Goal: Use online tool/utility: Use online tool/utility

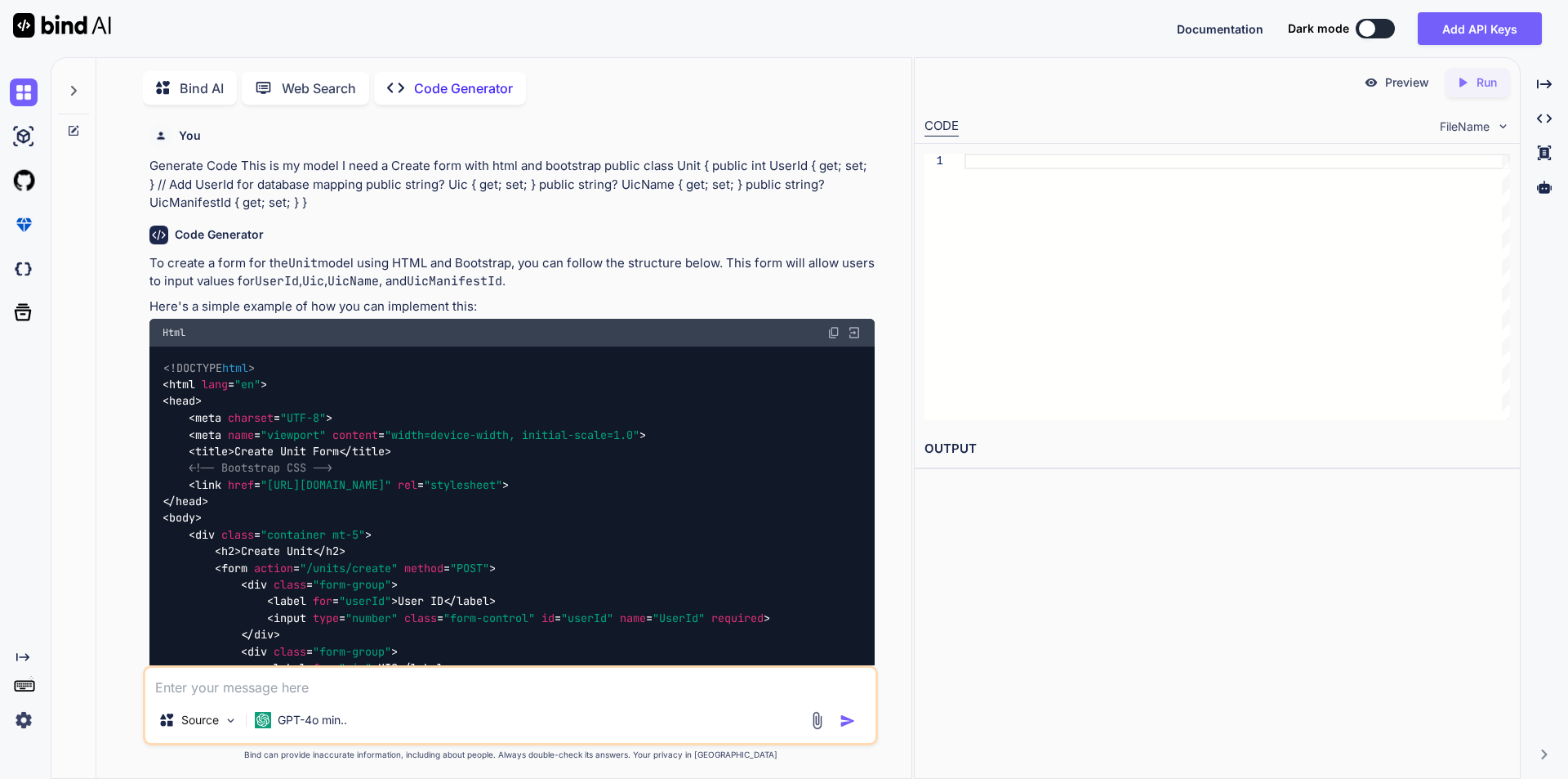
scroll to position [7, 0]
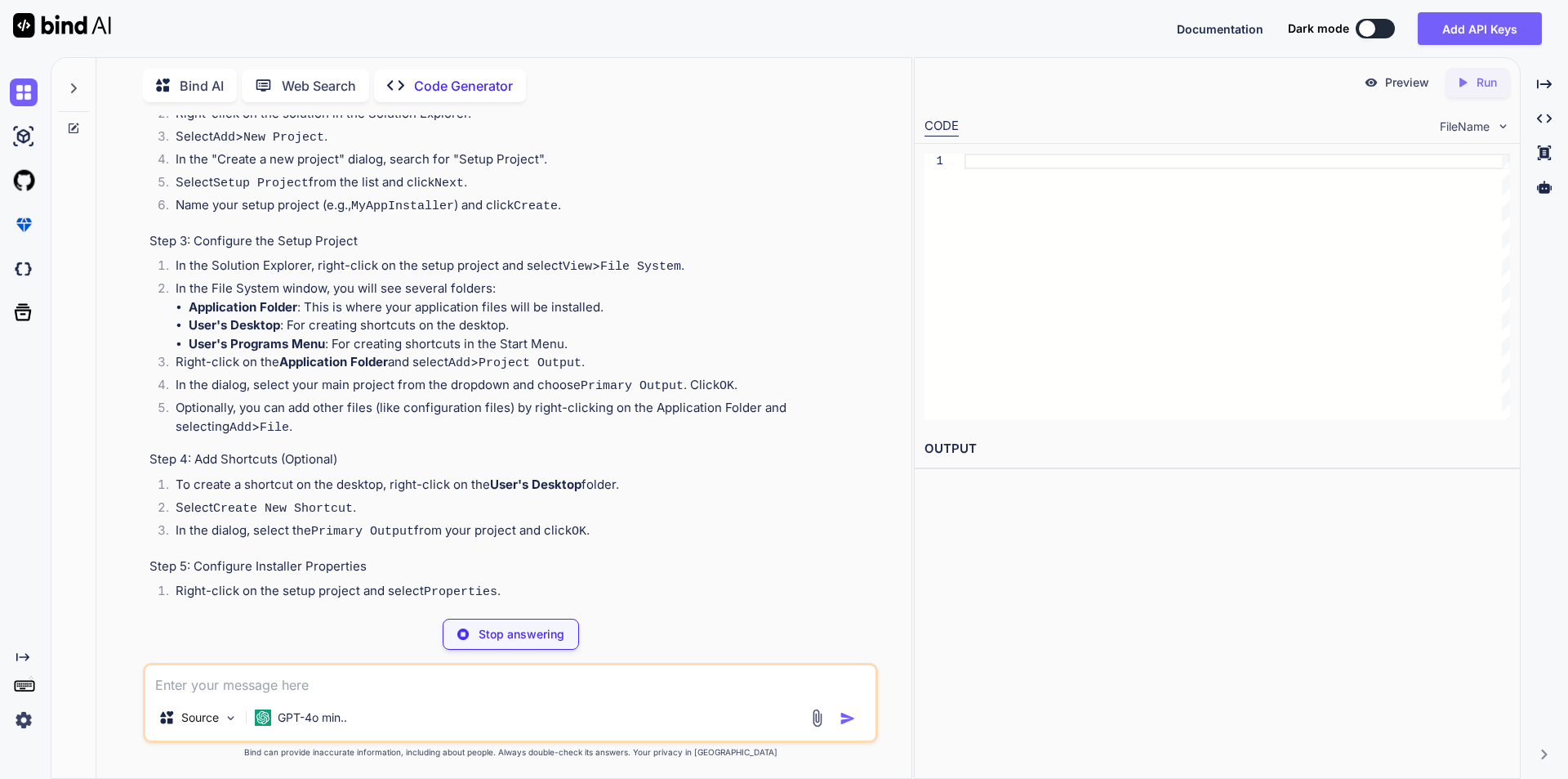
scroll to position [490, 0]
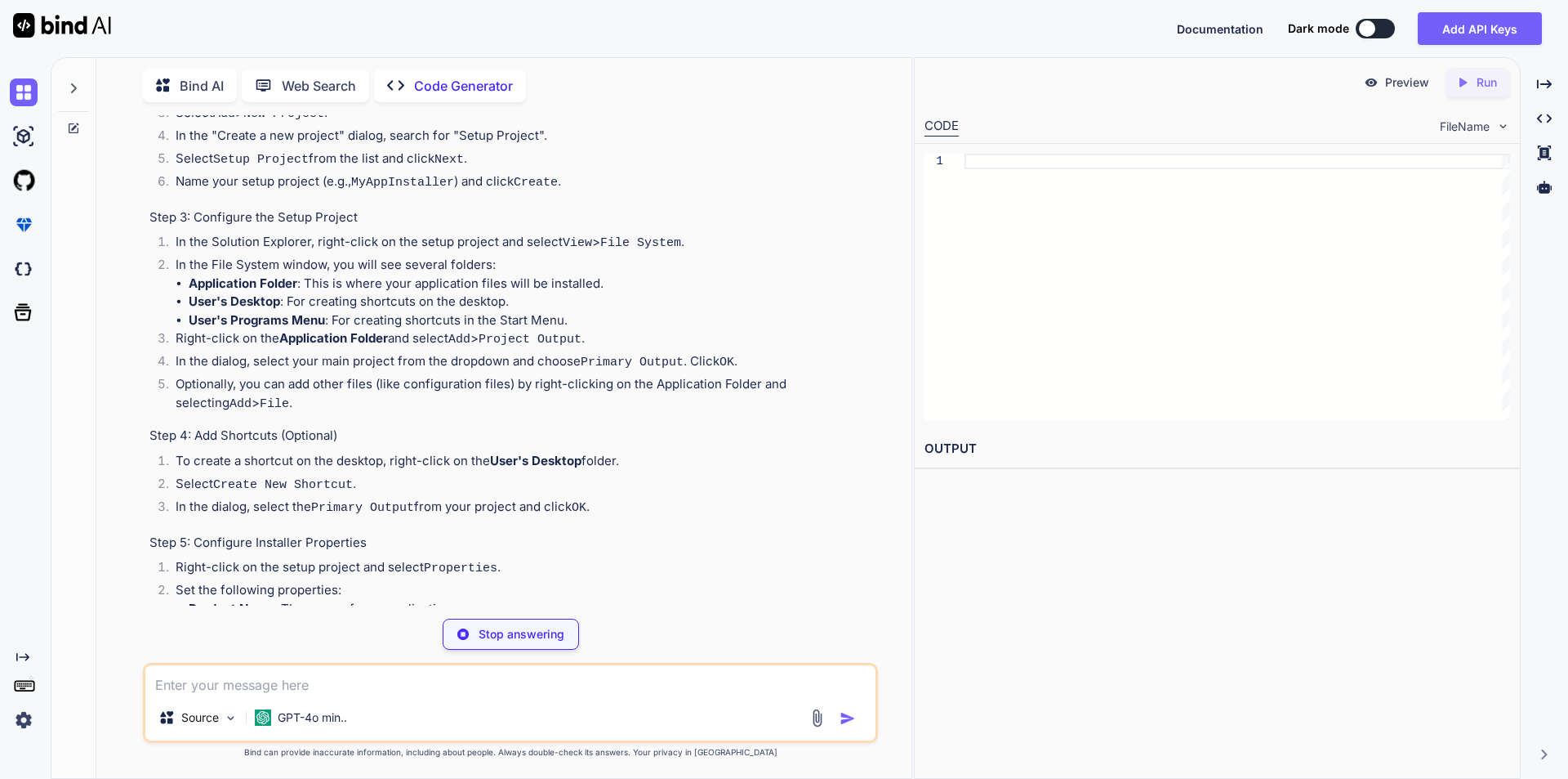
type textarea "x"
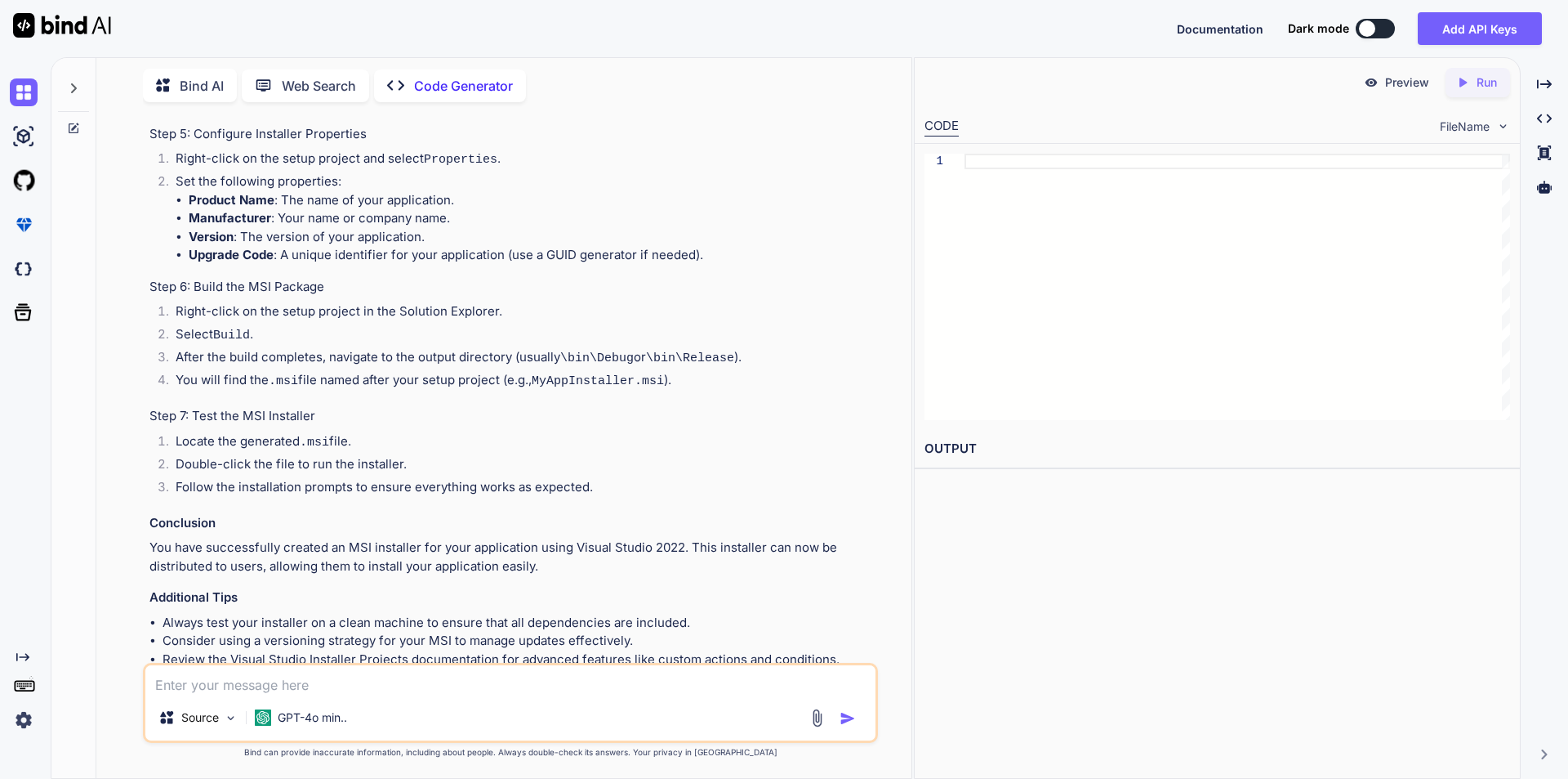
scroll to position [976, 0]
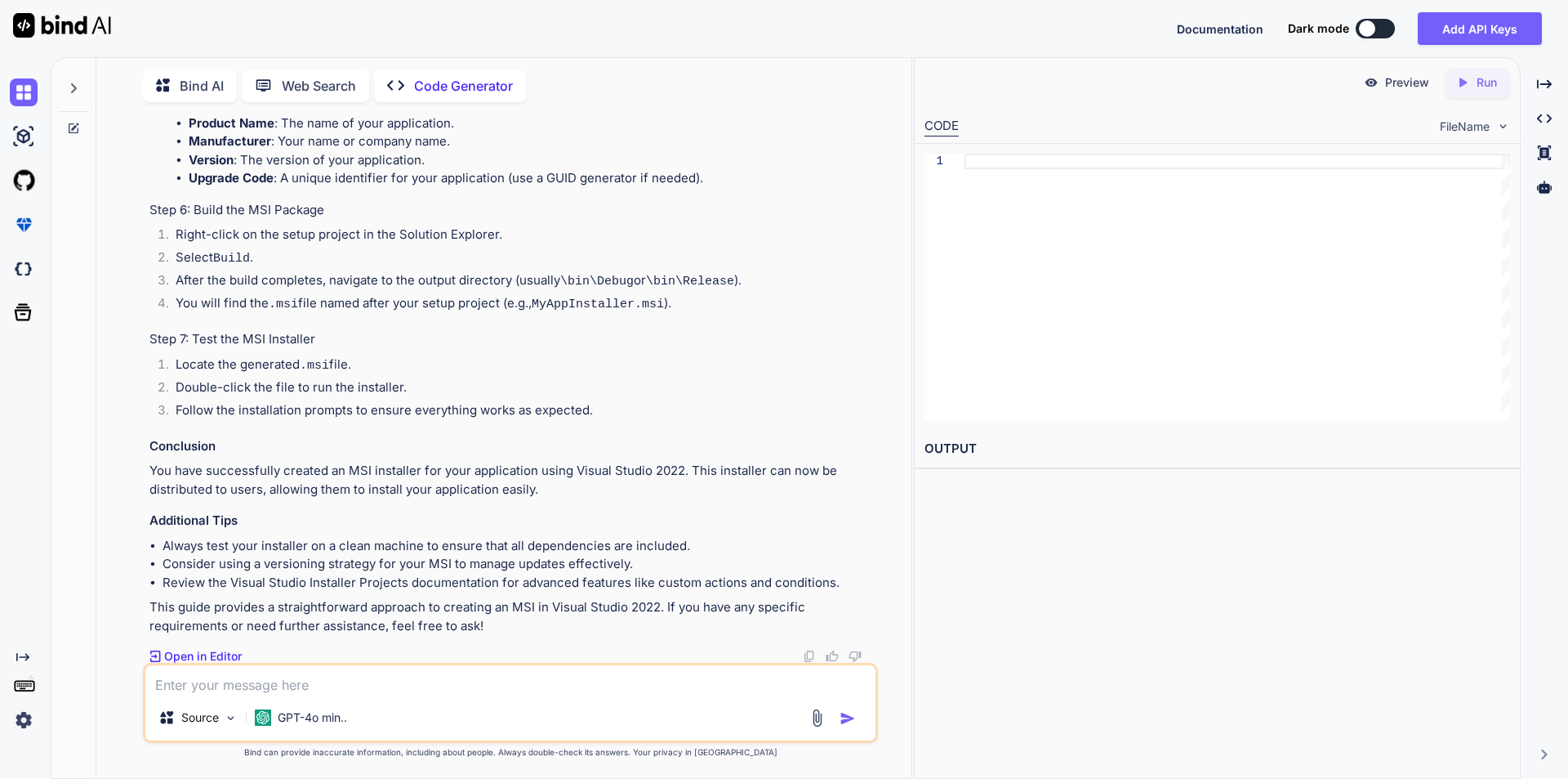
click at [810, 653] on img at bounding box center [809, 656] width 13 height 13
click at [808, 651] on img at bounding box center [809, 656] width 13 height 13
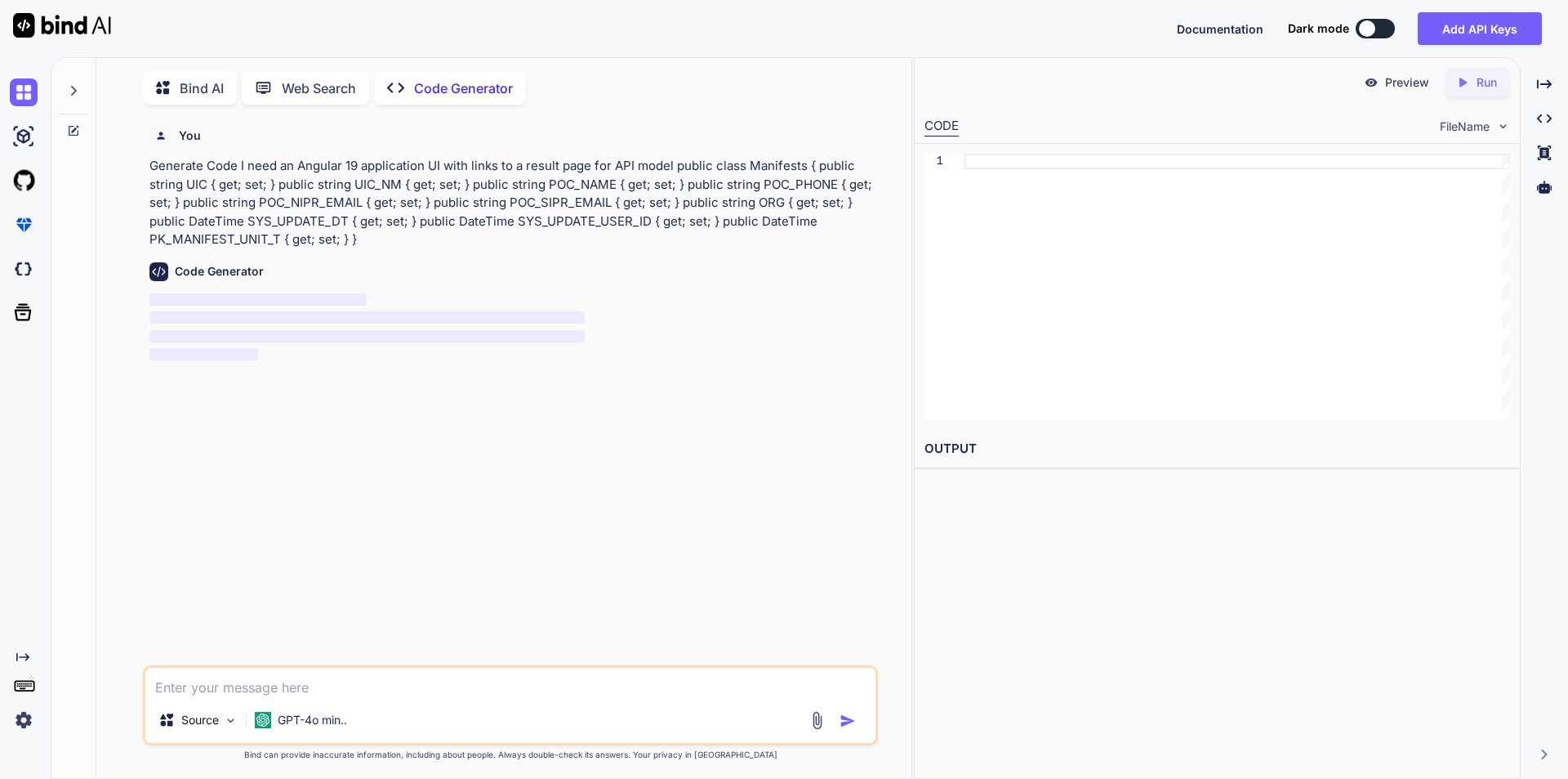
scroll to position [7, 0]
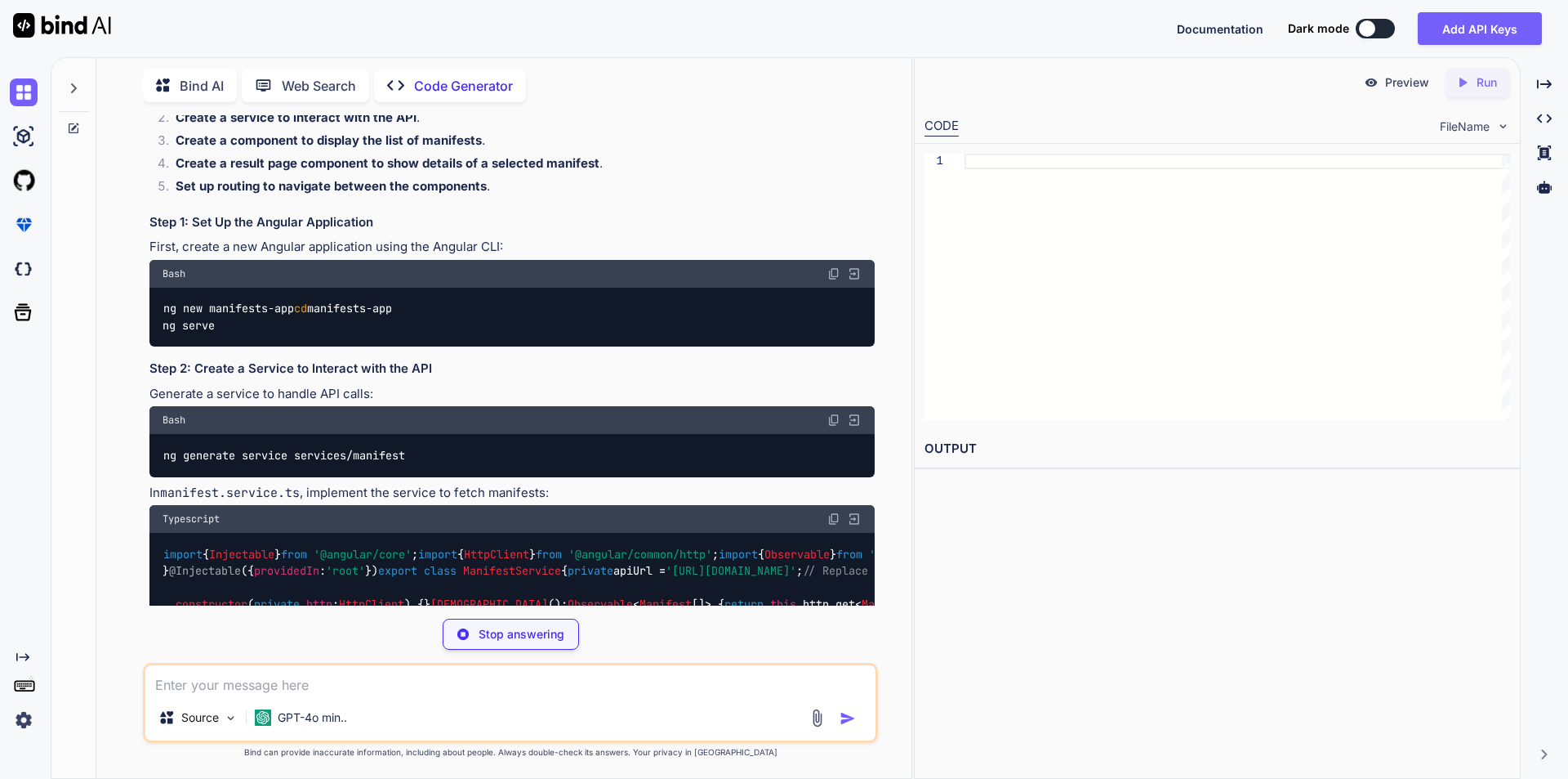
scroll to position [246, 0]
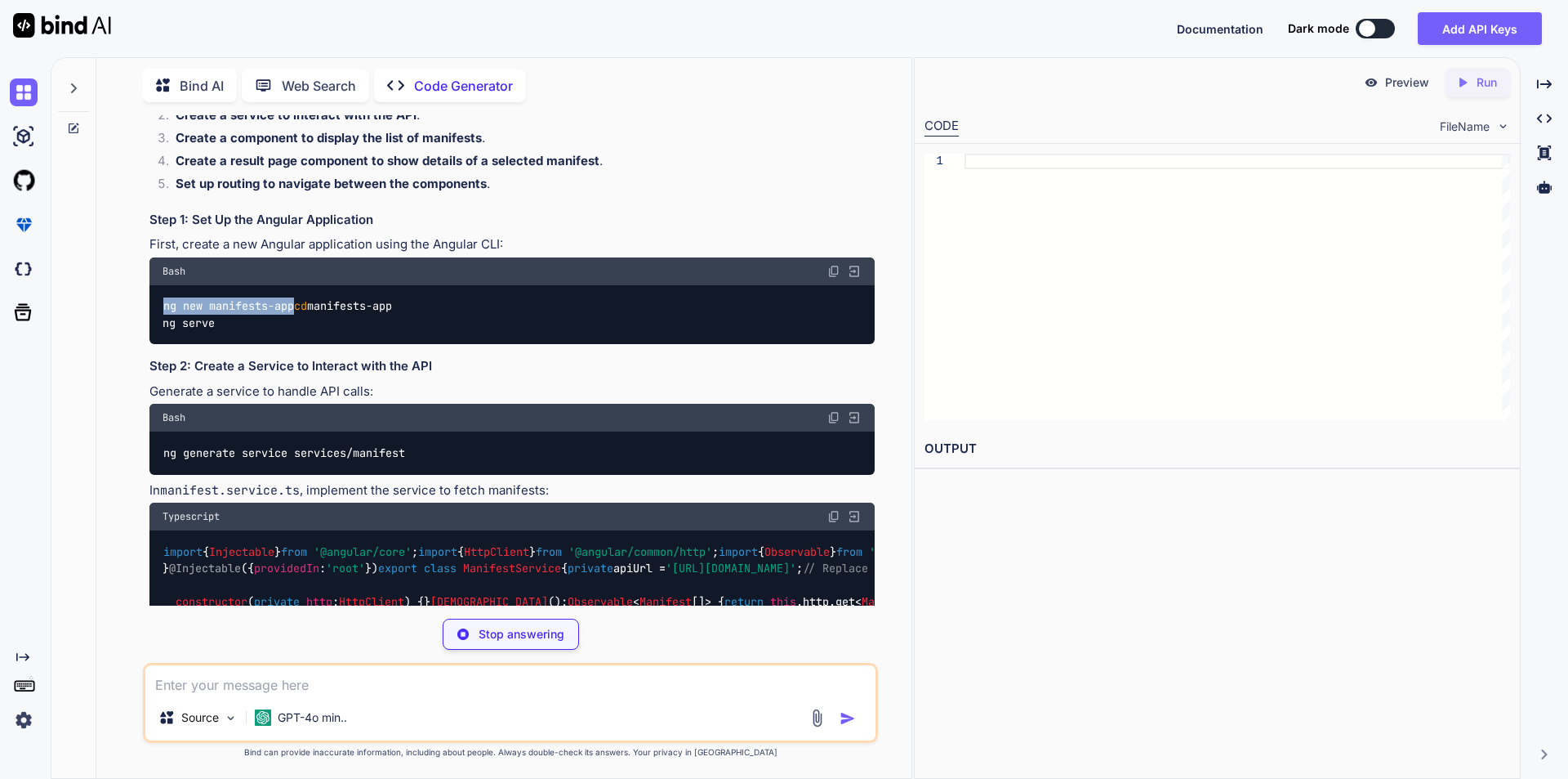
drag, startPoint x: 165, startPoint y: 308, endPoint x: 301, endPoint y: 308, distance: 136.0
click at [301, 308] on div "ng new manifests-app cd manifests-app ng serve" at bounding box center [512, 315] width 726 height 60
copy code "ng new manifests-app"
type textarea "x"
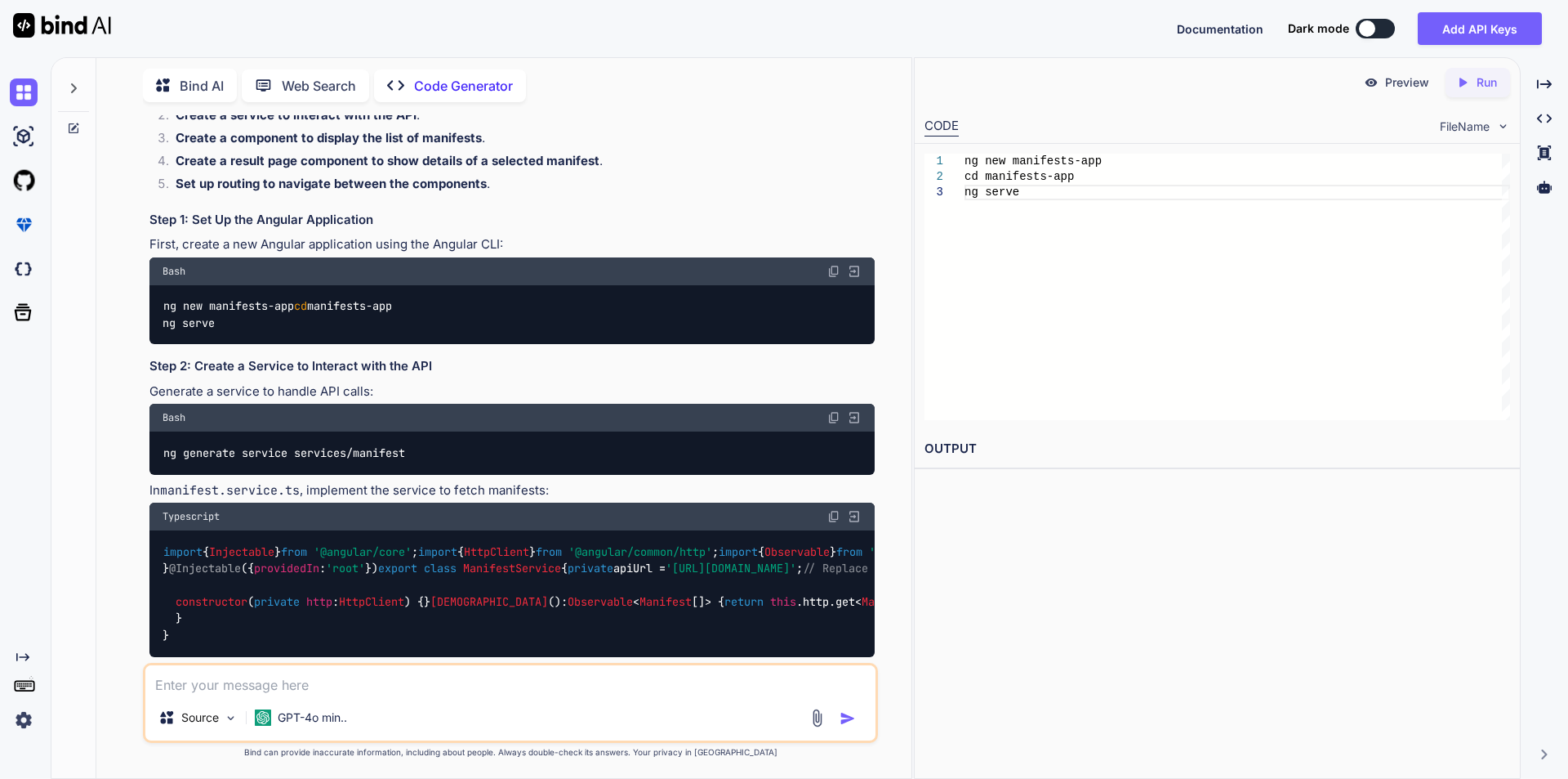
click at [1030, 615] on div "Preview Created with Pixso. Run CODE FileName 1 2 3 ng new manifests-app cd man…" at bounding box center [1217, 418] width 607 height 722
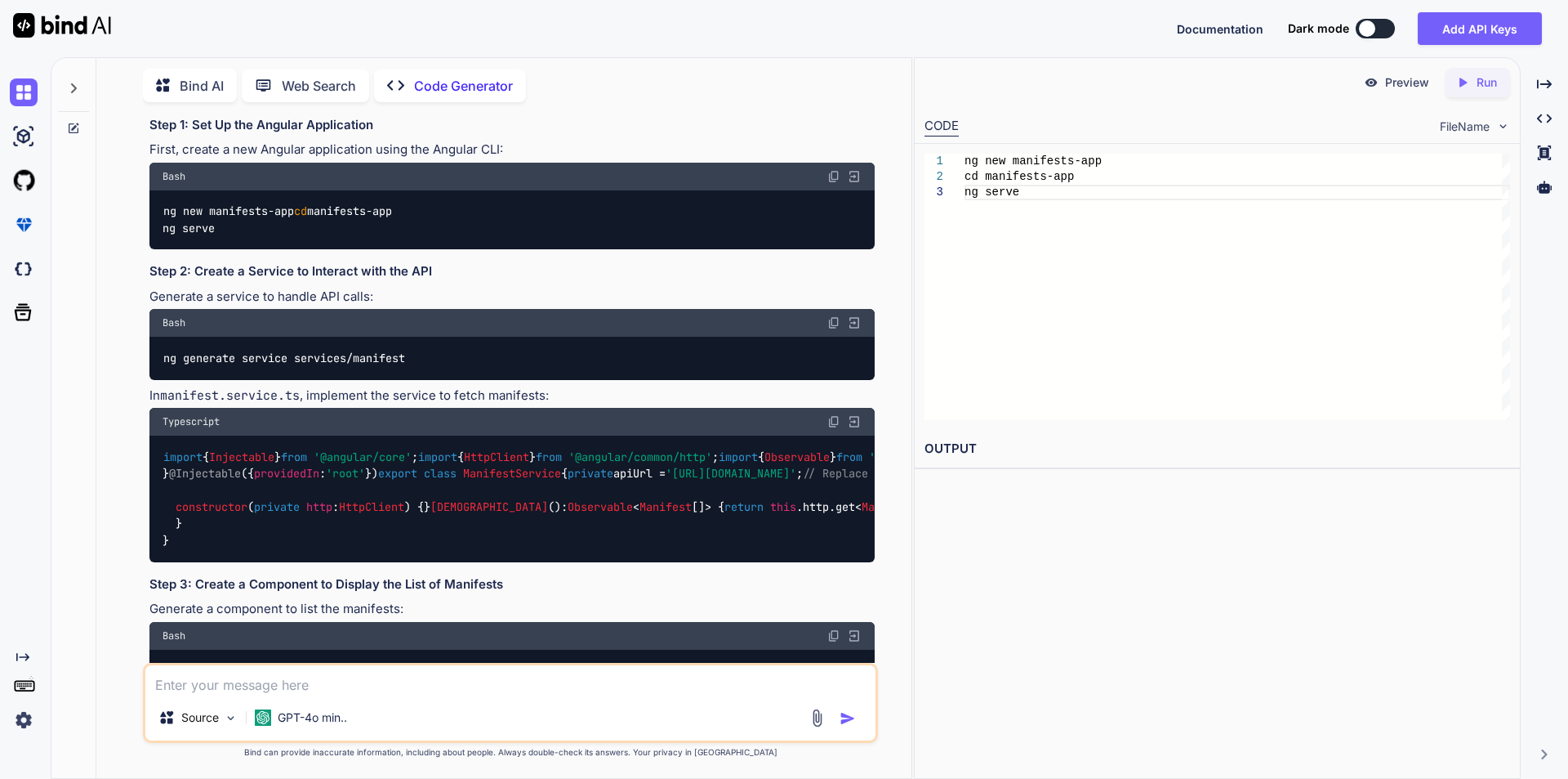
scroll to position [490, 0]
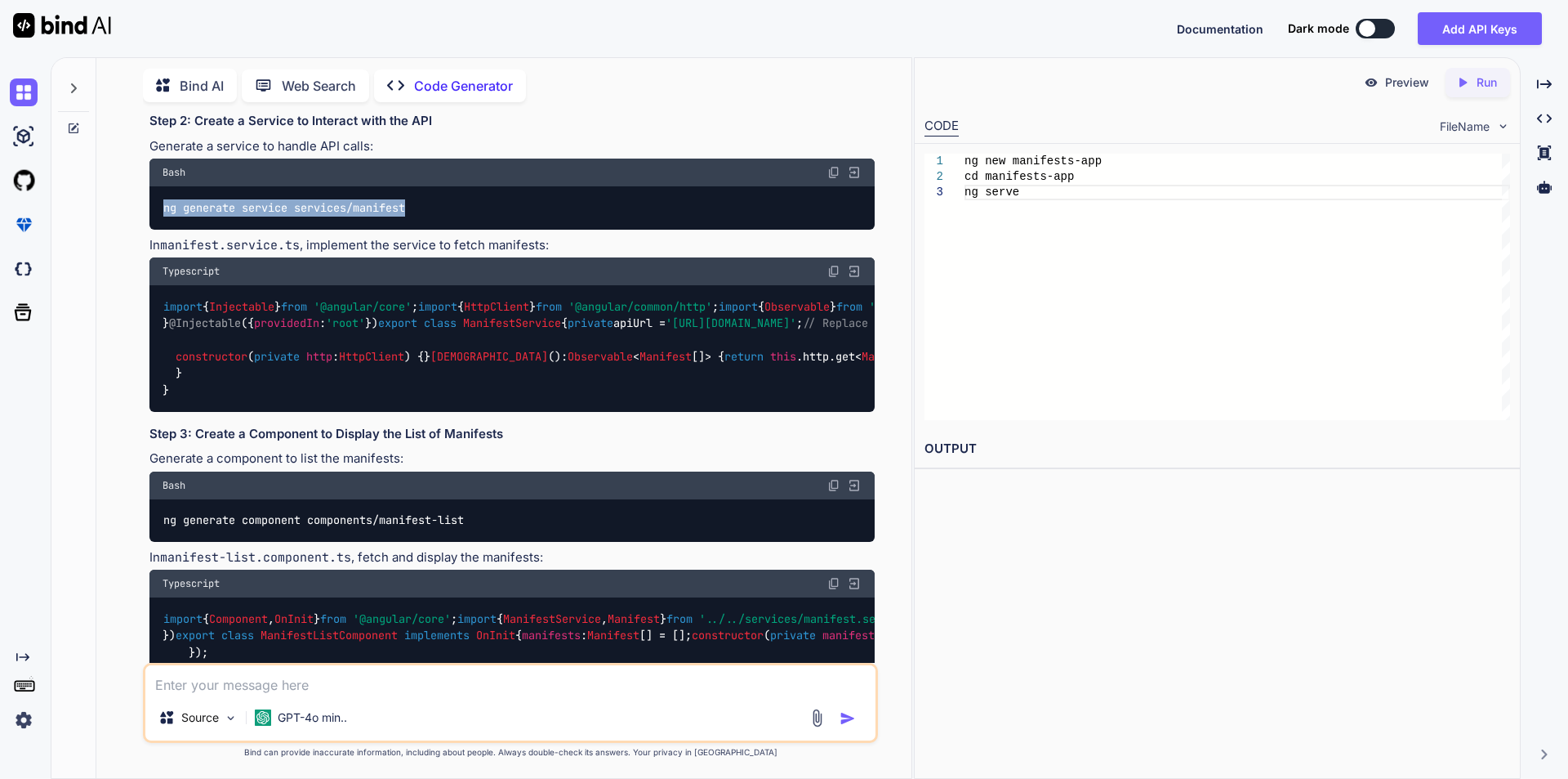
drag, startPoint x: 165, startPoint y: 222, endPoint x: 427, endPoint y: 225, distance: 262.0
click at [427, 225] on div "ng generate service services/manifest" at bounding box center [512, 207] width 726 height 42
copy code "ng generate service services/manifest"
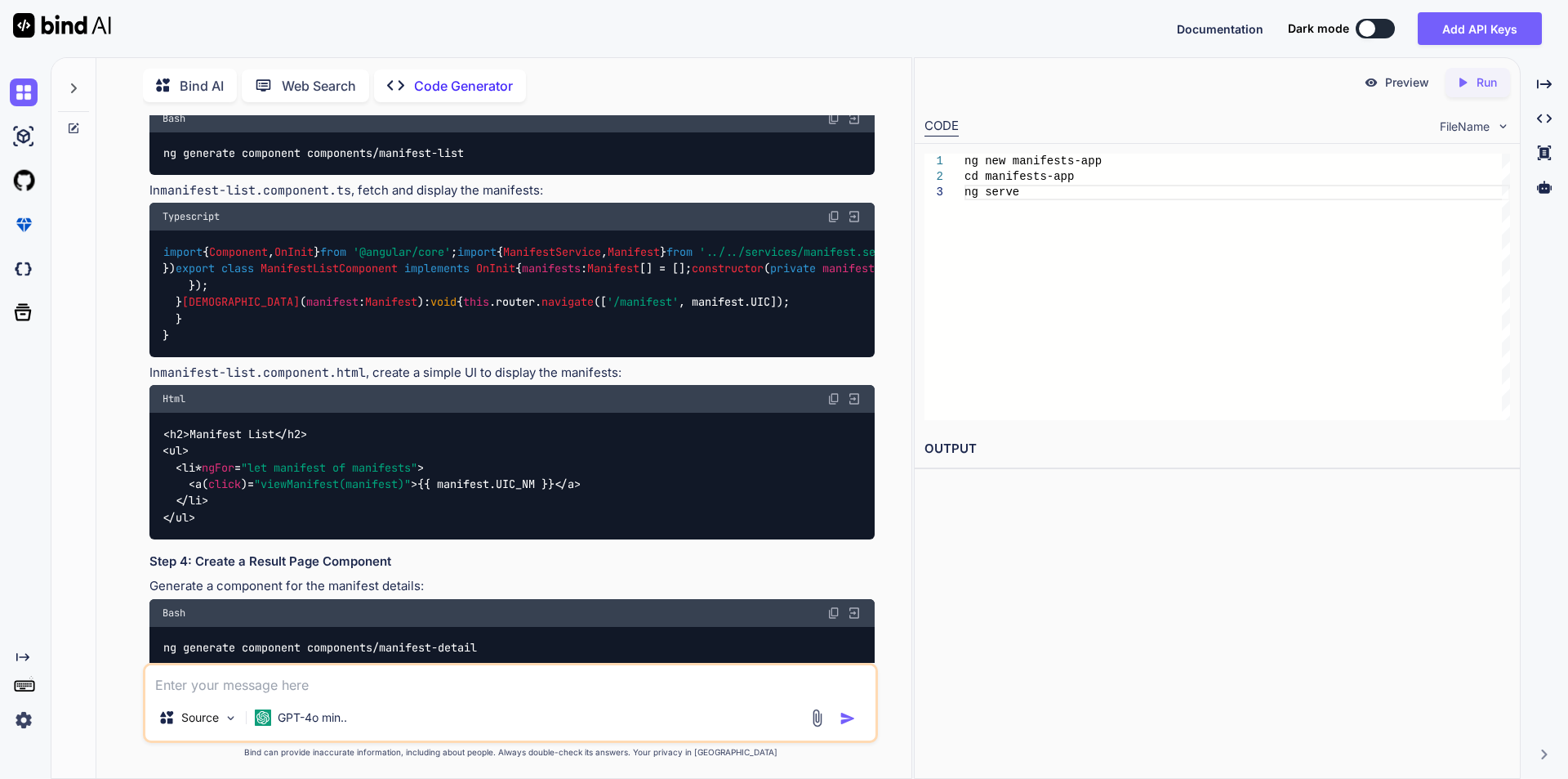
scroll to position [992, 0]
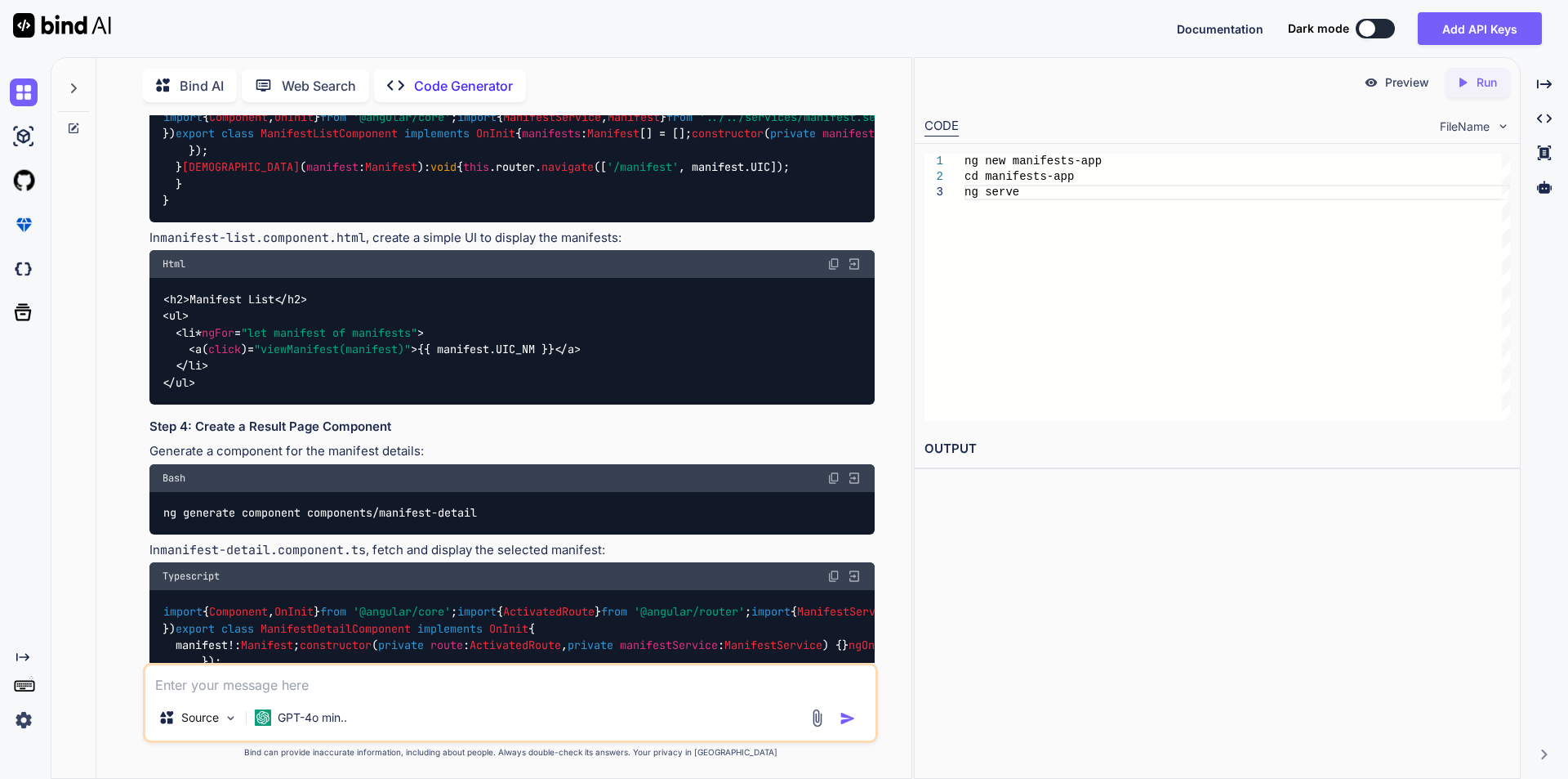
drag, startPoint x: 165, startPoint y: 324, endPoint x: 250, endPoint y: 278, distance: 96.6
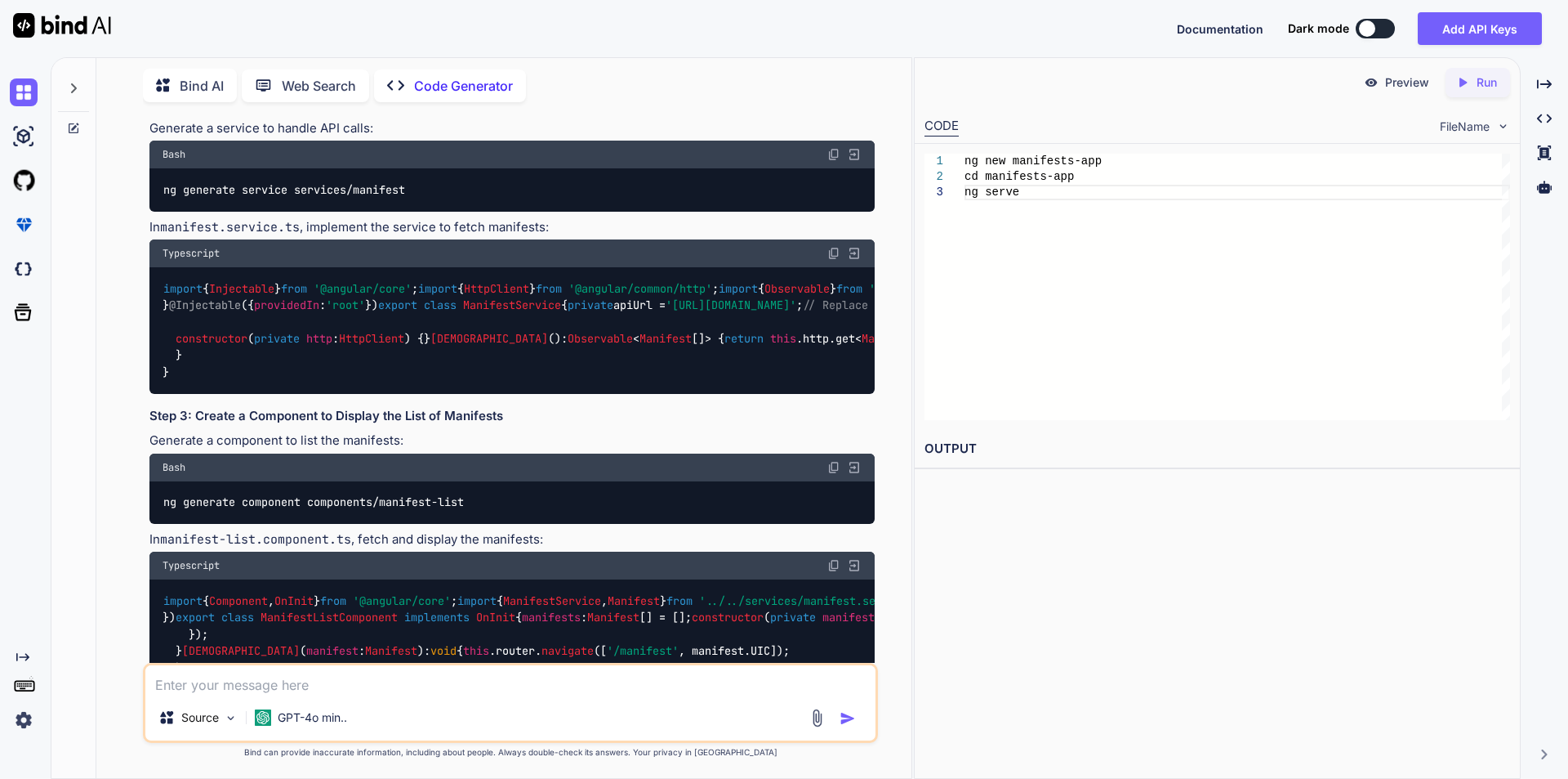
scroll to position [502, 0]
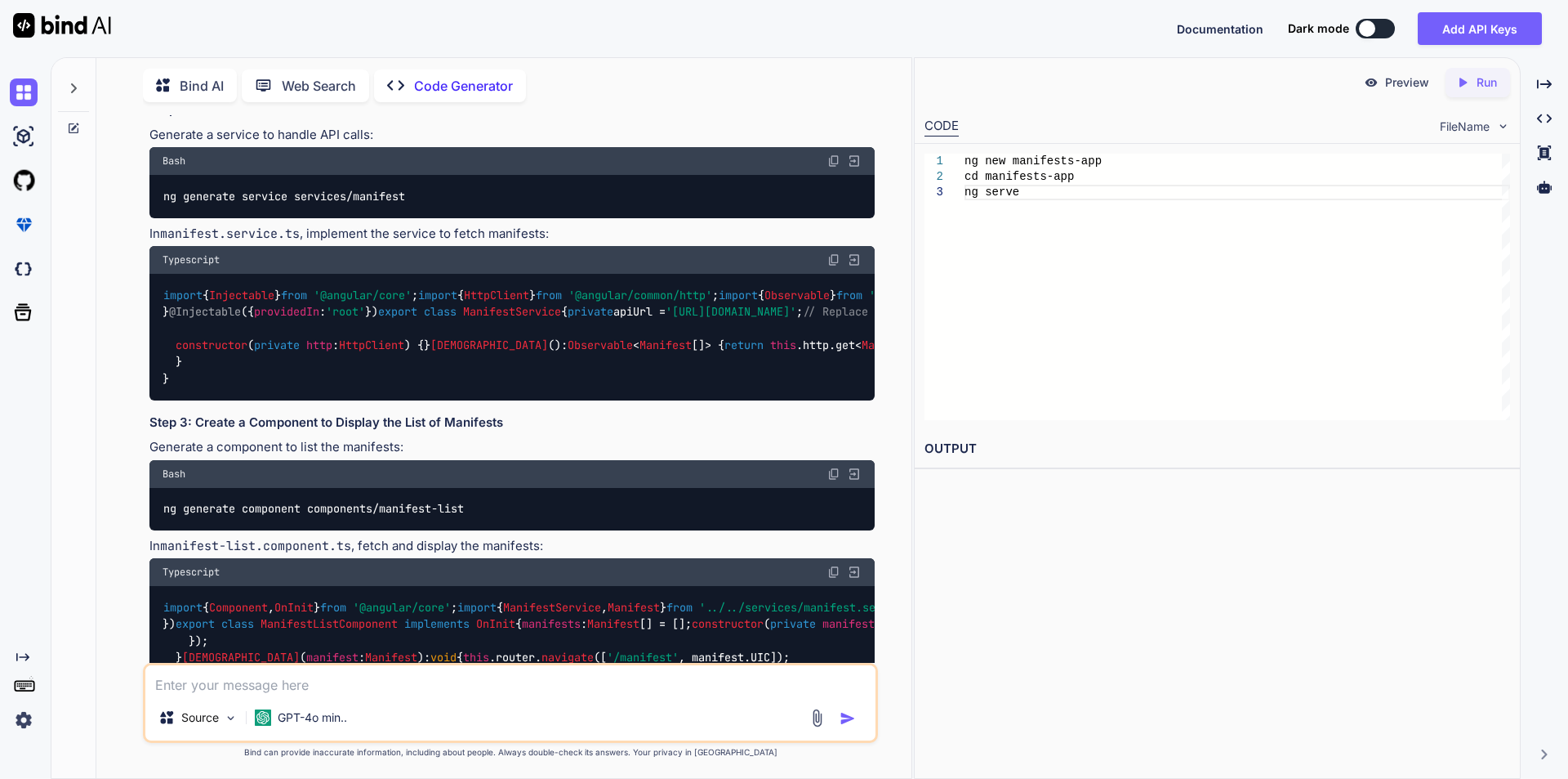
click at [832, 266] on img at bounding box center [834, 260] width 13 height 13
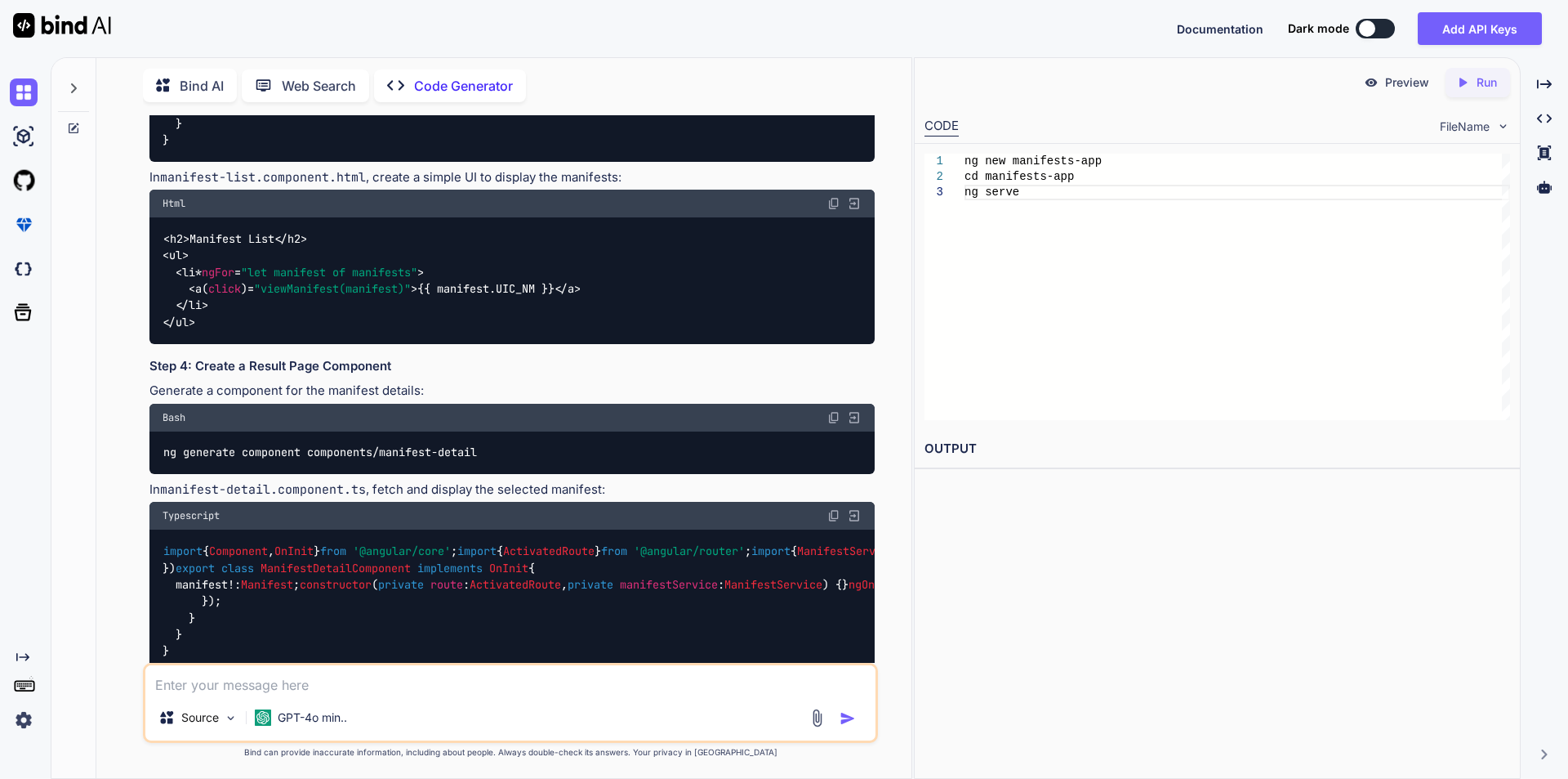
scroll to position [1074, 0]
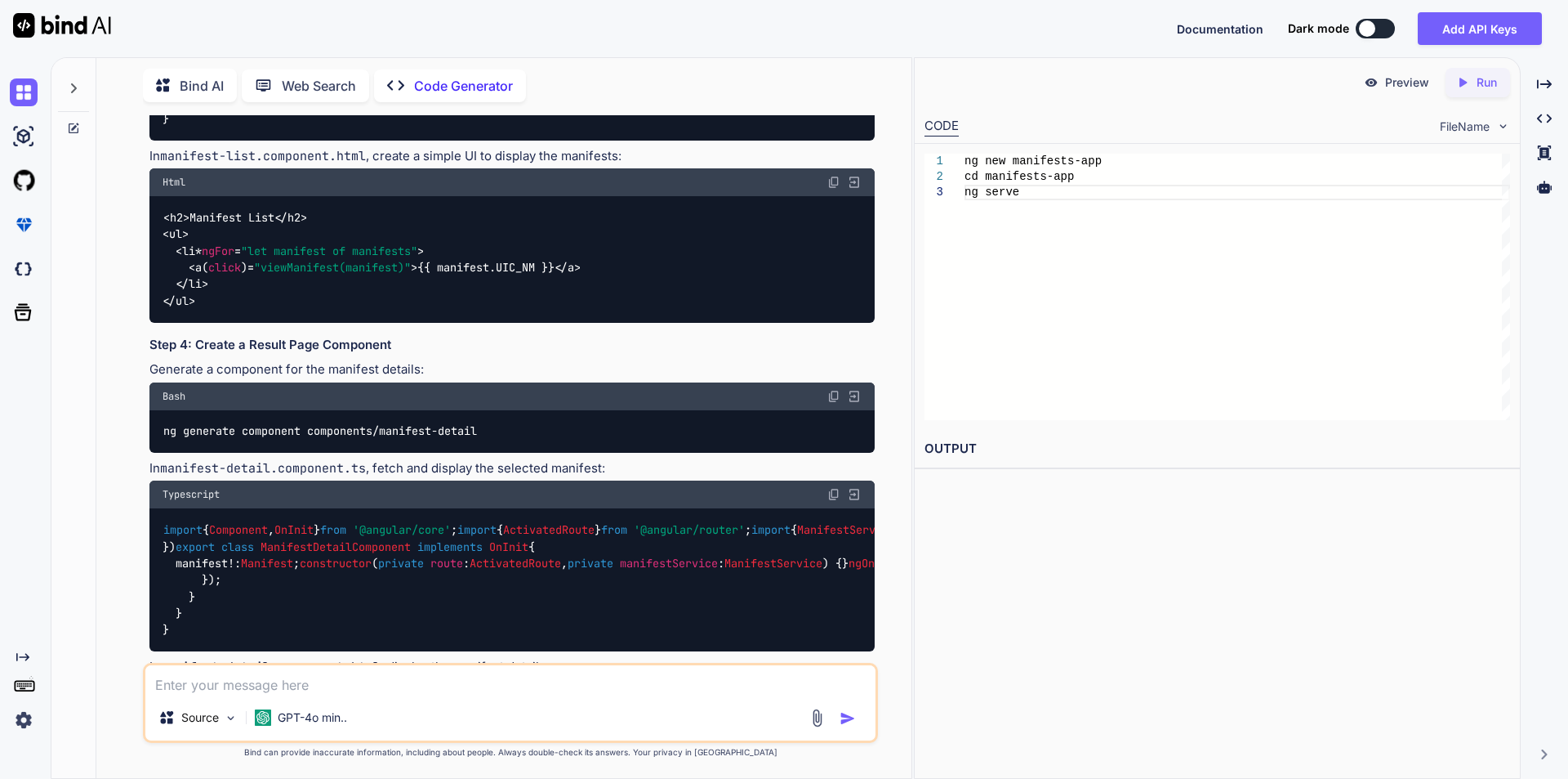
drag, startPoint x: 166, startPoint y: 336, endPoint x: 619, endPoint y: 328, distance: 453.1
click at [834, 7] on img at bounding box center [834, 0] width 13 height 13
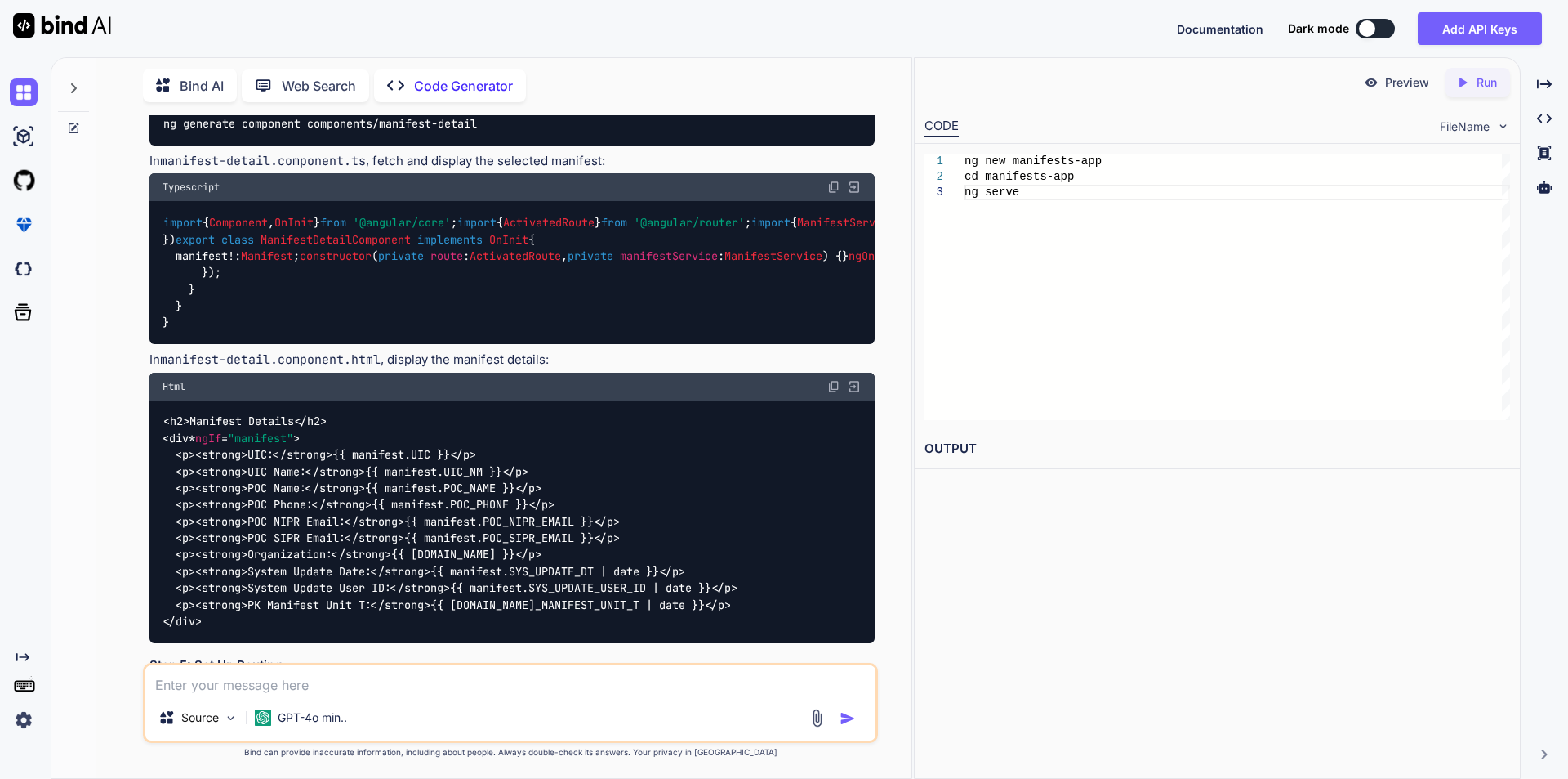
scroll to position [1483, 0]
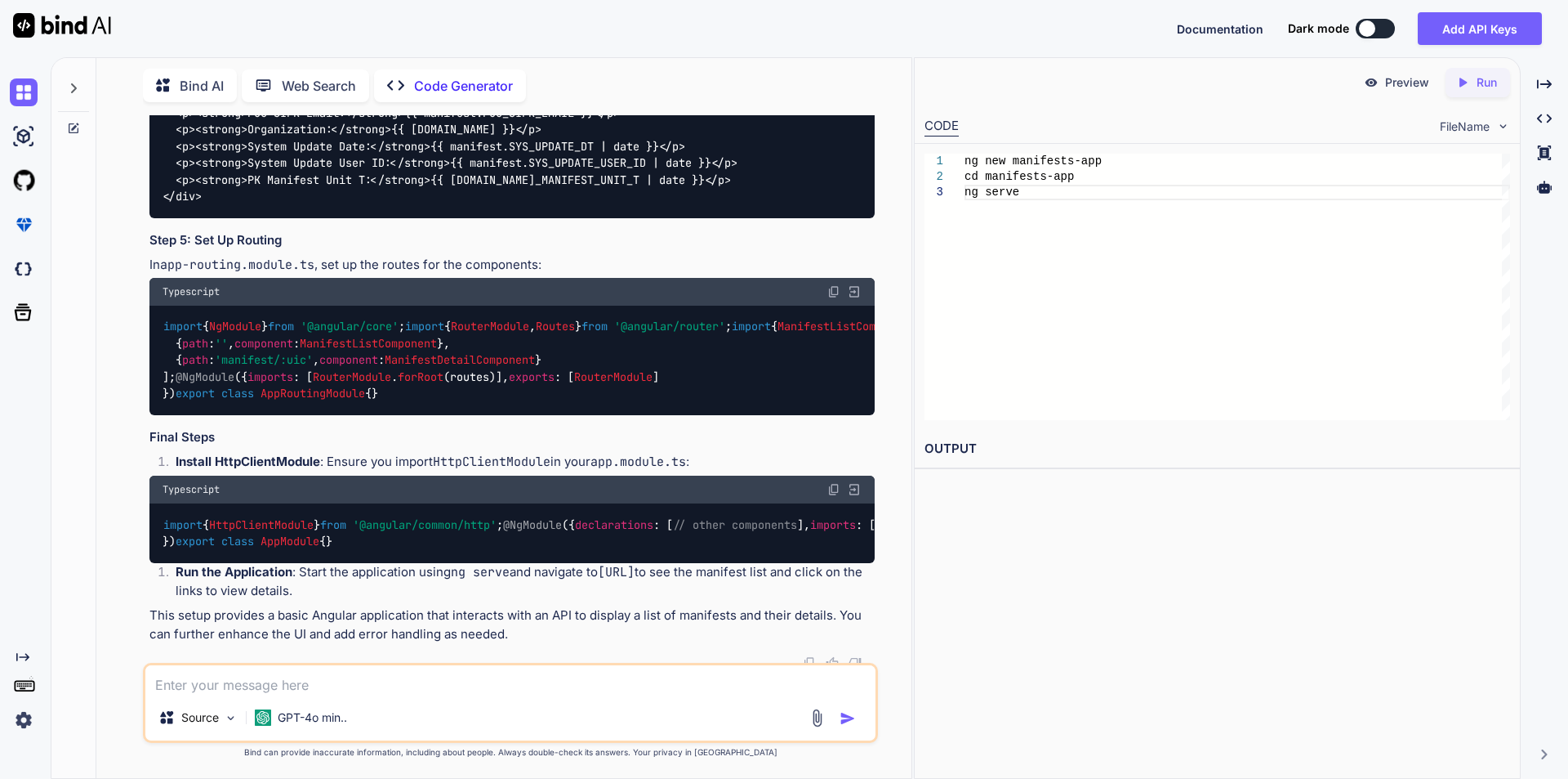
scroll to position [1809, 0]
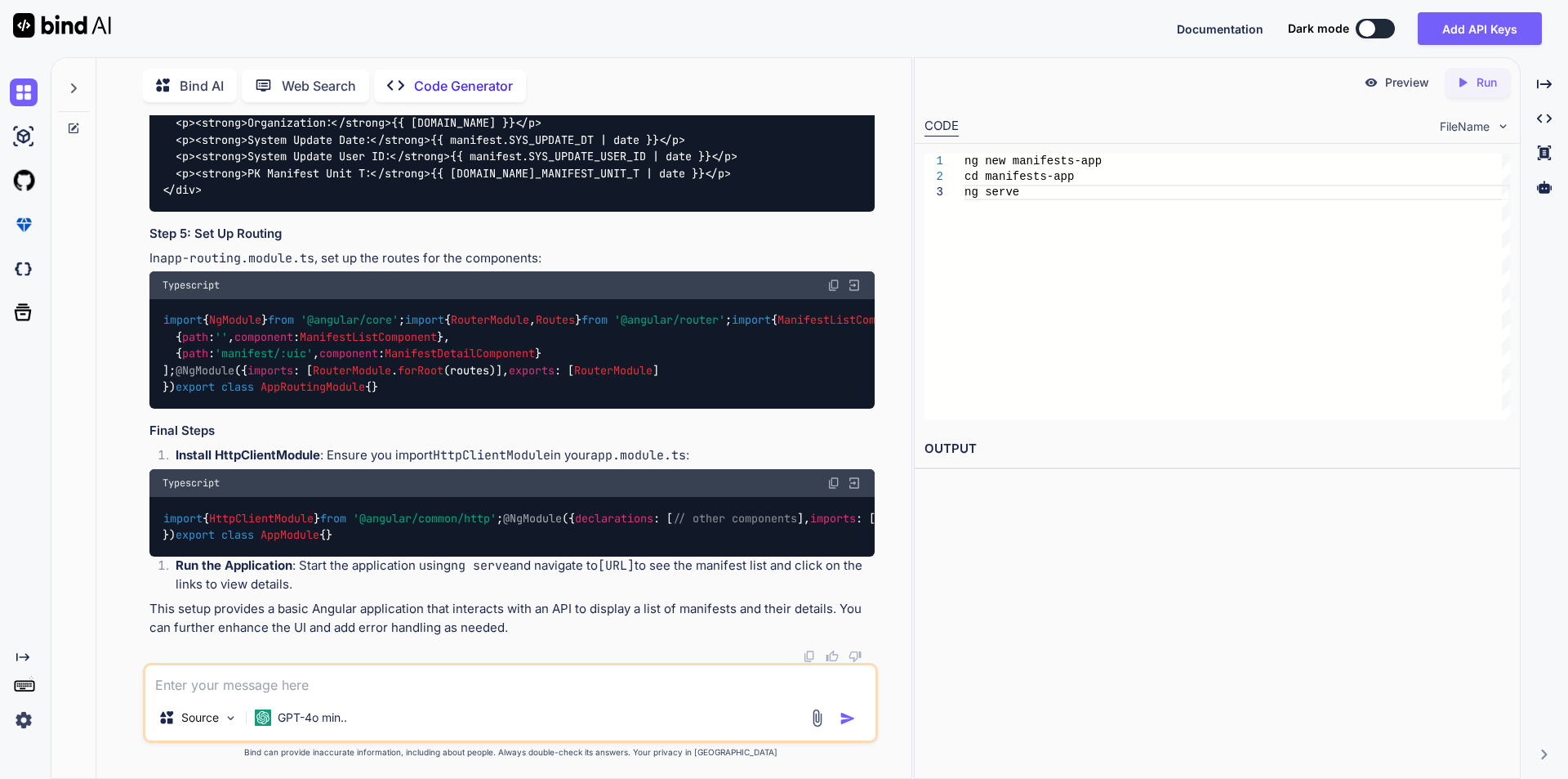
scroll to position [2381, 0]
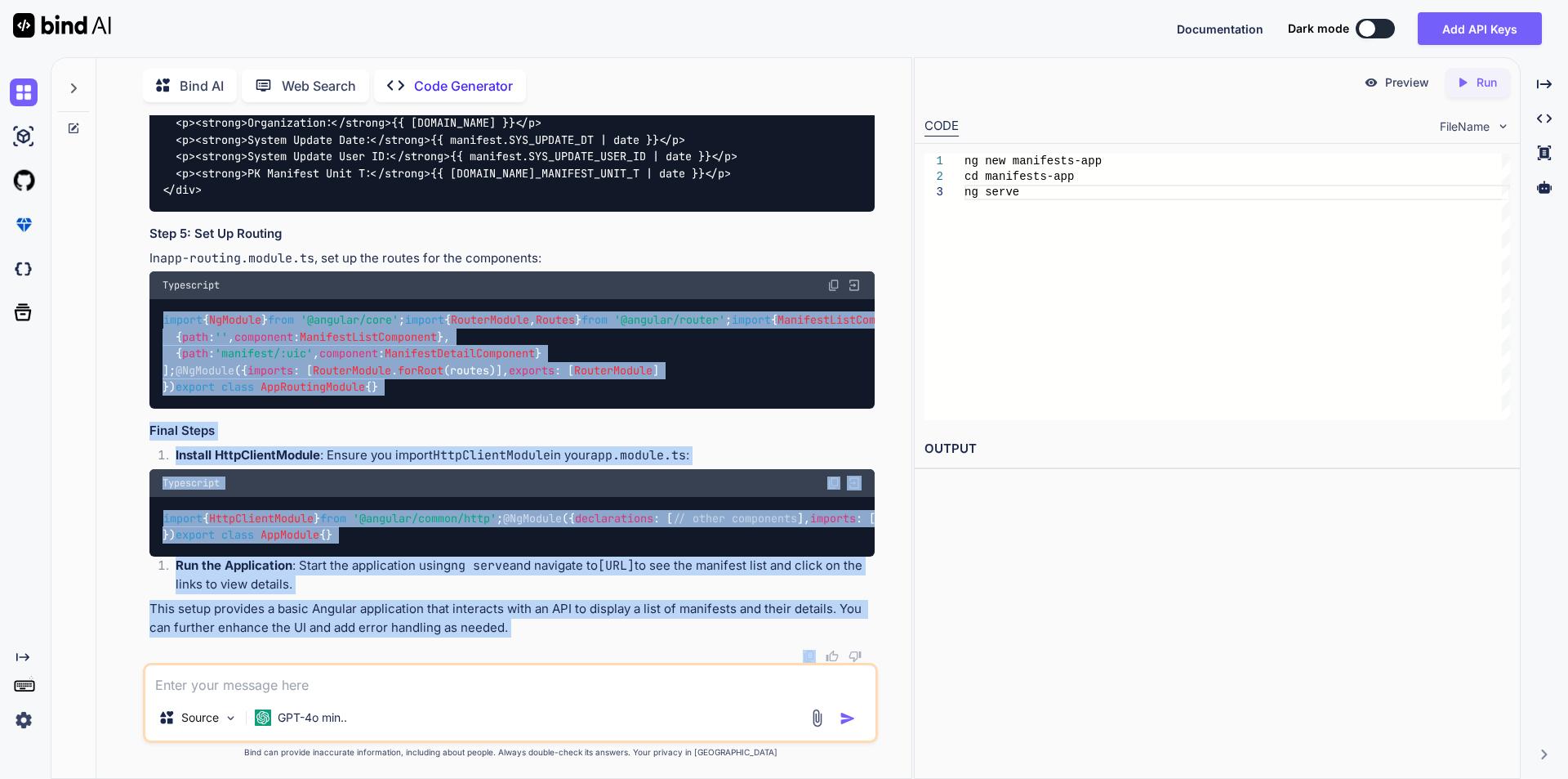
drag, startPoint x: 164, startPoint y: 472, endPoint x: 516, endPoint y: 647, distance: 393.1
click at [843, 409] on div "import { NgModule } from '@angular/core' ; import { RouterModule , Routes } fro…" at bounding box center [512, 354] width 726 height 110
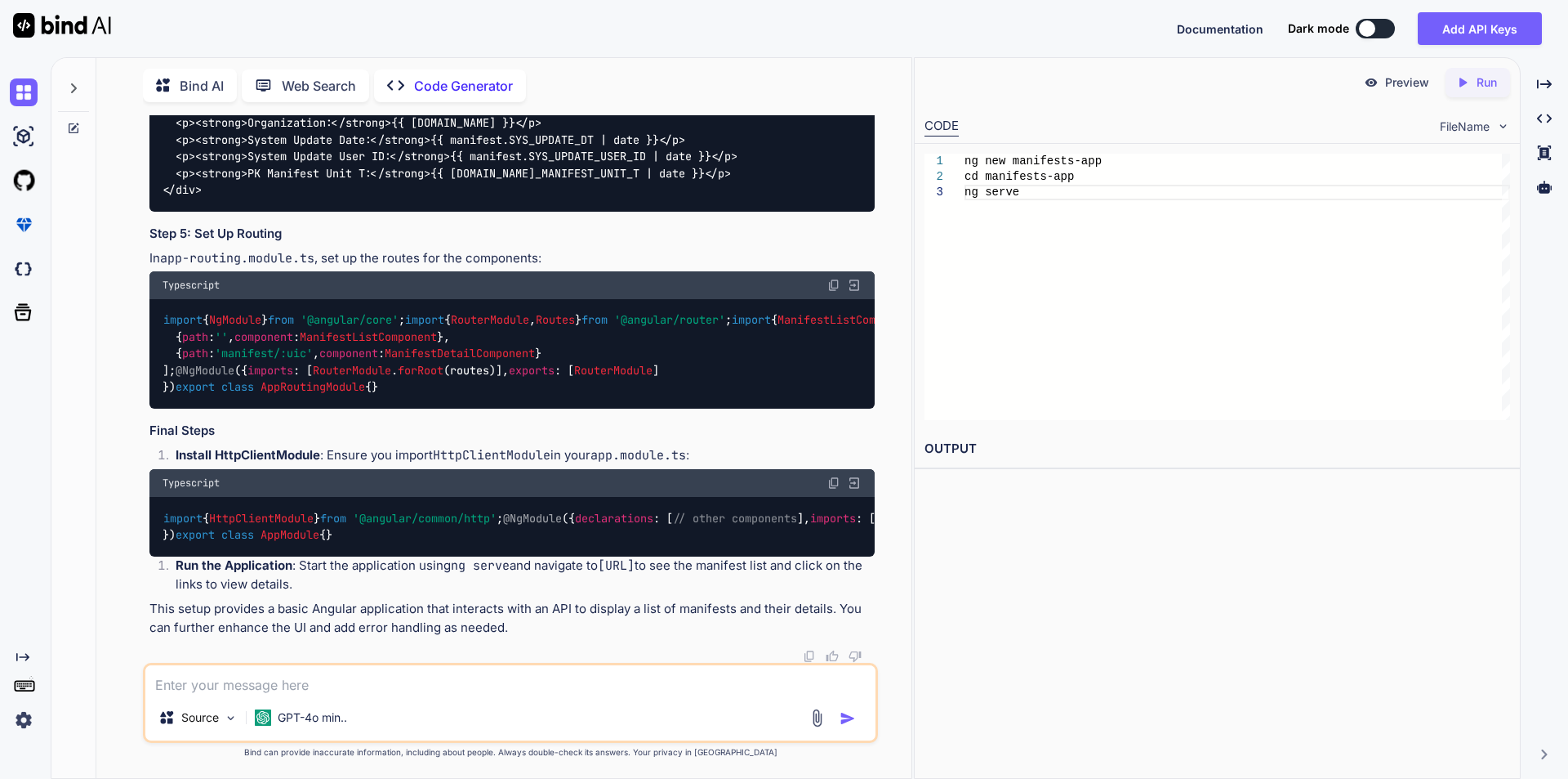
click at [835, 292] on img at bounding box center [834, 285] width 13 height 13
click at [832, 279] on img at bounding box center [834, 285] width 13 height 13
click at [834, 476] on img at bounding box center [834, 483] width 13 height 13
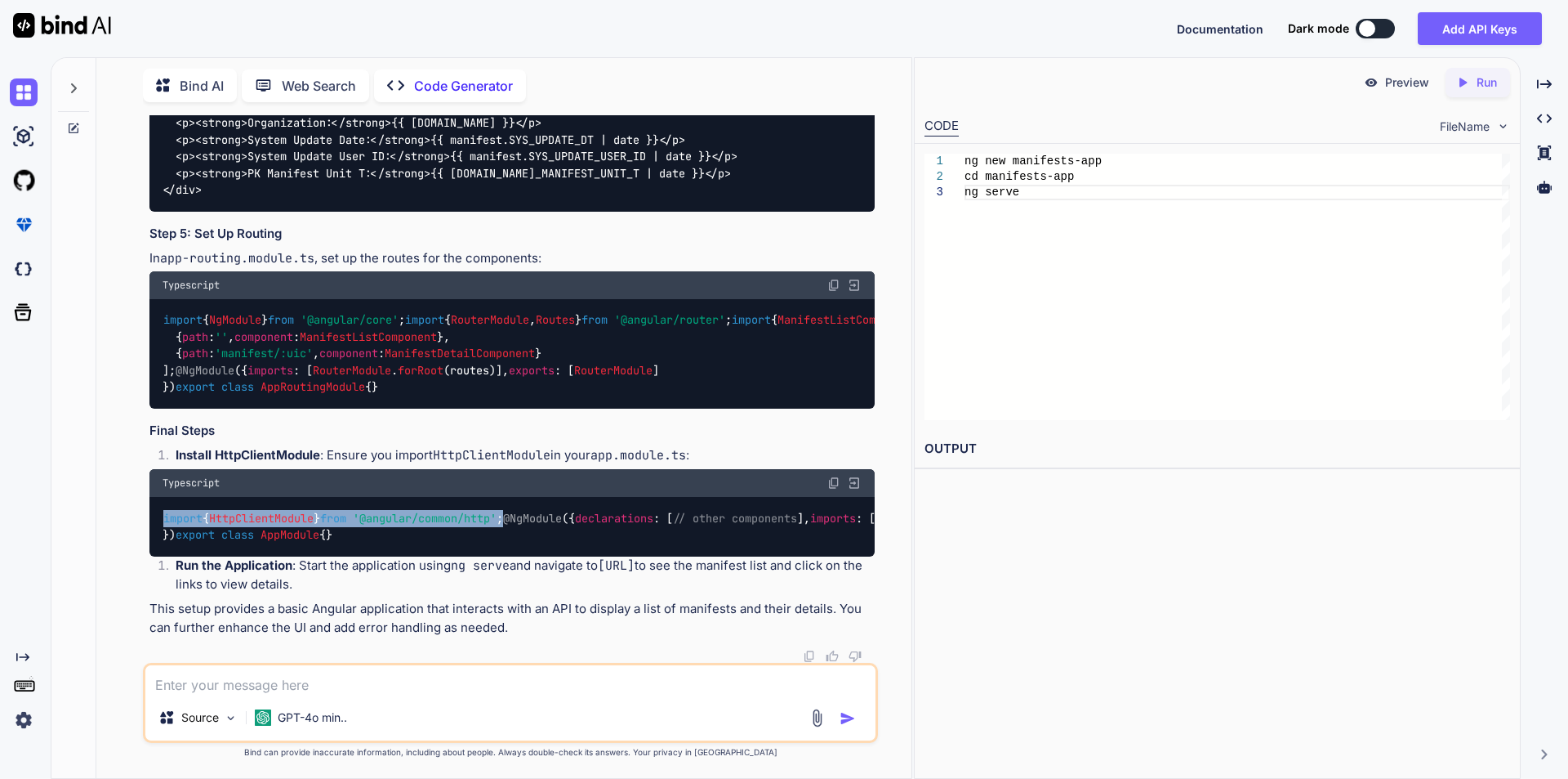
drag, startPoint x: 165, startPoint y: 319, endPoint x: 571, endPoint y: 316, distance: 406.0
click at [571, 497] on div "import { HttpClientModule } from '@angular/common/http' ; @NgModule ({ declarat…" at bounding box center [512, 527] width 726 height 60
copy code "import { HttpClientModule } from '@angular/common/http' ;"
drag, startPoint x: 189, startPoint y: 436, endPoint x: 318, endPoint y: 436, distance: 129.0
click at [318, 497] on div "import { HttpClientModule } from '@angular/common/http' ; @NgModule ({ declarat…" at bounding box center [512, 527] width 726 height 60
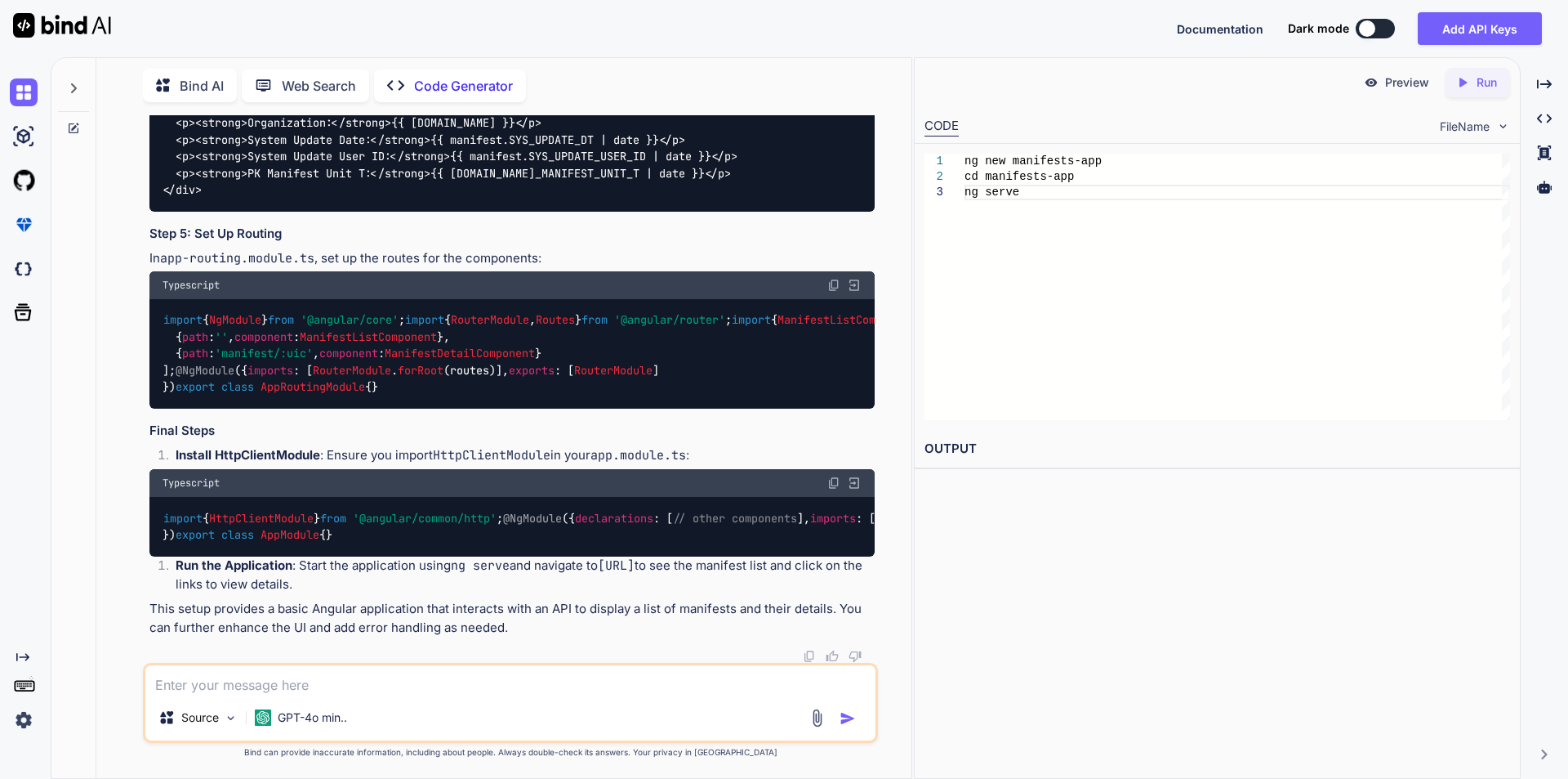
copy code "HttpClientModule ,"
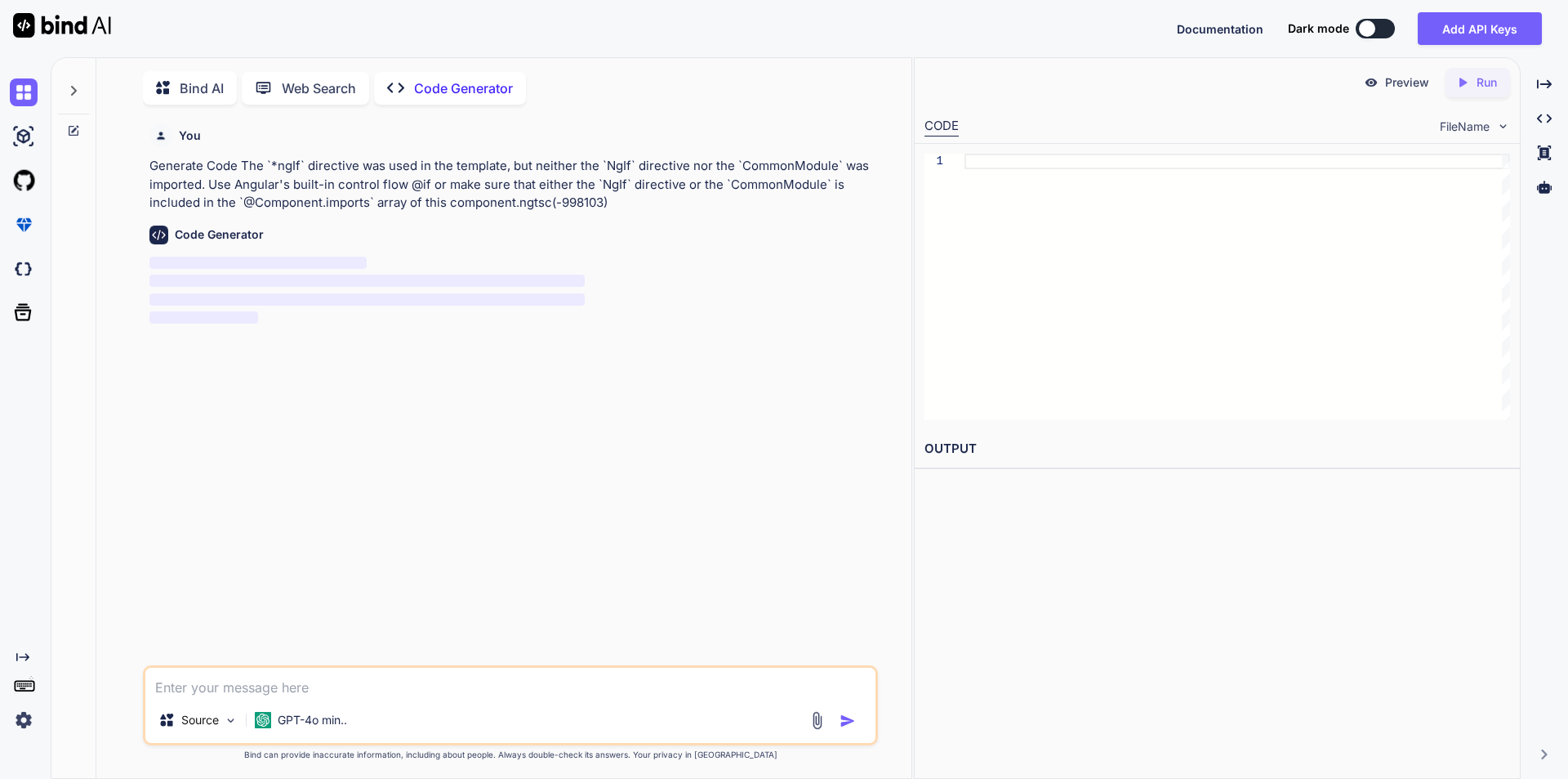
scroll to position [7, 0]
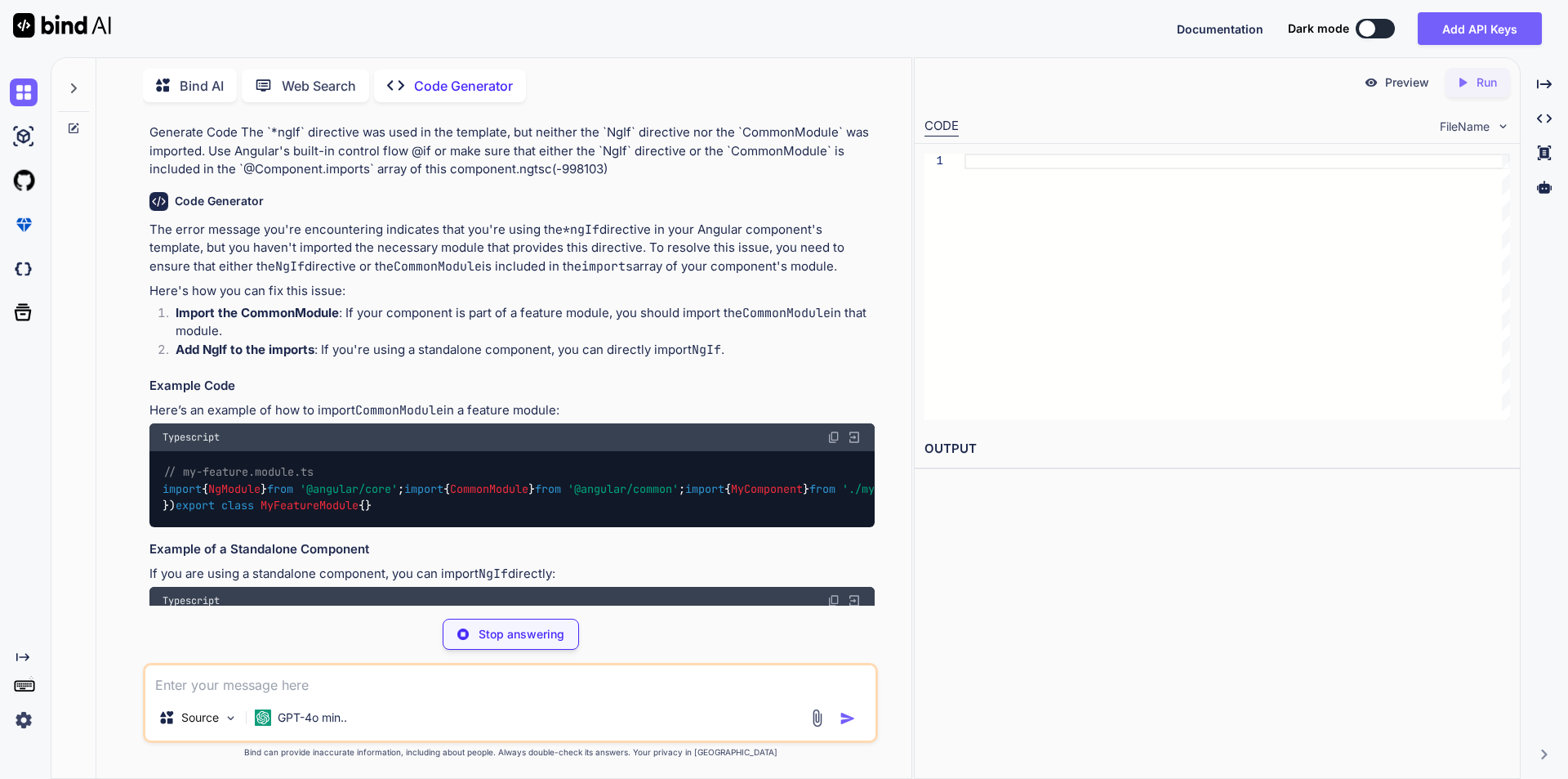
type textarea "x"
type textarea "exports: [MyComponent] }) export class MyFeatureModule {}"
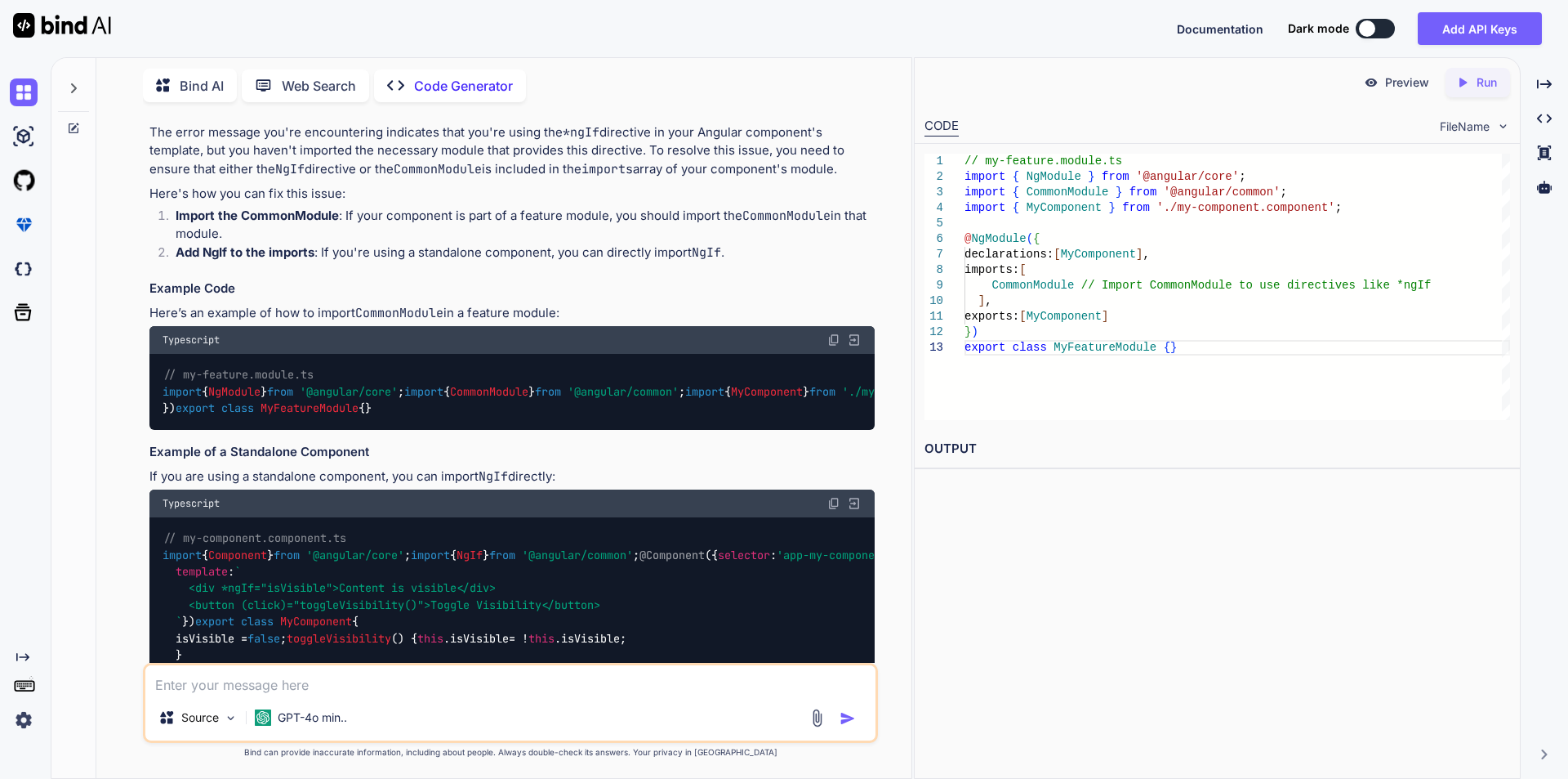
scroll to position [163, 0]
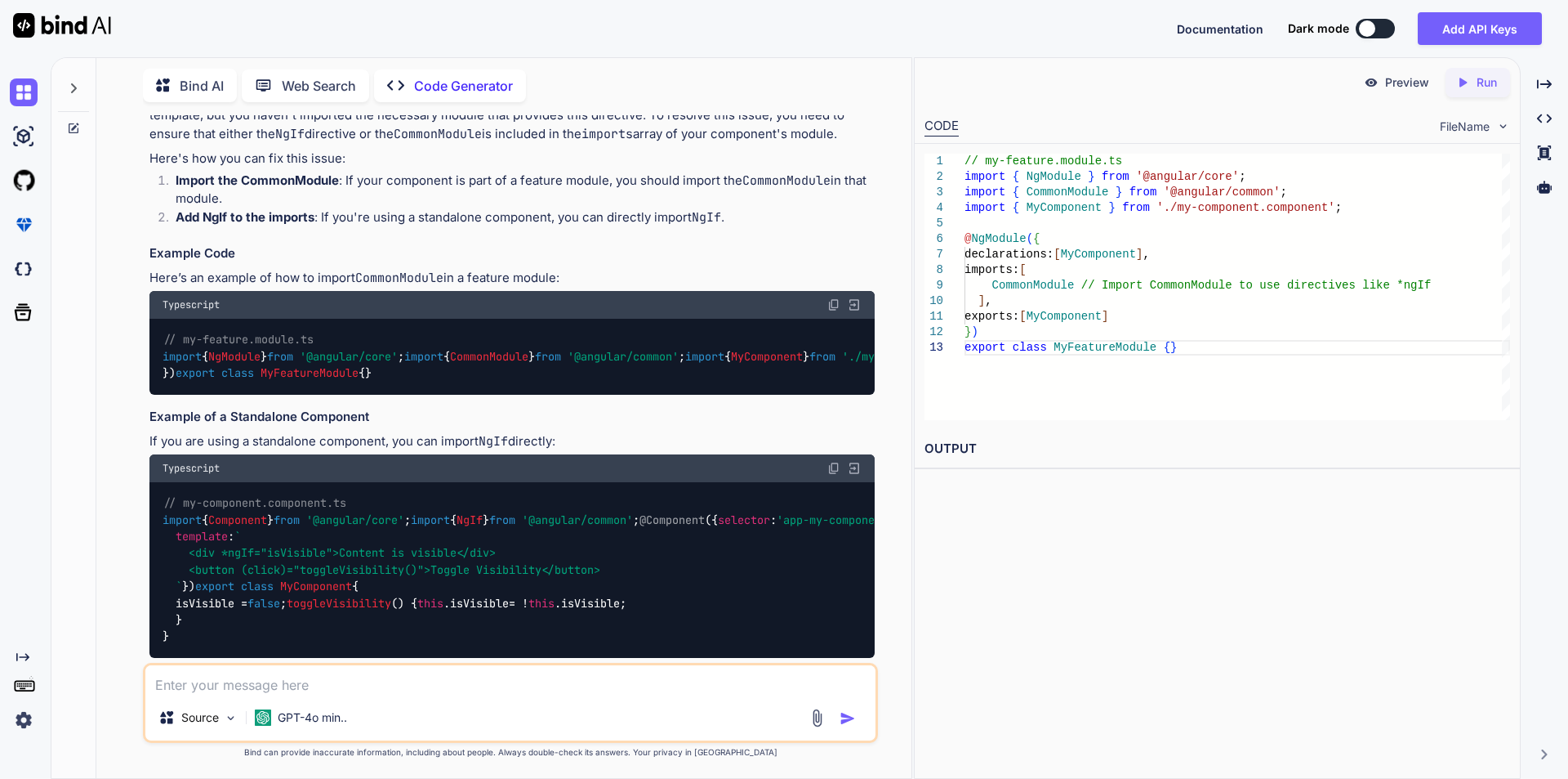
type textarea "x"
drag, startPoint x: 163, startPoint y: 374, endPoint x: 489, endPoint y: 375, distance: 326.0
click at [489, 375] on div "// my-feature.module.ts import { NgModule } from '@angular/core' ; import { Com…" at bounding box center [512, 357] width 726 height 76
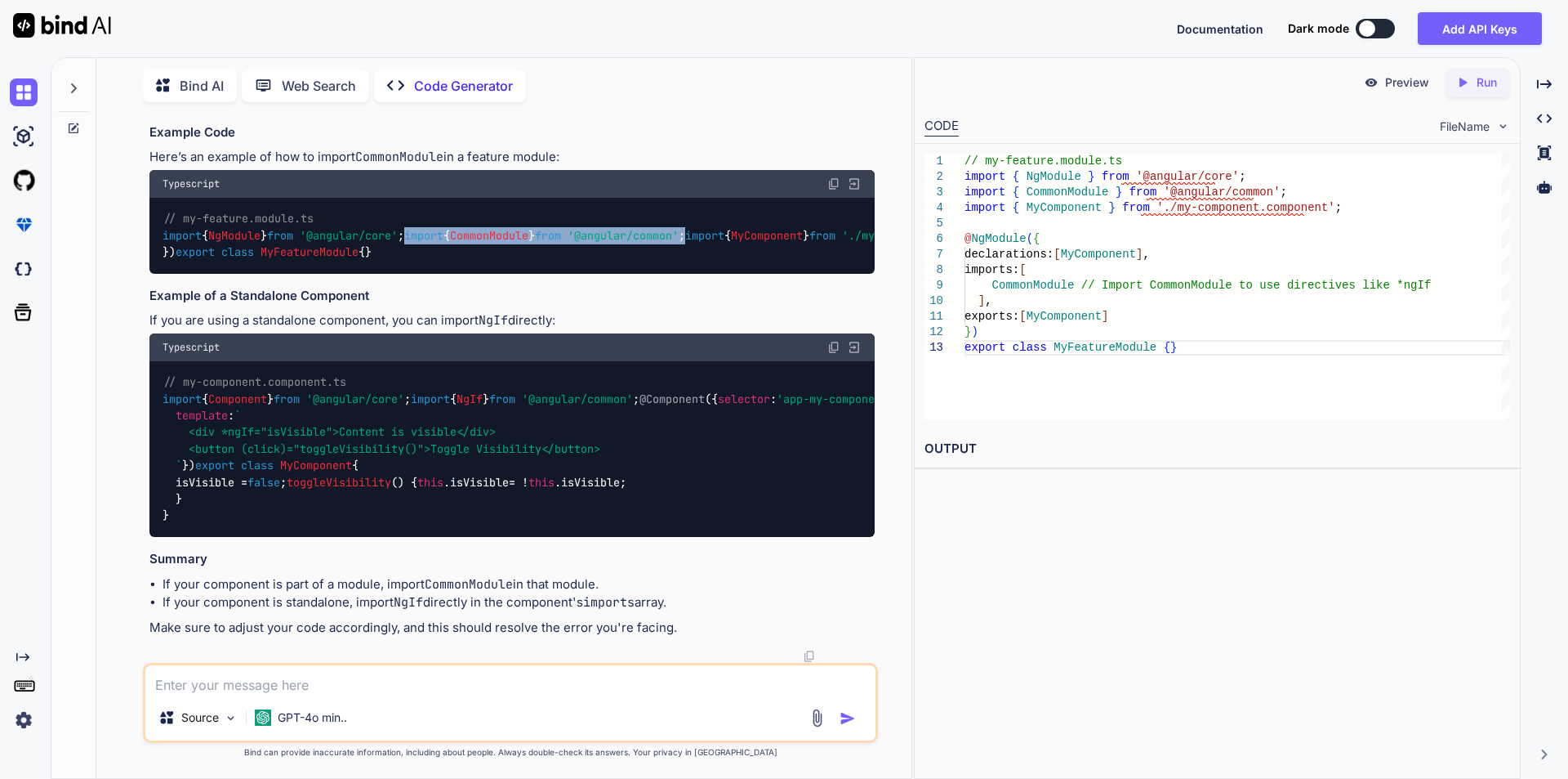
scroll to position [490, 0]
drag, startPoint x: 176, startPoint y: 462, endPoint x: 623, endPoint y: 464, distance: 447.0
click at [623, 464] on div "// my-component.component.ts import { Component } from '@angular/core' ; import…" at bounding box center [512, 449] width 726 height 177
copy code "imports : [ NgIf ], // Import NgIf directly for standalone component"
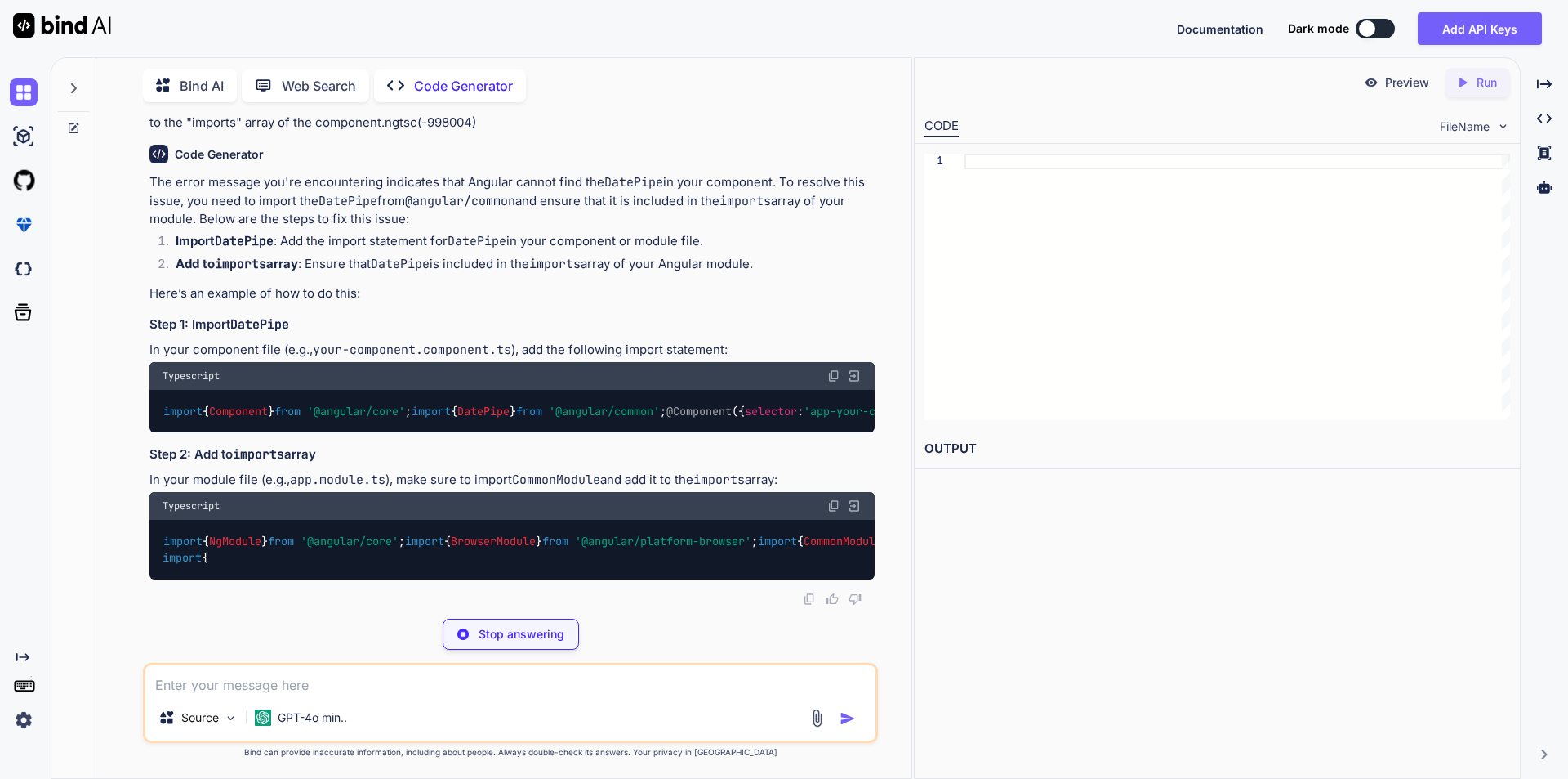
scroll to position [163, 0]
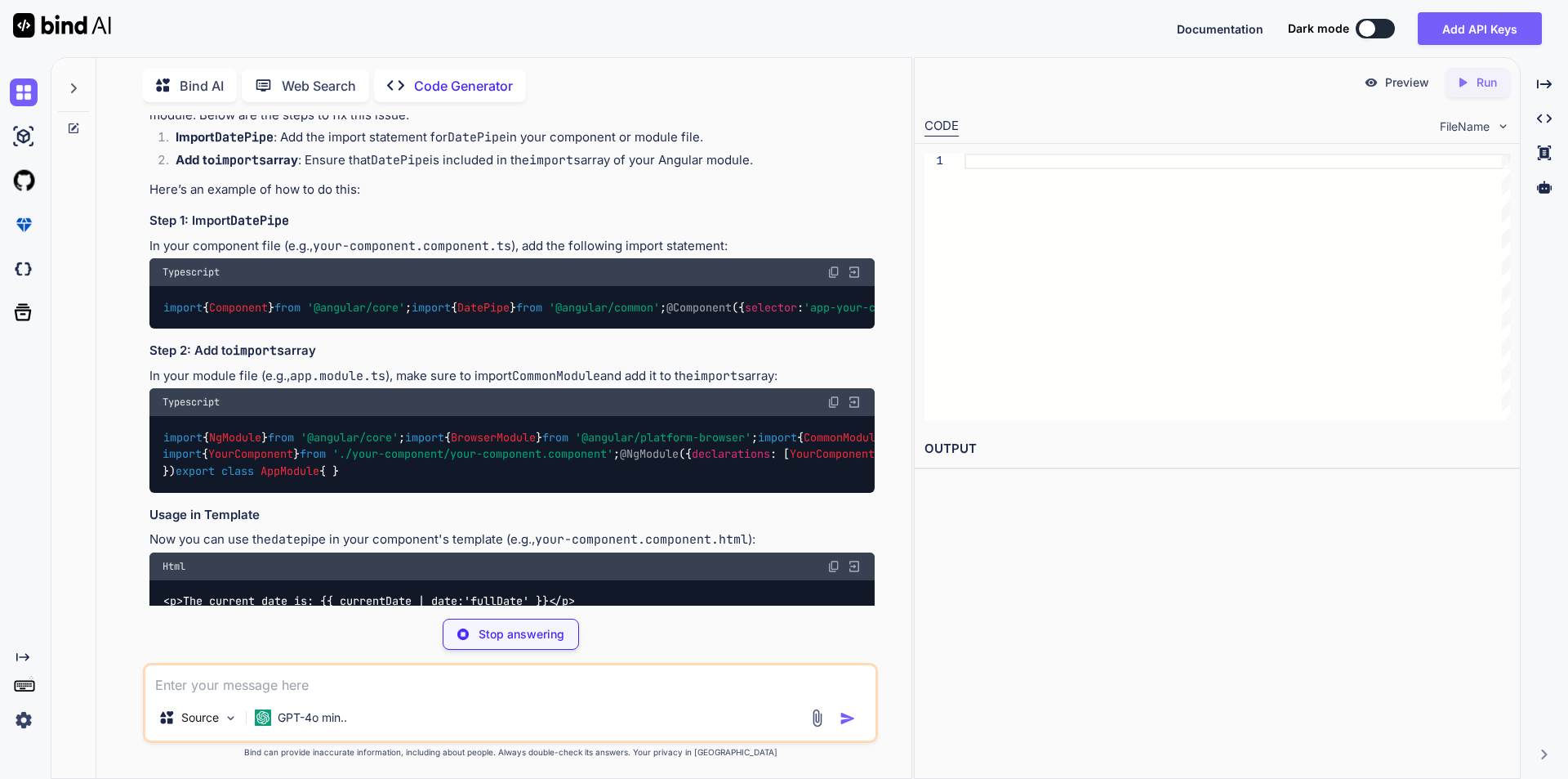
type textarea "x"
type textarea "// Your component logic here }"
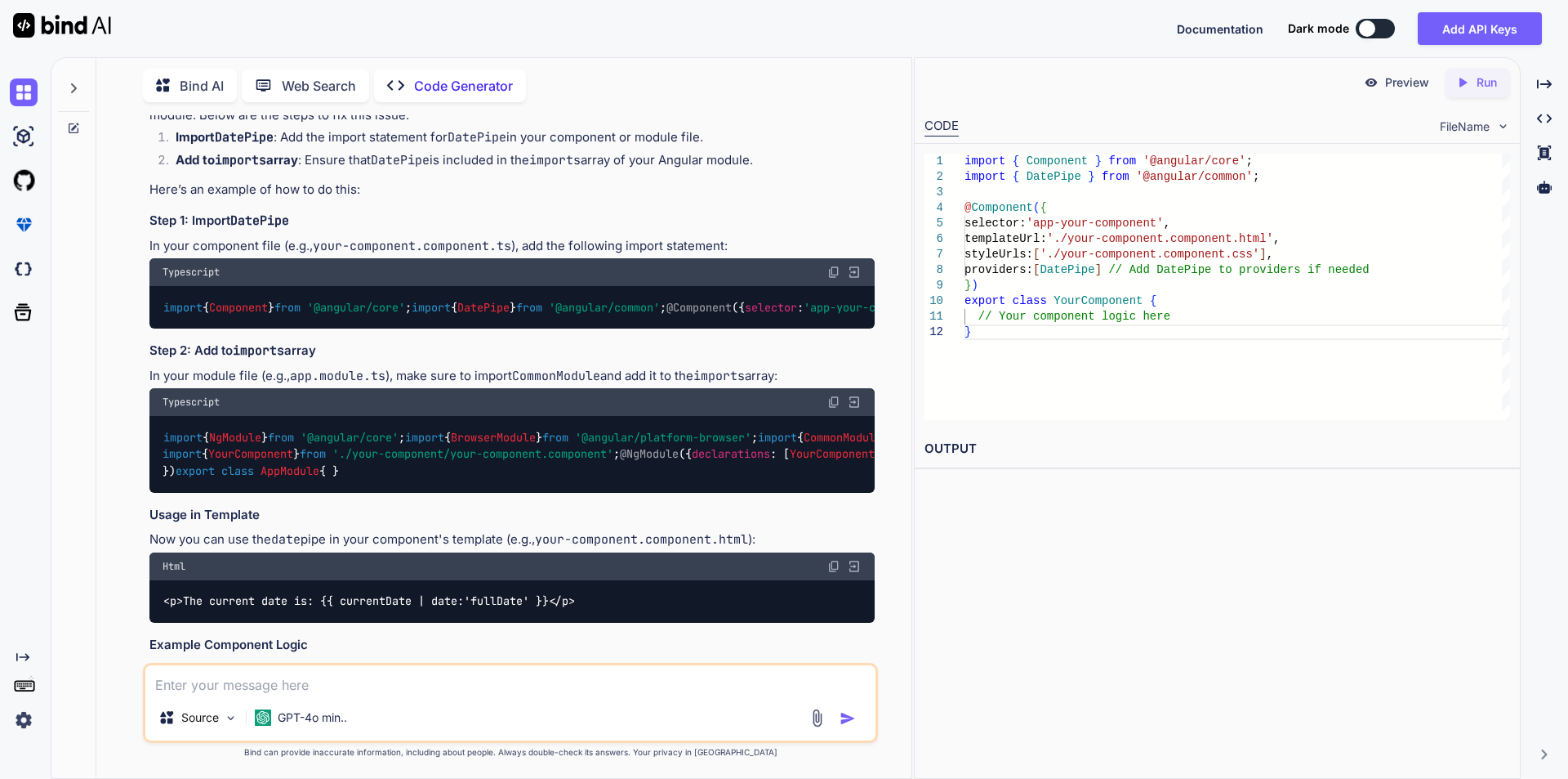
type textarea "x"
drag, startPoint x: 172, startPoint y: 422, endPoint x: 619, endPoint y: 426, distance: 447.0
click at [619, 329] on div "import { Component } from '@angular/core' ; import { DatePipe } from '@angular/…" at bounding box center [512, 307] width 726 height 42
copy code "providers : [ DatePipe ] // Add DatePipe to providers if needed"
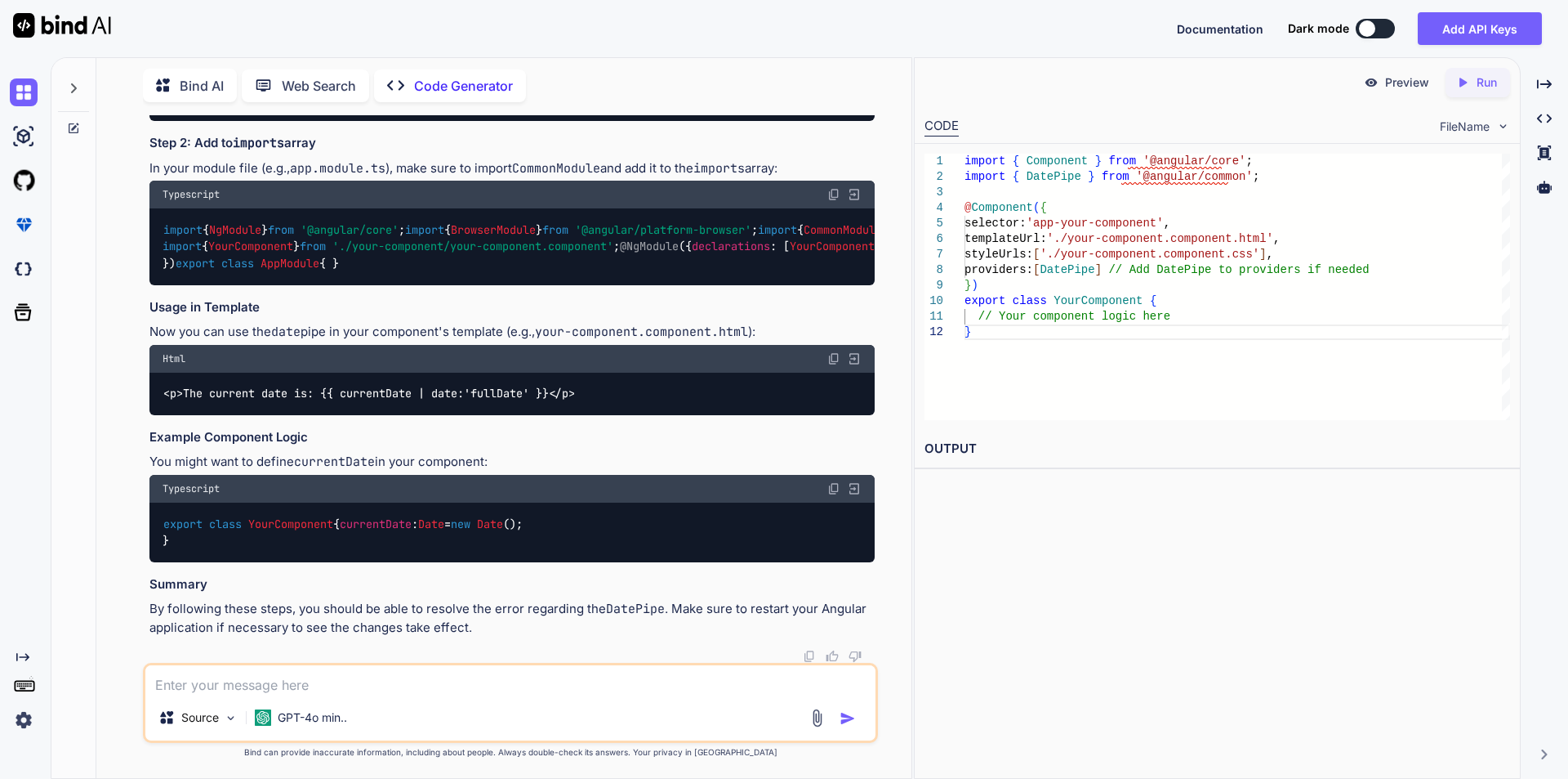
scroll to position [490, 0]
drag, startPoint x: 188, startPoint y: 480, endPoint x: 444, endPoint y: 476, distance: 256.0
click at [444, 285] on div "import { NgModule } from '@angular/core' ; import { BrowserModule } from '@angu…" at bounding box center [512, 246] width 726 height 76
copy code "CommonModule // Add CommonModule here"
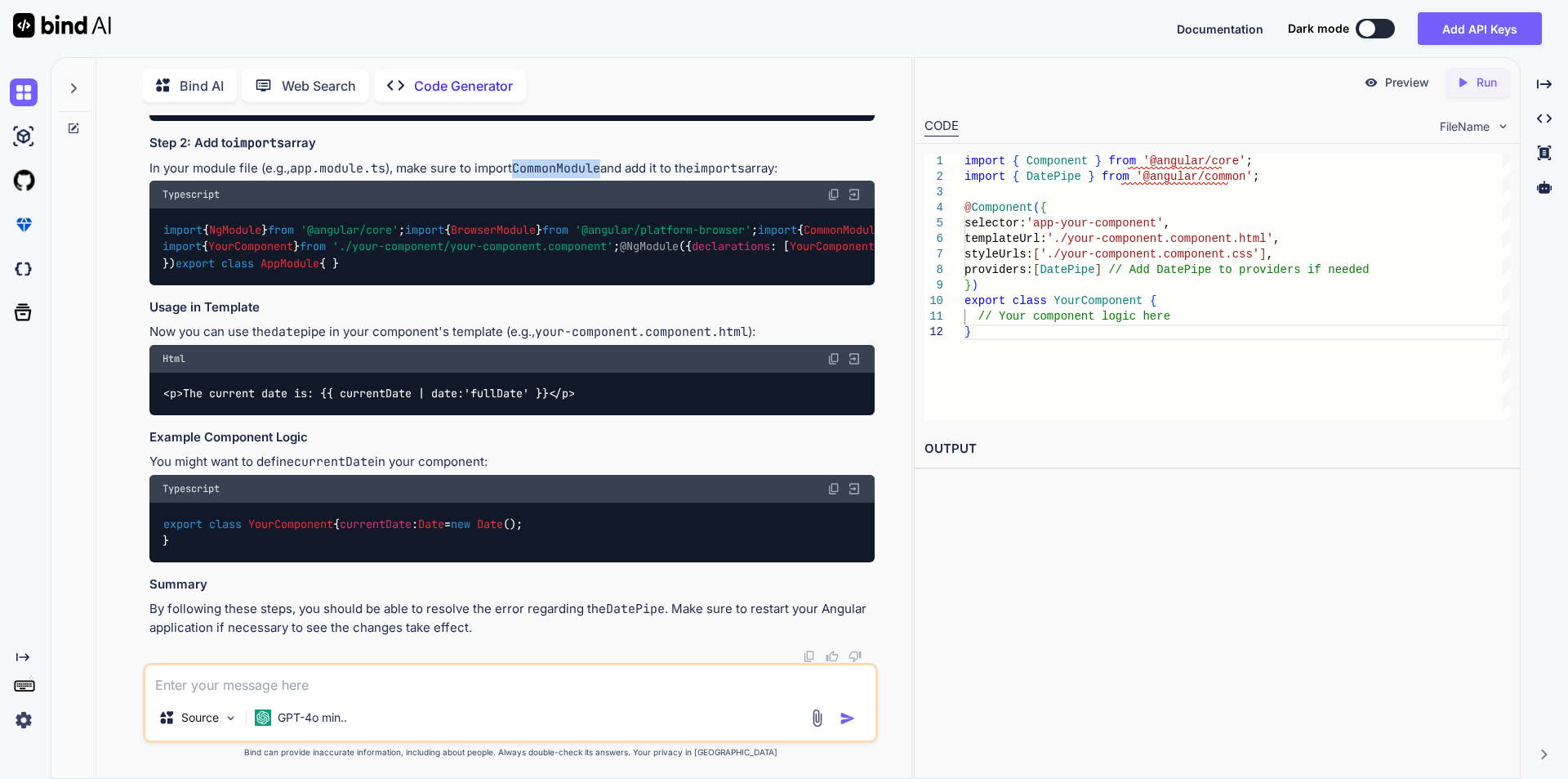
drag, startPoint x: 517, startPoint y: 315, endPoint x: 604, endPoint y: 311, distance: 87.1
click at [604, 178] on p "In your module file (e.g., app.module.ts ), make sure to import CommonModule an…" at bounding box center [512, 168] width 726 height 19
copy code "CommonModule"
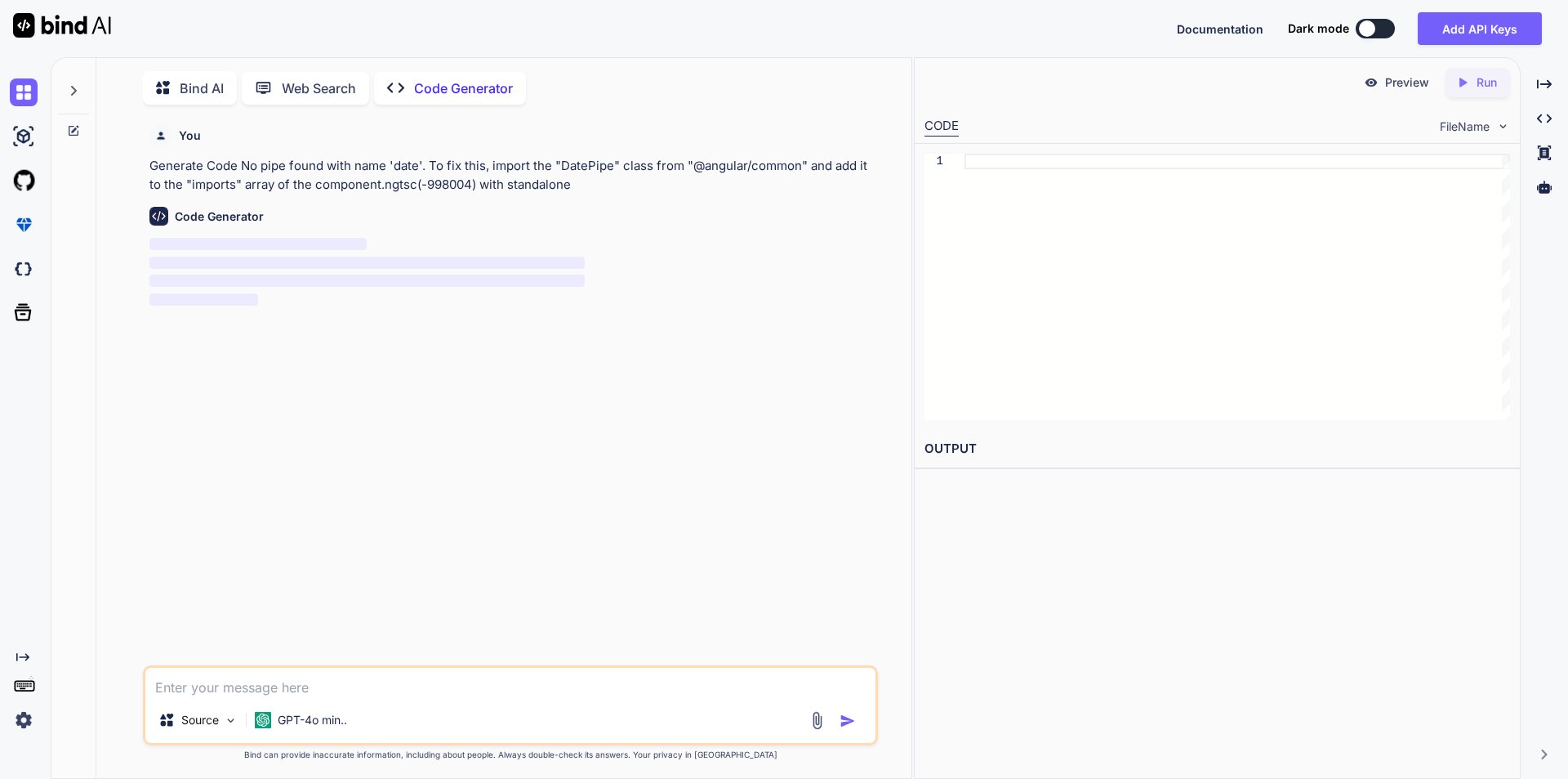
scroll to position [7, 0]
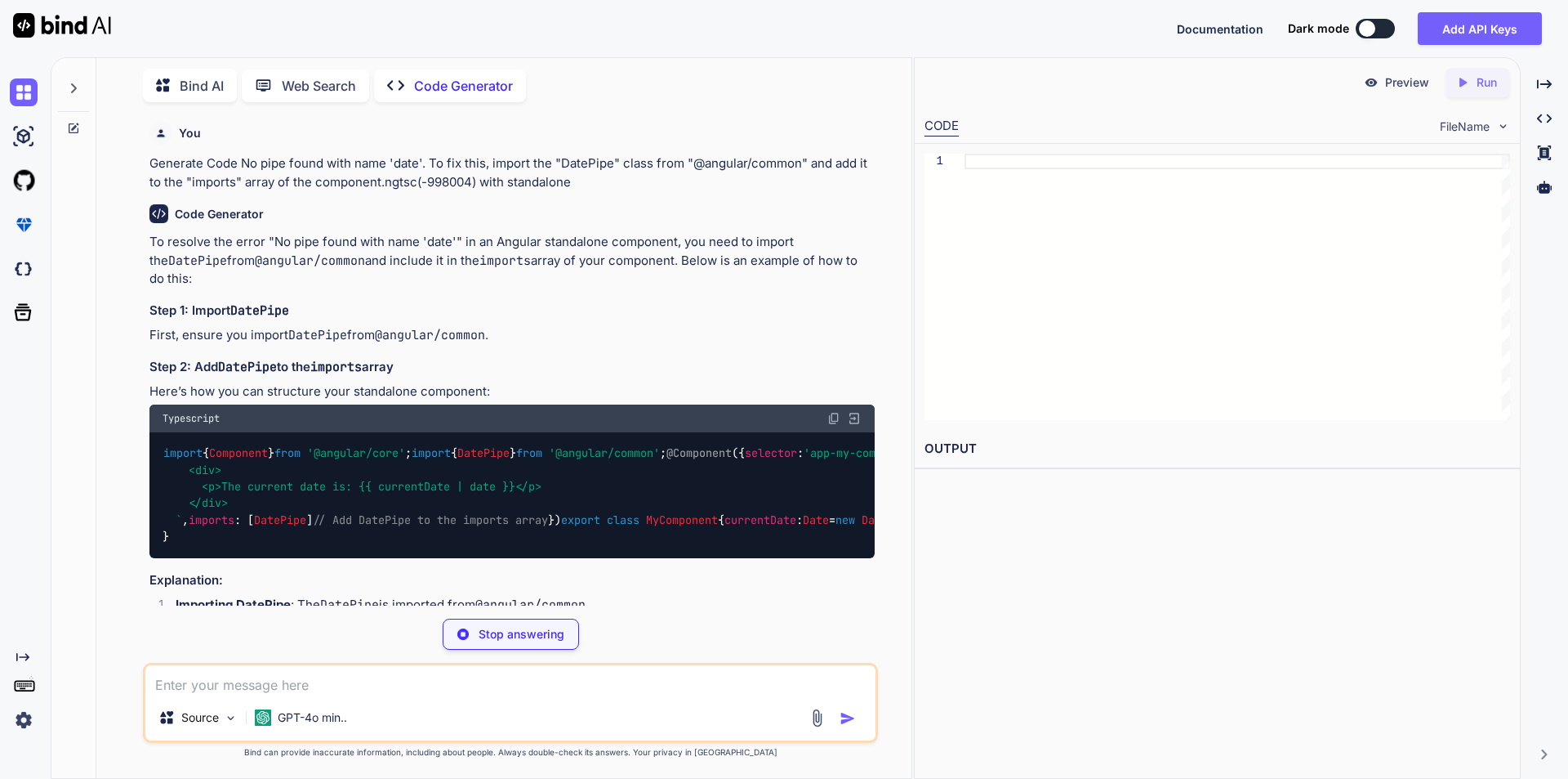
type textarea "x"
type textarea "`, imports: [DatePipe] // Add DatePipe to the imports array }) export class MyC…"
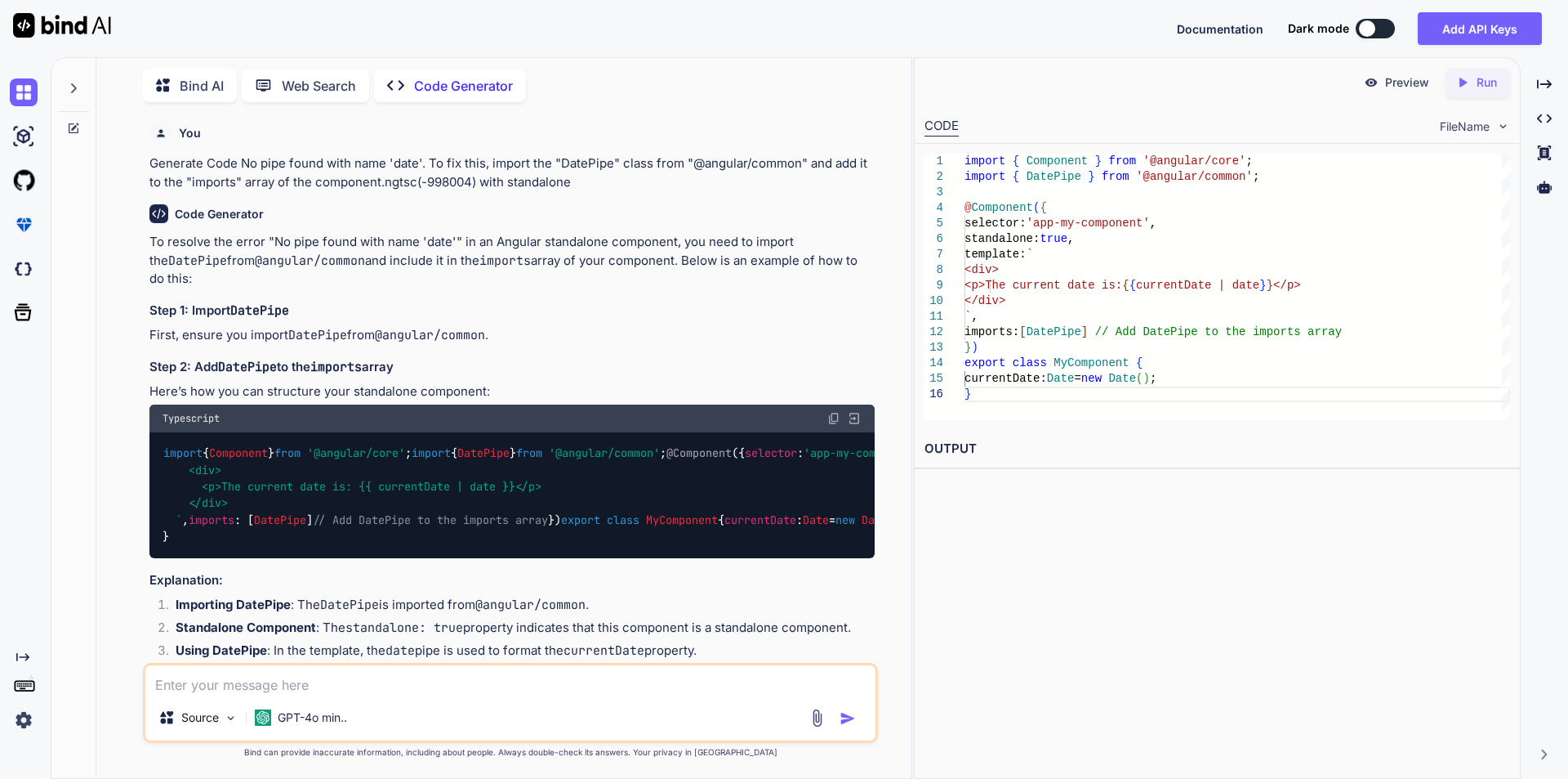
type textarea "x"
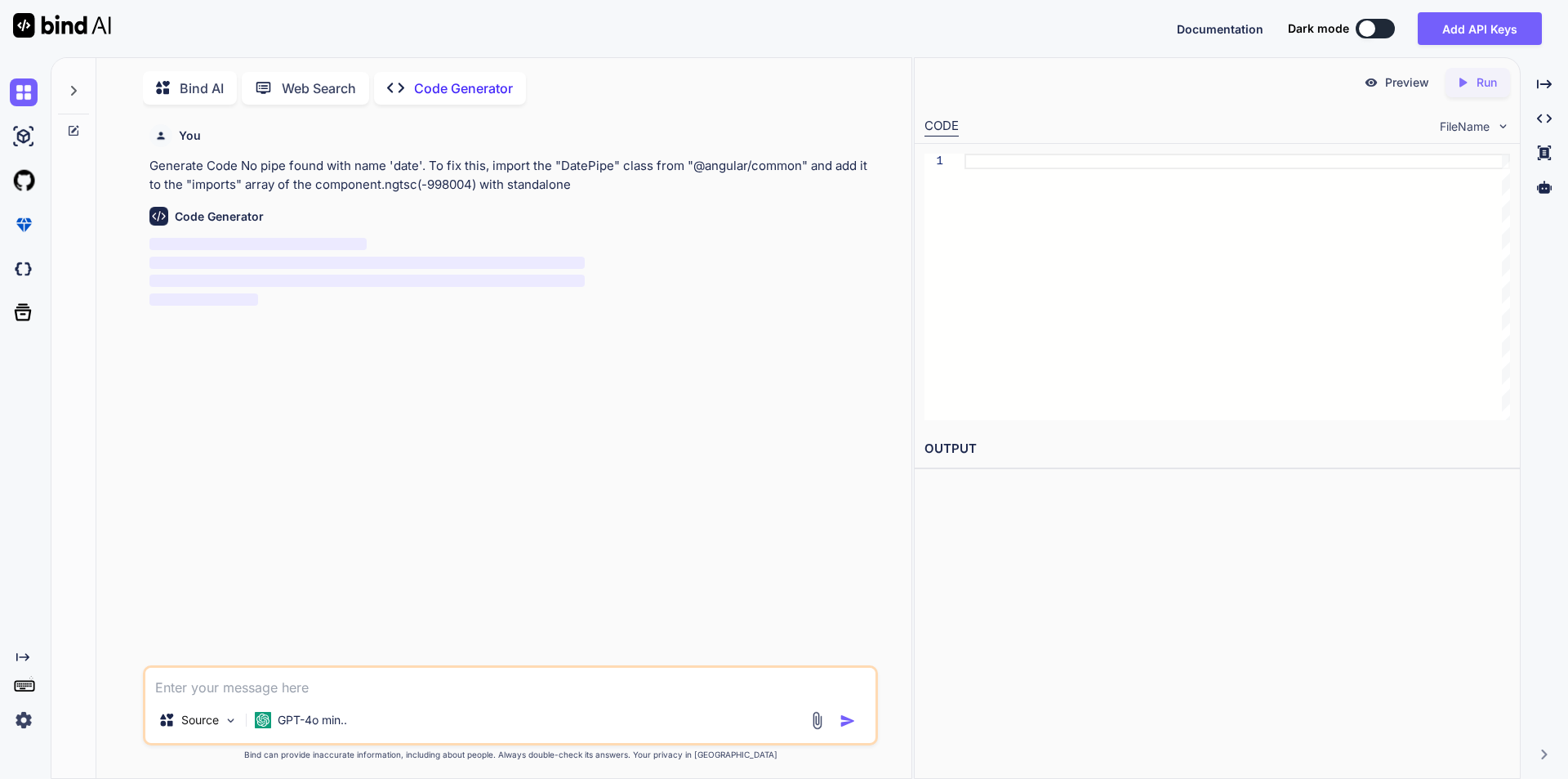
scroll to position [7, 0]
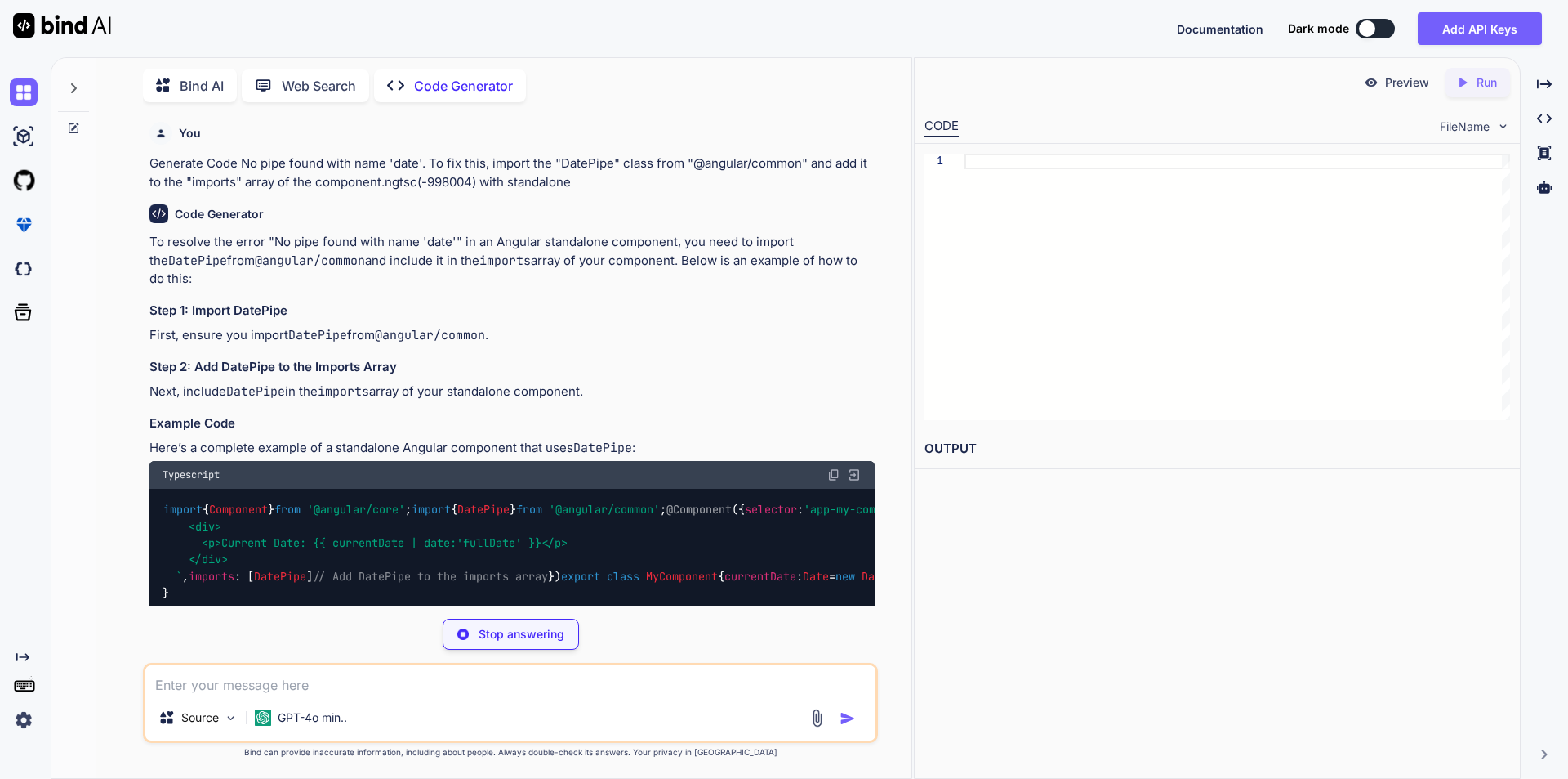
type textarea "x"
type textarea "`, imports: [DatePipe] // Add DatePipe to the imports array }) export class MyC…"
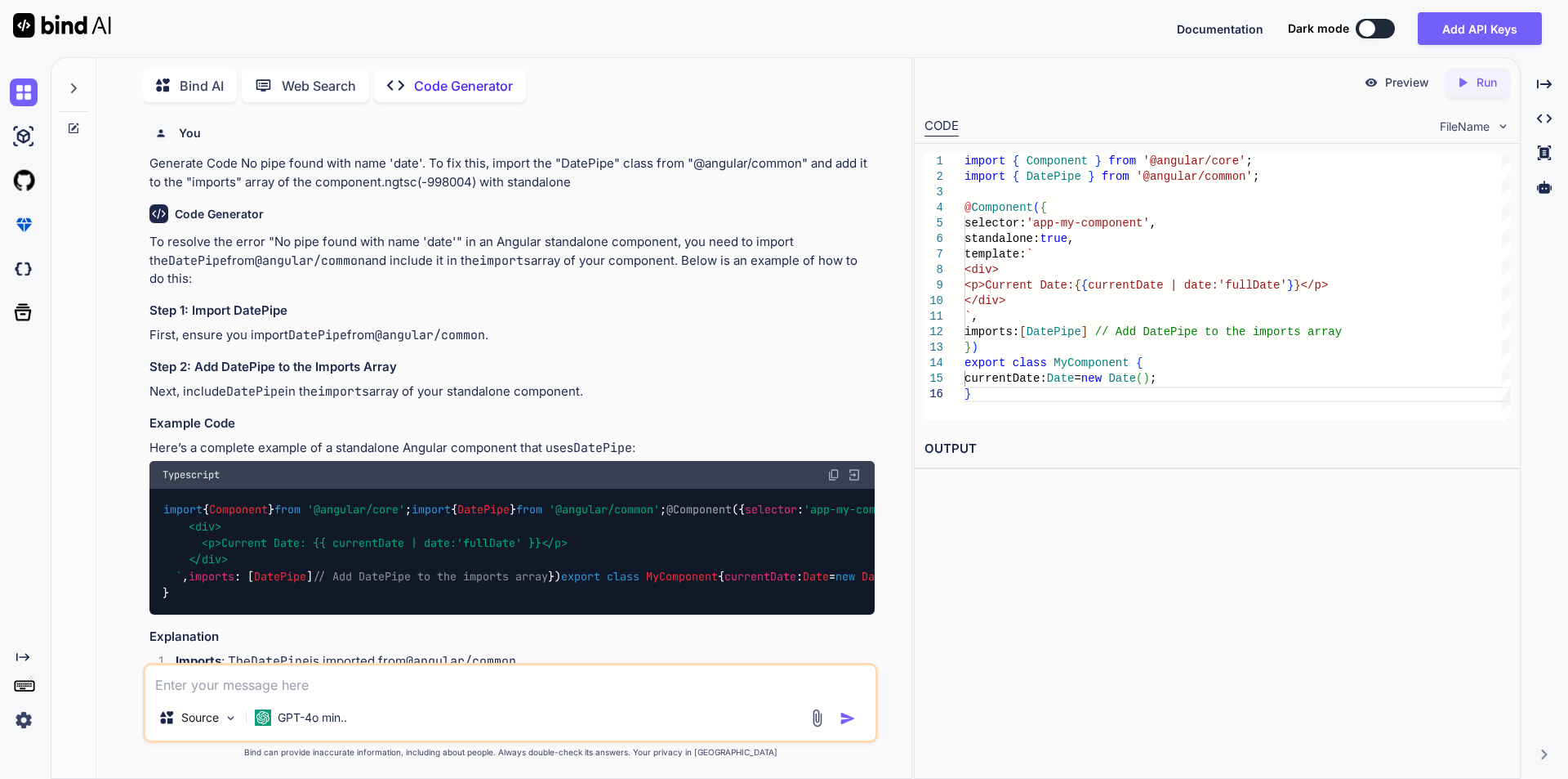
type textarea "x"
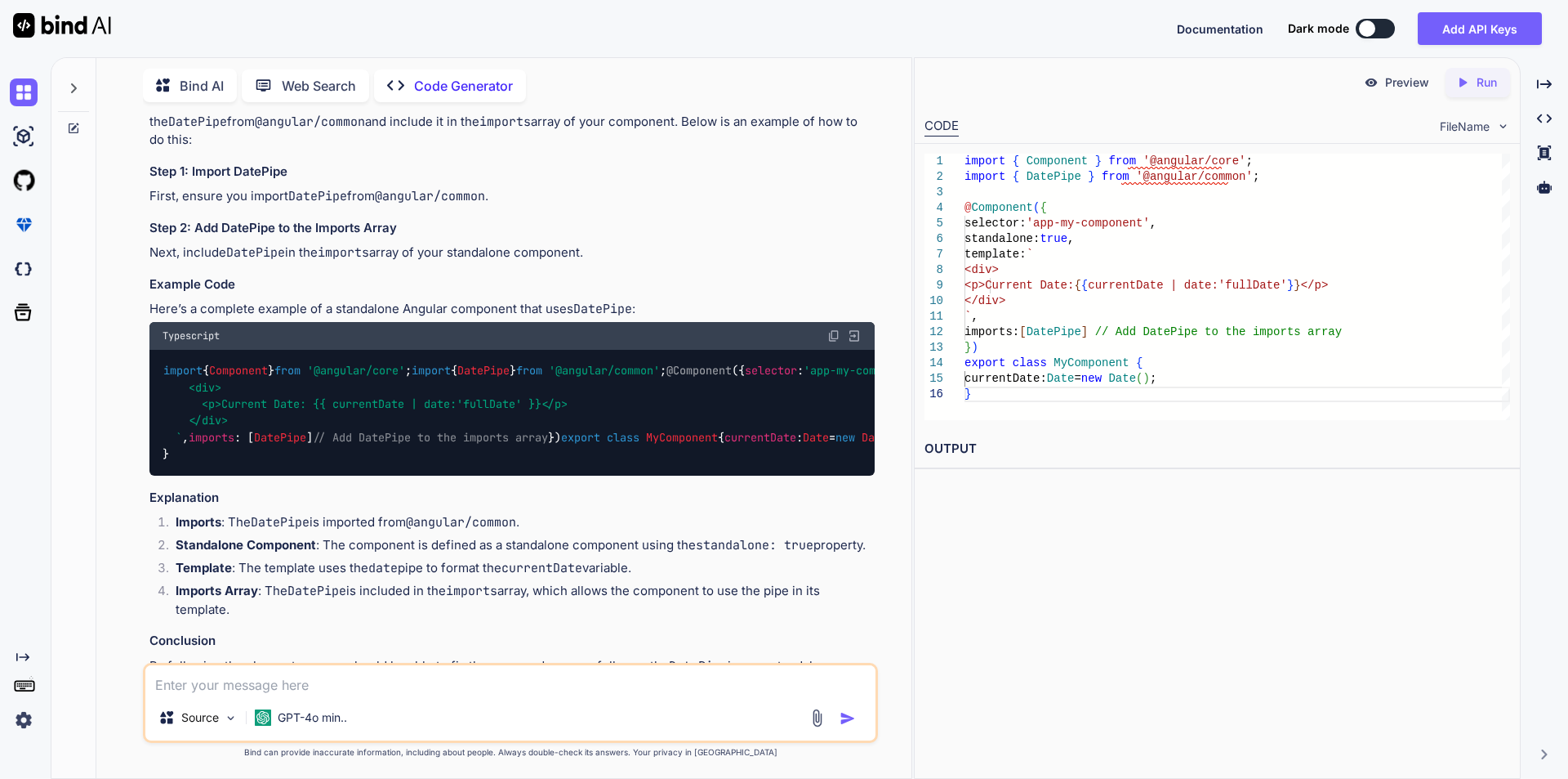
scroll to position [163, 0]
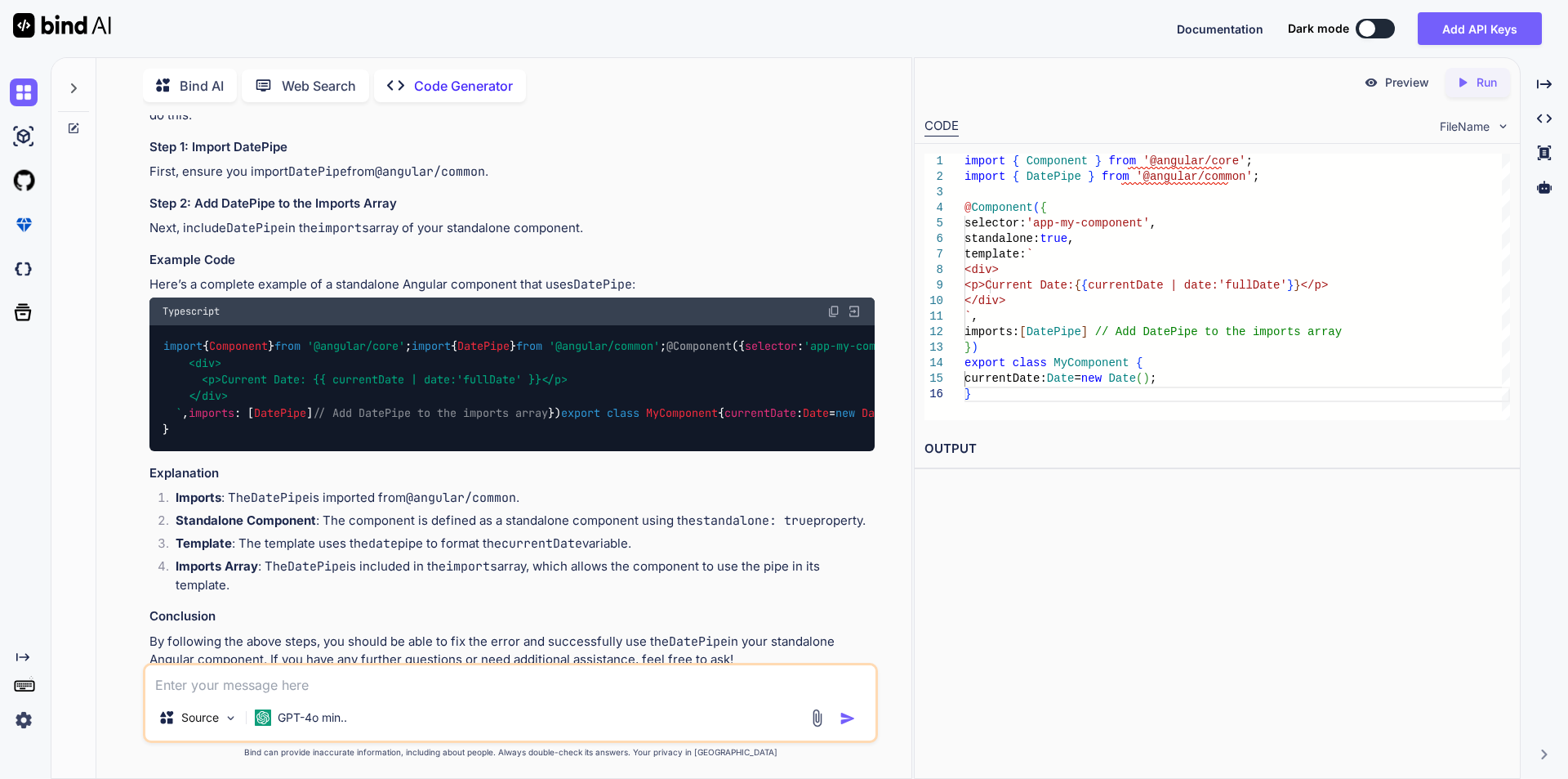
click at [189, 420] on span "imports" at bounding box center [211, 413] width 46 height 15
drag, startPoint x: 245, startPoint y: 514, endPoint x: 295, endPoint y: 515, distance: 50.0
click at [295, 420] on span "DatePipe" at bounding box center [279, 413] width 52 height 15
copy span "DatePipe"
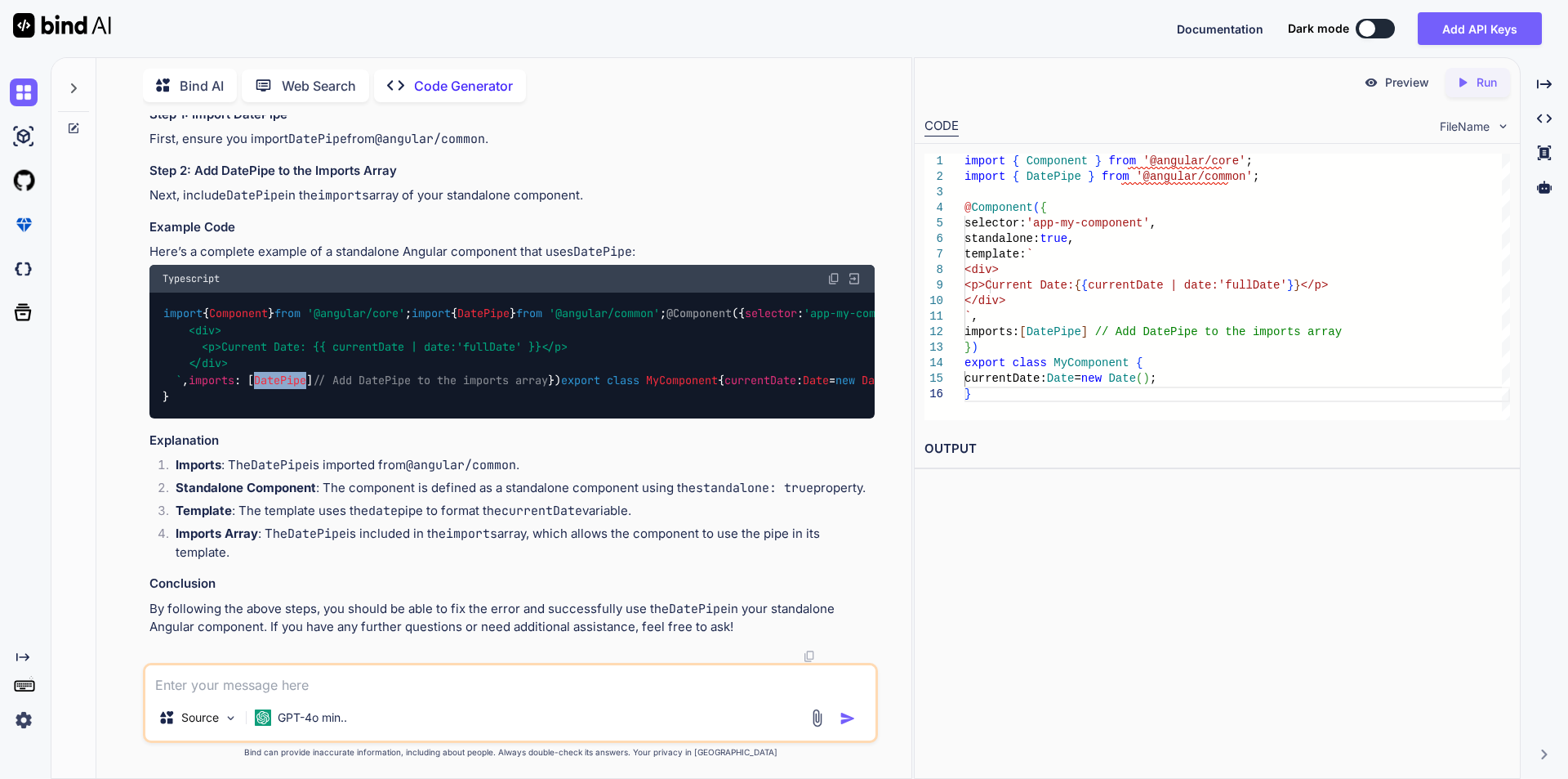
scroll to position [344, 0]
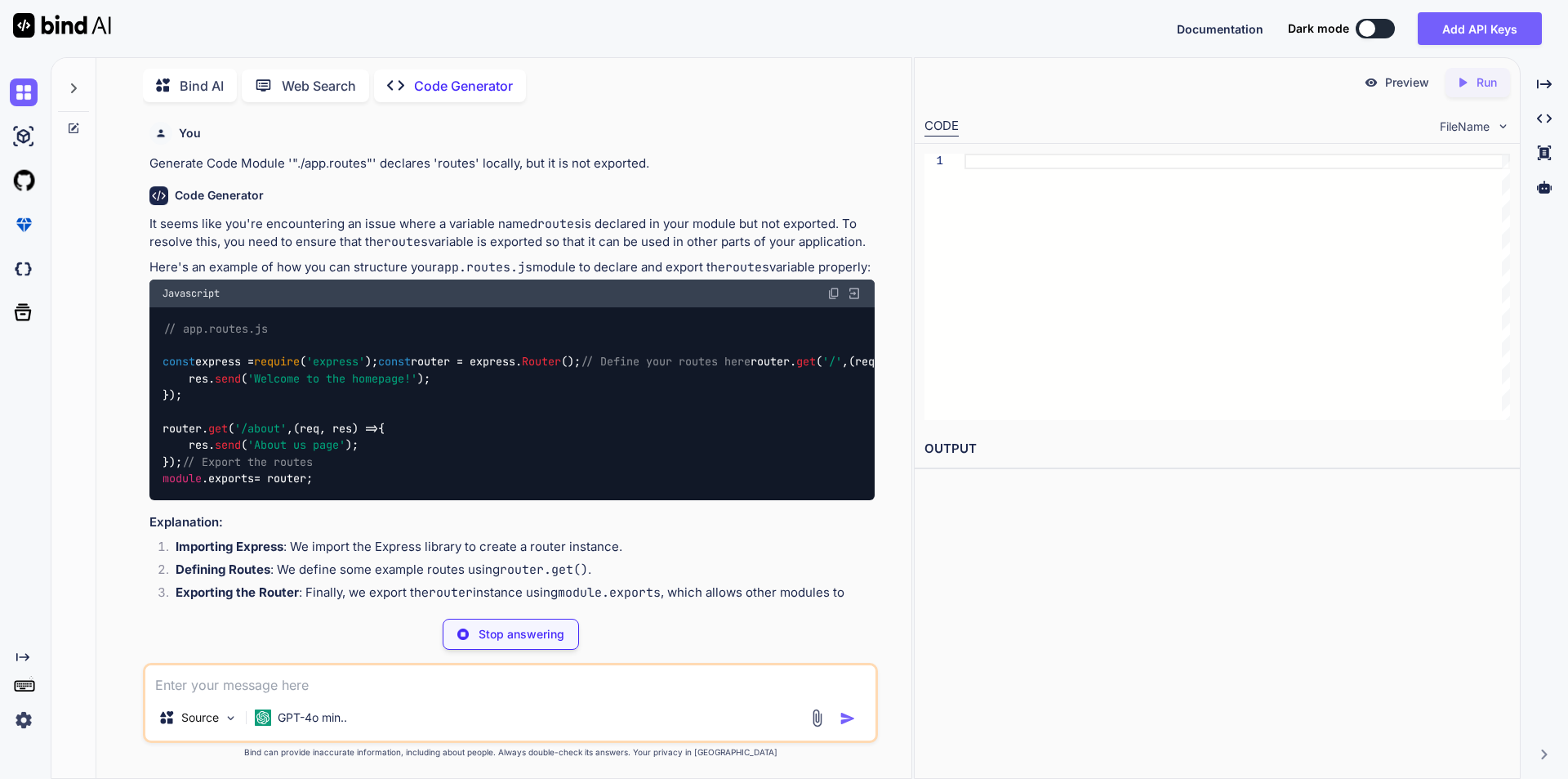
scroll to position [82, 0]
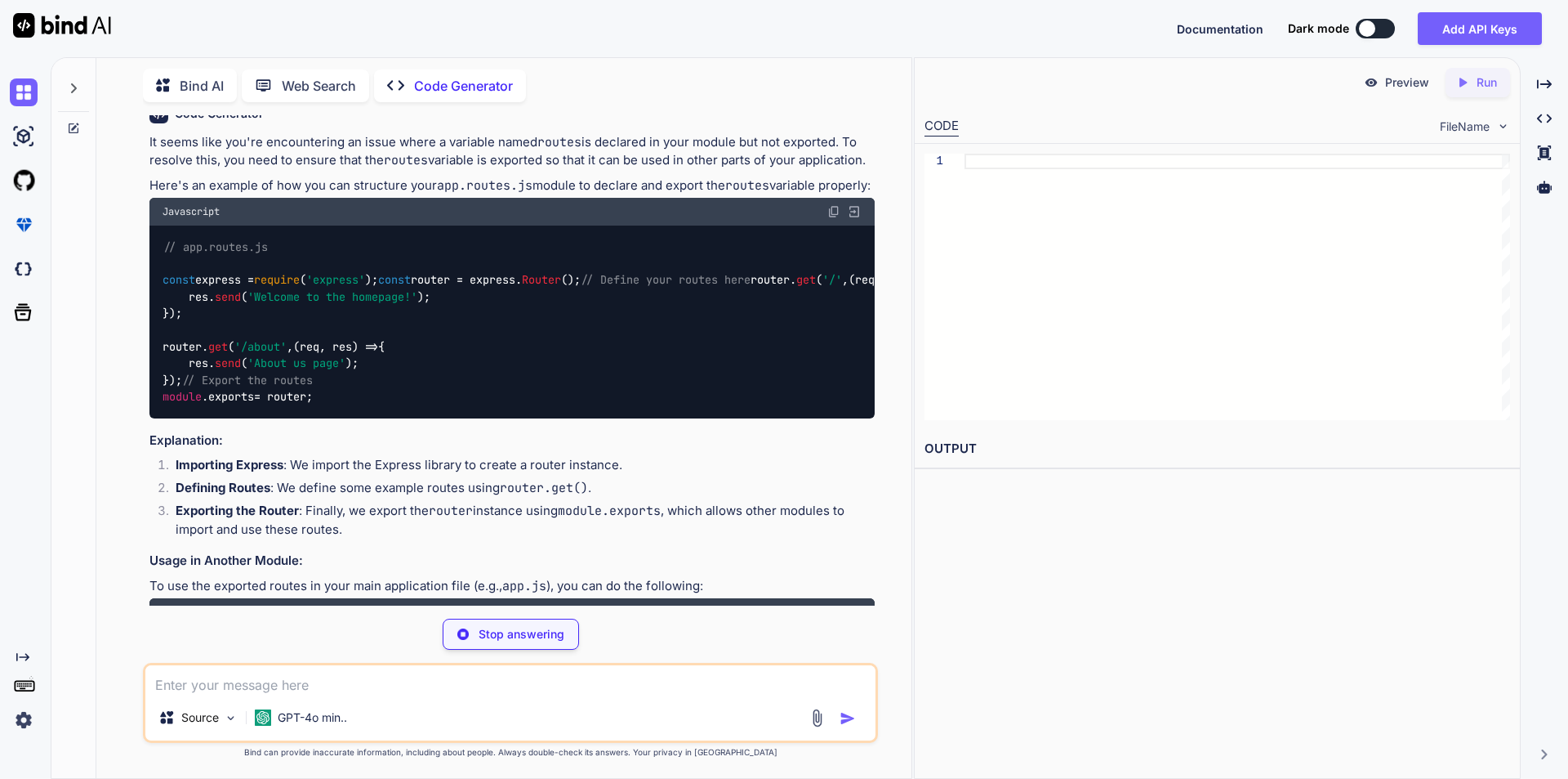
type textarea "x"
type textarea "router.get('/about', (req, res) => { res.send('About us page'); }); // Export t…"
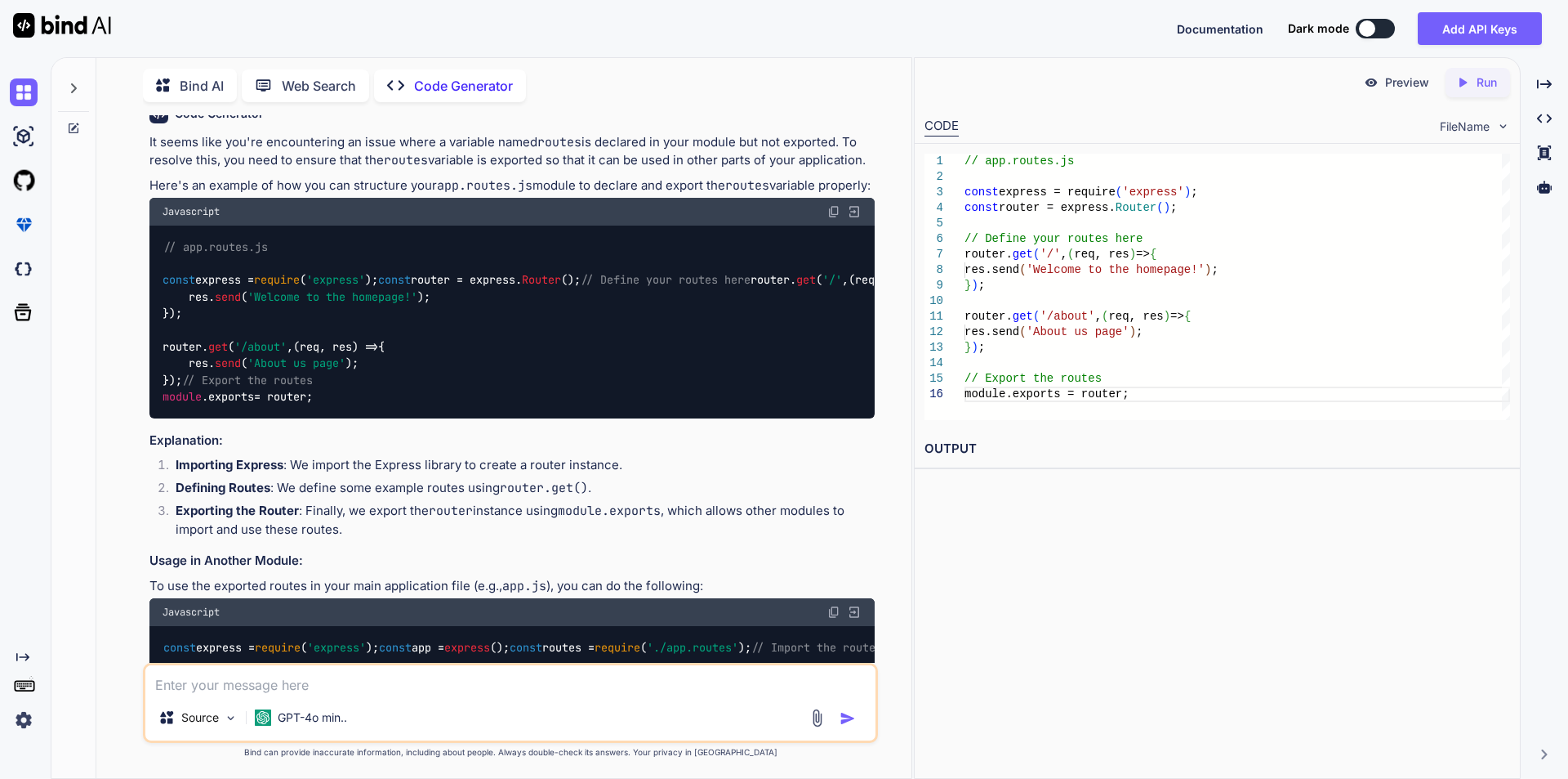
type textarea "x"
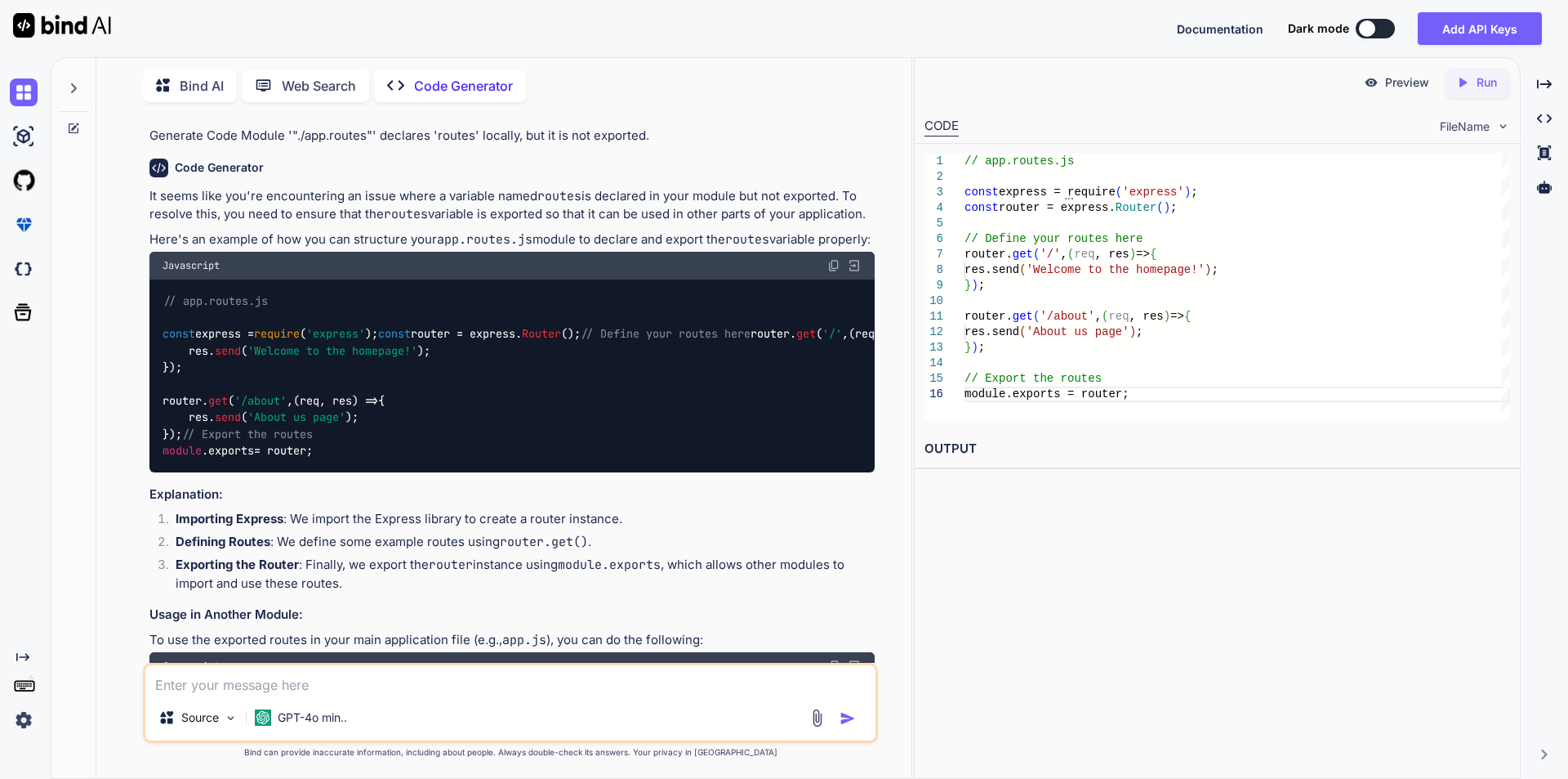
scroll to position [0, 0]
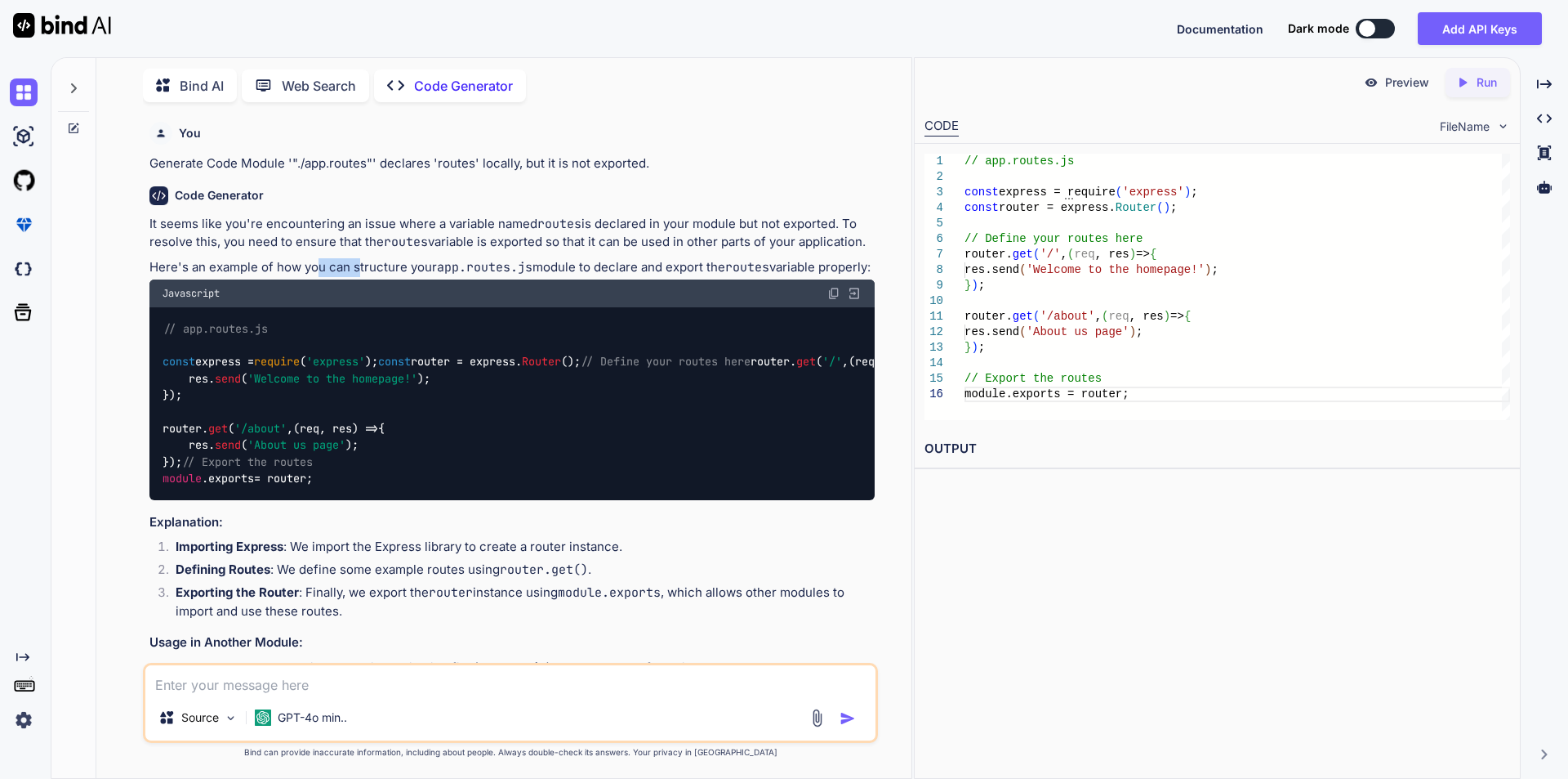
drag, startPoint x: 314, startPoint y: 270, endPoint x: 361, endPoint y: 270, distance: 47.0
click at [361, 270] on p "Here's an example of how you can structure your app.routes.js module to declare…" at bounding box center [512, 267] width 726 height 19
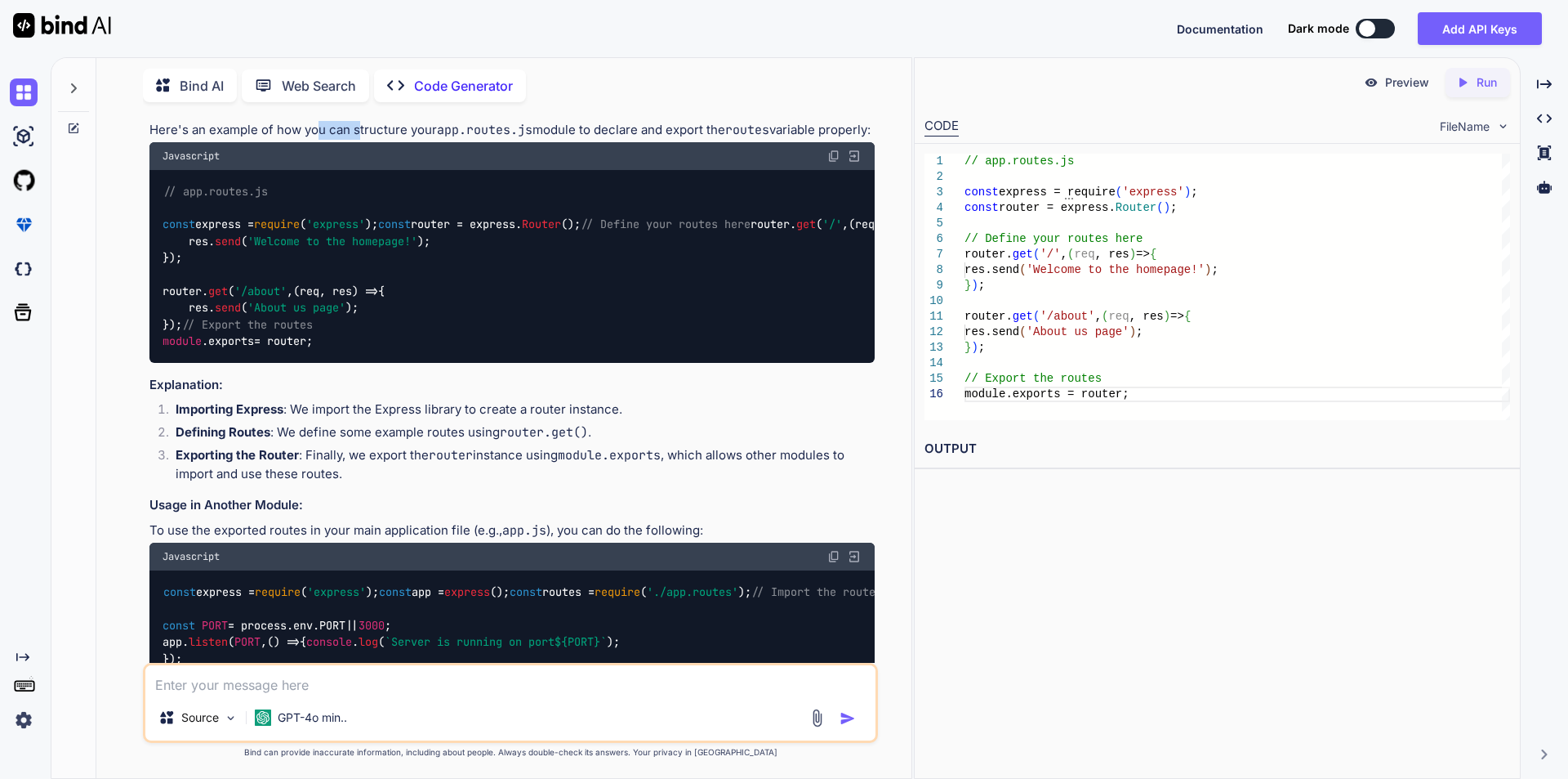
scroll to position [99, 0]
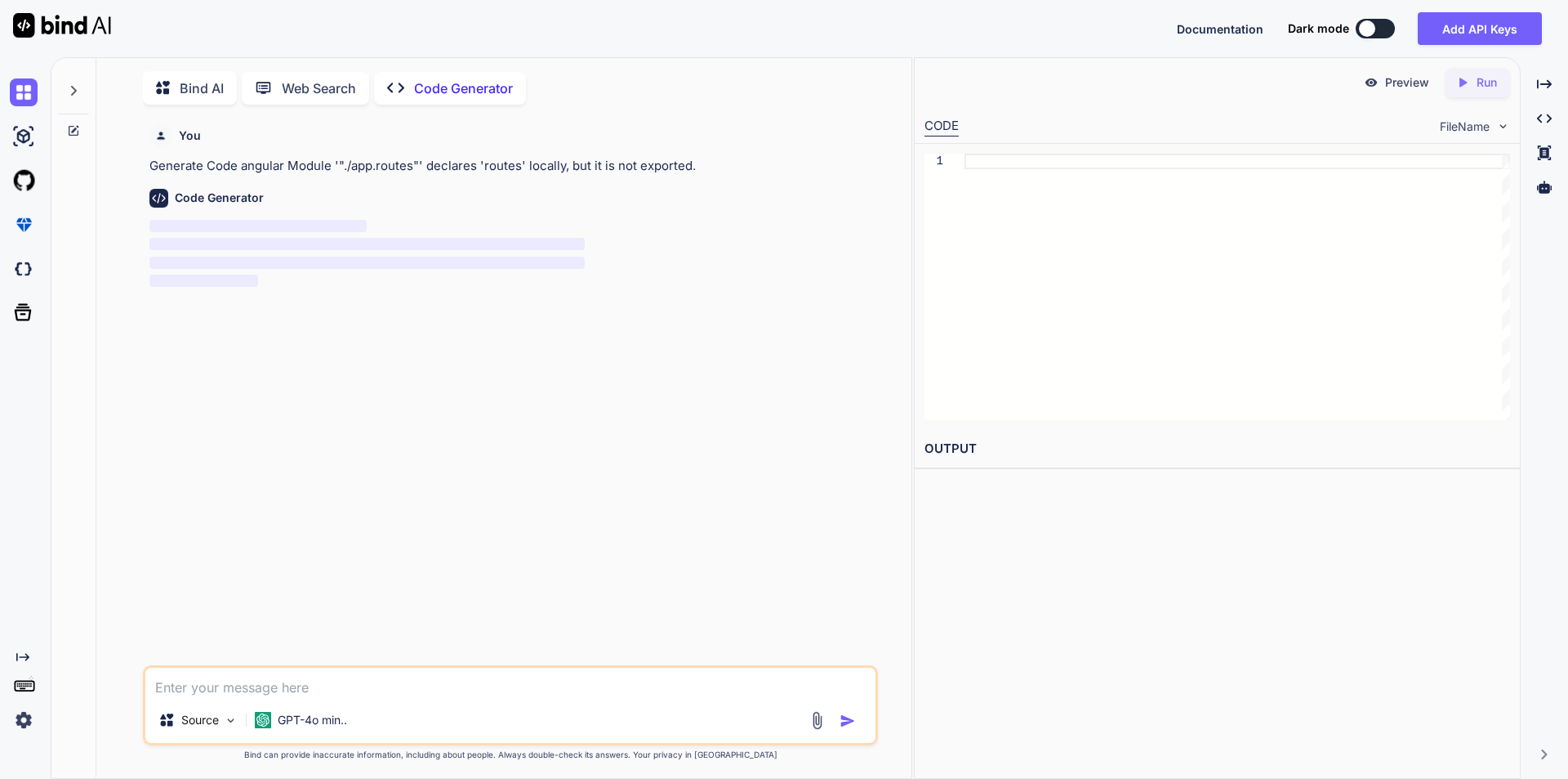
scroll to position [7, 0]
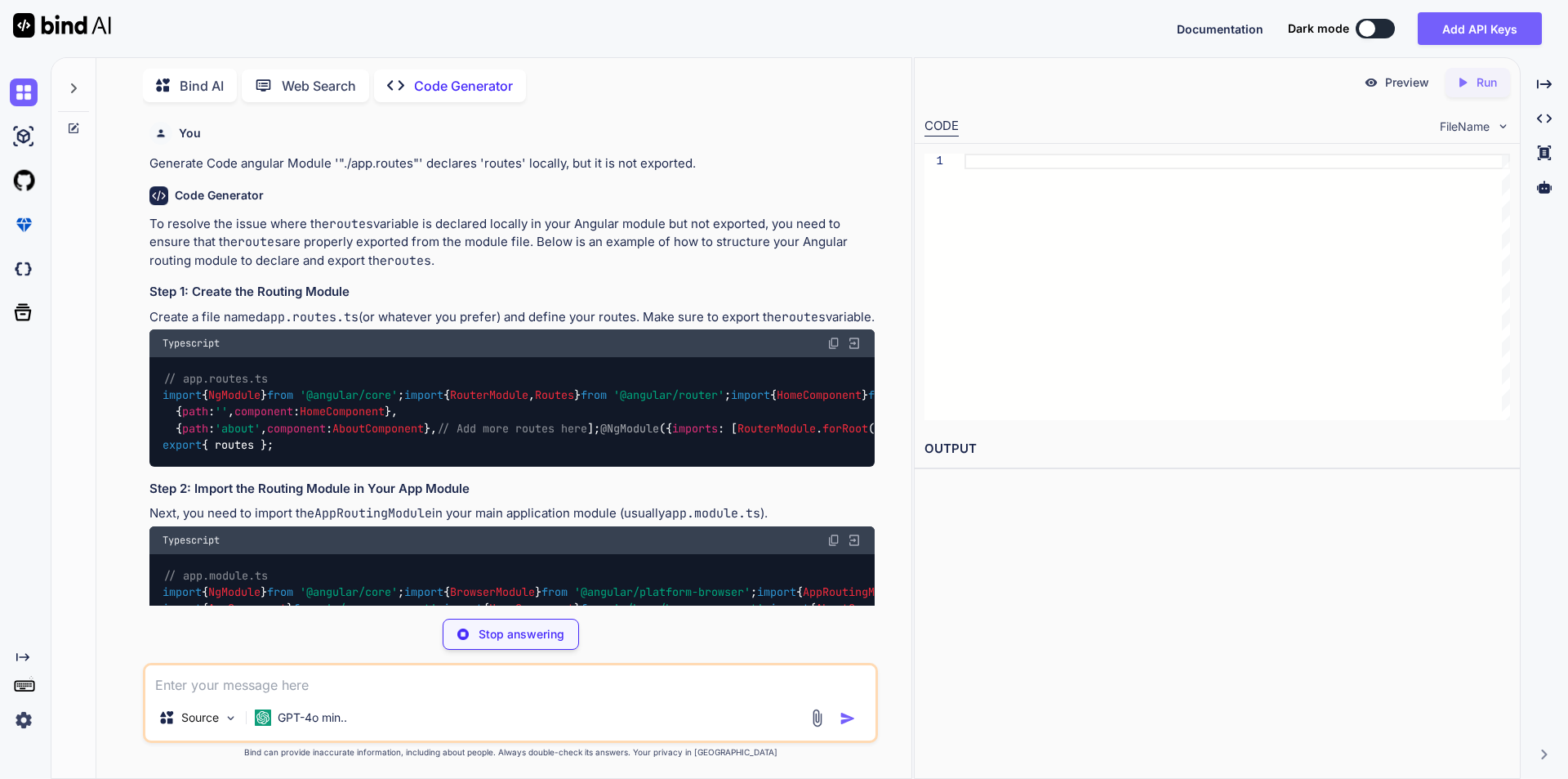
type textarea "x"
type textarea "export { routes };"
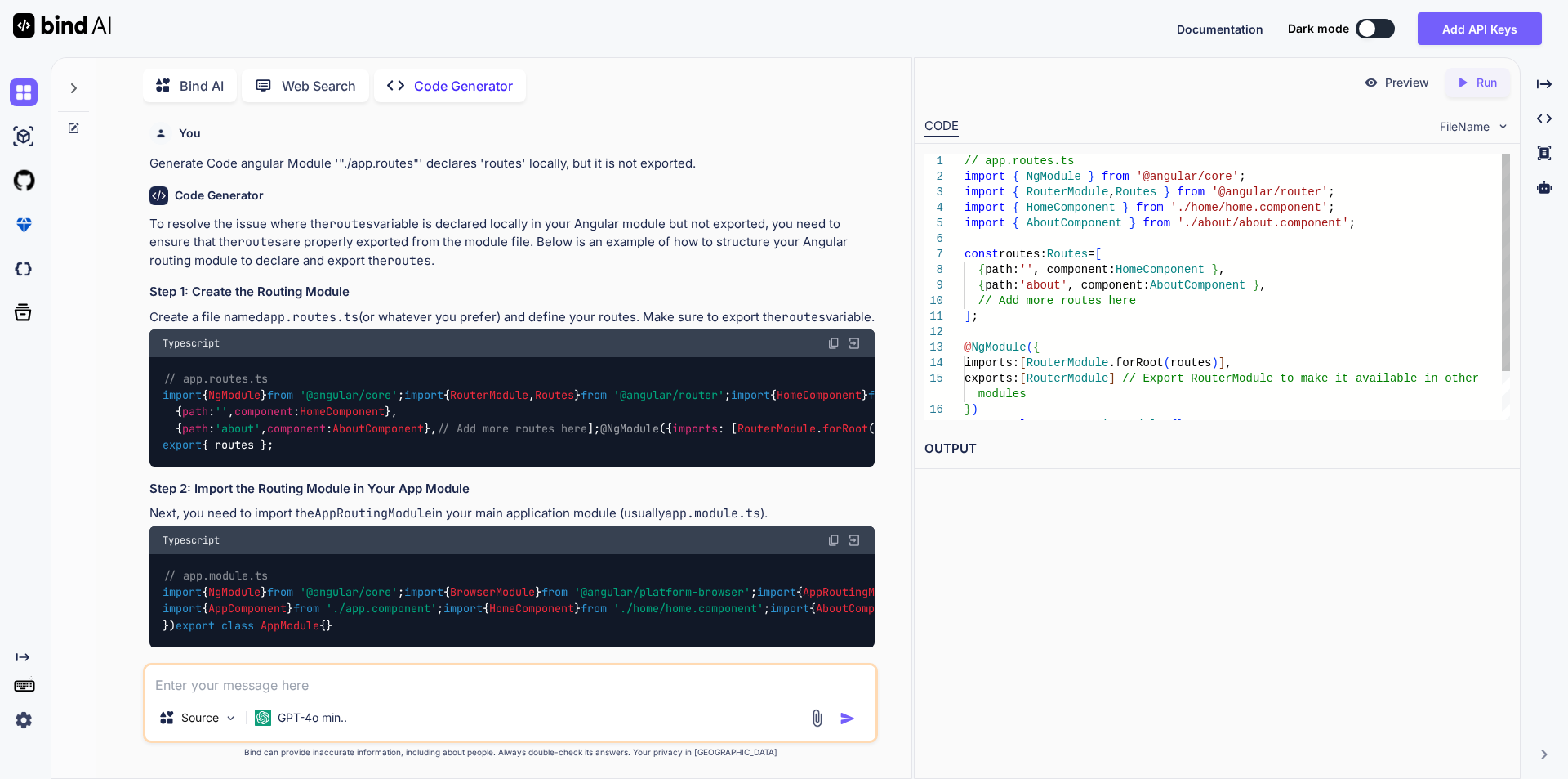
type textarea "x"
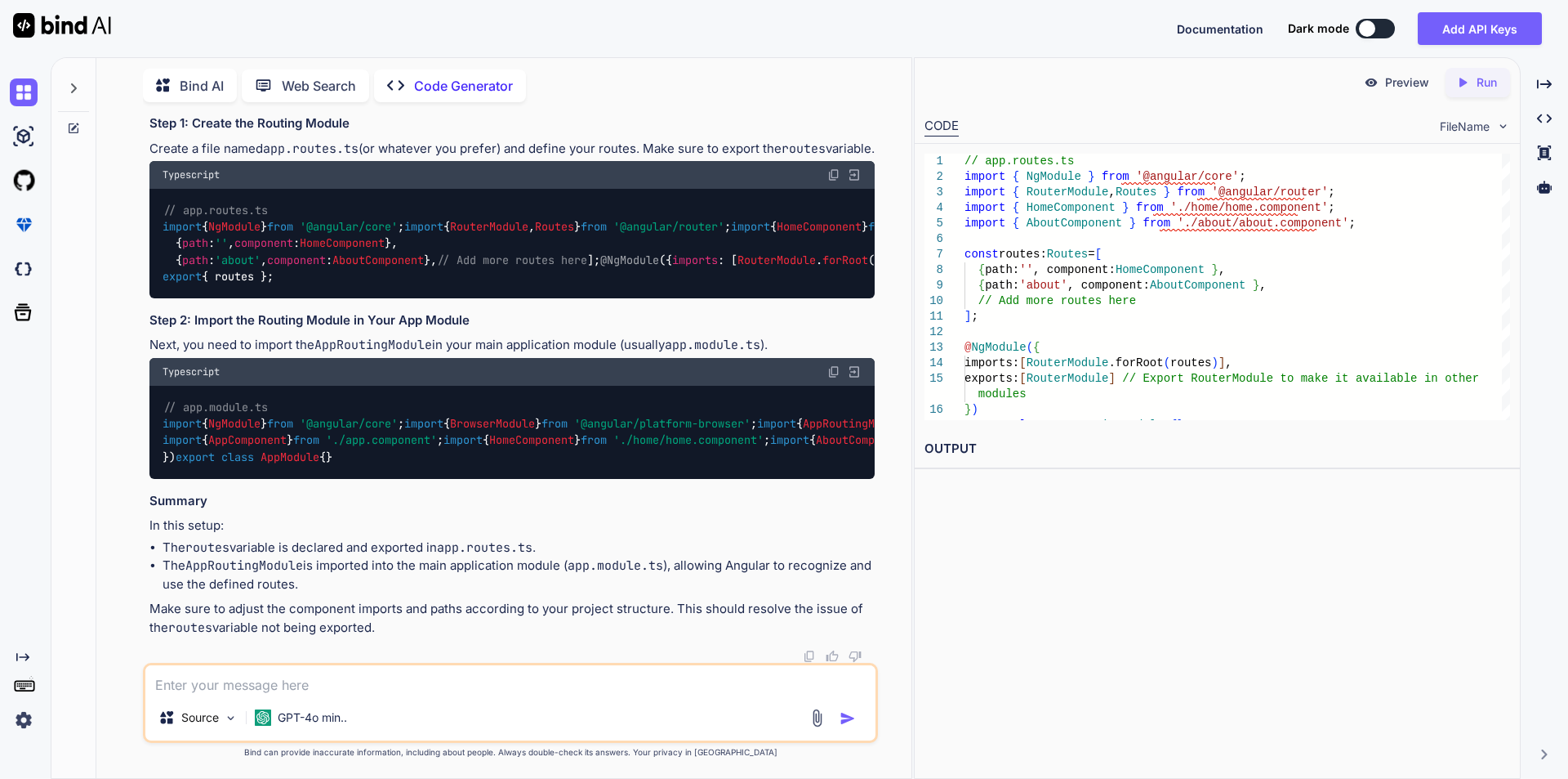
scroll to position [572, 0]
drag, startPoint x: 190, startPoint y: 557, endPoint x: 527, endPoint y: 557, distance: 337.0
click at [527, 479] on div "// app.module.ts import { NgModule } from '@angular/core' ; import { BrowserMod…" at bounding box center [512, 432] width 726 height 93
copy code "AppRoutingModule // Import the routing module here"
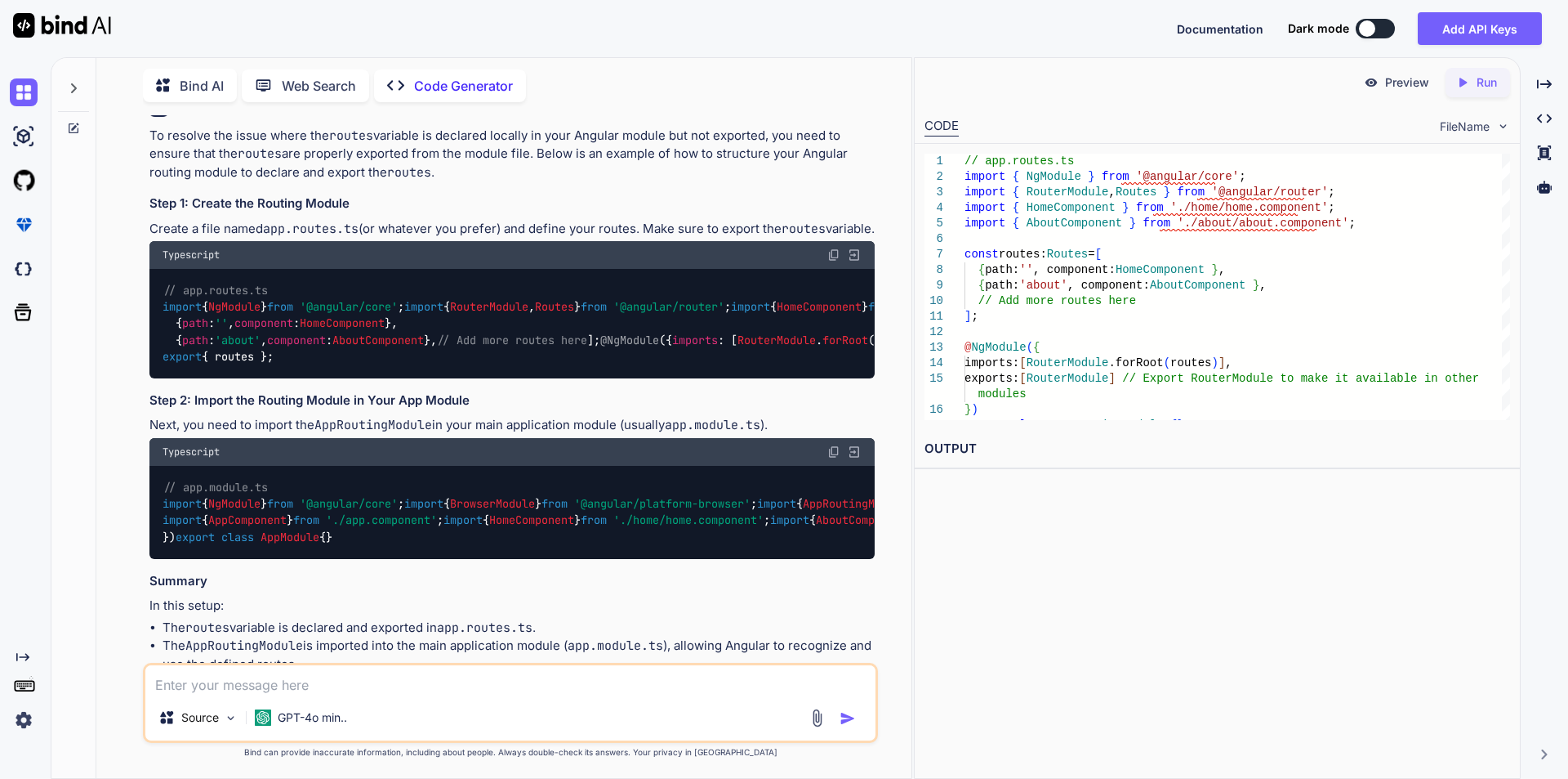
scroll to position [82, 0]
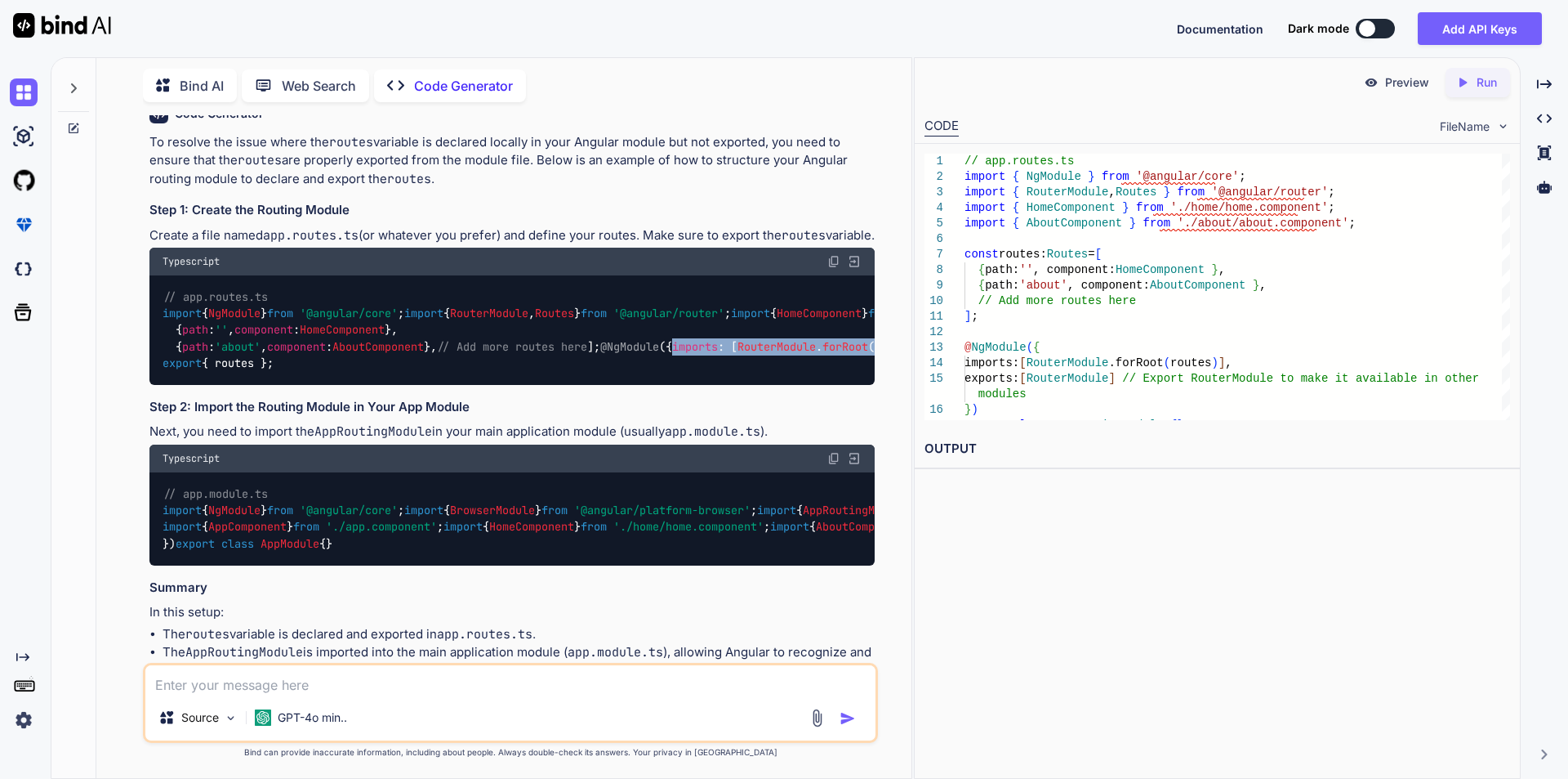
drag, startPoint x: 176, startPoint y: 534, endPoint x: 434, endPoint y: 533, distance: 258.0
click at [434, 372] on code "// app.routes.ts import { NgModule } from '@angular/core' ; import { RouterModu…" at bounding box center [1106, 330] width 1888 height 83
click at [737, 354] on span "RouterModule" at bounding box center [776, 347] width 79 height 15
drag, startPoint x: 234, startPoint y: 534, endPoint x: 434, endPoint y: 528, distance: 200.1
click at [434, 372] on code "// app.routes.ts import { NgModule } from '@angular/core' ; import { RouterModu…" at bounding box center [1106, 330] width 1888 height 83
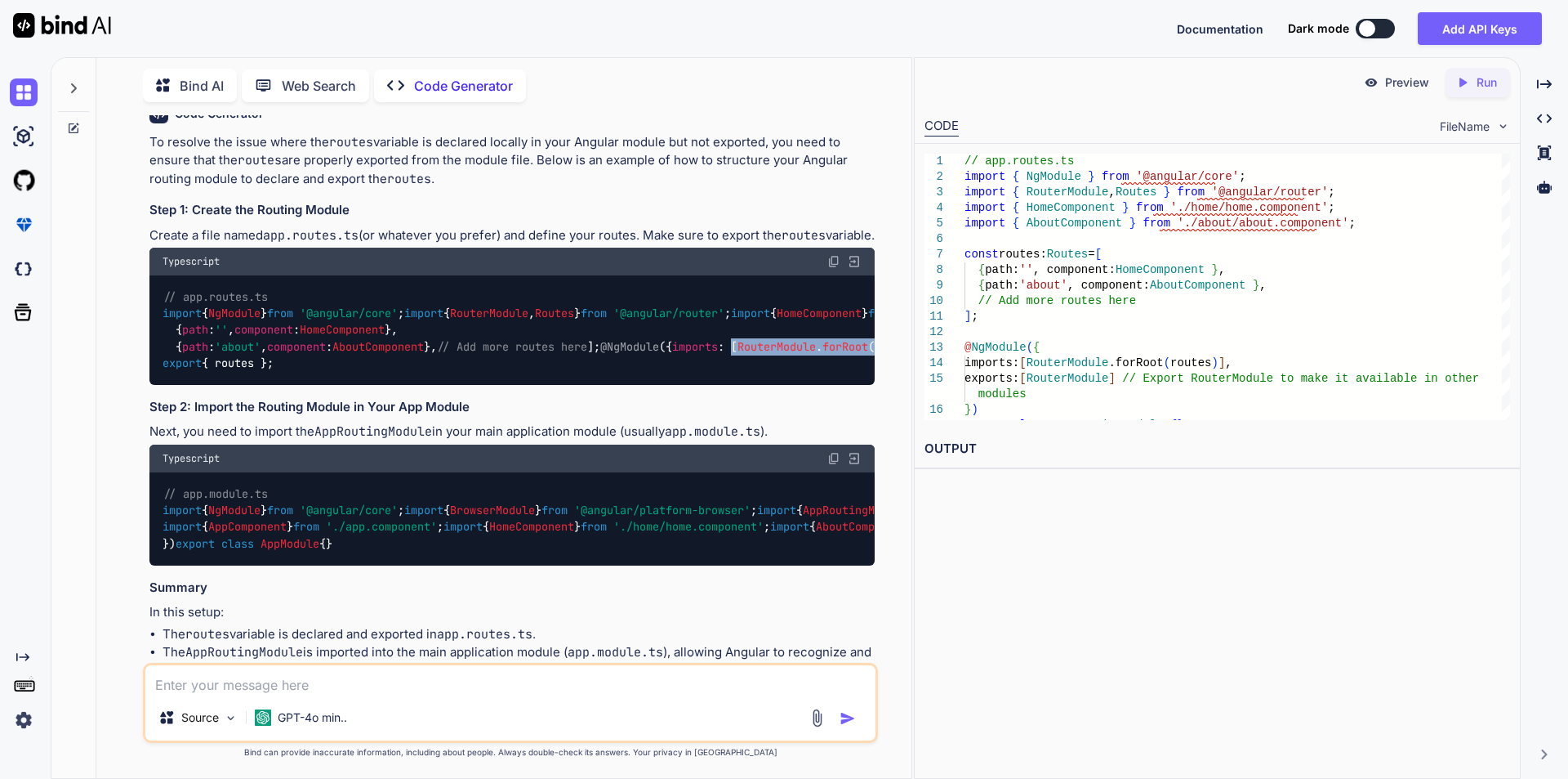
copy code "[ RouterModule . forRoot (routes)]"
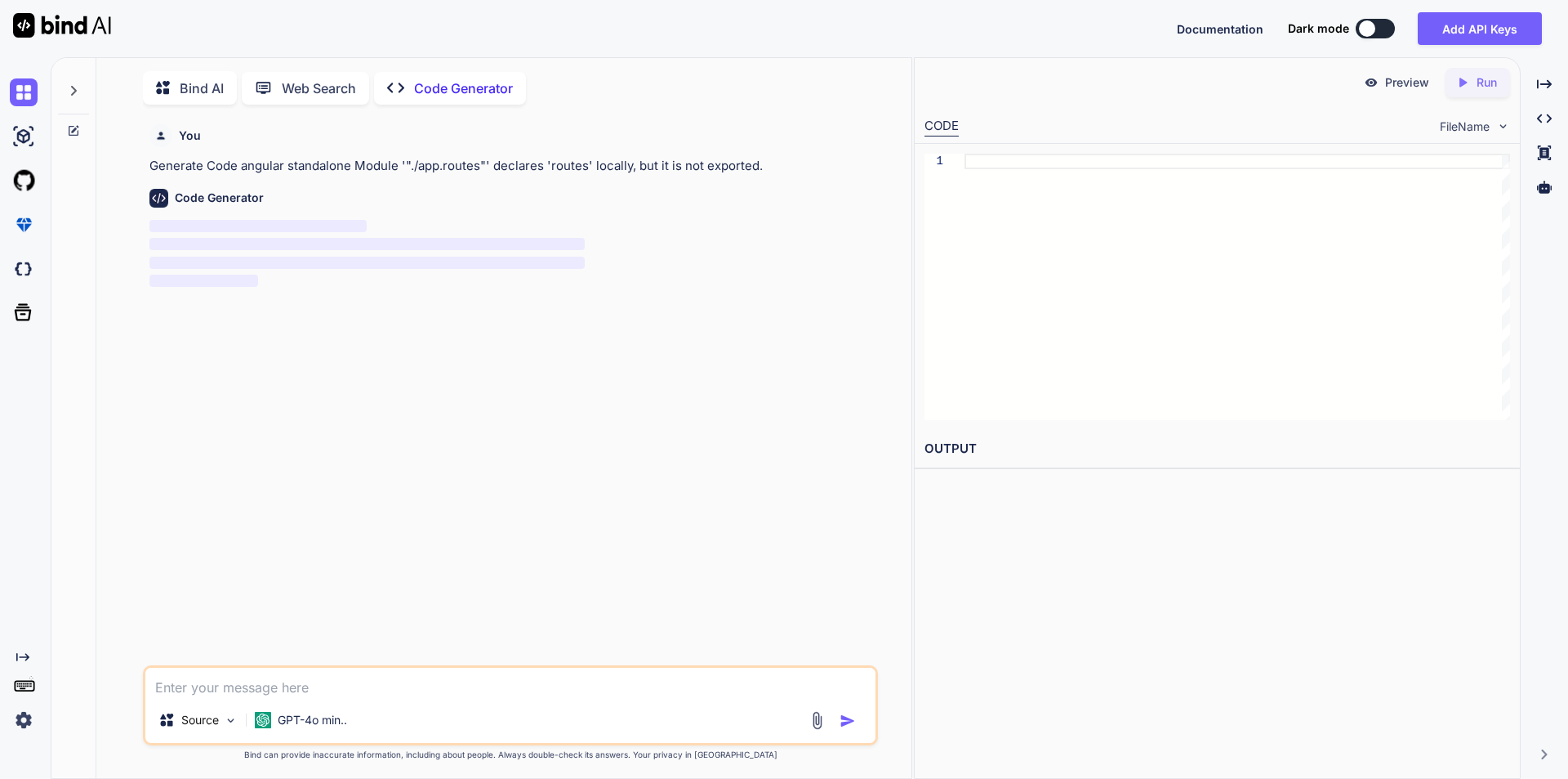
scroll to position [7, 0]
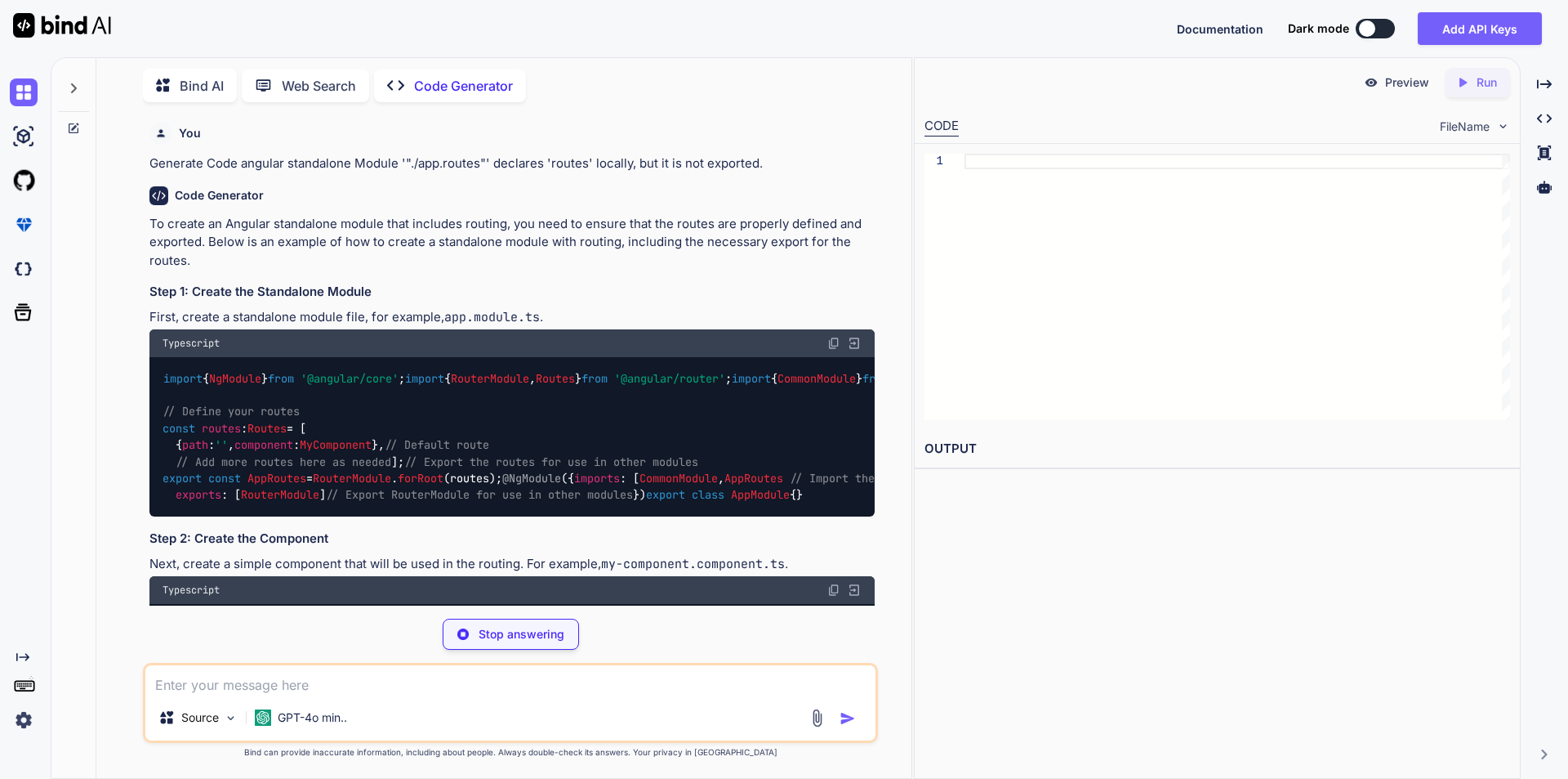
type textarea "x"
type textarea "declarations: [MyComponent], // Declare your components here exports: [RouterMo…"
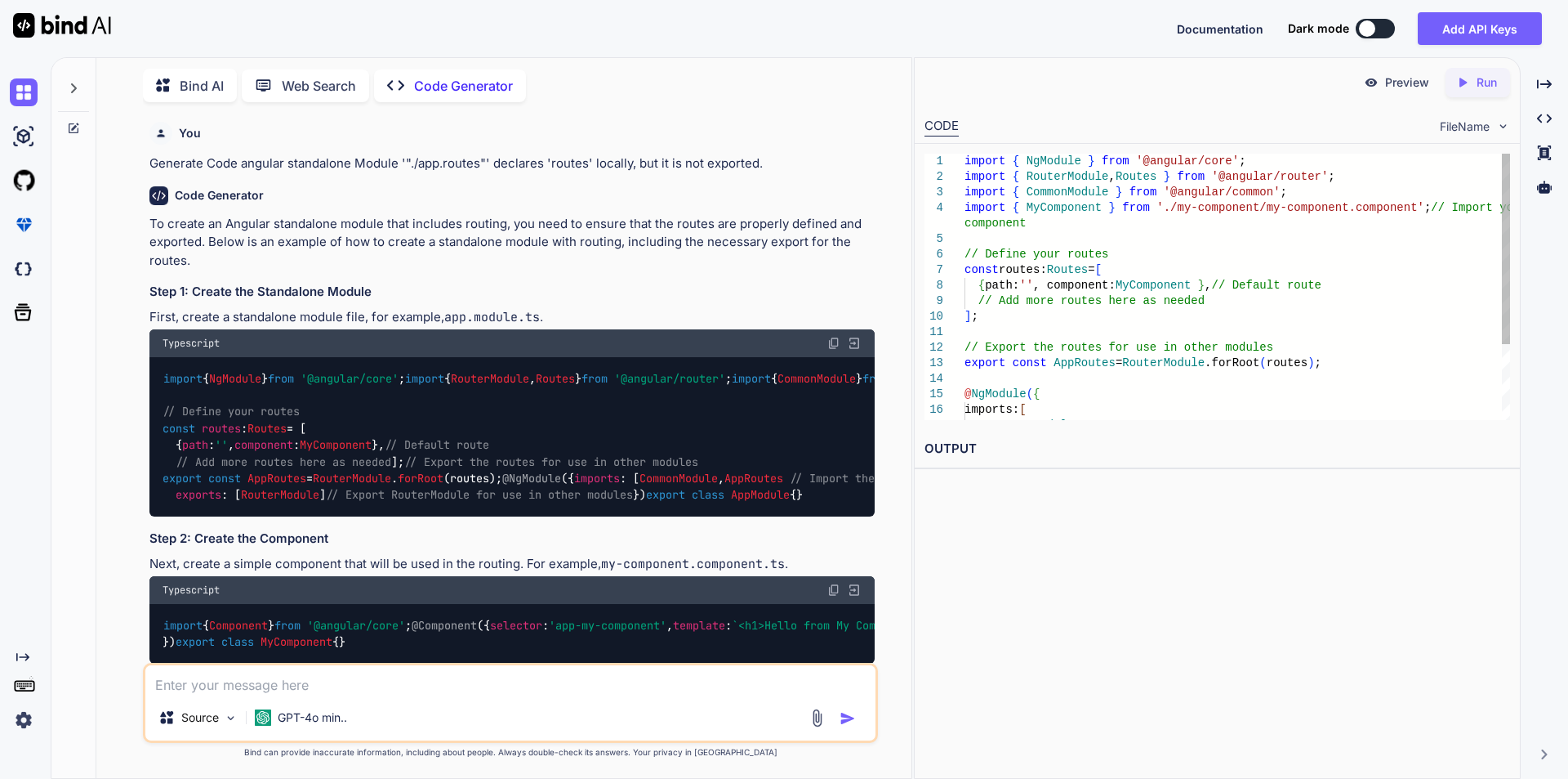
type textarea "x"
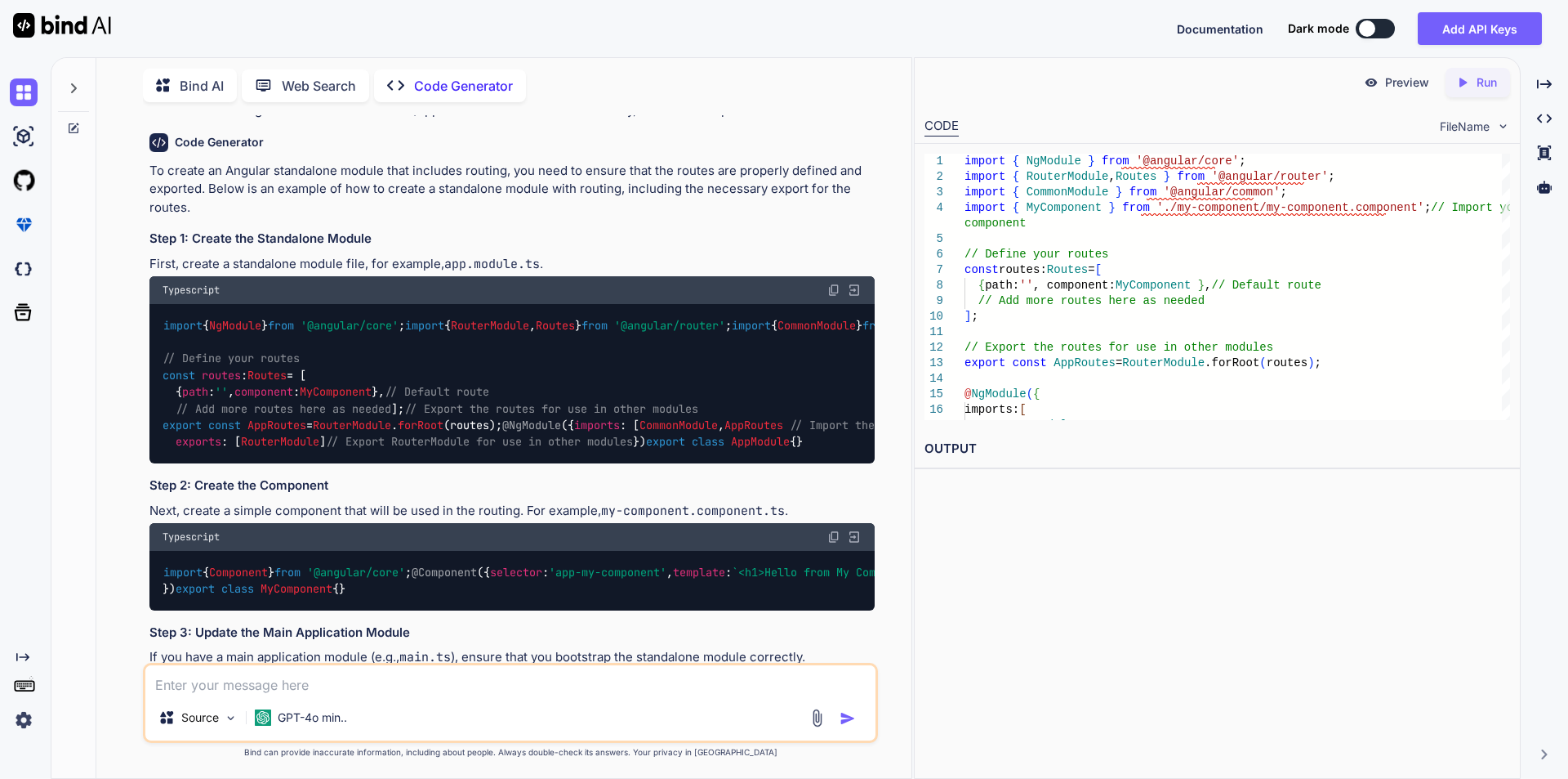
scroll to position [82, 0]
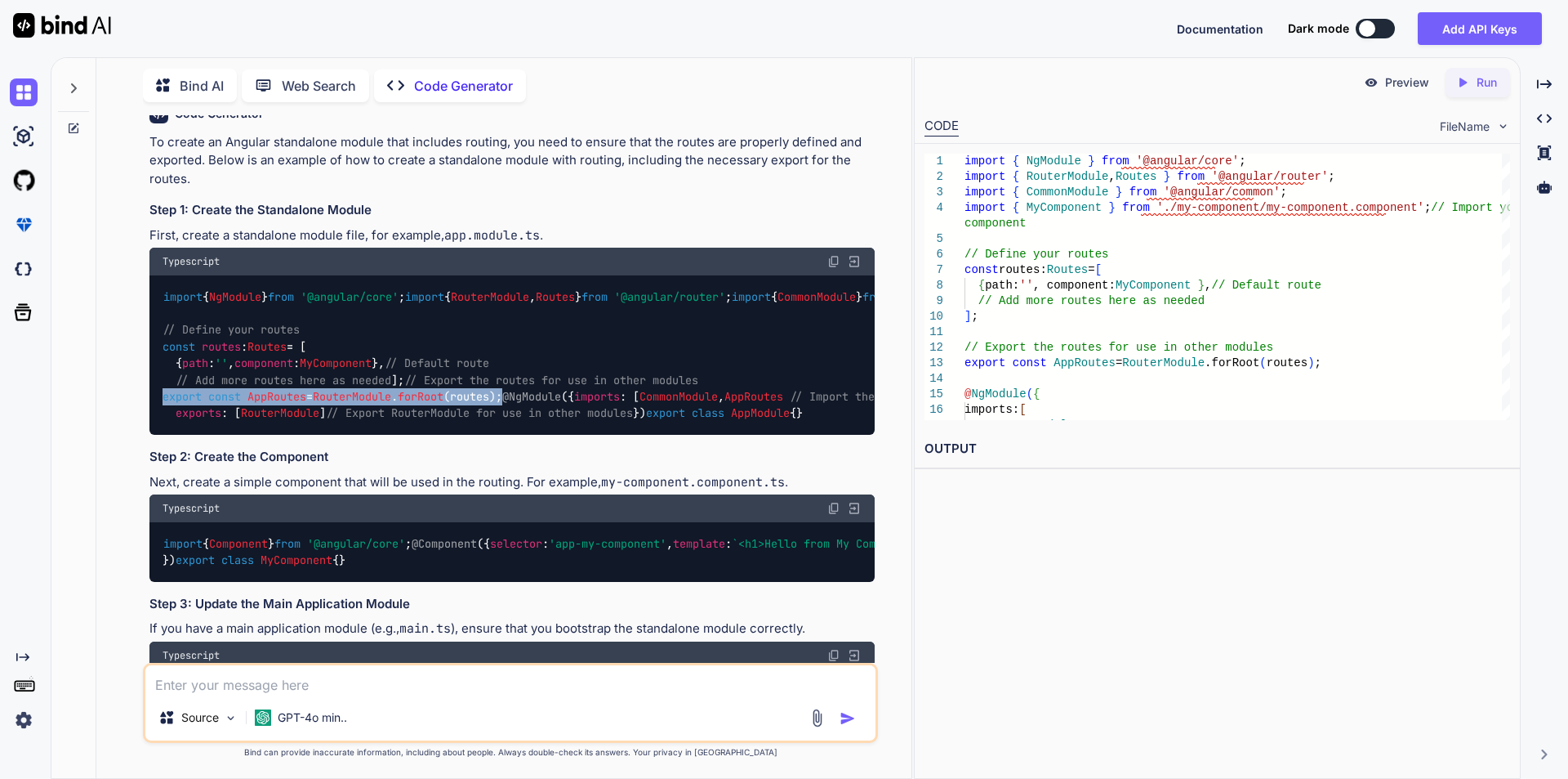
drag, startPoint x: 163, startPoint y: 499, endPoint x: 569, endPoint y: 499, distance: 406.0
click at [569, 435] on div "import { NgModule } from '@angular/core' ; import { RouterModule , Routes } fro…" at bounding box center [512, 355] width 726 height 159
drag, startPoint x: 386, startPoint y: 495, endPoint x: 567, endPoint y: 496, distance: 181.0
click at [567, 435] on div "import { NgModule } from '@angular/core' ; import { RouterModule , Routes } fro…" at bounding box center [512, 355] width 726 height 159
copy code "// Export the routes for use in other modules export const AppRoutes = RouterMo…"
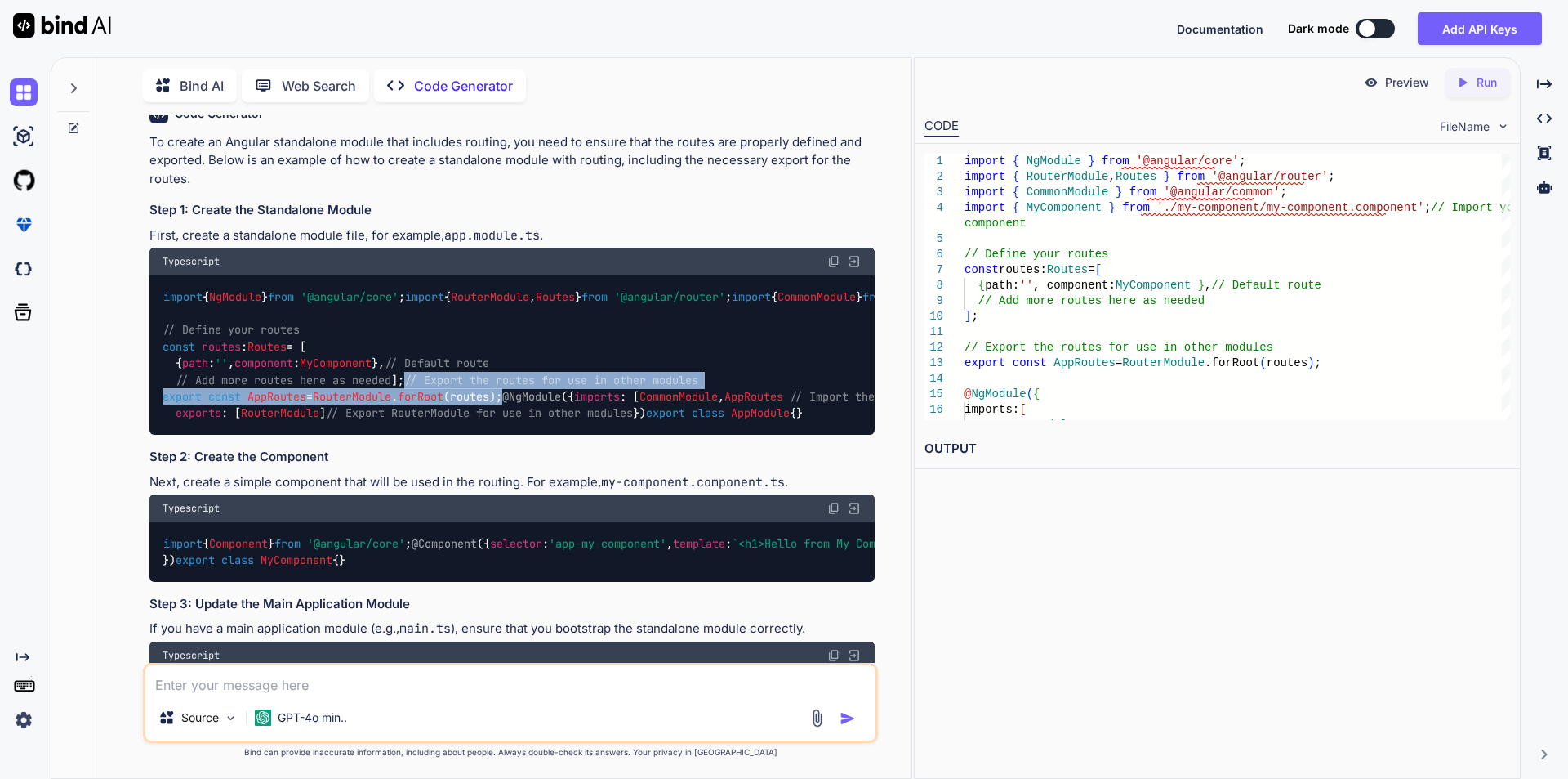
click at [552, 435] on div "import { NgModule } from '@angular/core' ; import { RouterModule , Routes } fro…" at bounding box center [512, 355] width 726 height 159
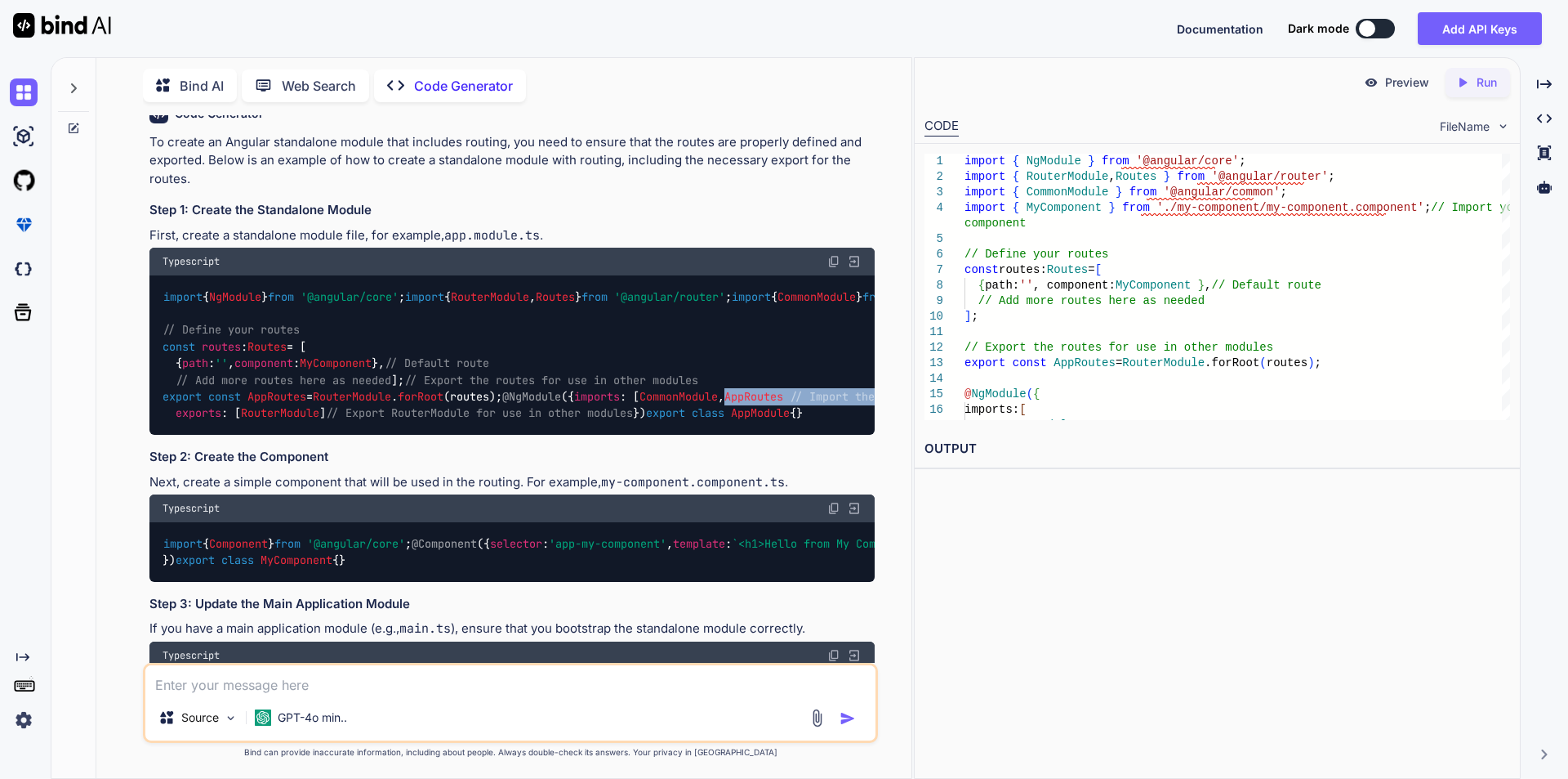
drag, startPoint x: 191, startPoint y: 582, endPoint x: 422, endPoint y: 578, distance: 231.0
click at [422, 421] on code "import { NgModule } from '@angular/core' ; import { RouterModule , Routes } fro…" at bounding box center [875, 355] width 1425 height 134
copy code "AppRoutes // Import the routes here"
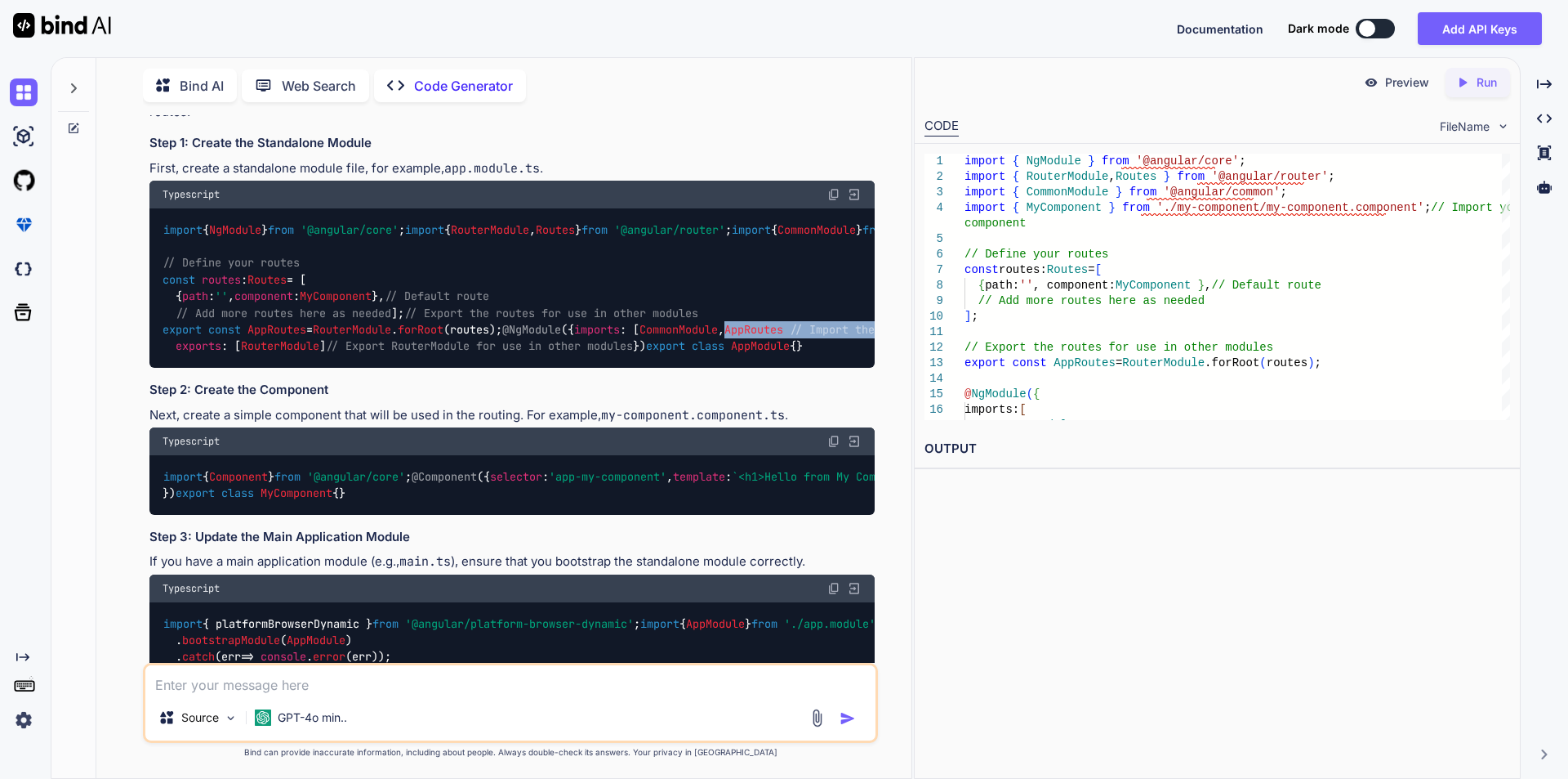
scroll to position [163, 0]
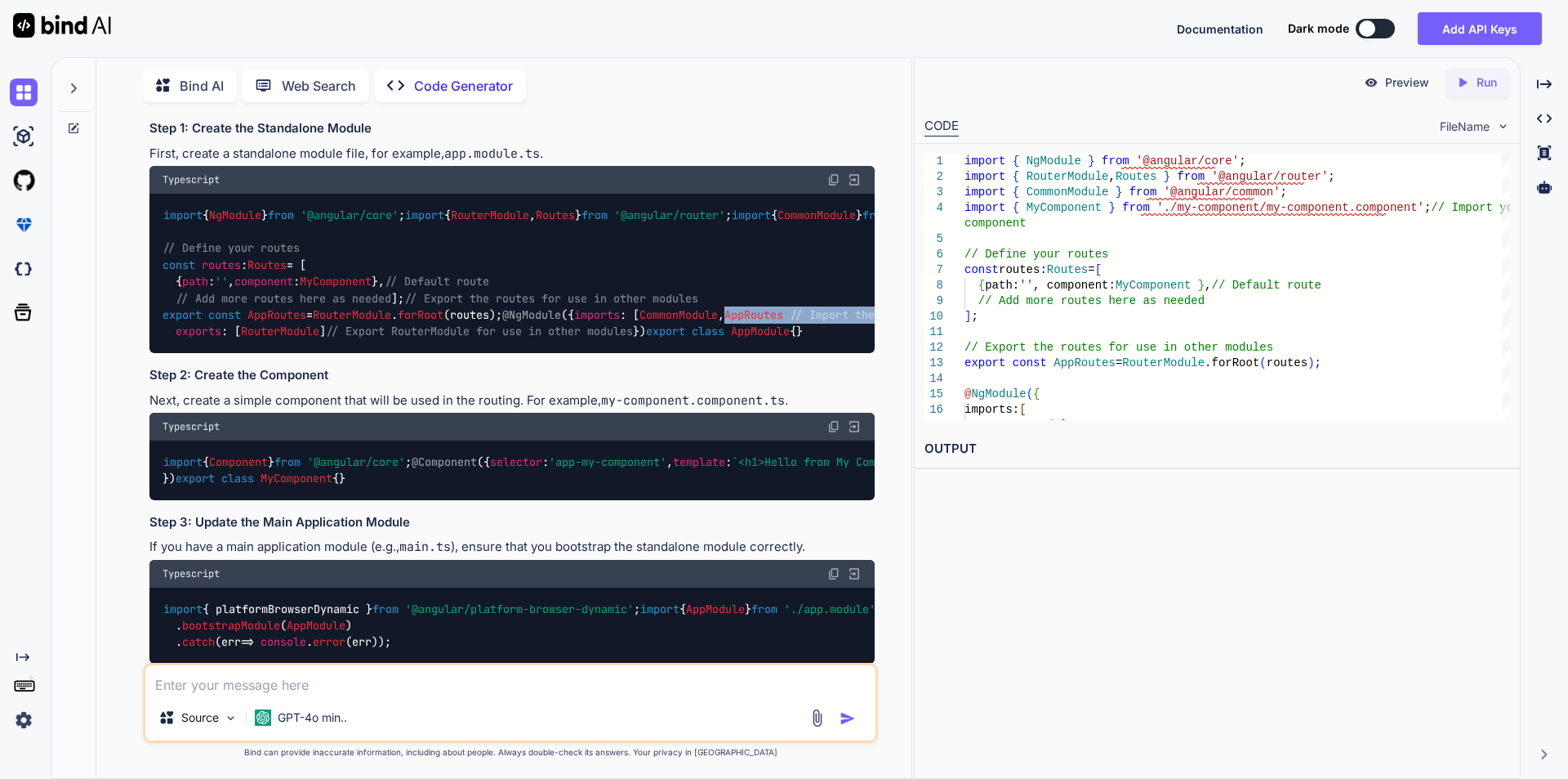
drag, startPoint x: 163, startPoint y: 585, endPoint x: 349, endPoint y: 585, distance: 186.0
click at [349, 353] on div "import { NgModule } from '@angular/core' ; import { RouterModule , Routes } fro…" at bounding box center [512, 273] width 726 height 159
copy code "export class AppModule {}"
drag, startPoint x: 187, startPoint y: 494, endPoint x: 457, endPoint y: 500, distance: 270.1
click at [457, 353] on div "import { NgModule } from '@angular/core' ; import { RouterModule , Routes } fro…" at bounding box center [512, 273] width 726 height 159
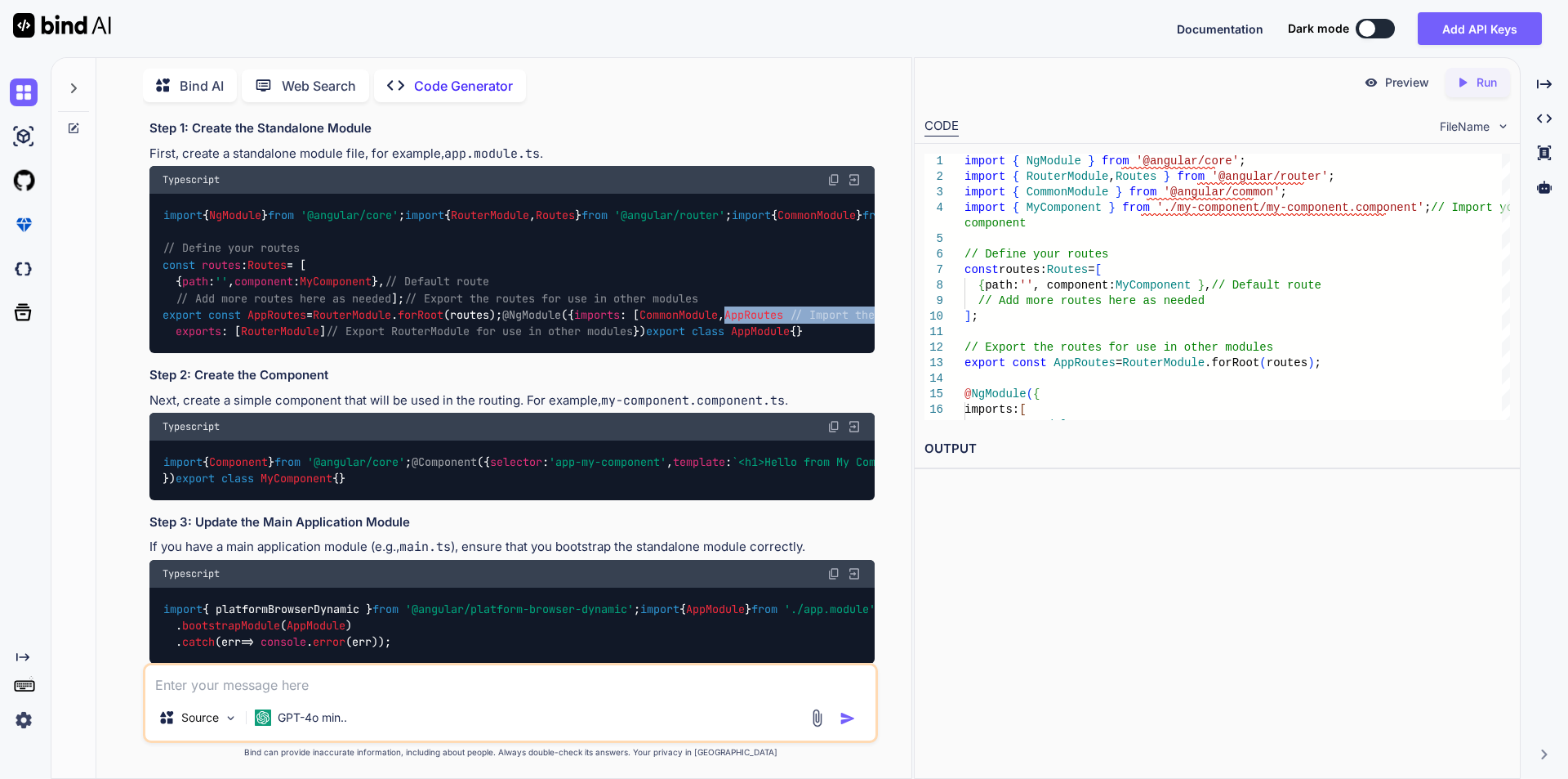
copy code "AppRoutes // Import the routes here"
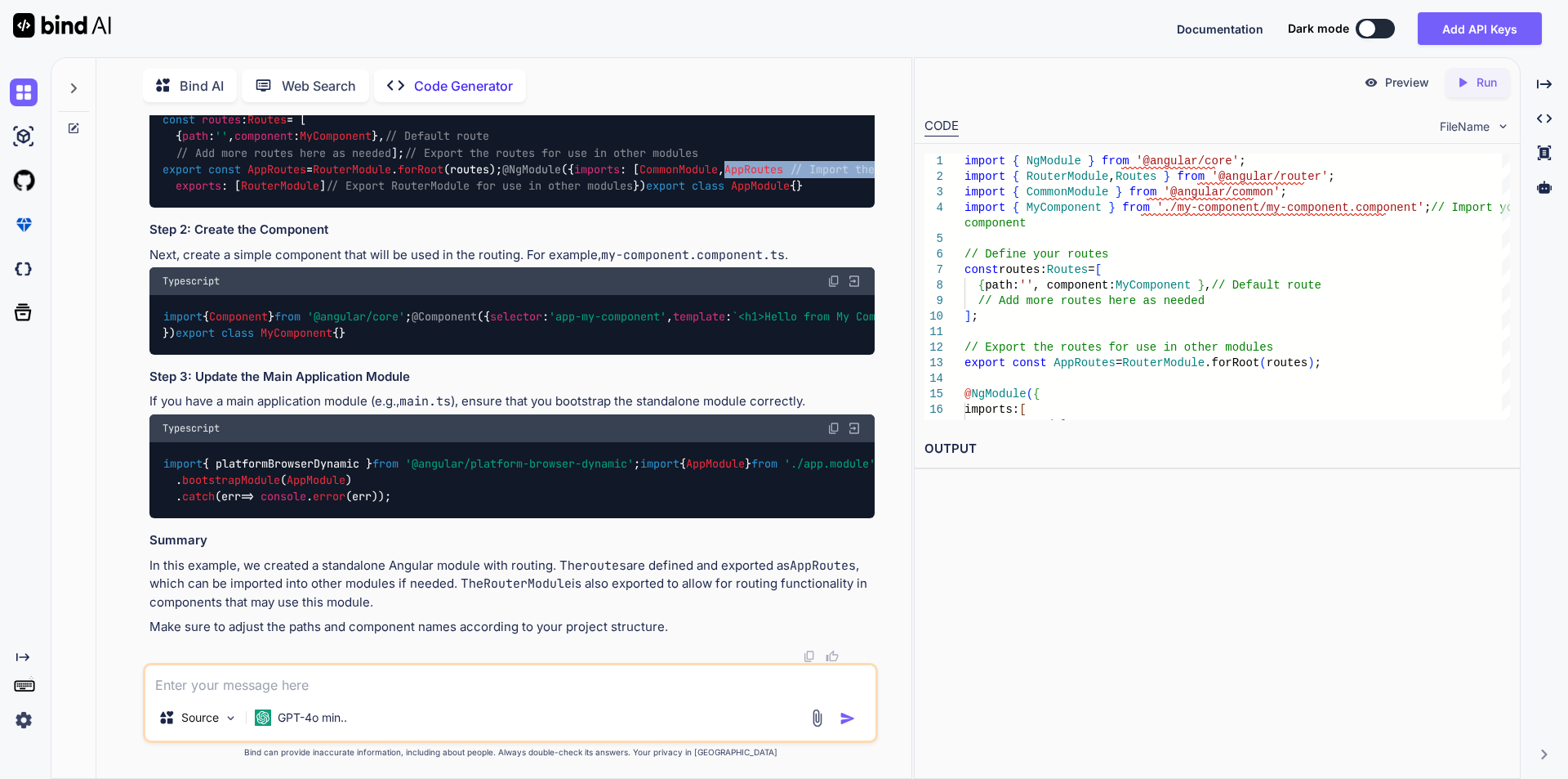
scroll to position [692, 0]
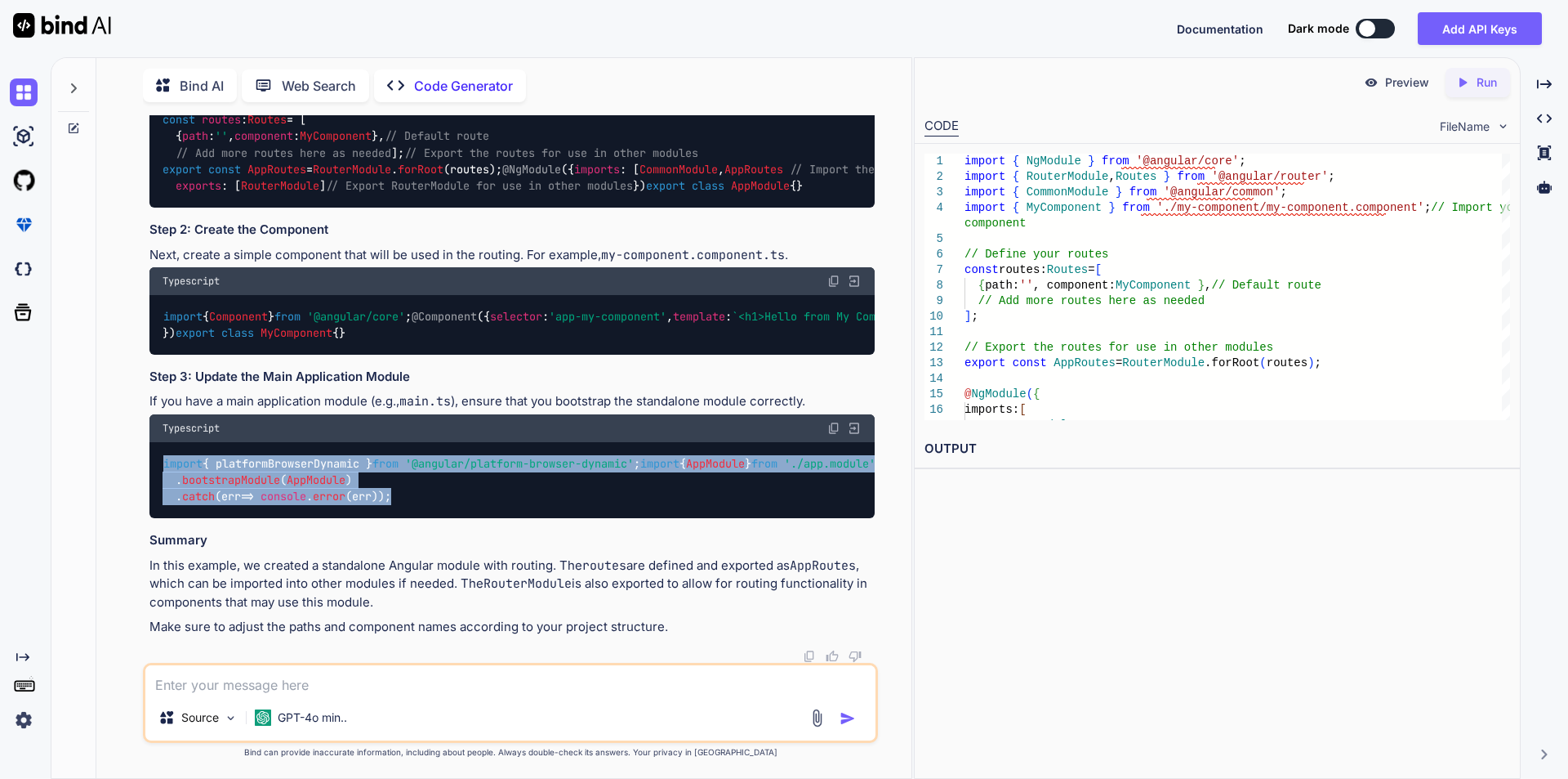
drag, startPoint x: 164, startPoint y: 414, endPoint x: 458, endPoint y: 515, distance: 310.9
click at [458, 515] on div "import { platformBrowserDynamic } from '@angular/platform-browser-dynamic' ; im…" at bounding box center [512, 480] width 726 height 76
copy code "import { platformBrowserDynamic } from '@angular/platform-browser-dynamic' ; im…"
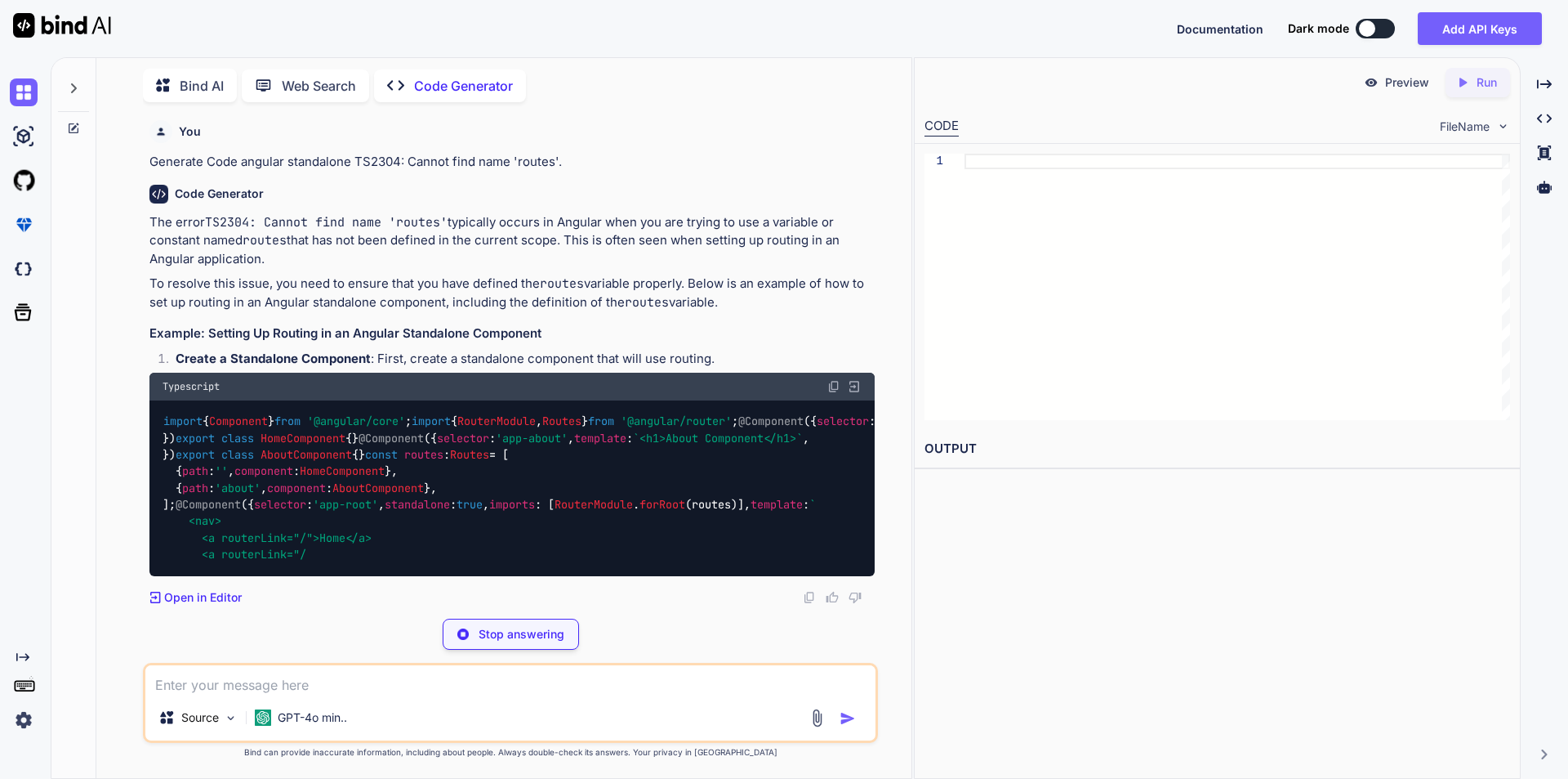
scroll to position [163, 0]
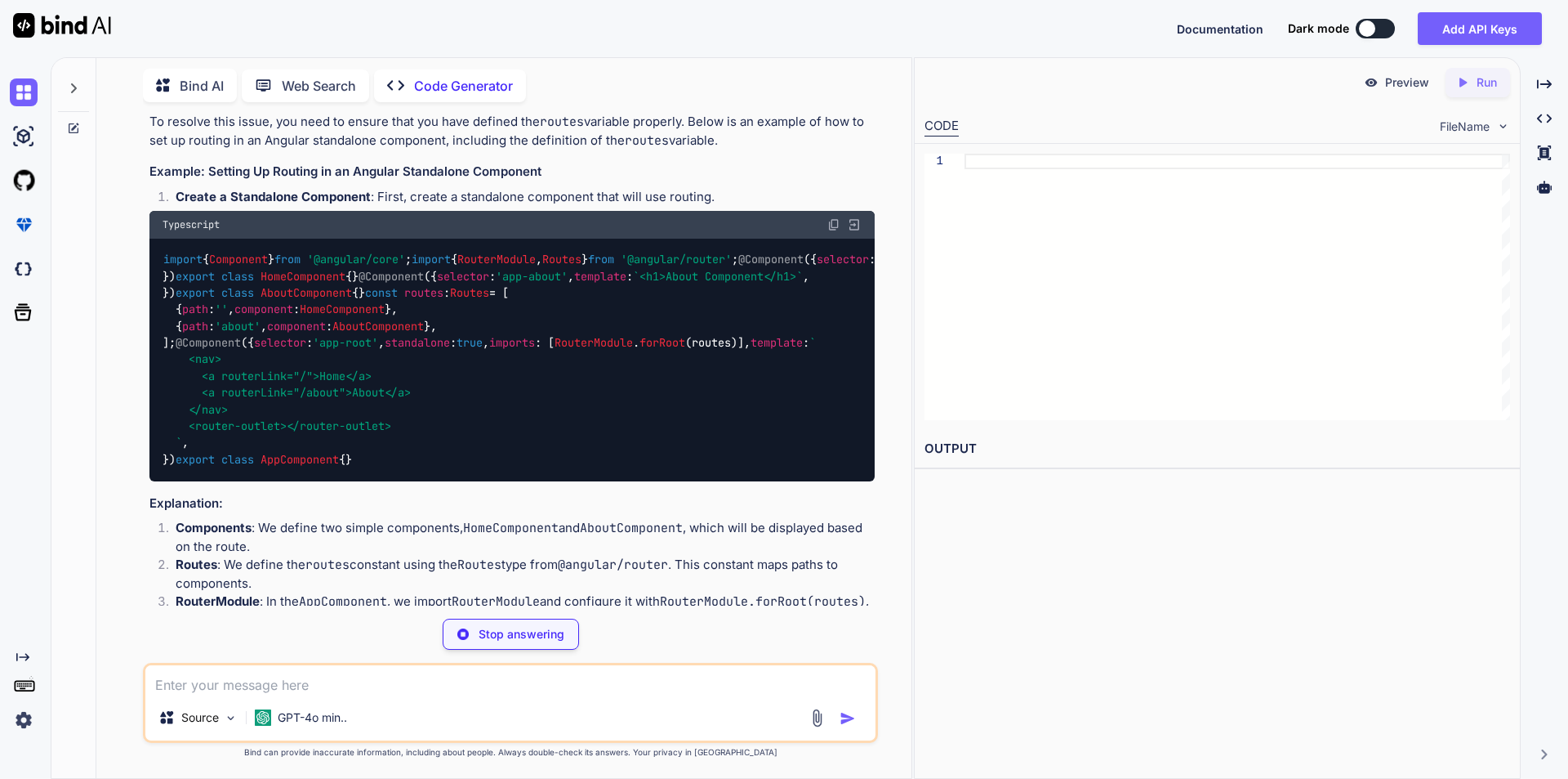
type textarea "x"
type textarea "`, }) export class AppComponent {}"
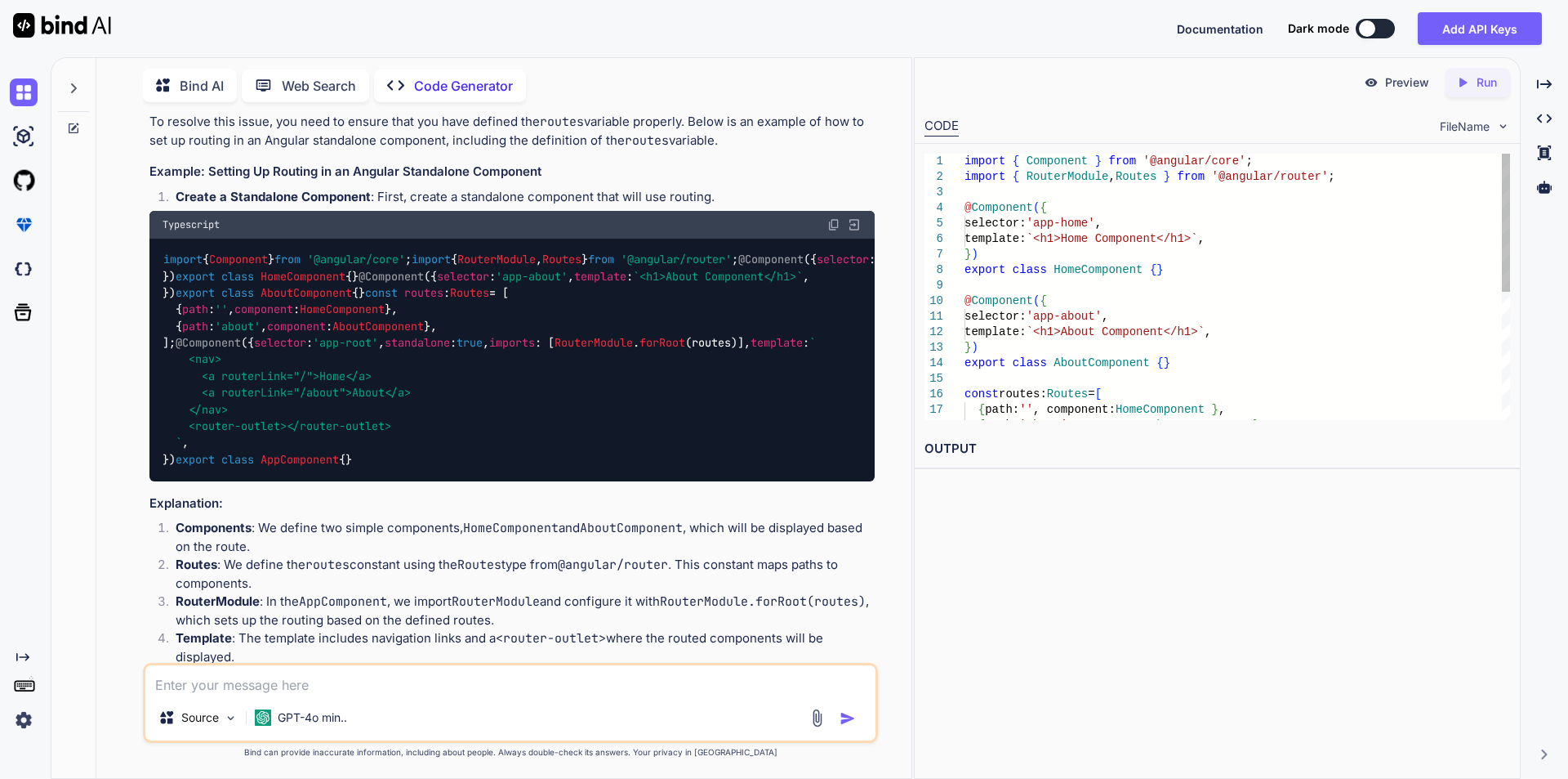
type textarea "x"
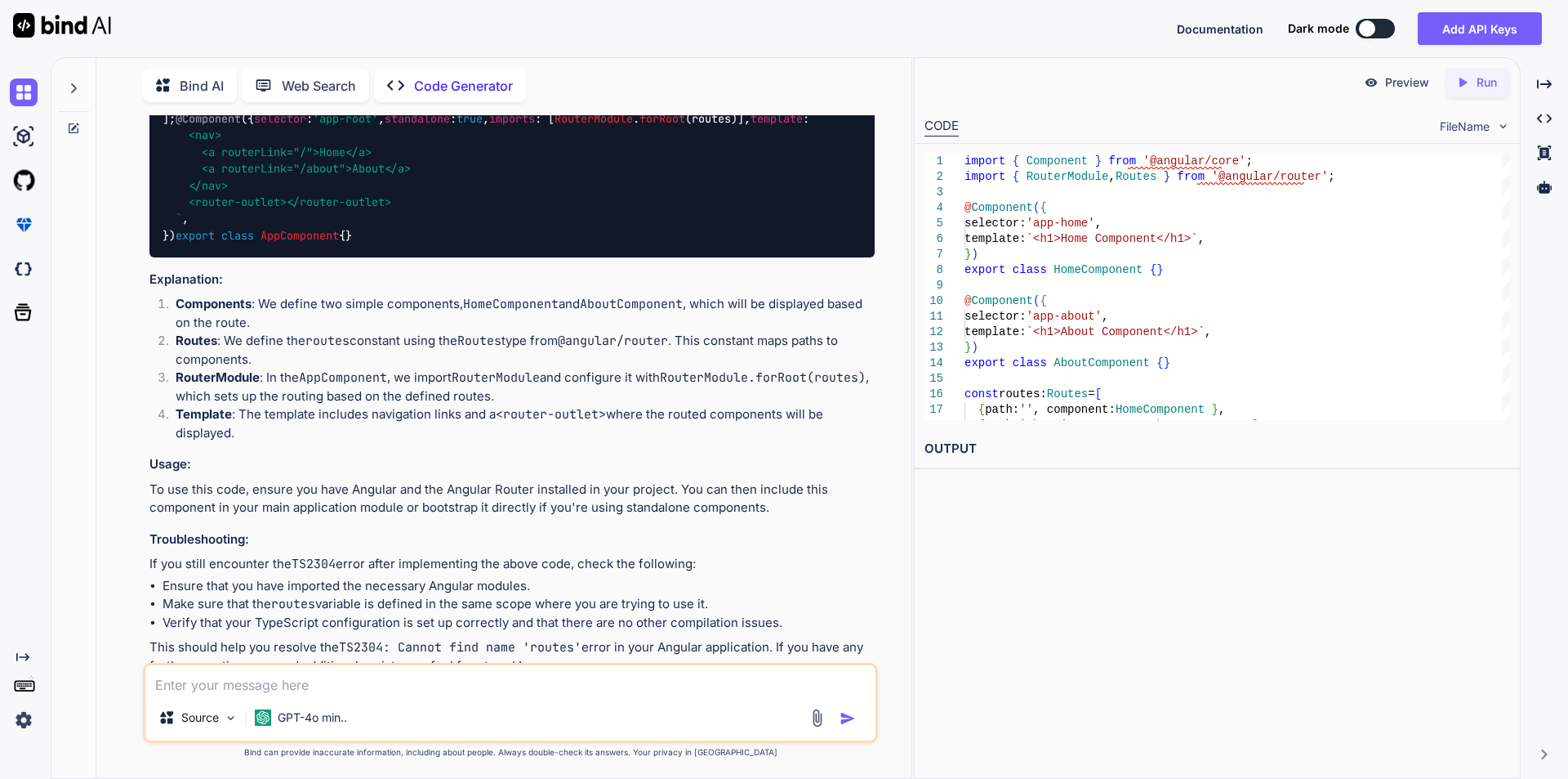
scroll to position [409, 0]
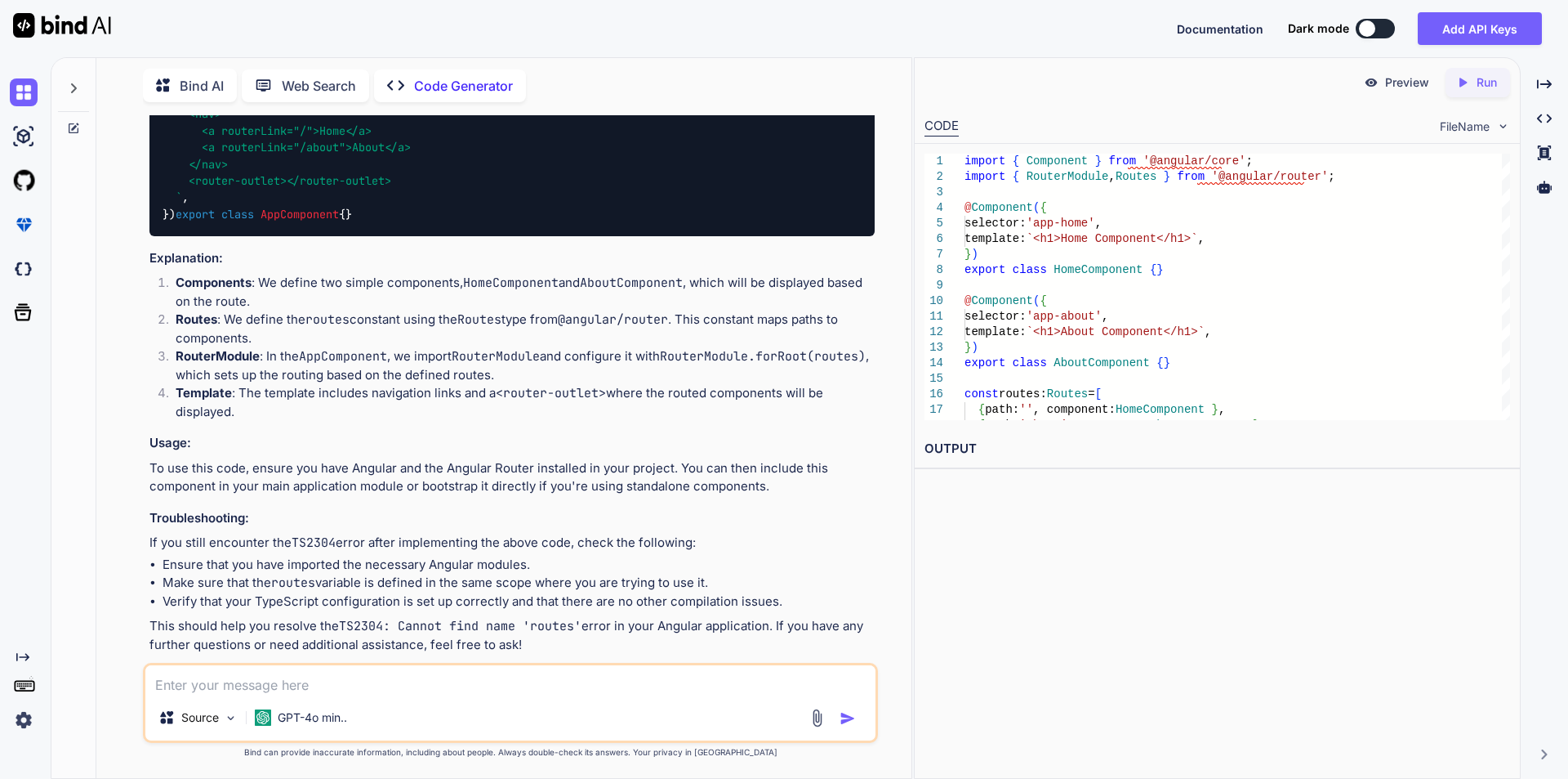
drag, startPoint x: 232, startPoint y: 399, endPoint x: 438, endPoint y: 397, distance: 206.0
click at [438, 222] on code "import { Component } from '@angular/core' ; import { RouterModule , Routes } fr…" at bounding box center [669, 114] width 1013 height 217
copy code "[ RouterModule . forRoot (routes)]"
drag, startPoint x: 177, startPoint y: 399, endPoint x: 466, endPoint y: 402, distance: 289.0
click at [466, 236] on div "import { Component } from '@angular/core' ; import { RouterModule , Routes } fr…" at bounding box center [512, 114] width 726 height 243
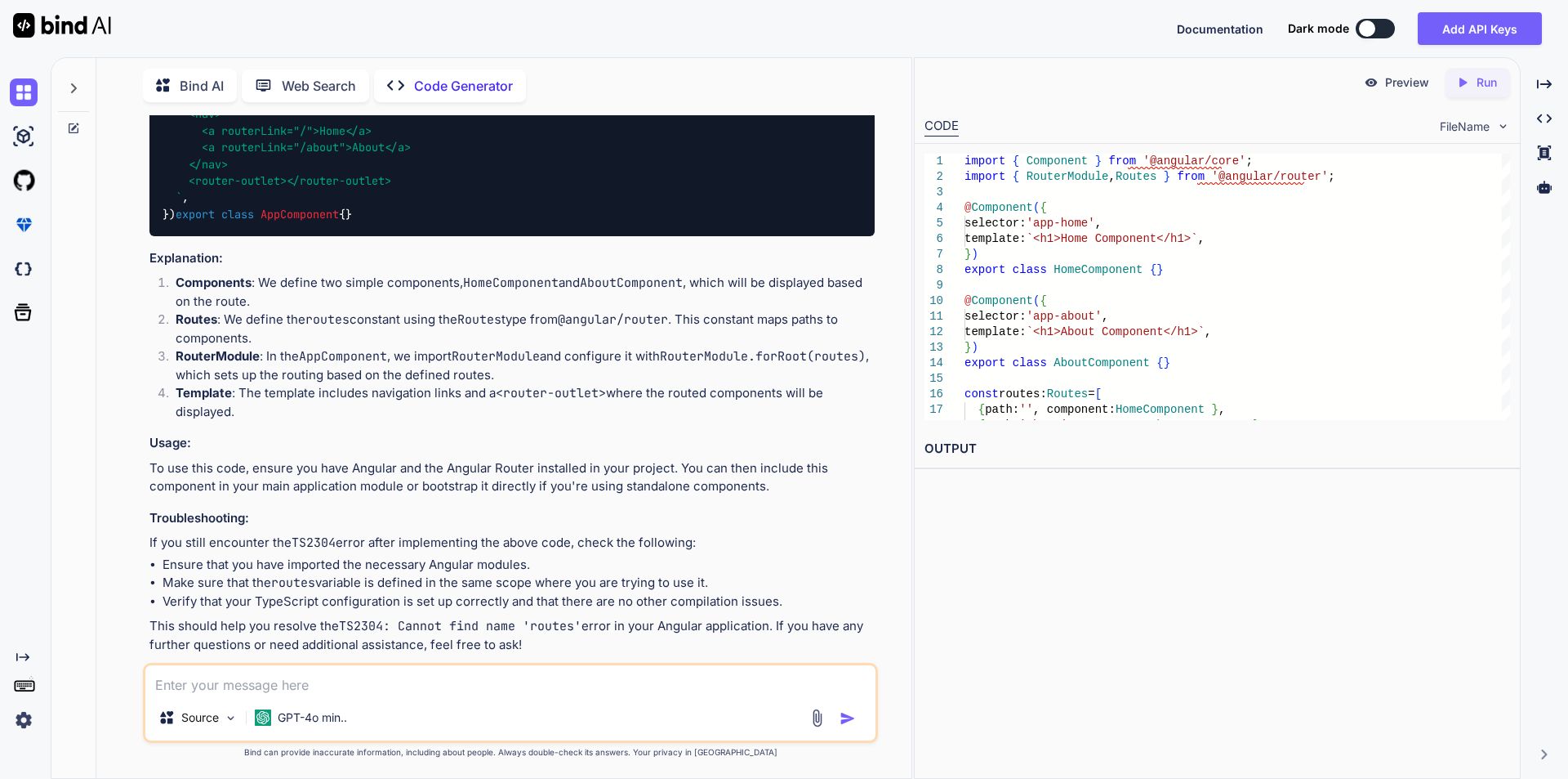
copy code "imports : [ RouterModule . forRoot (routes)],"
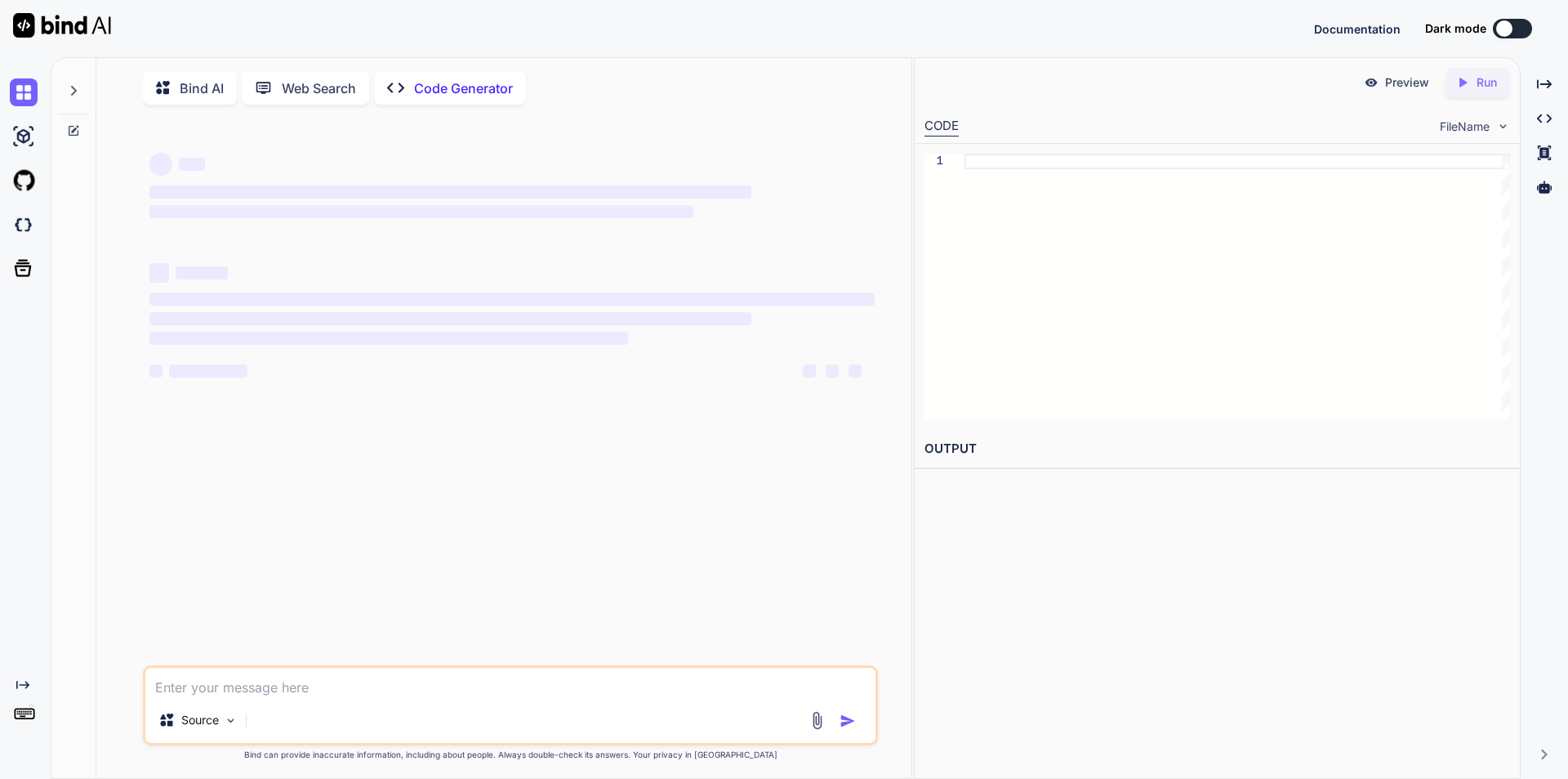
type textarea "x"
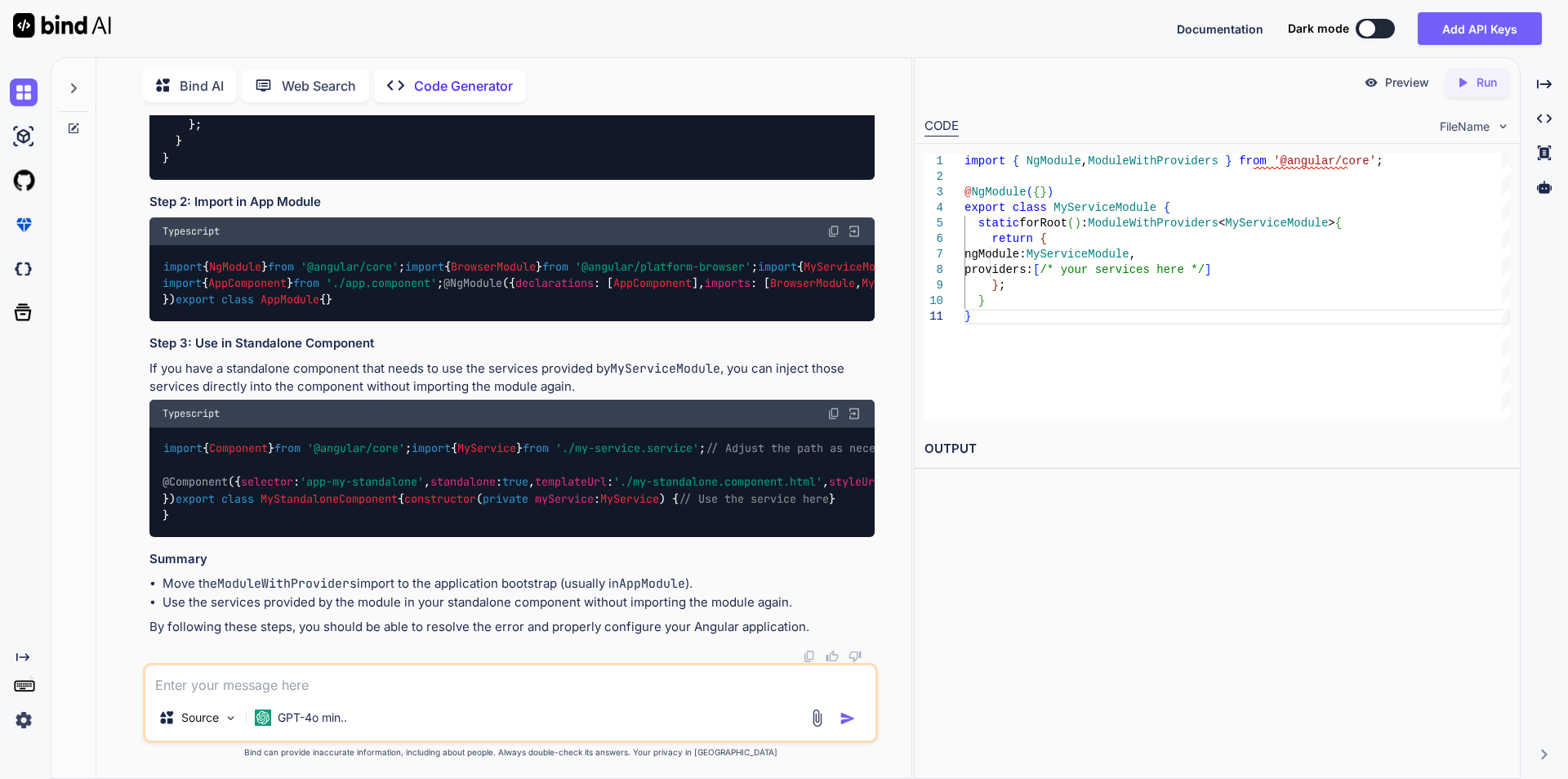
scroll to position [843, 0]
drag, startPoint x: 178, startPoint y: 446, endPoint x: 308, endPoint y: 446, distance: 130.0
click at [308, 446] on div "import { Component } from '@angular/core' ; import { MyService } from './my-ser…" at bounding box center [512, 482] width 726 height 110
copy code "standalone : true ,"
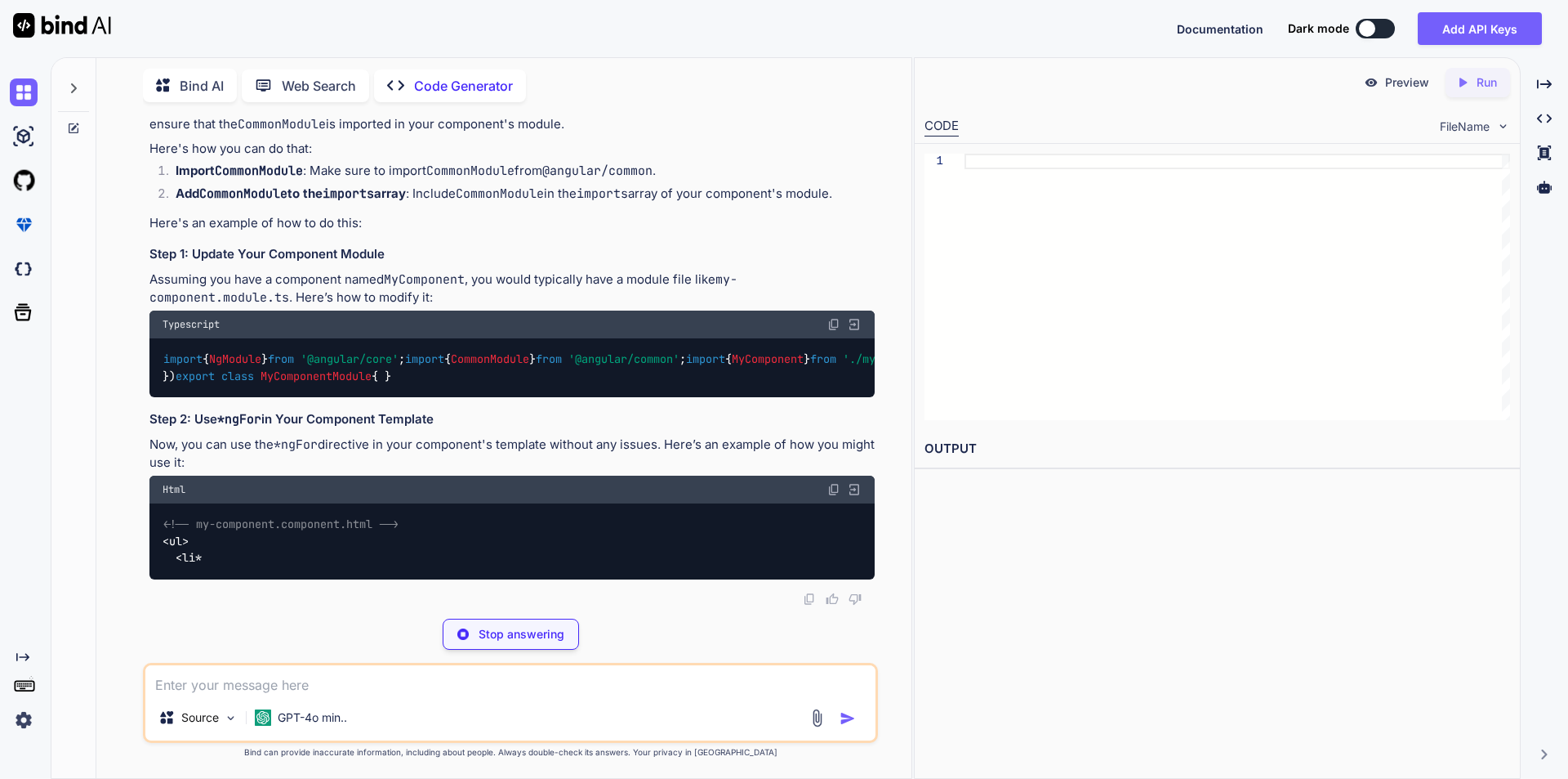
scroll to position [246, 0]
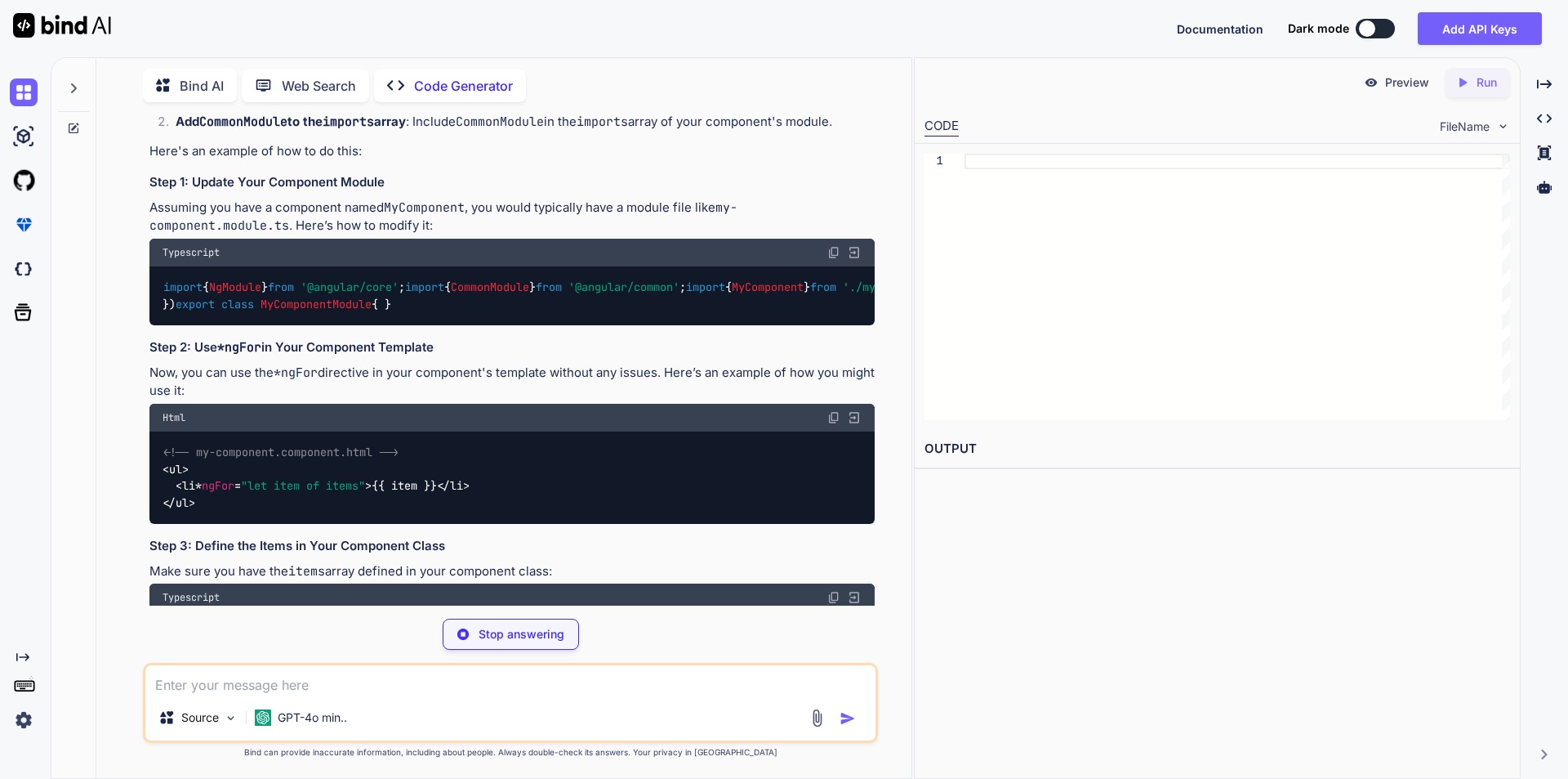
type textarea "x"
type textarea "}) export class MyComponentModule { }"
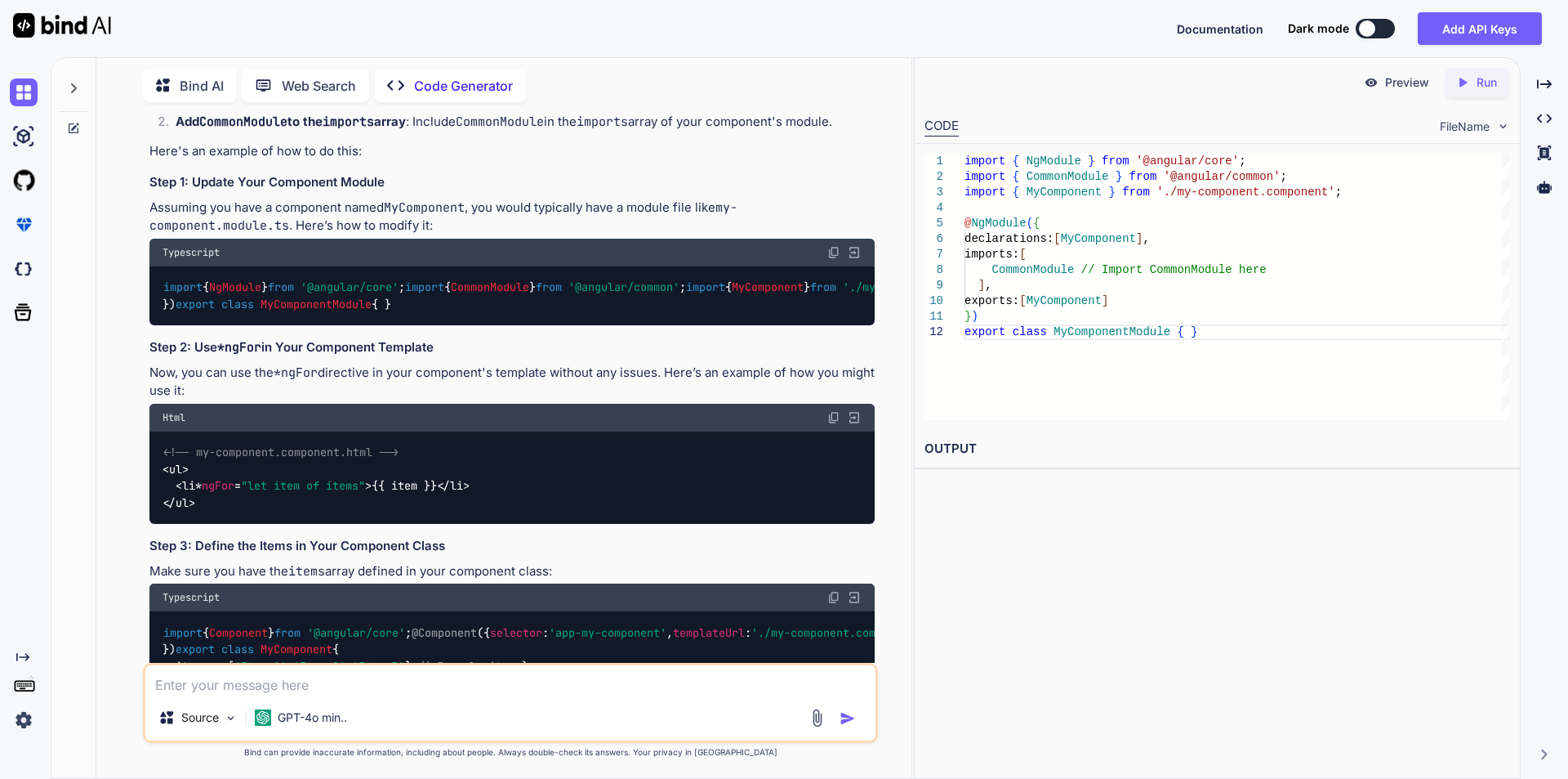
type textarea "x"
drag, startPoint x: 185, startPoint y: 398, endPoint x: 488, endPoint y: 400, distance: 303.0
click at [488, 326] on div "import { NgModule } from '@angular/core' ; import { CommonModule } from '@angul…" at bounding box center [512, 296] width 726 height 60
copy code "CommonModule // Import CommonModule here"
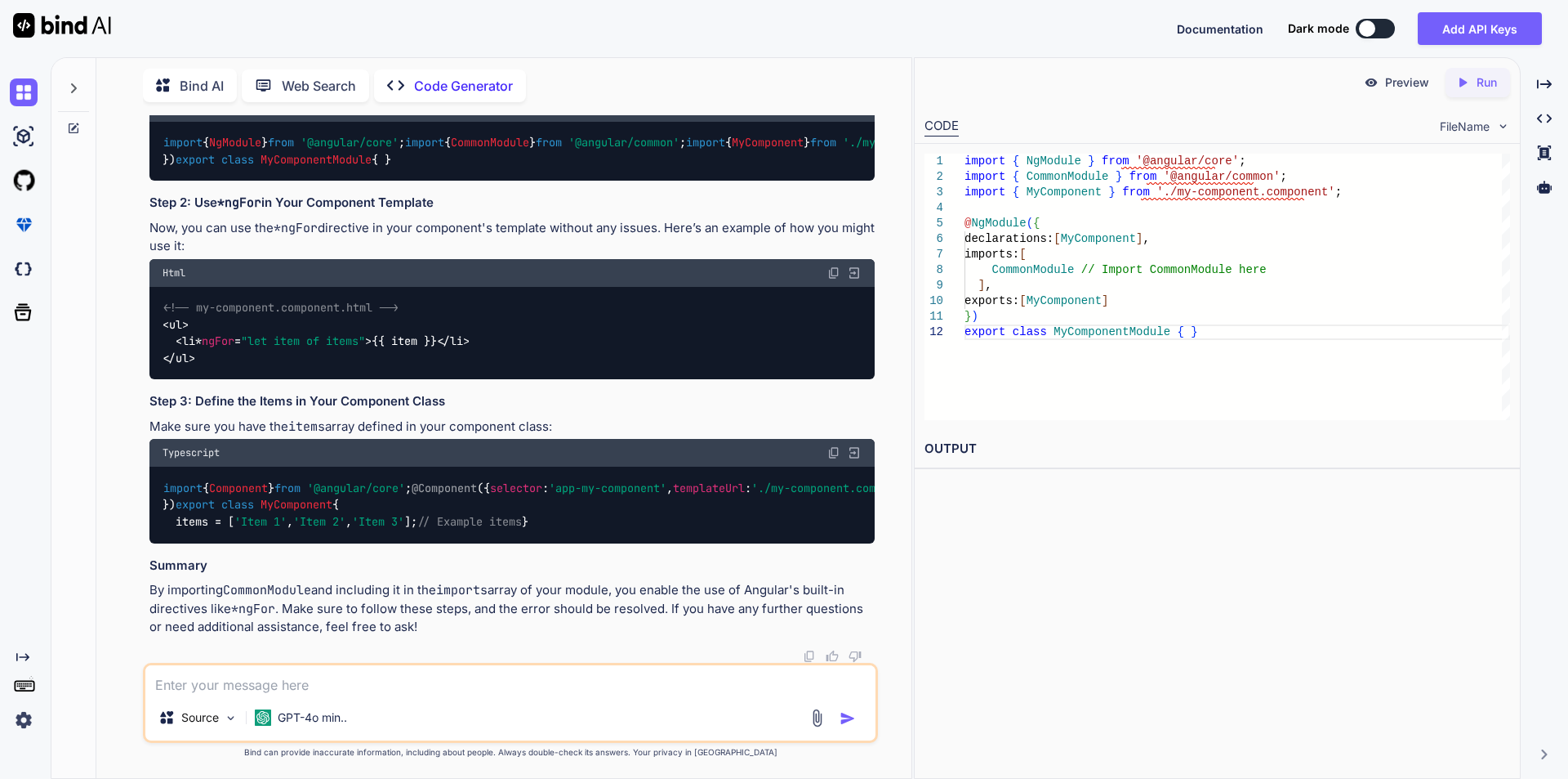
scroll to position [656, 0]
drag, startPoint x: 164, startPoint y: 391, endPoint x: 485, endPoint y: 391, distance: 321.0
click at [485, 466] on div "import { Component } from '@angular/core' ; @Component ({ selector : 'app-my-co…" at bounding box center [512, 504] width 726 height 76
copy code "import { Component } from '@angular/core' ;"
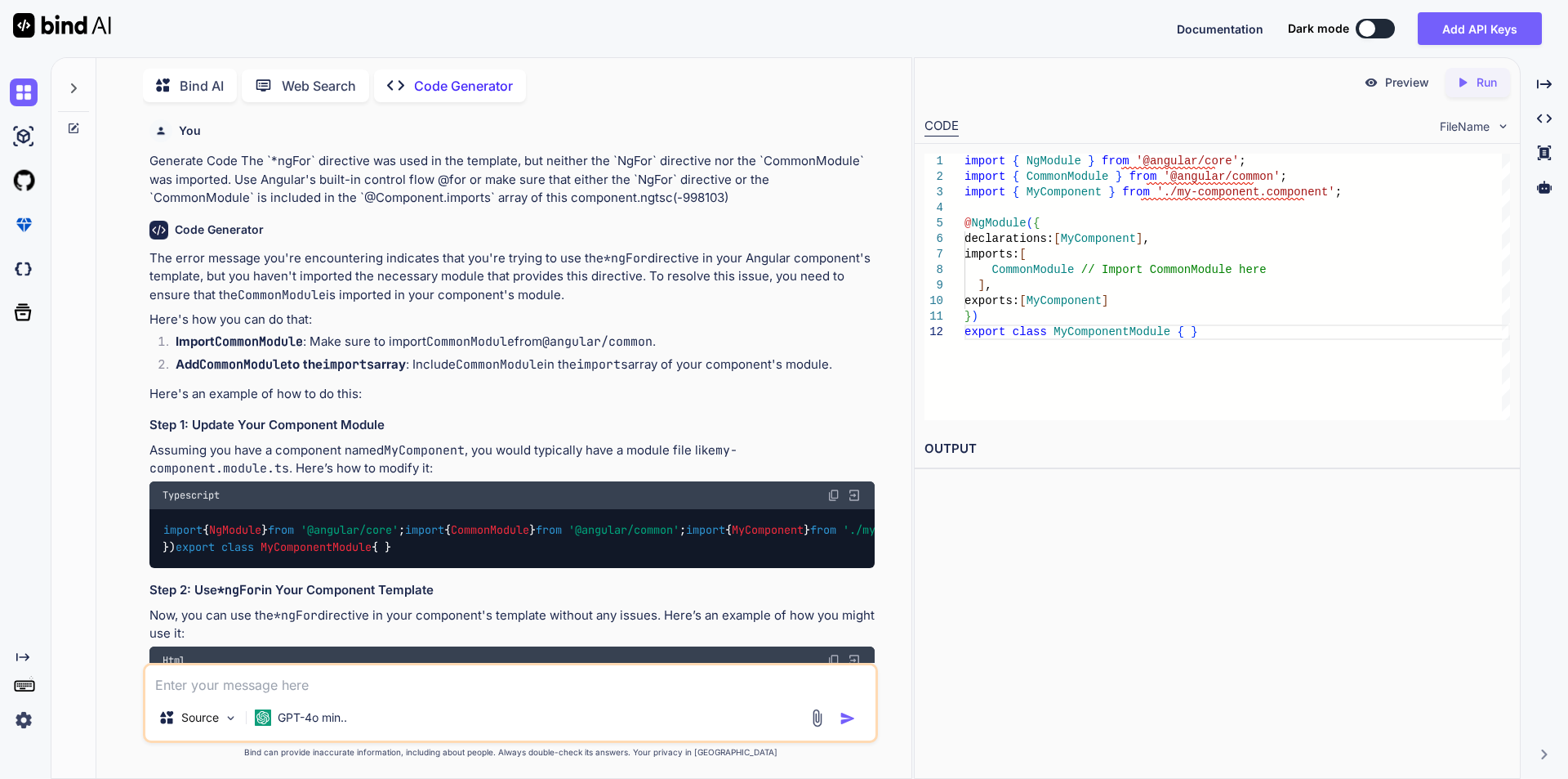
scroll to position [0, 0]
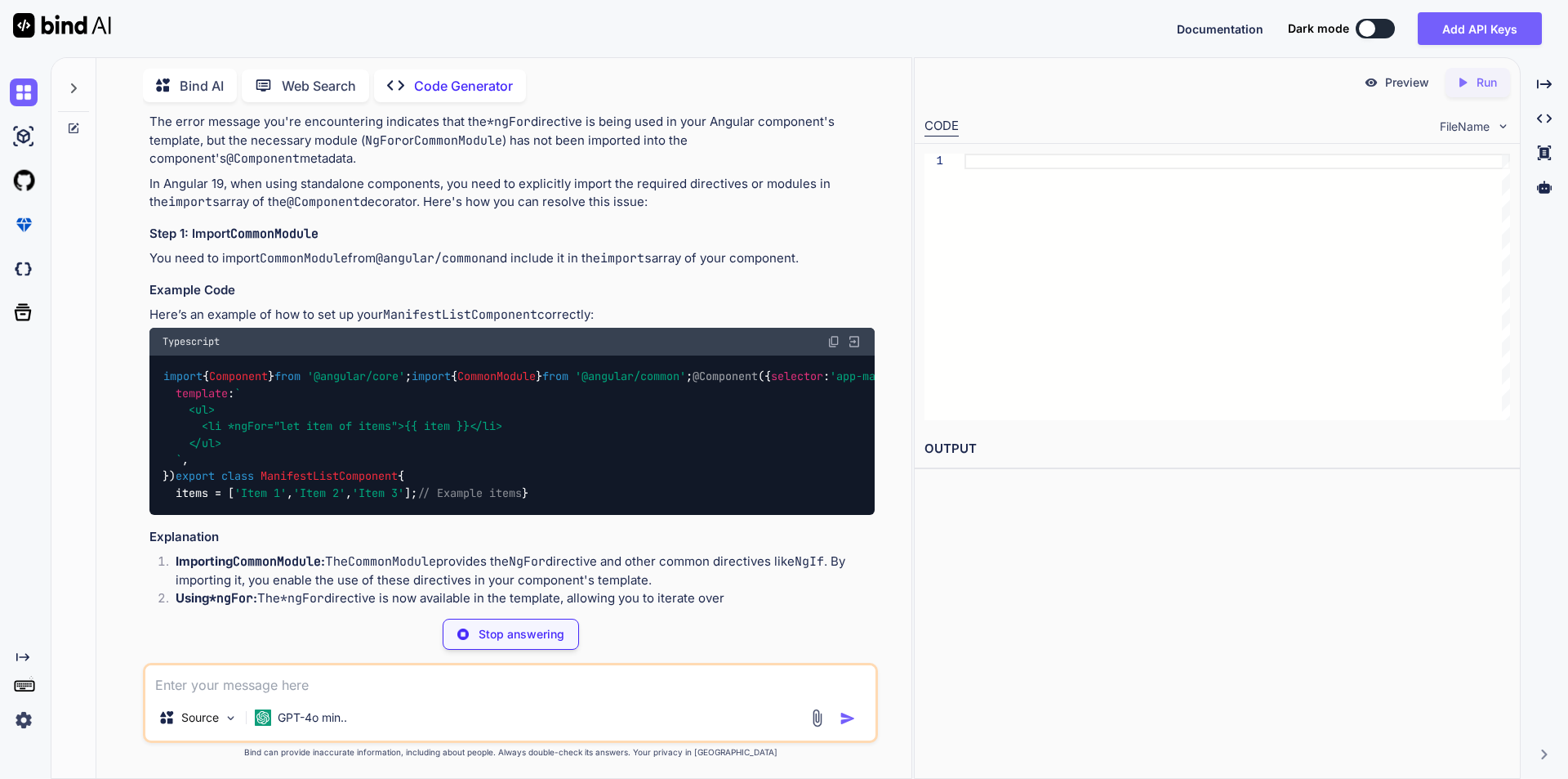
scroll to position [163, 0]
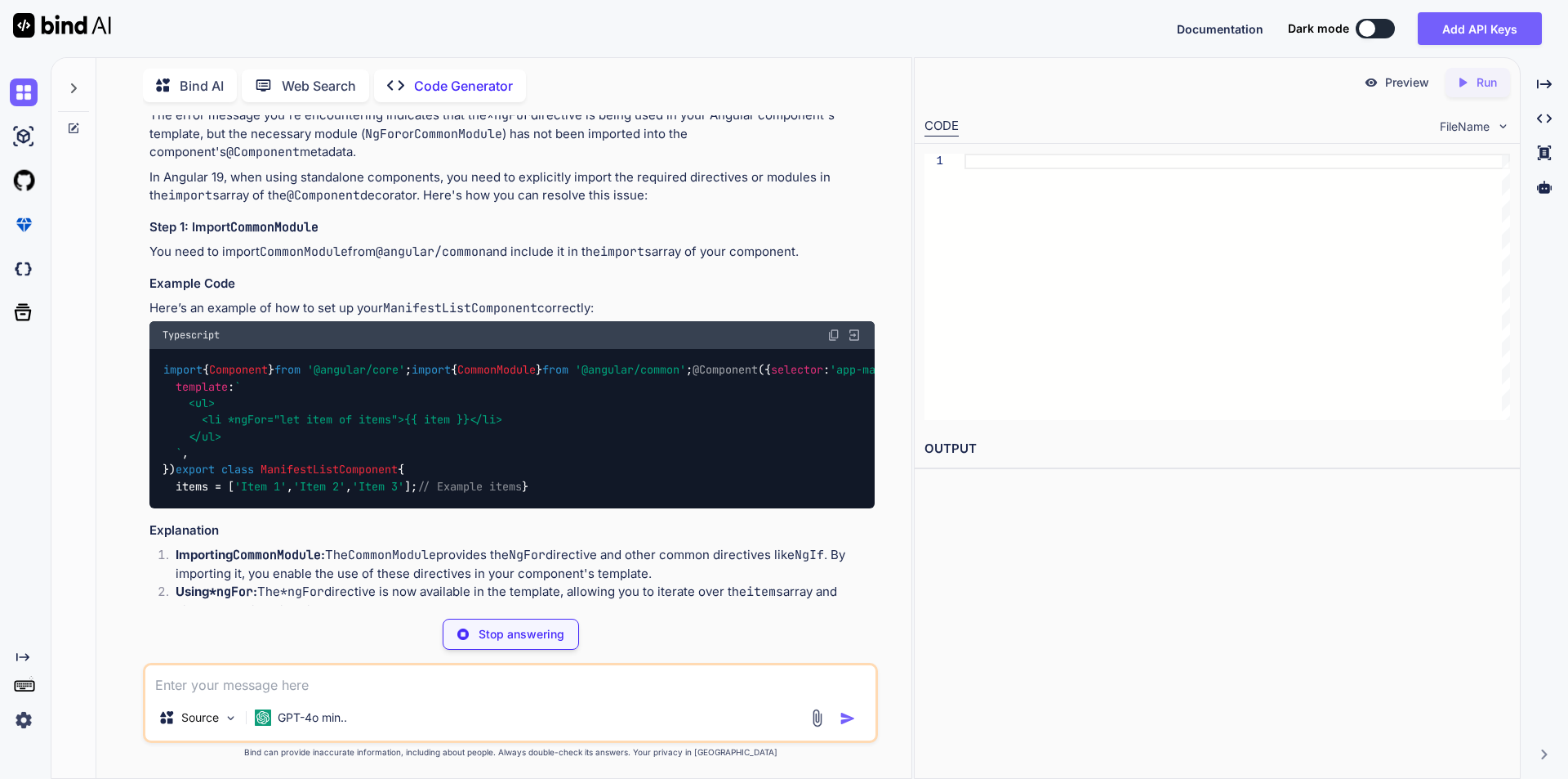
type textarea "x"
type textarea "</ul> `, }) export class ManifestListComponent { items = ['Item 1', 'Item 2', '…"
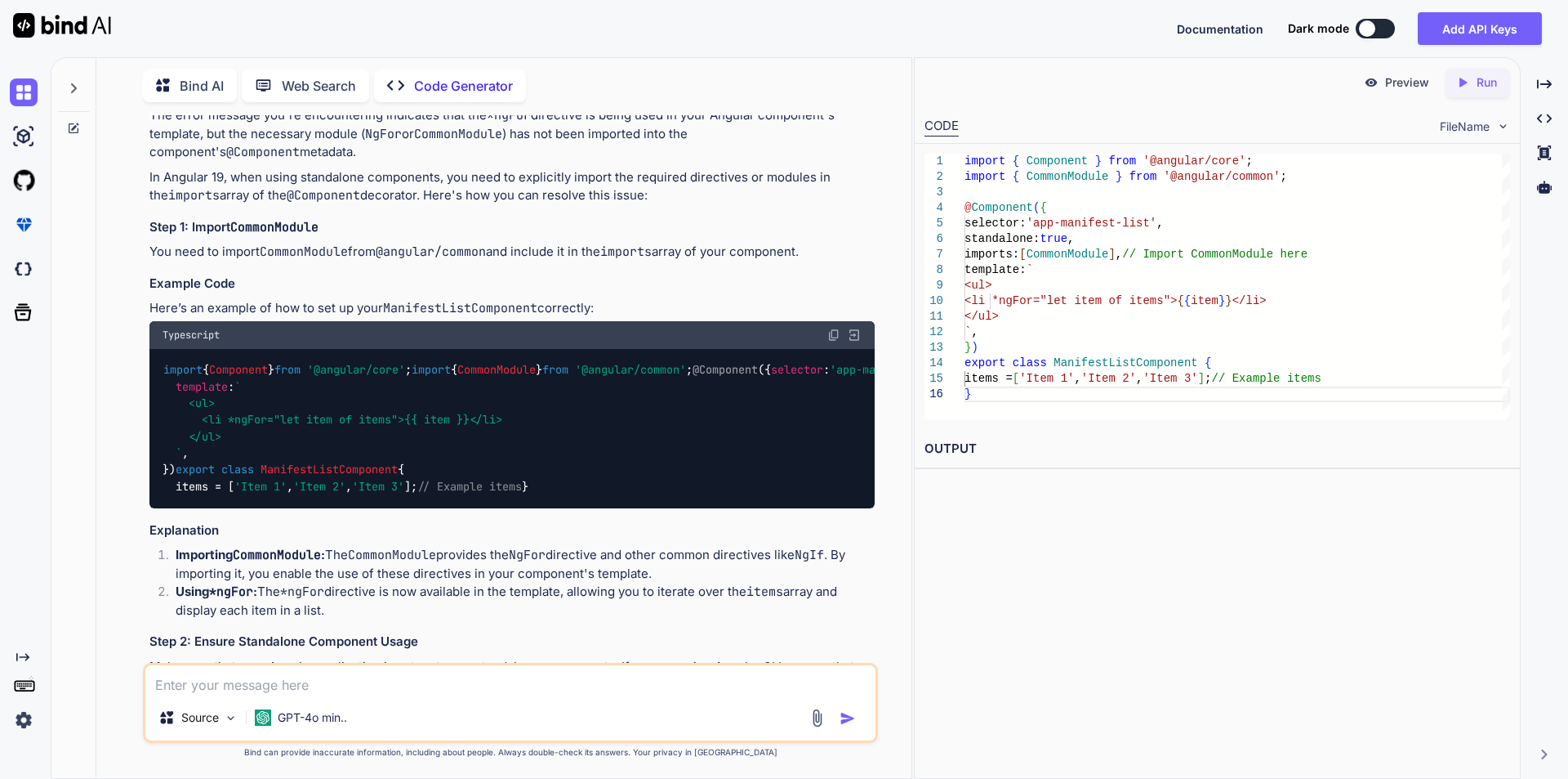
type textarea "x"
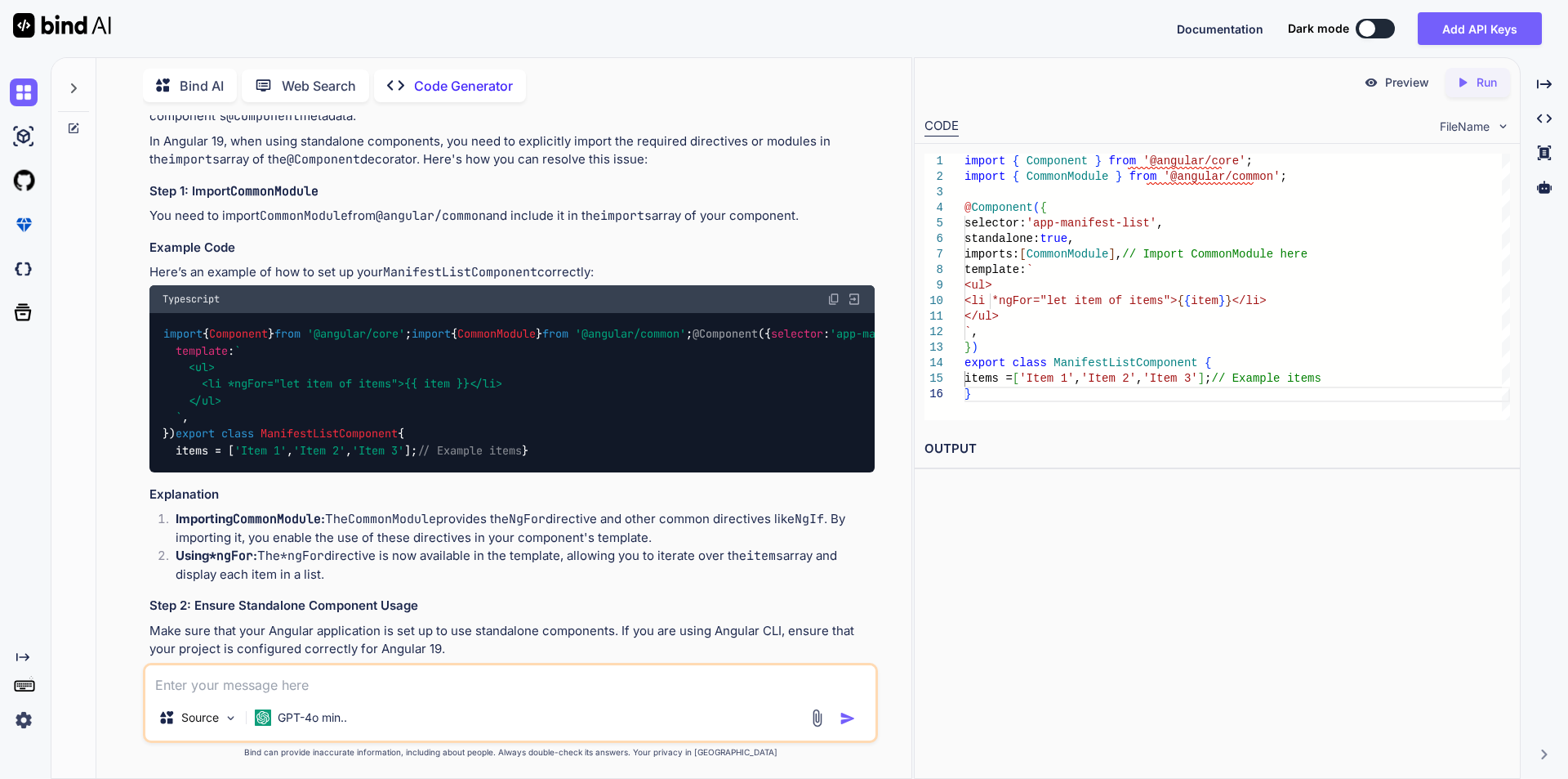
scroll to position [184, 0]
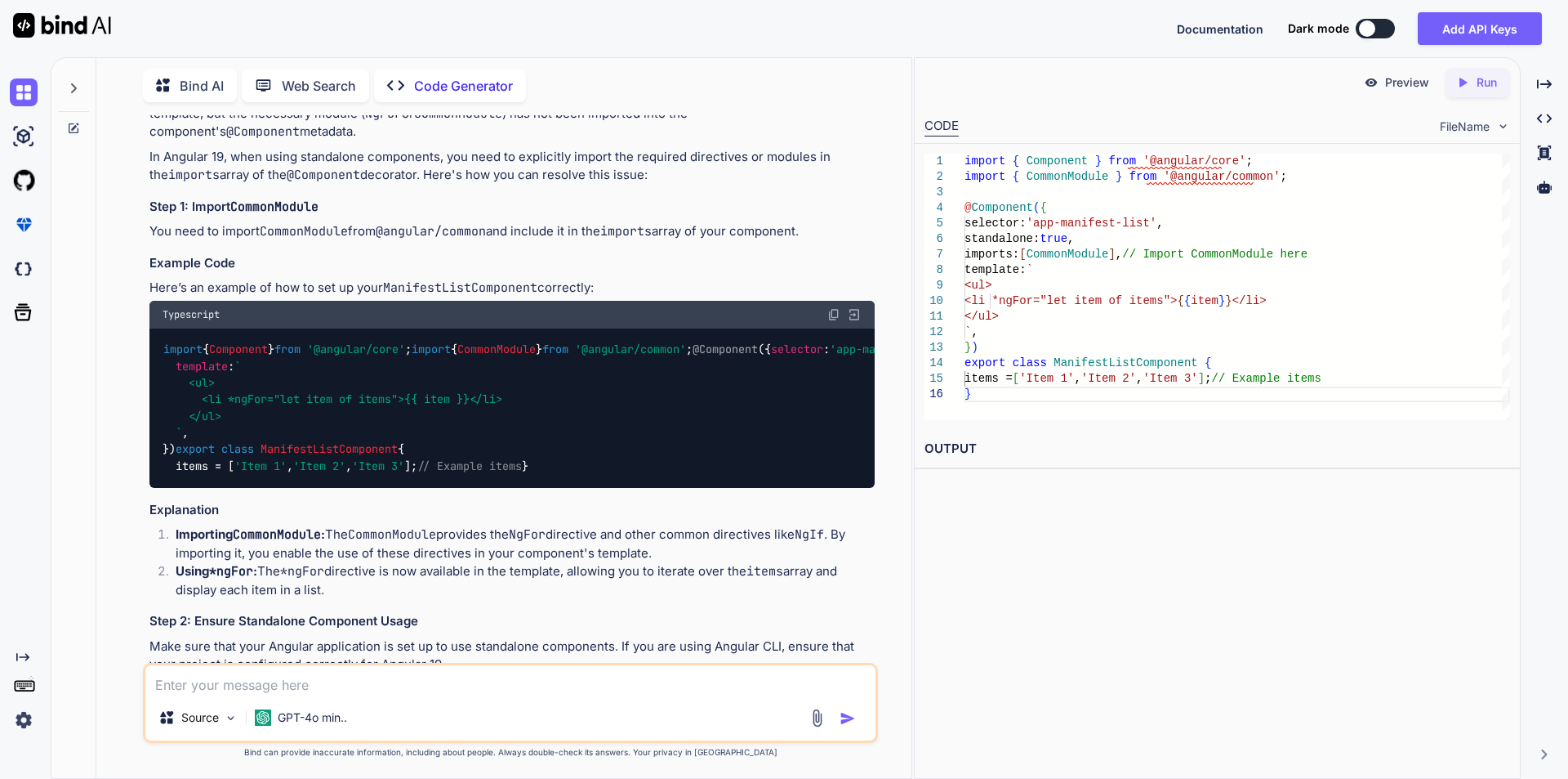
drag, startPoint x: 244, startPoint y: 450, endPoint x: 319, endPoint y: 448, distance: 75.0
click at [1130, 357] on span "CommonModule" at bounding box center [1169, 350] width 79 height 15
copy span "CommonModule"
drag, startPoint x: 177, startPoint y: 450, endPoint x: 341, endPoint y: 450, distance: 164.0
click at [341, 450] on code "import { Component } from '@angular/core' ; import { CommonModule } from '@angu…" at bounding box center [780, 407] width 1235 height 134
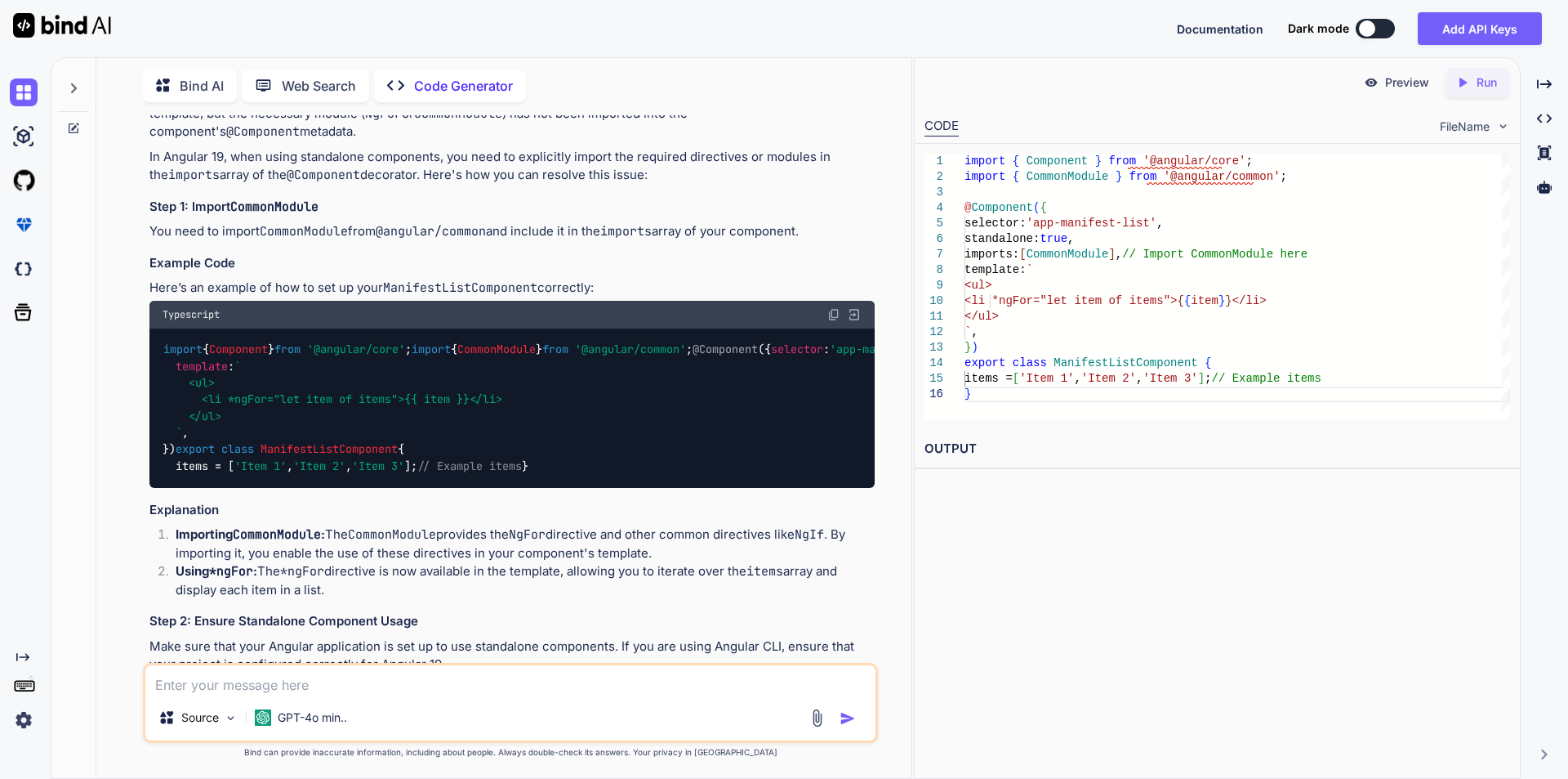
copy code "imports : [ CommonModule ],"
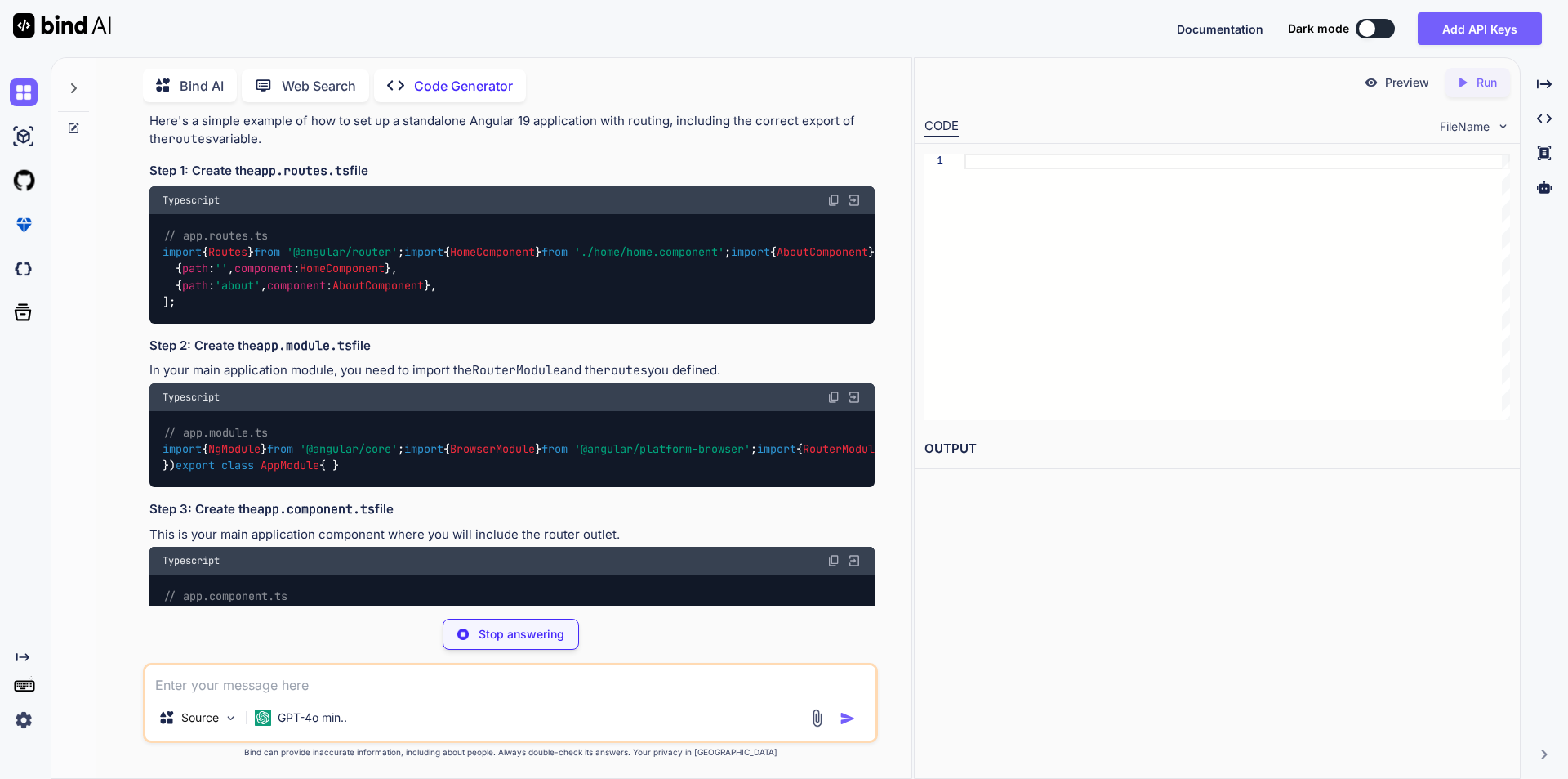
scroll to position [246, 0]
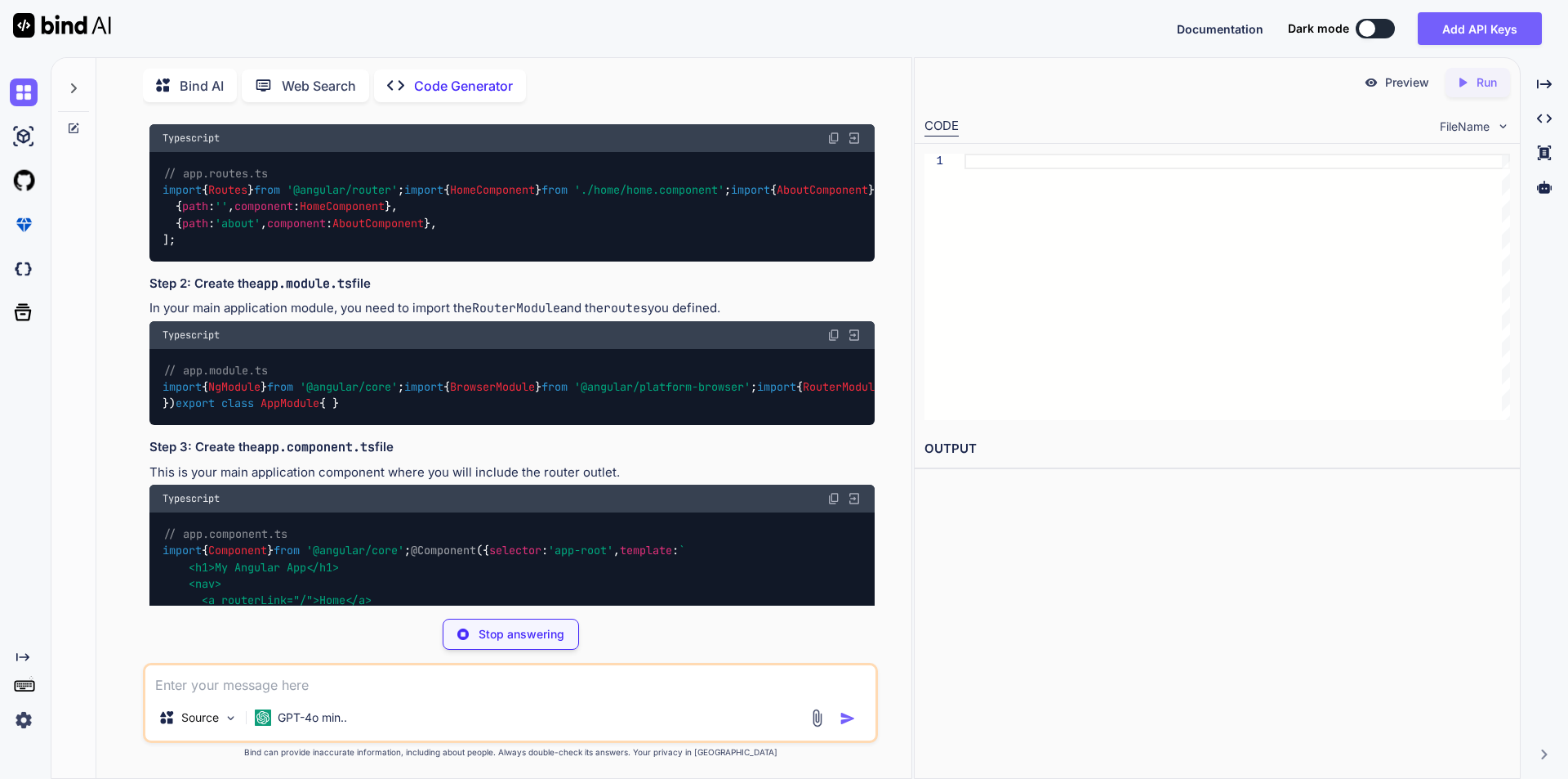
type textarea "x"
type textarea "// app.routes.ts import { Routes } from '@angular/router'; import { HomeCompone…"
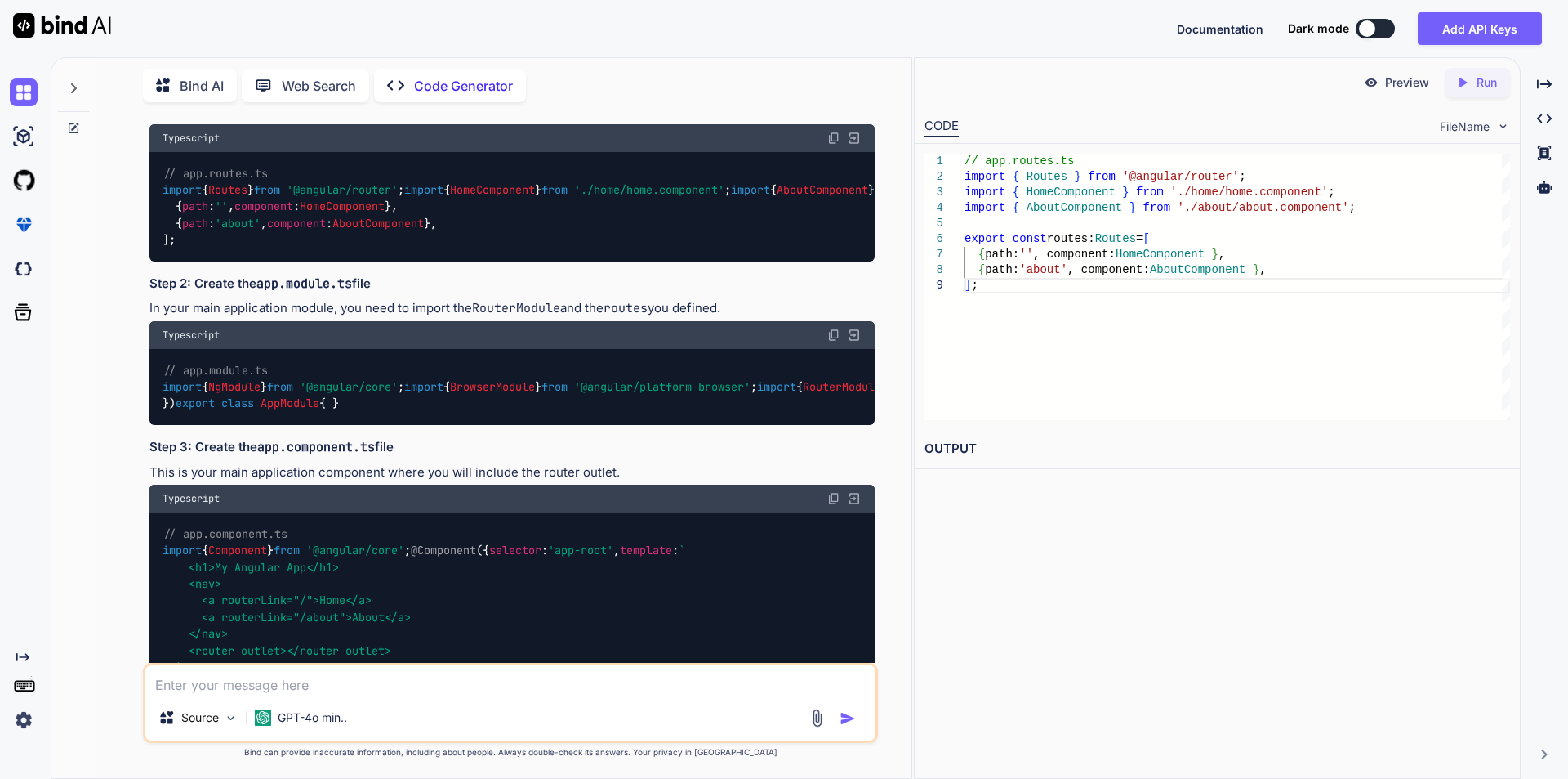
type textarea "x"
drag, startPoint x: 172, startPoint y: 170, endPoint x: 465, endPoint y: 305, distance: 322.6
click at [465, 261] on div "// app.routes.ts import { Routes } from '@angular/router' ; import { HomeCompon…" at bounding box center [512, 207] width 726 height 110
click at [184, 178] on span "// app.routes.ts" at bounding box center [216, 173] width 104 height 15
drag, startPoint x: 164, startPoint y: 174, endPoint x: 350, endPoint y: 321, distance: 237.1
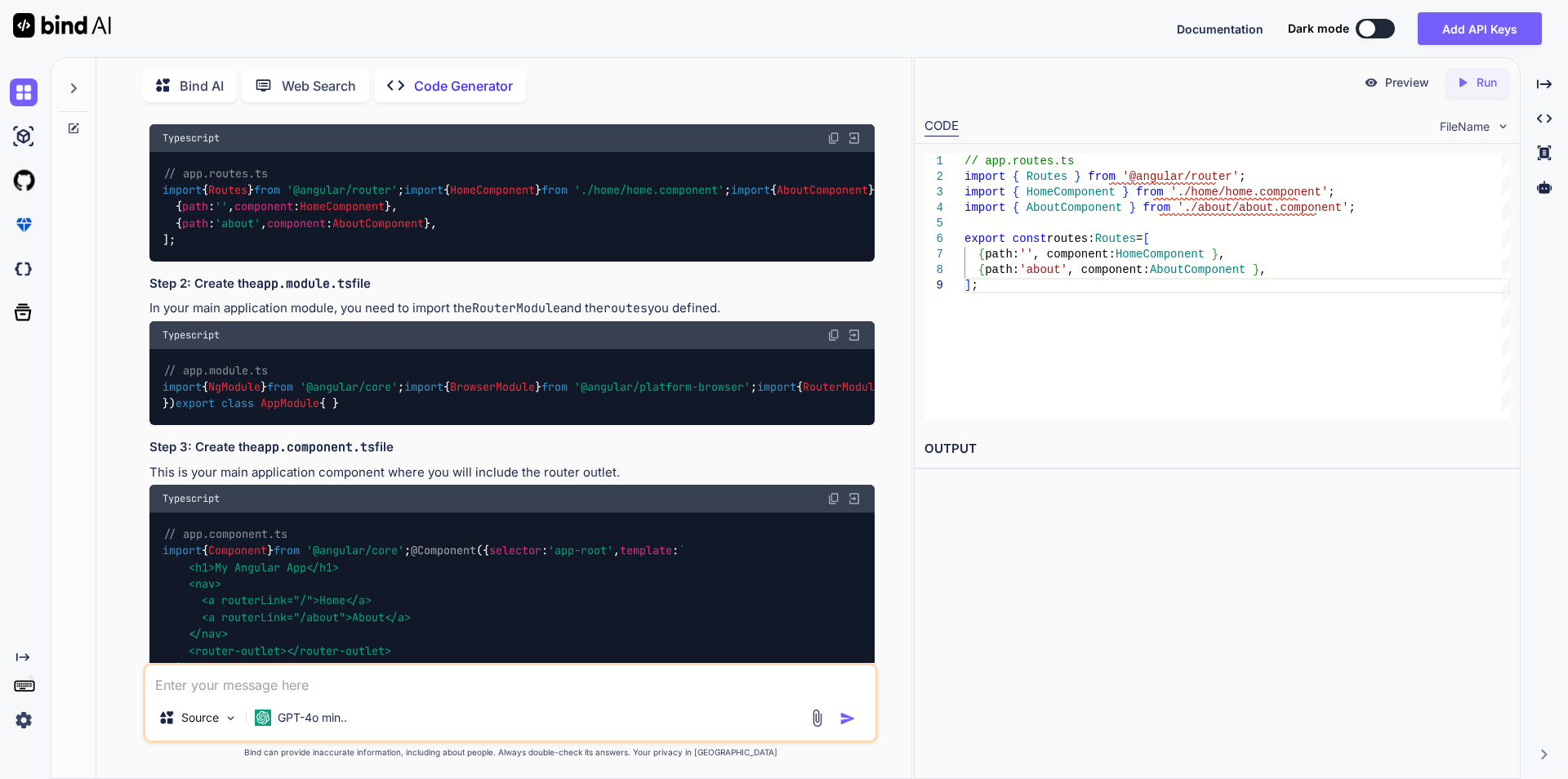
click at [350, 261] on div "// app.routes.ts import { Routes } from '@angular/router' ; import { HomeCompon…" at bounding box center [512, 207] width 726 height 110
copy code "// app.routes.ts import { Routes } from '@angular/router' ; import { HomeCompon…"
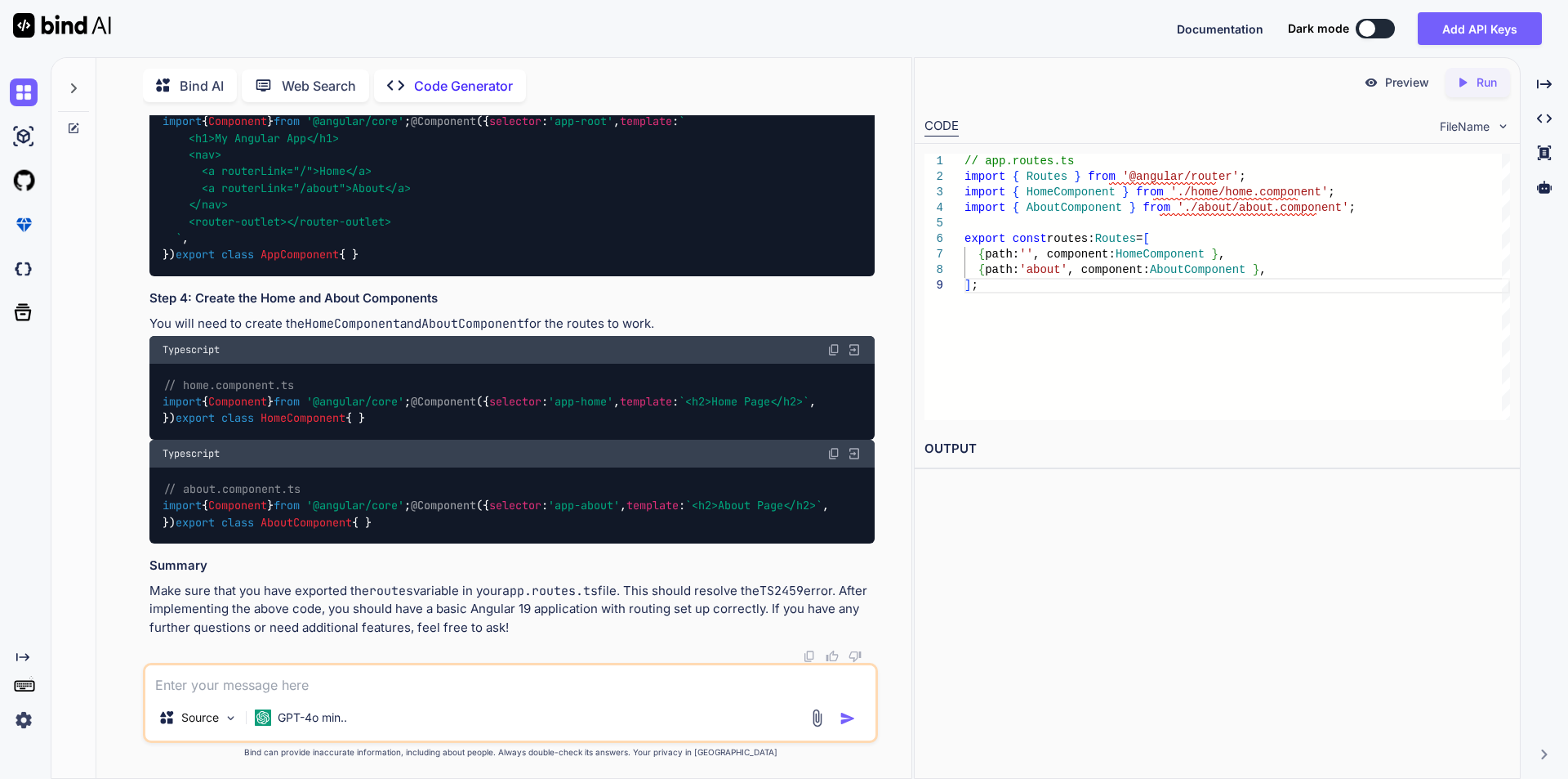
scroll to position [1325, 0]
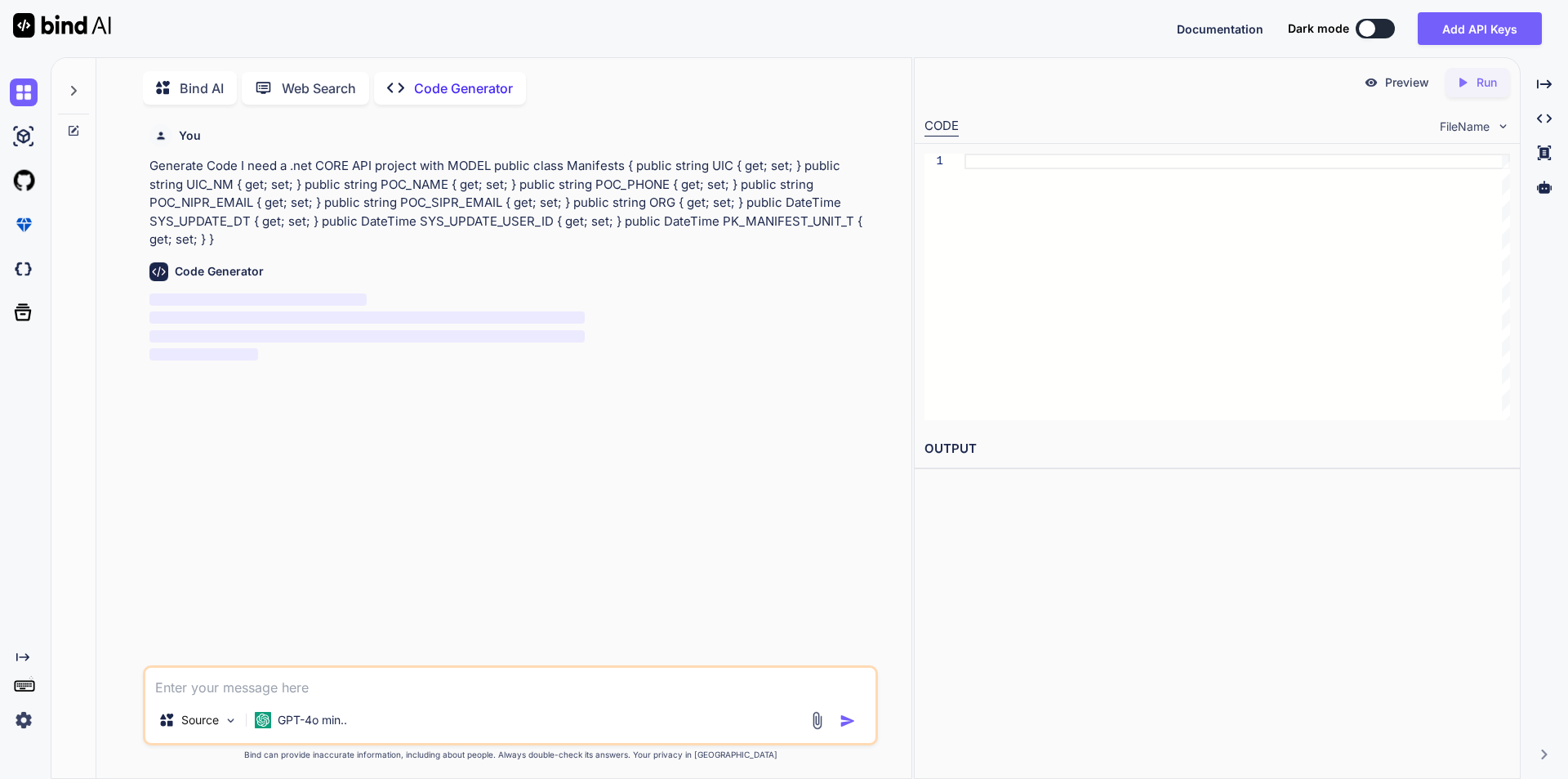
scroll to position [7, 0]
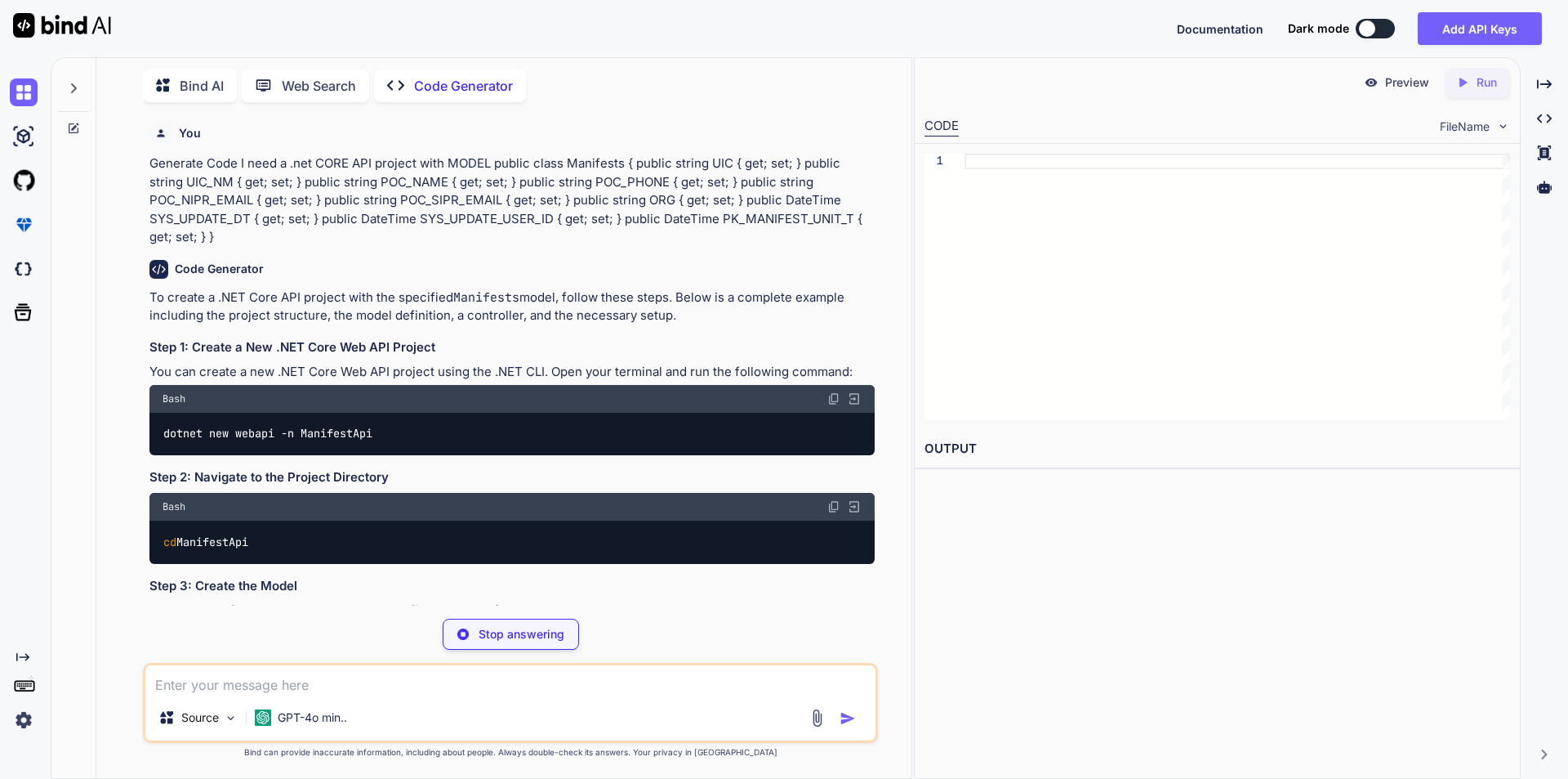
type textarea "x"
type textarea "dotnet new webapi -n ManifestApi"
type textarea "x"
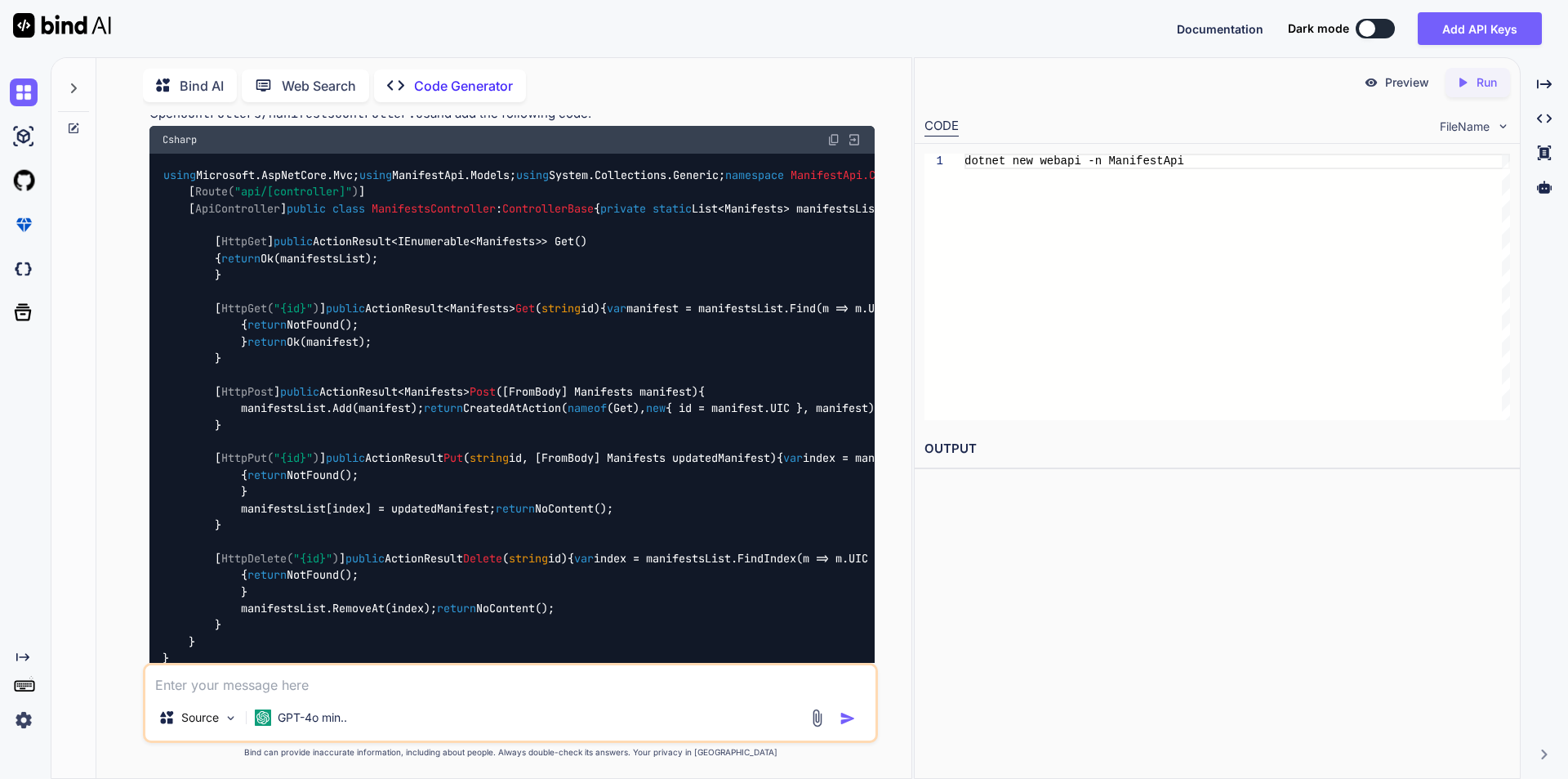
scroll to position [899, 0]
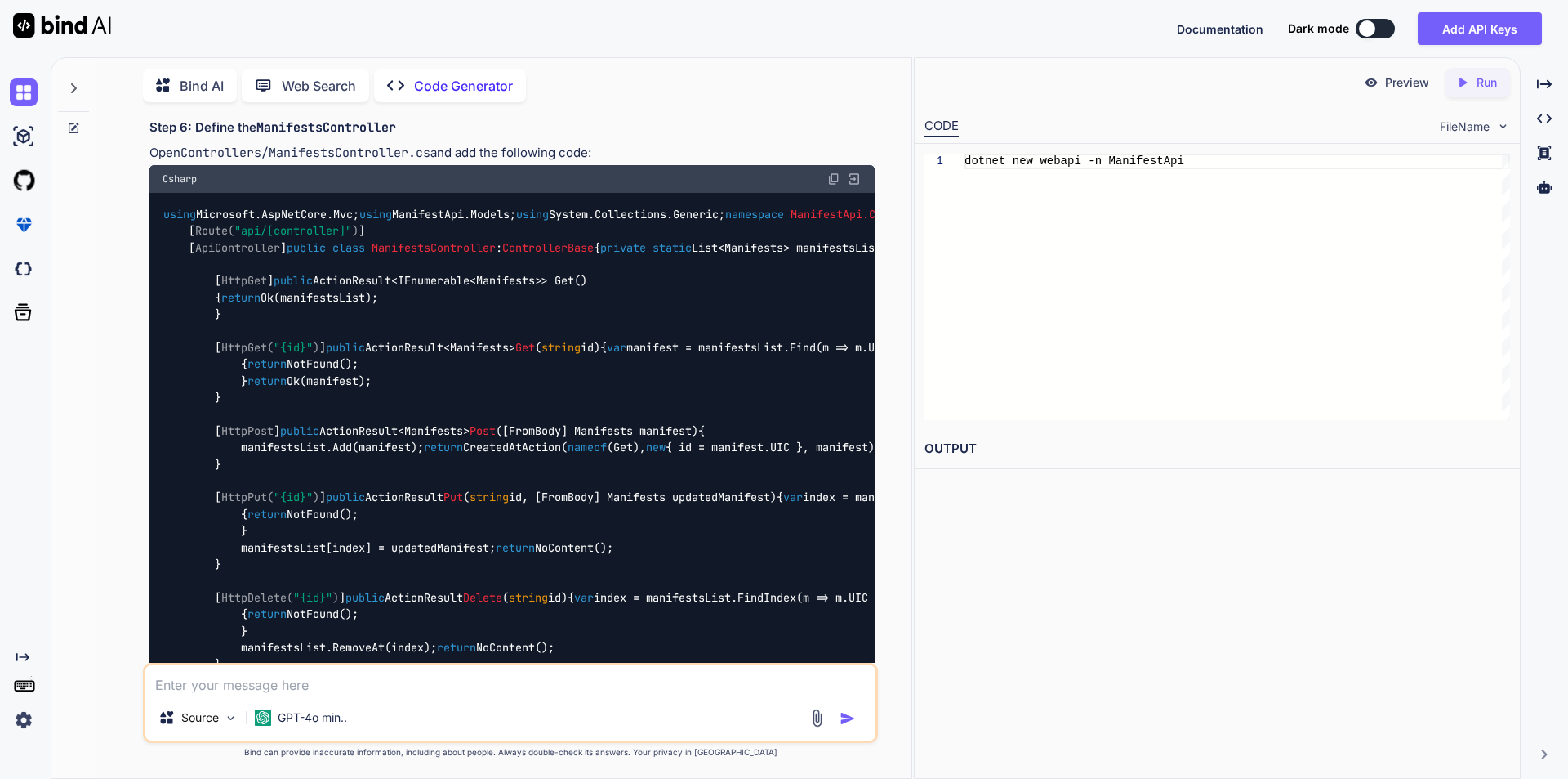
click at [833, 186] on img at bounding box center [834, 179] width 13 height 13
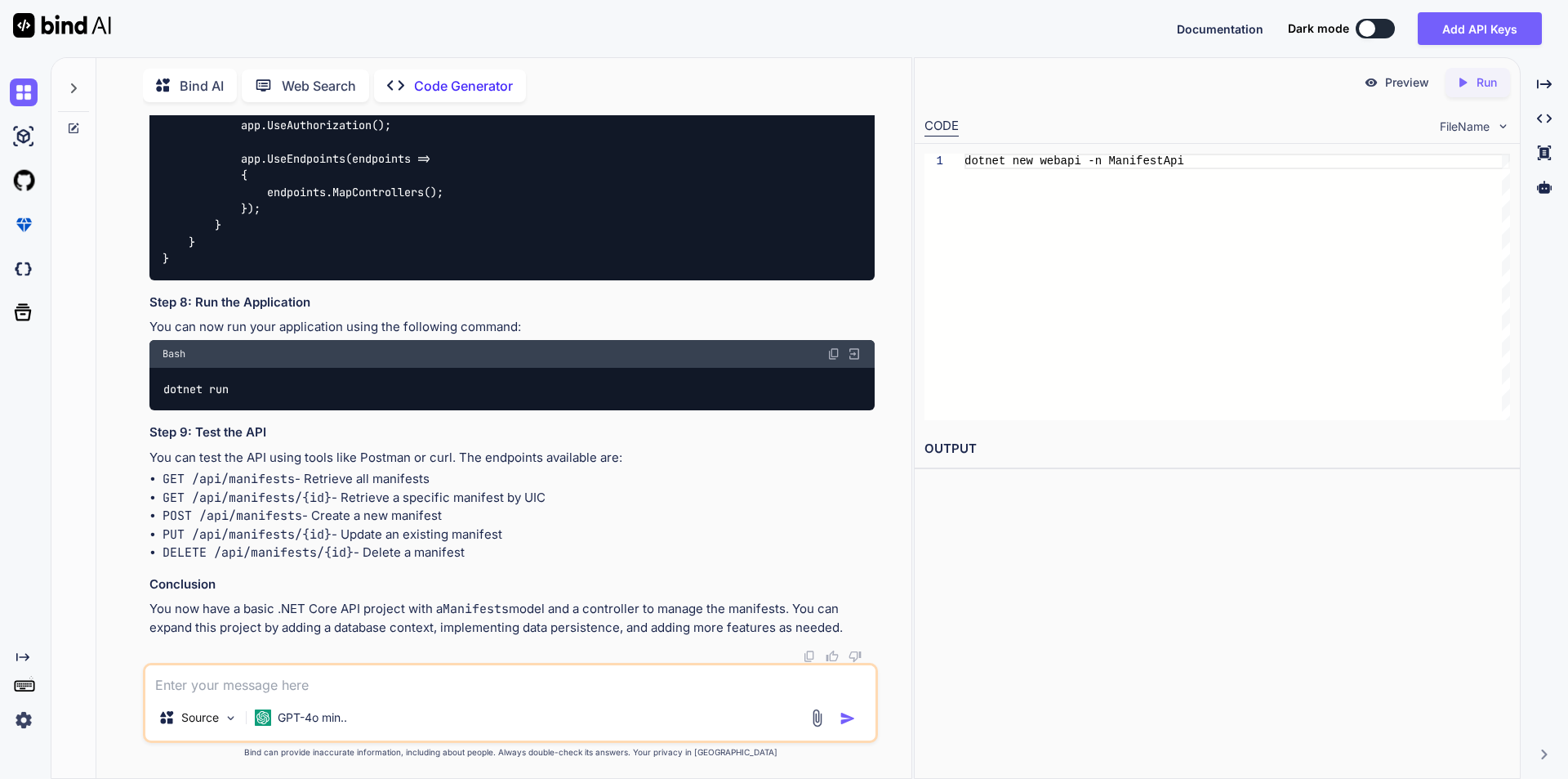
scroll to position [2451, 0]
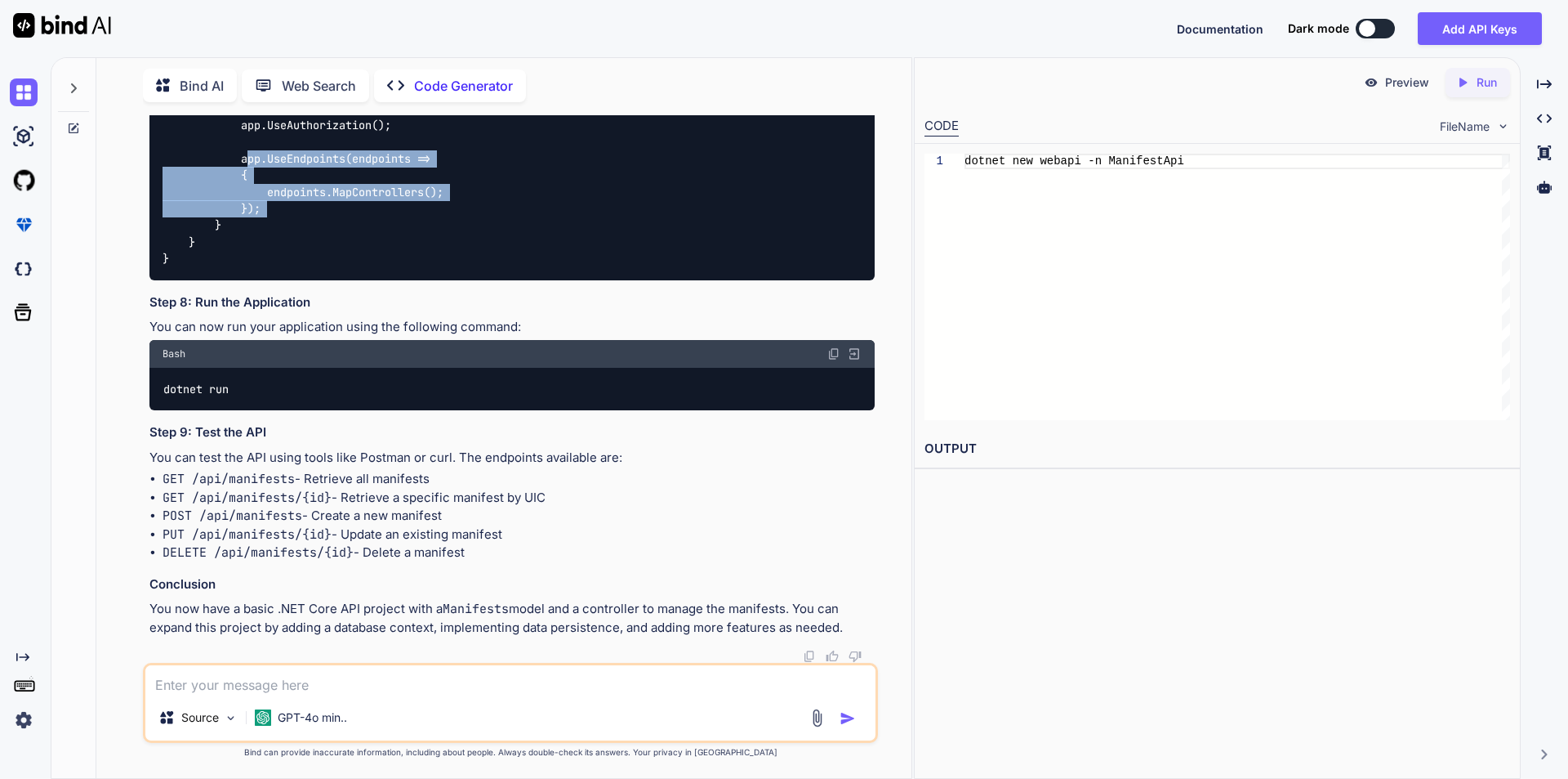
drag, startPoint x: 241, startPoint y: 479, endPoint x: 285, endPoint y: 523, distance: 62.2
click at [285, 280] on div "using Microsoft.AspNetCore.Builder; using [DOMAIN_NAME]; using Microsoft.Extens…" at bounding box center [512, 117] width 726 height 326
copy code "app.UseEndpoints(endpoints => { endpoints.MapControllers(); });"
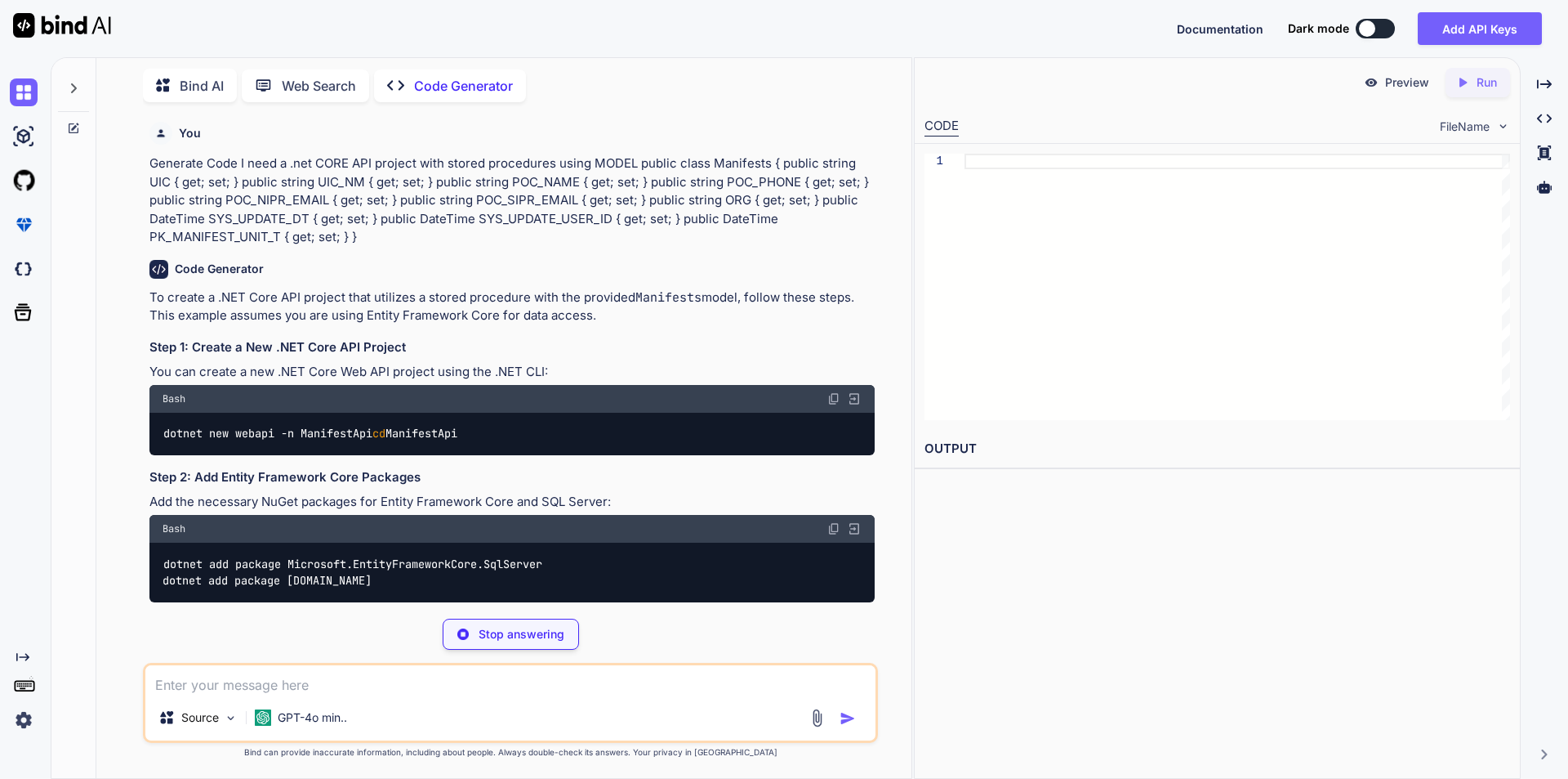
drag, startPoint x: 182, startPoint y: 453, endPoint x: 259, endPoint y: 454, distance: 77.0
click at [259, 454] on div "dotnet new webapi -n ManifestApi cd ManifestApi" at bounding box center [512, 433] width 726 height 42
type textarea "x"
type textarea "dotnet new webapi -n ManifestApi cd ManifestApi"
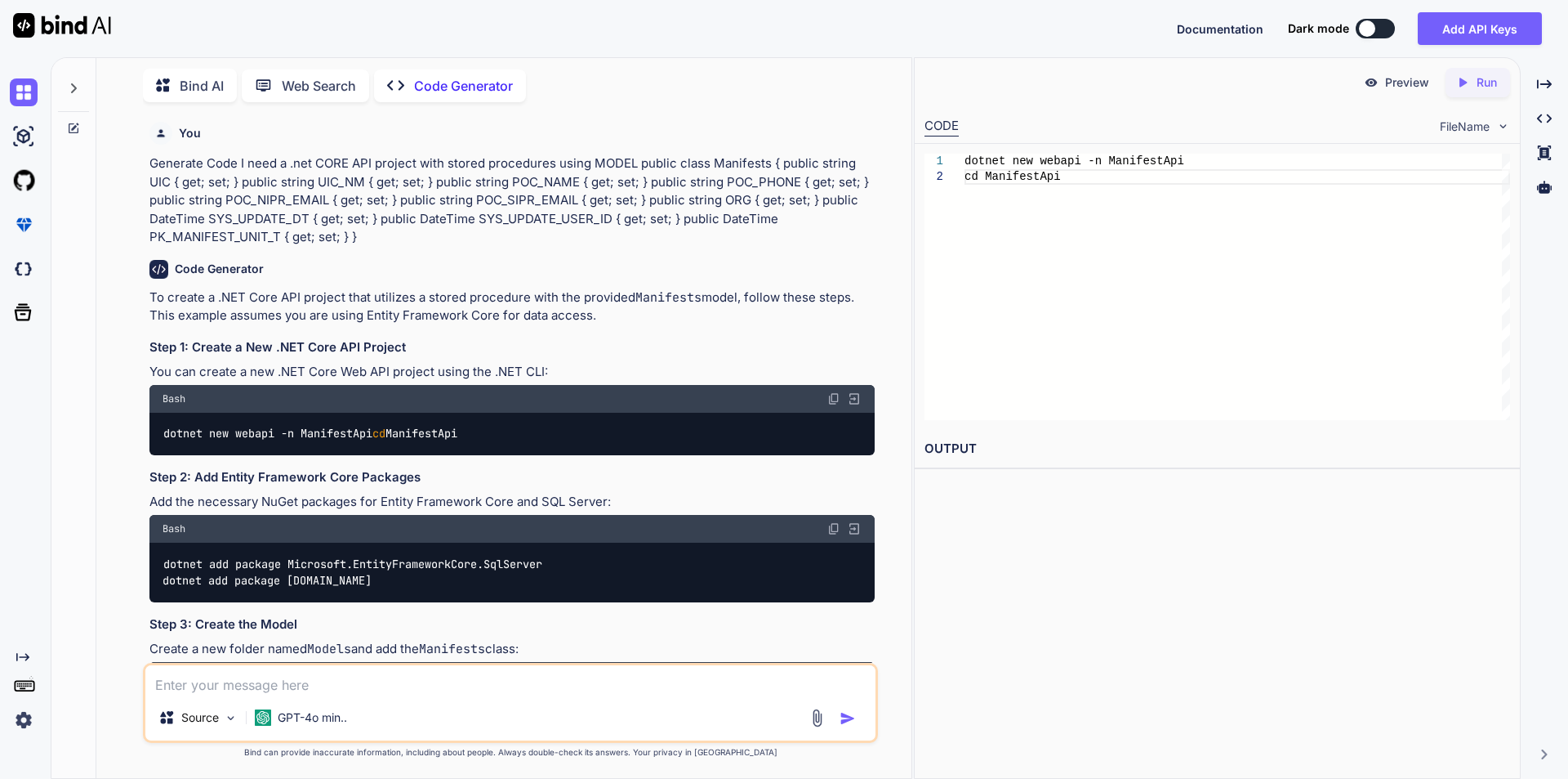
copy code "ManifestApi"
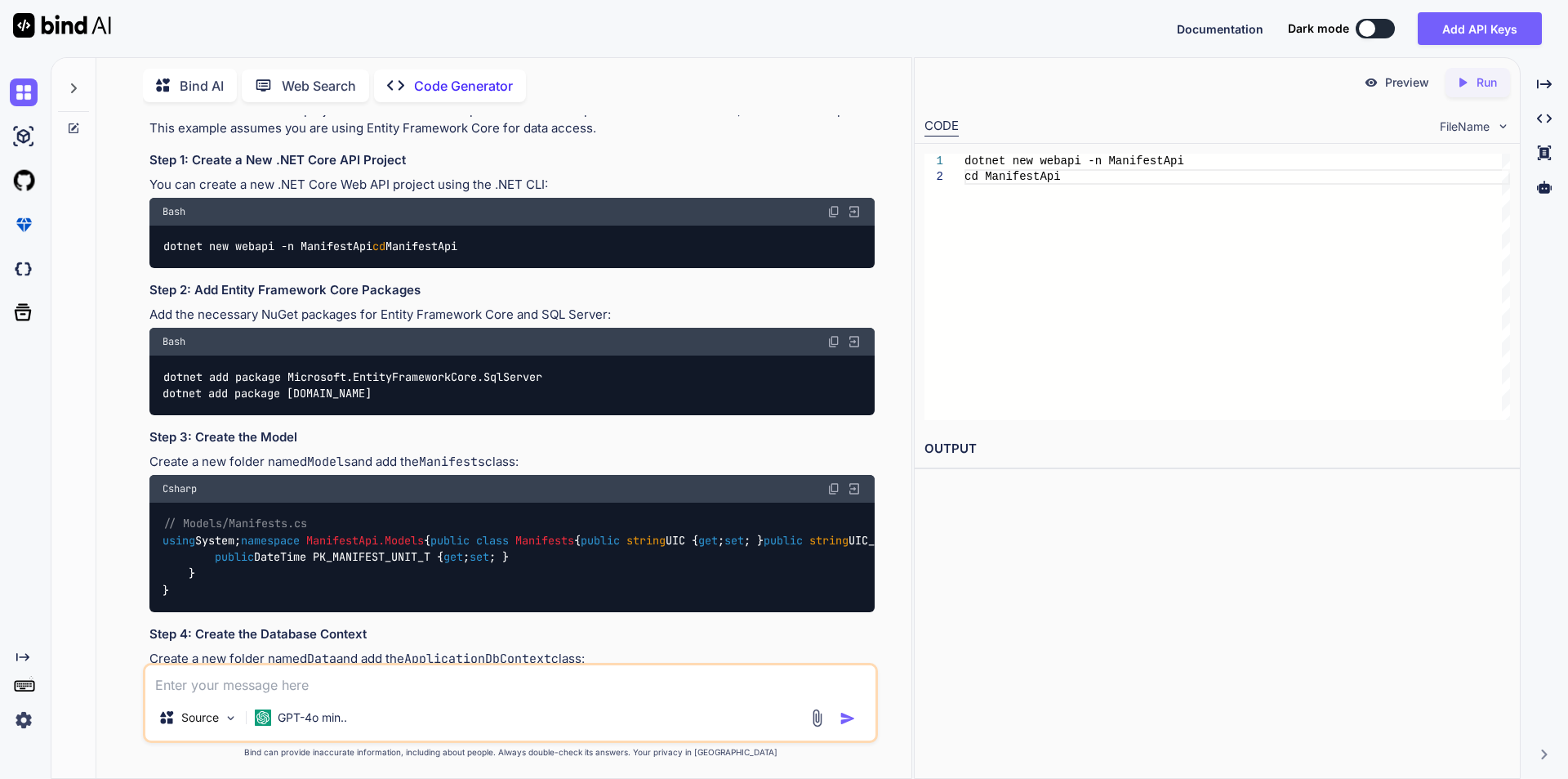
scroll to position [246, 0]
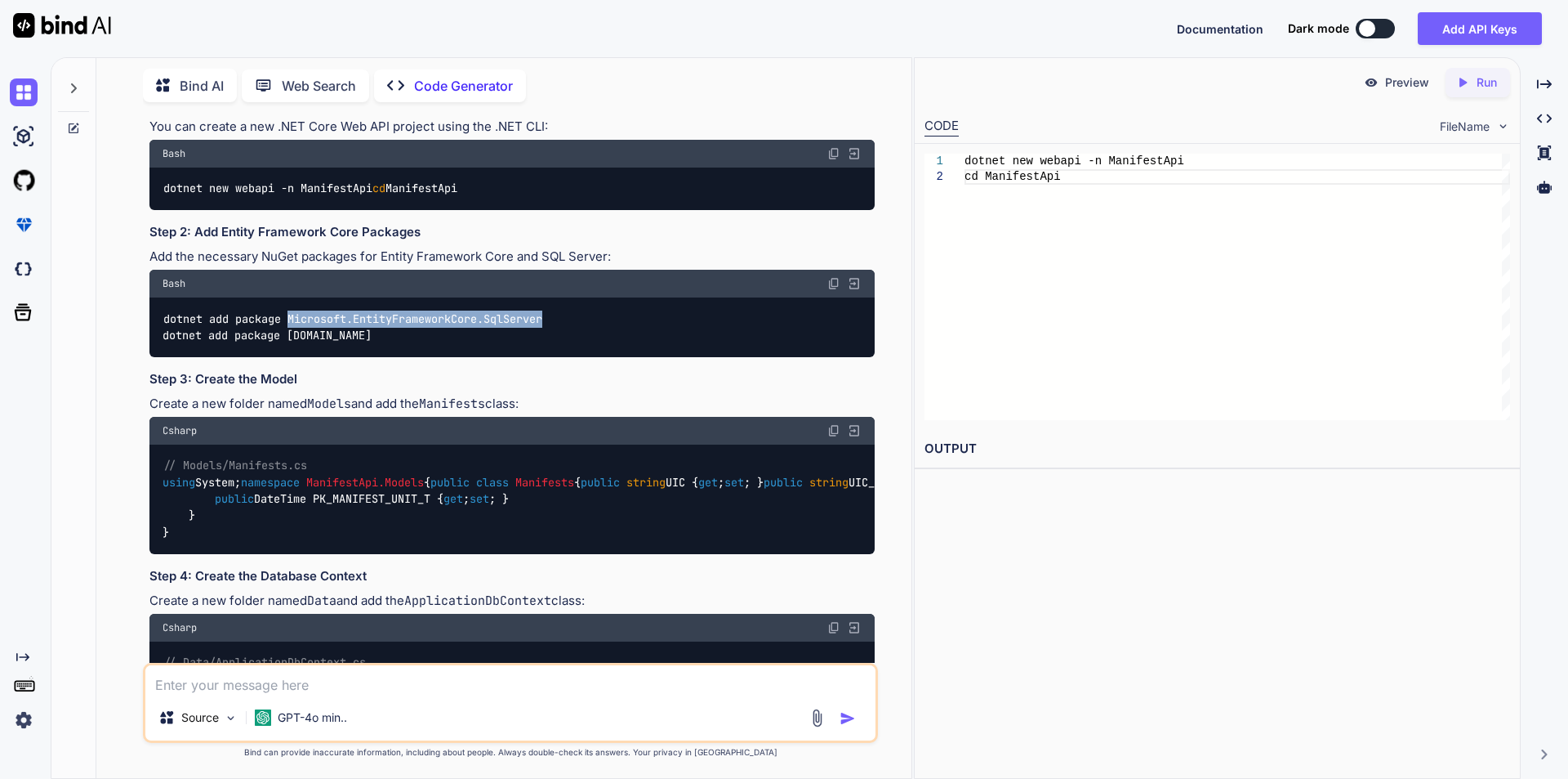
drag, startPoint x: 292, startPoint y: 337, endPoint x: 552, endPoint y: 334, distance: 260.0
click at [552, 334] on div "dotnet add package Microsoft.EntityFrameworkCore.SqlServer dotnet add package […" at bounding box center [512, 328] width 726 height 60
copy code "Microsoft.EntityFrameworkCore.SqlServer"
drag, startPoint x: 290, startPoint y: 353, endPoint x: 532, endPoint y: 350, distance: 242.0
click at [532, 350] on div "dotnet add package Microsoft.EntityFrameworkCore.SqlServer dotnet add package […" at bounding box center [512, 328] width 726 height 60
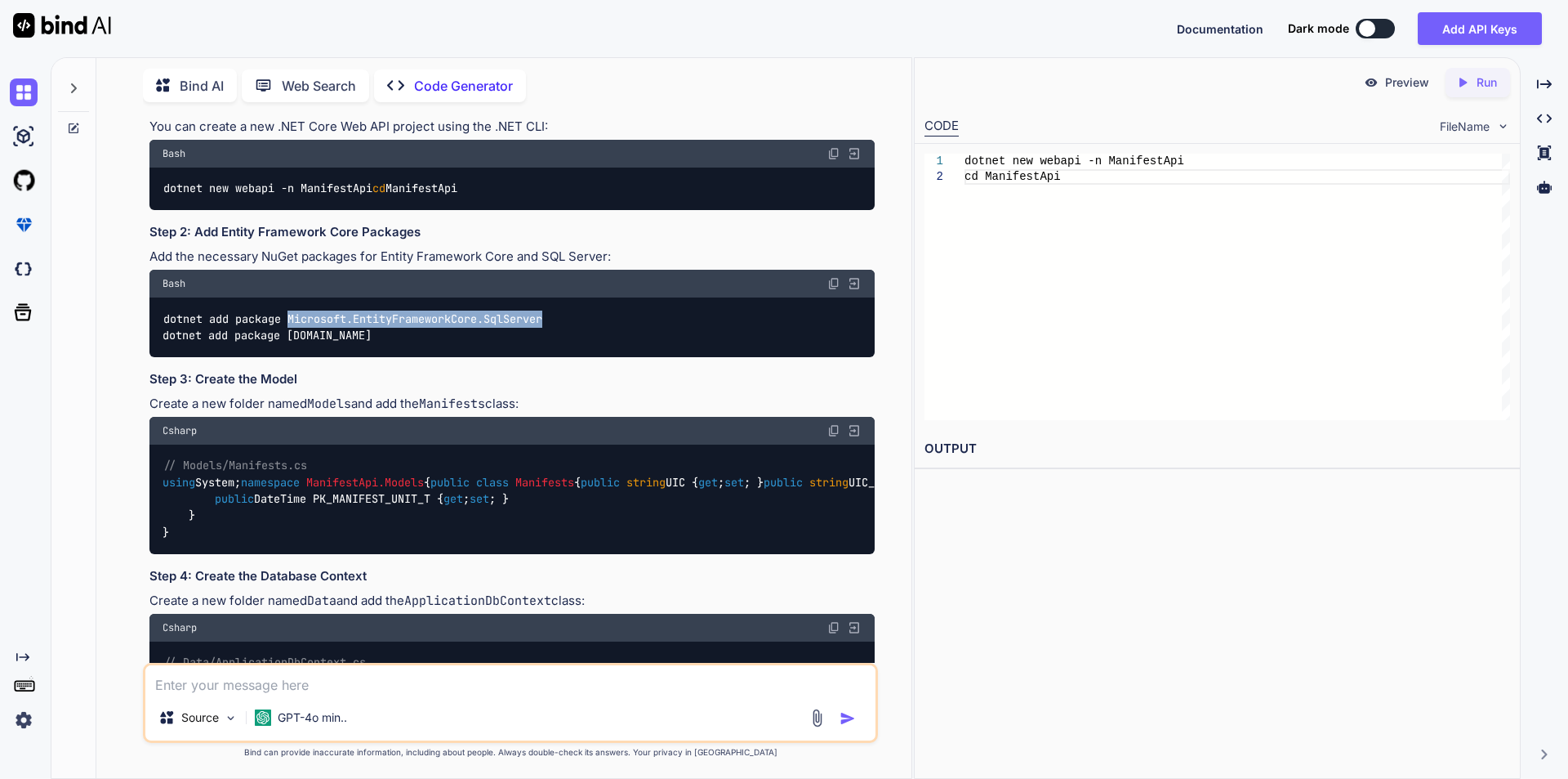
copy code "[DOMAIN_NAME]"
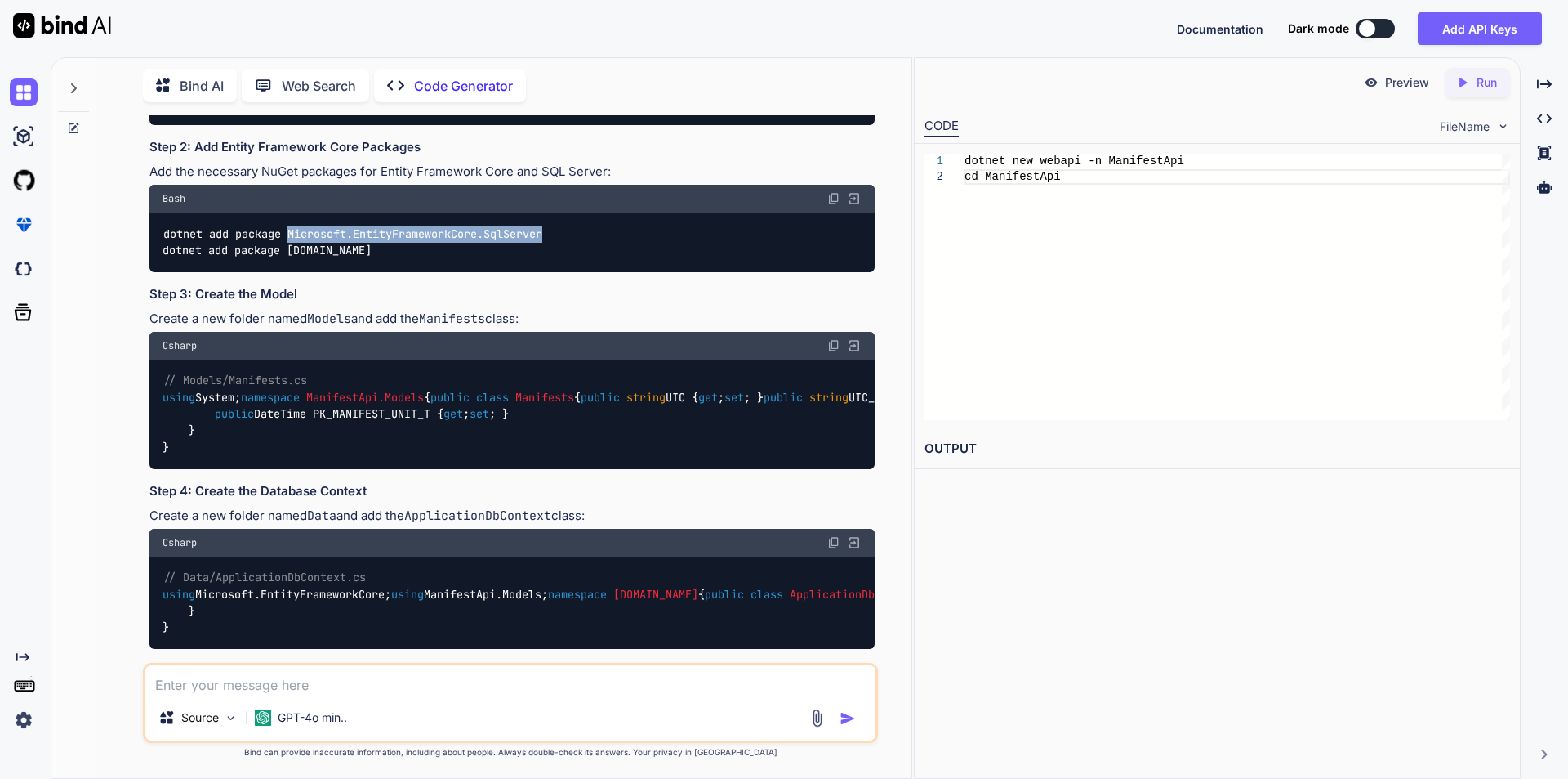
scroll to position [409, 0]
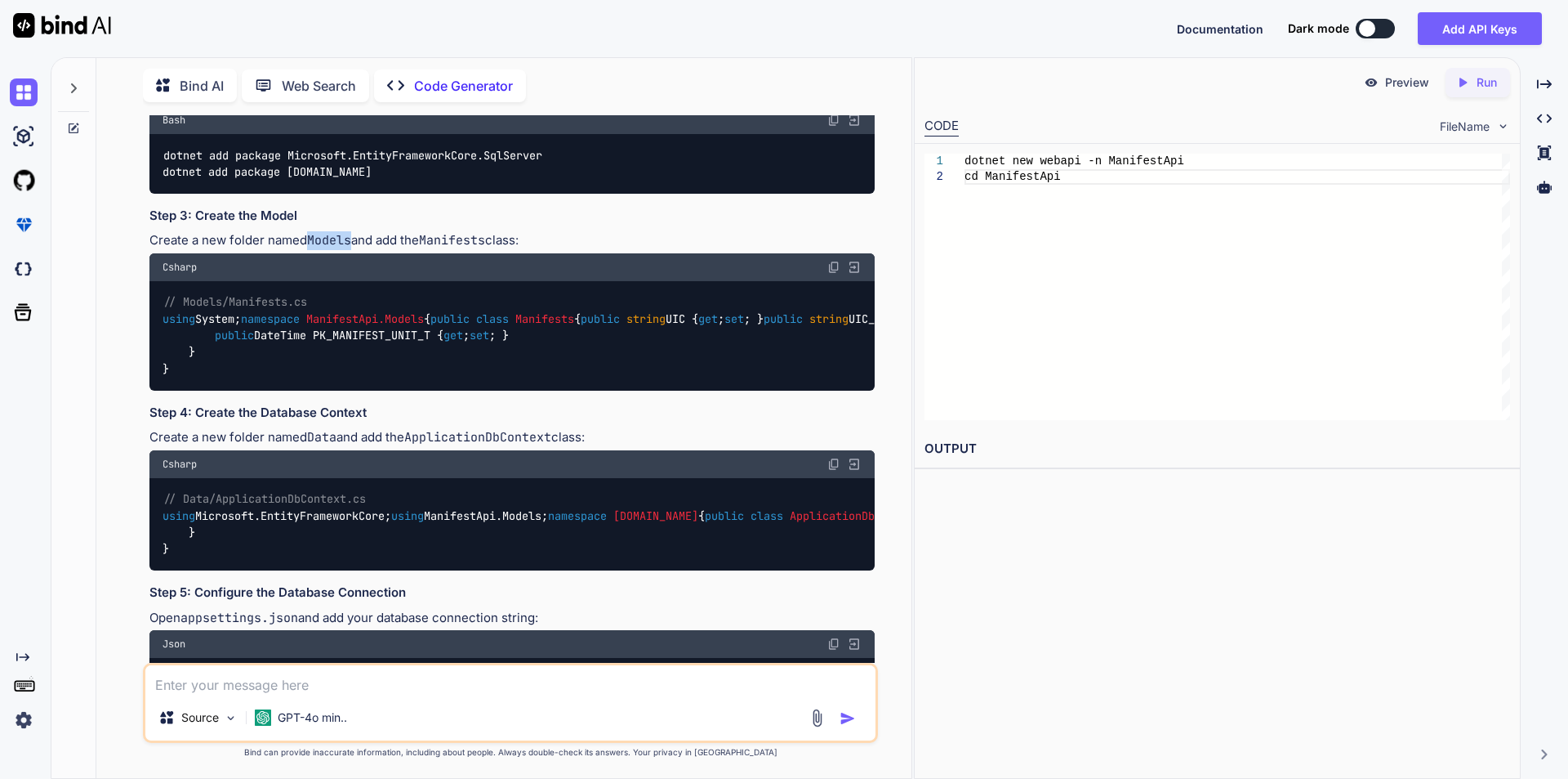
drag, startPoint x: 308, startPoint y: 259, endPoint x: 351, endPoint y: 256, distance: 43.1
click at [351, 248] on code "Models" at bounding box center [328, 241] width 44 height 17
copy code "Models"
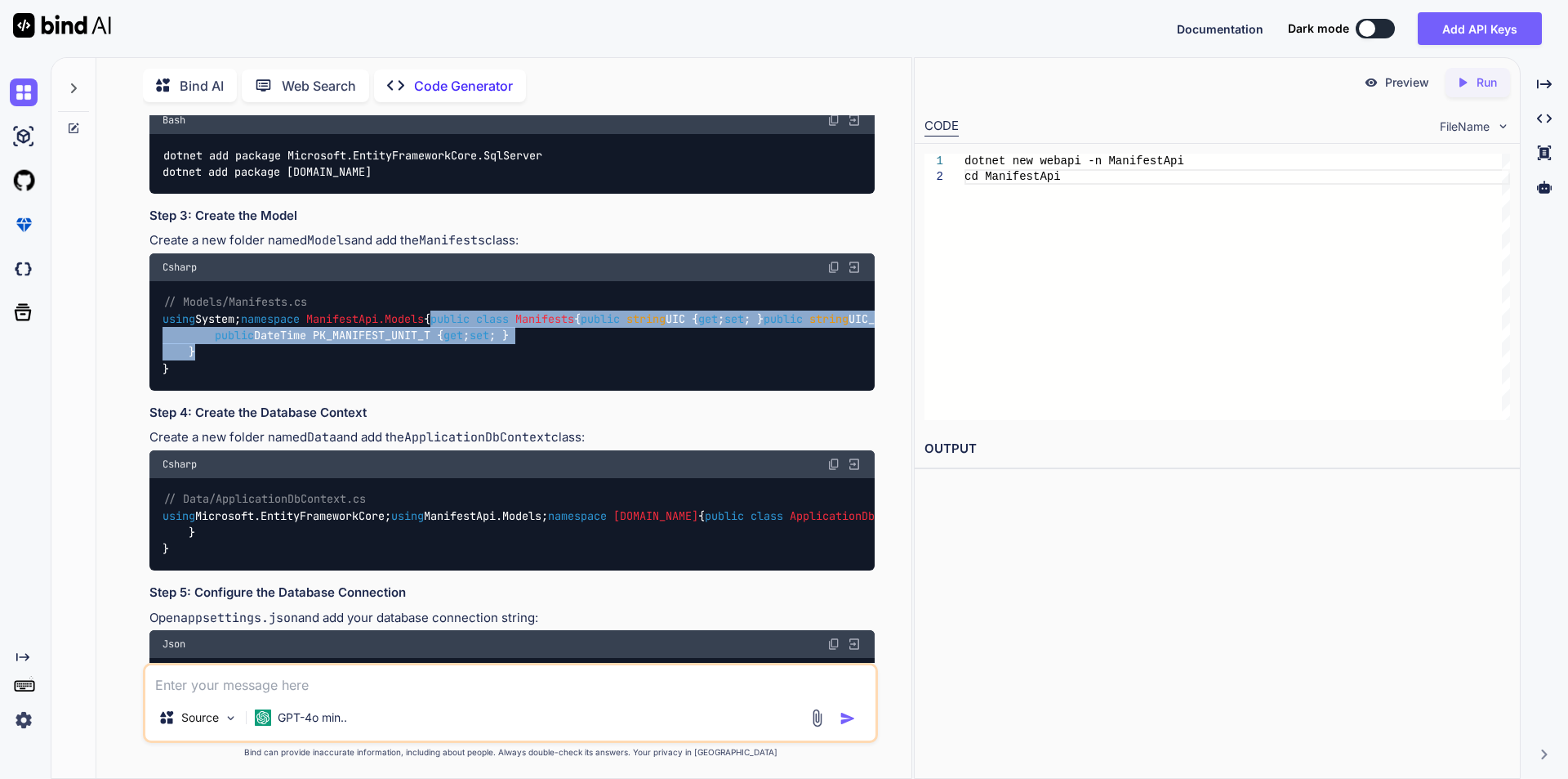
drag, startPoint x: 188, startPoint y: 404, endPoint x: 497, endPoint y: 596, distance: 363.8
click at [497, 391] on div "// Models/Manifests.cs using System; namespace ManifestApi.Models { public clas…" at bounding box center [512, 336] width 726 height 110
copy code "public class Manifests { public string UIC { get ; set ; } public string UIC_NM…"
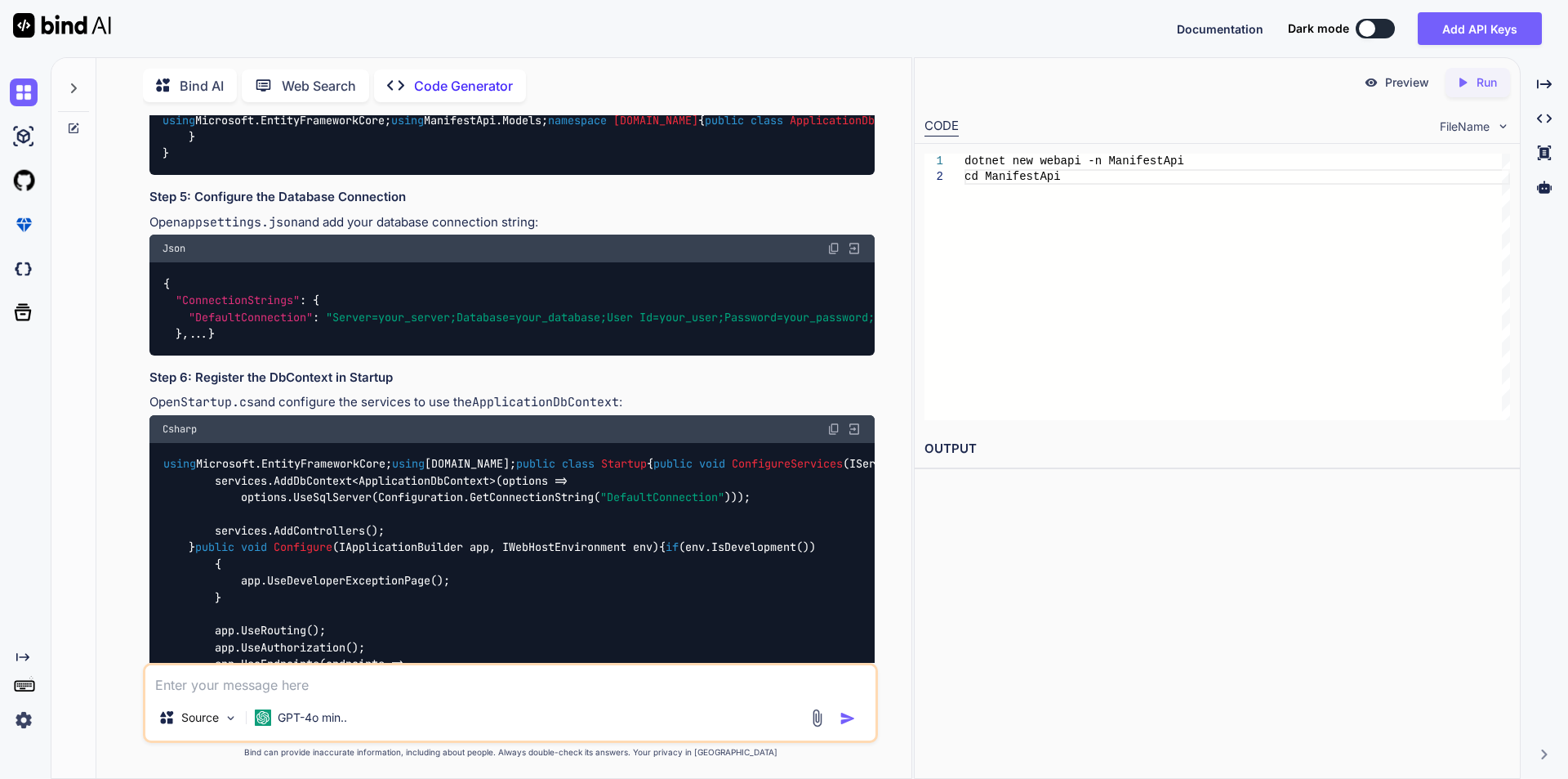
scroll to position [817, 0]
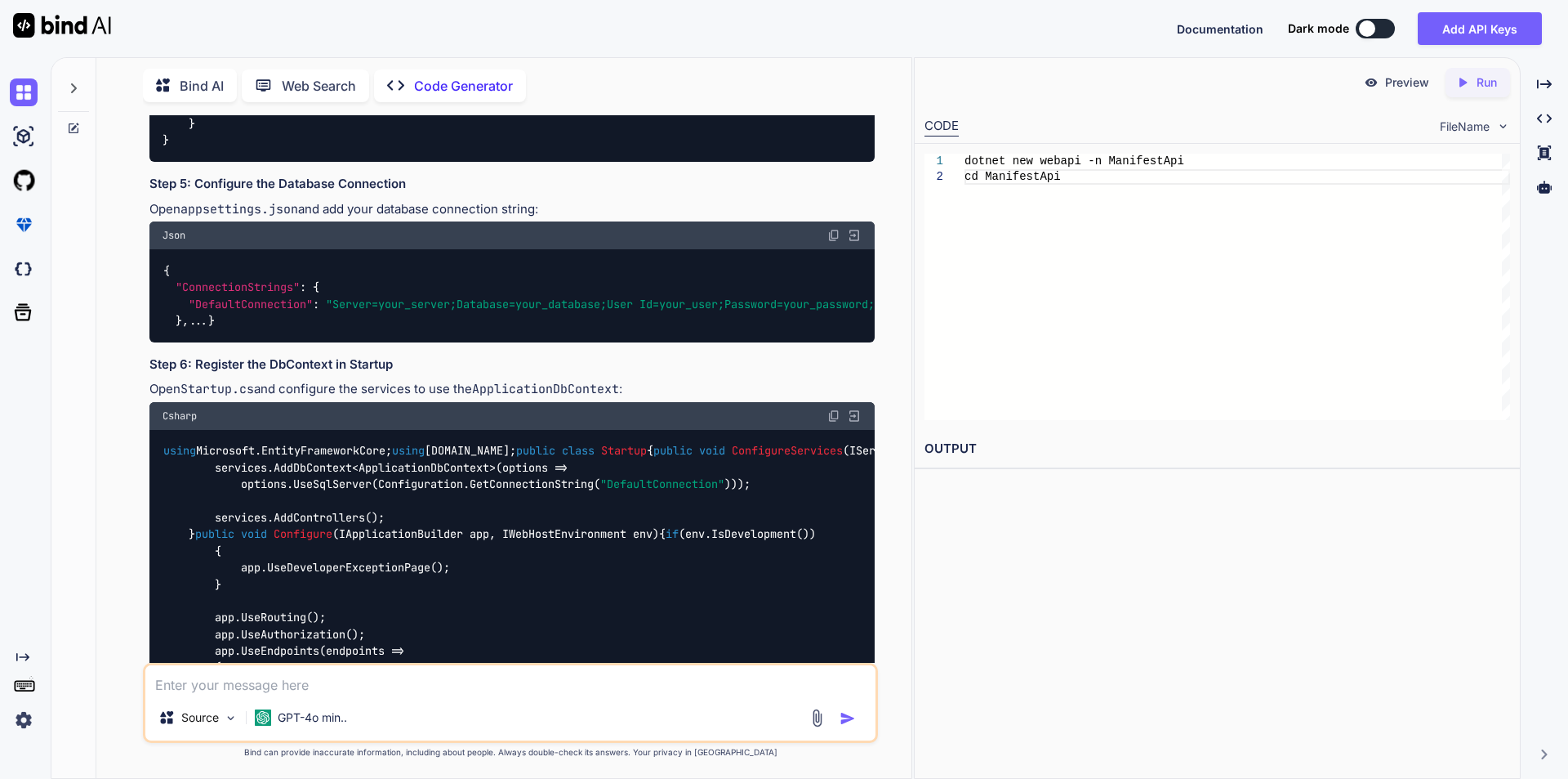
drag, startPoint x: 415, startPoint y: 278, endPoint x: 560, endPoint y: 278, distance: 145.0
click at [551, 37] on code "ApplicationDbContext" at bounding box center [478, 29] width 147 height 17
copy code "ApplicationDbContext"
click at [782, 70] on div "Csharp" at bounding box center [512, 55] width 726 height 27
click at [833, 62] on img at bounding box center [834, 56] width 13 height 13
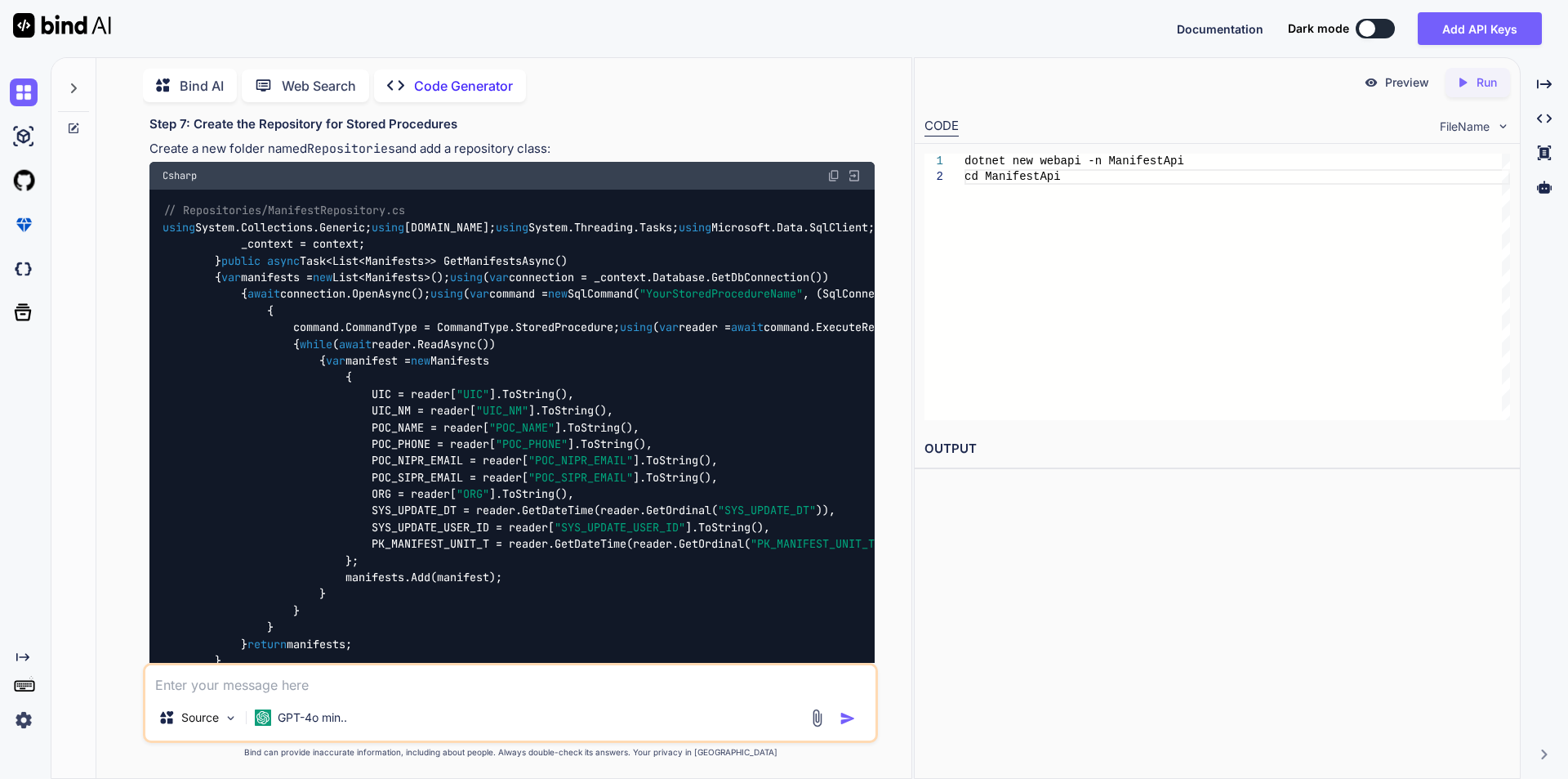
scroll to position [1634, 0]
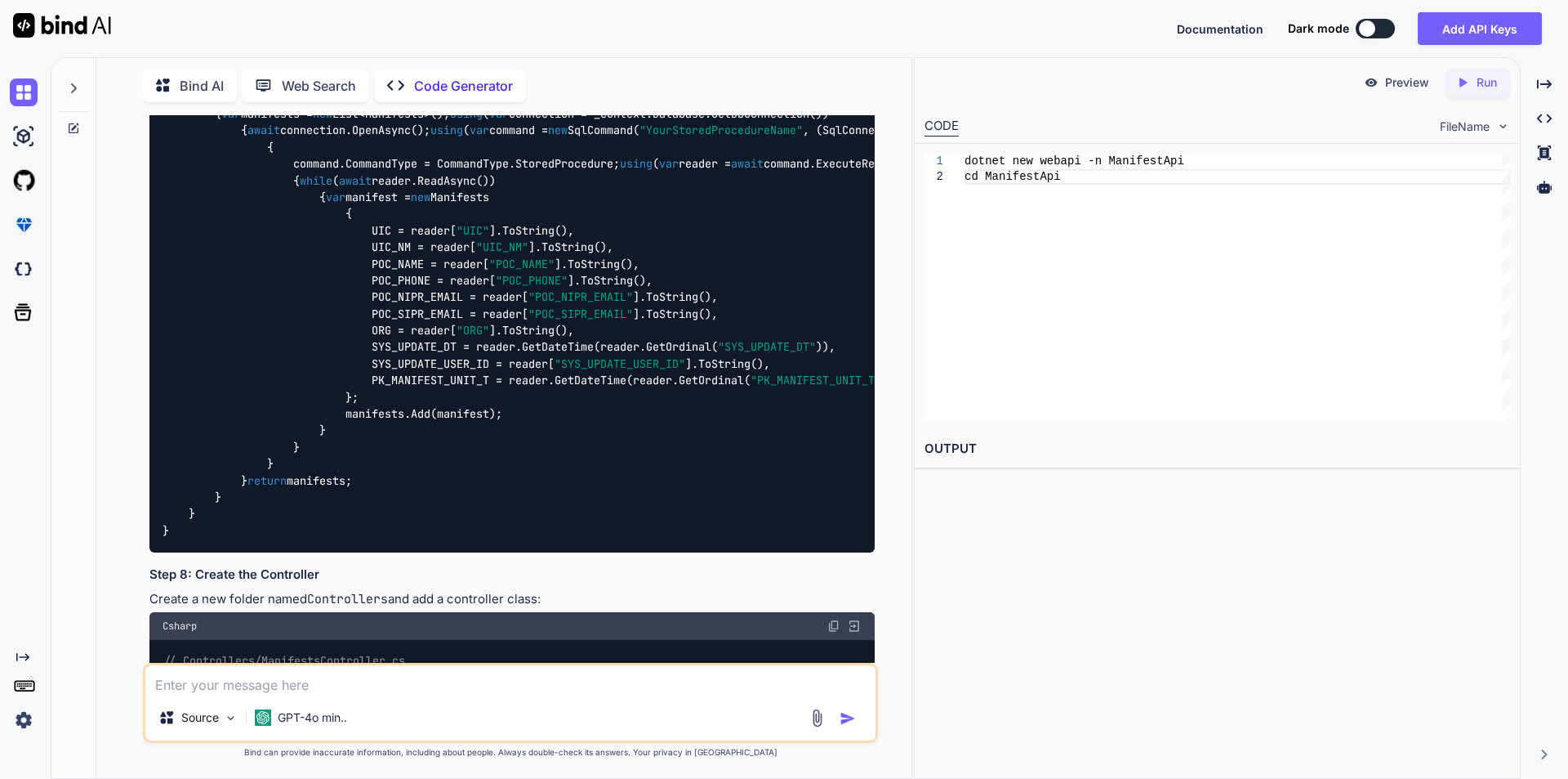
drag, startPoint x: 216, startPoint y: 186, endPoint x: 796, endPoint y: 212, distance: 580.6
copy code "services.AddDbContext<ApplicationDbContext>(options => options.UseSqlServer(Con…"
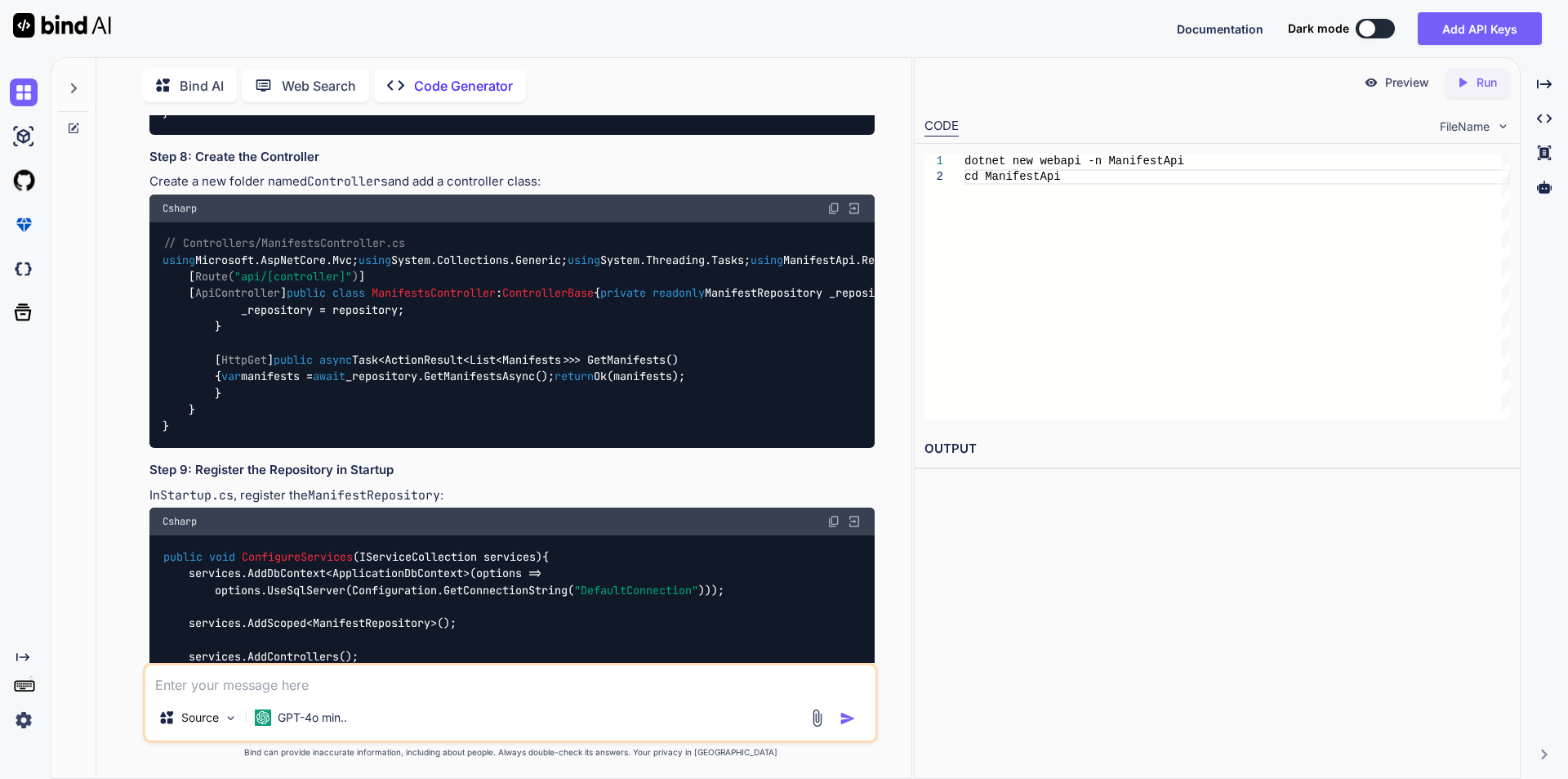
scroll to position [2043, 0]
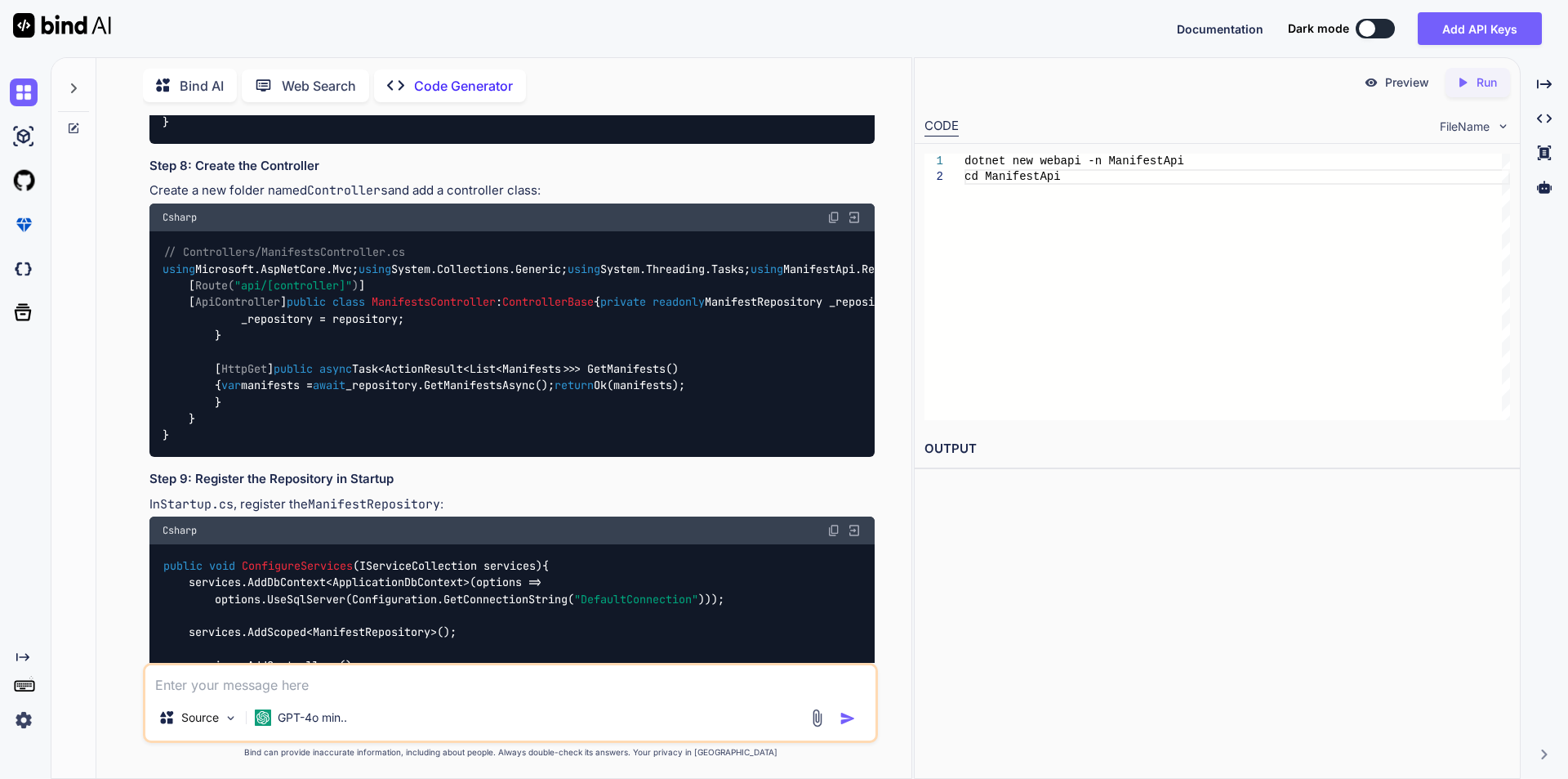
drag, startPoint x: 311, startPoint y: 183, endPoint x: 397, endPoint y: 183, distance: 86.0
copy code "Repositories"
drag, startPoint x: 269, startPoint y: 243, endPoint x: 387, endPoint y: 242, distance: 118.0
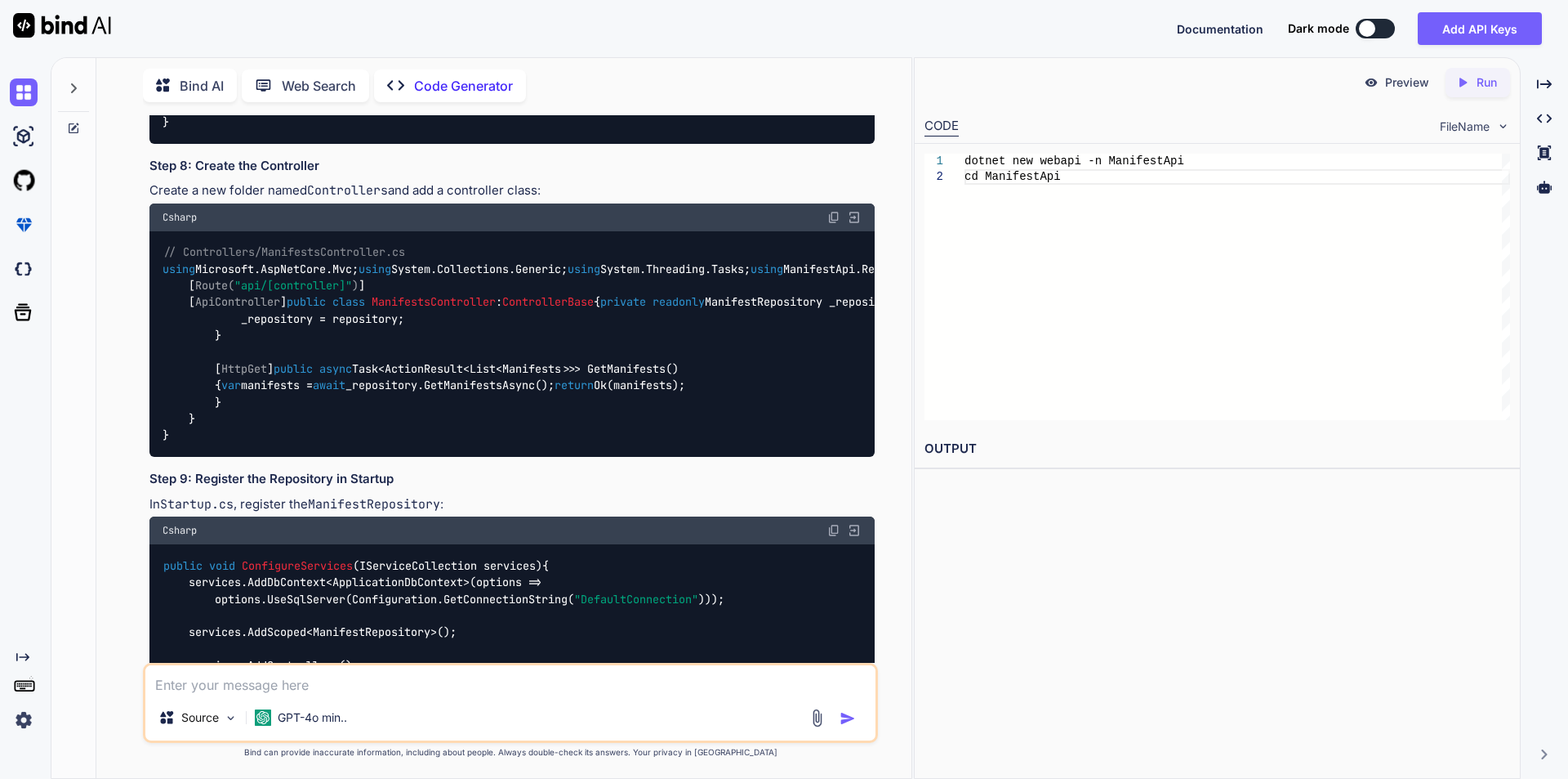
copy span "ManifestRepository"
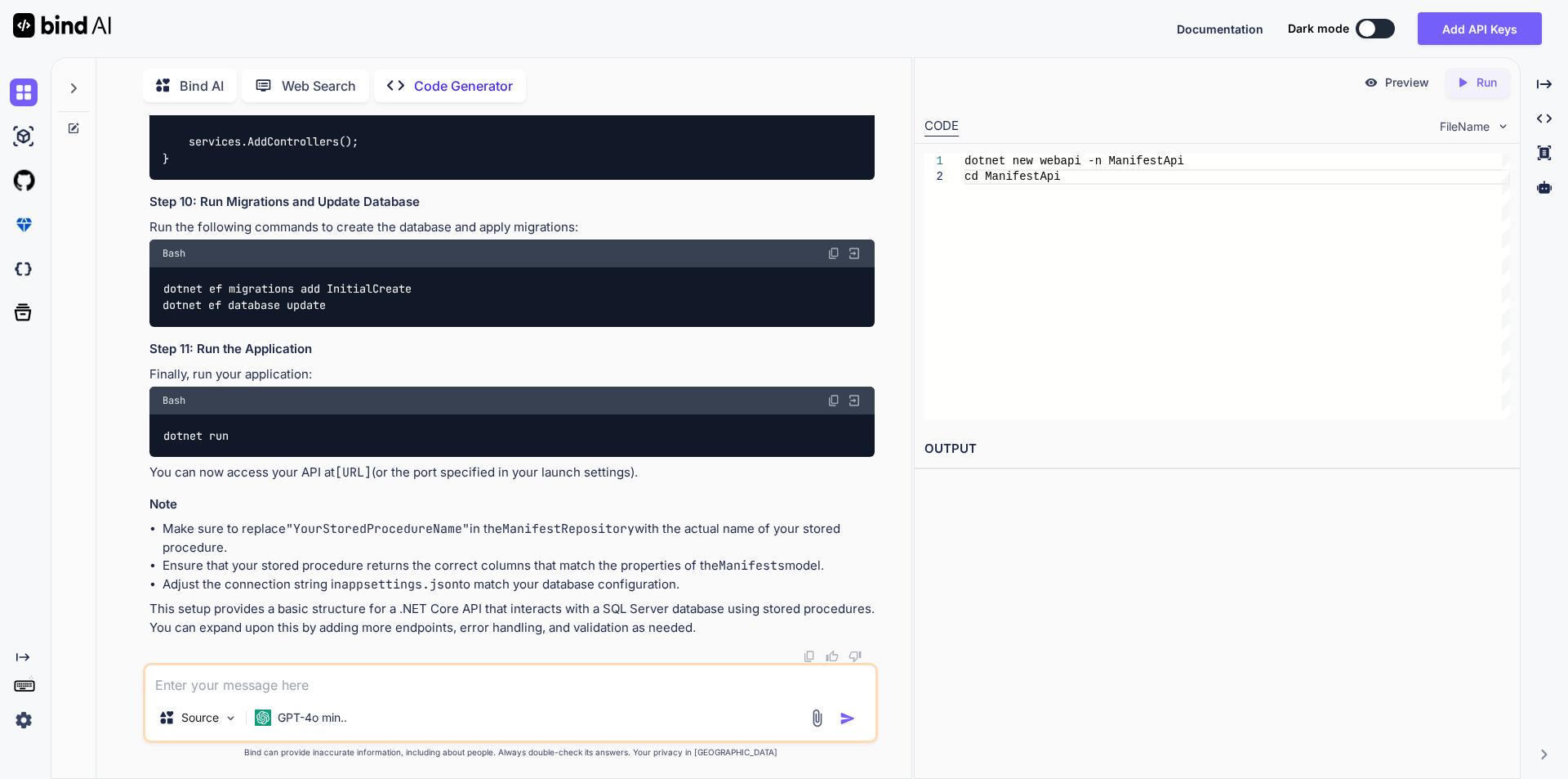
scroll to position [2860, 0]
drag, startPoint x: 265, startPoint y: 512, endPoint x: 413, endPoint y: 511, distance: 148.0
copy span "ManifestsController.cs"
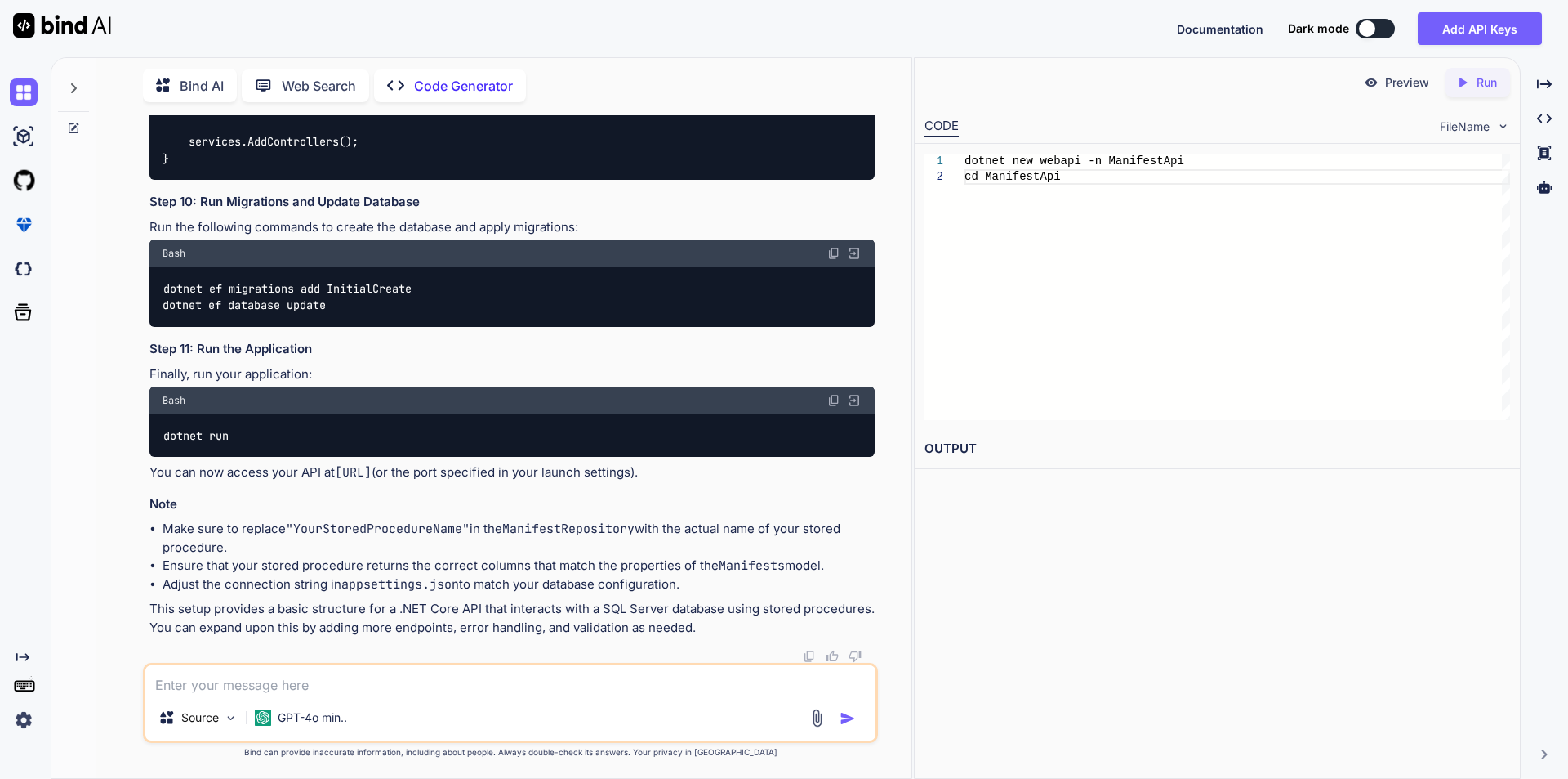
drag, startPoint x: 191, startPoint y: 353, endPoint x: 474, endPoint y: 353, distance: 283.0
click at [474, 180] on div "public void ConfigureServices ( IServiceCollection services ) { services.AddDbC…" at bounding box center [512, 100] width 726 height 159
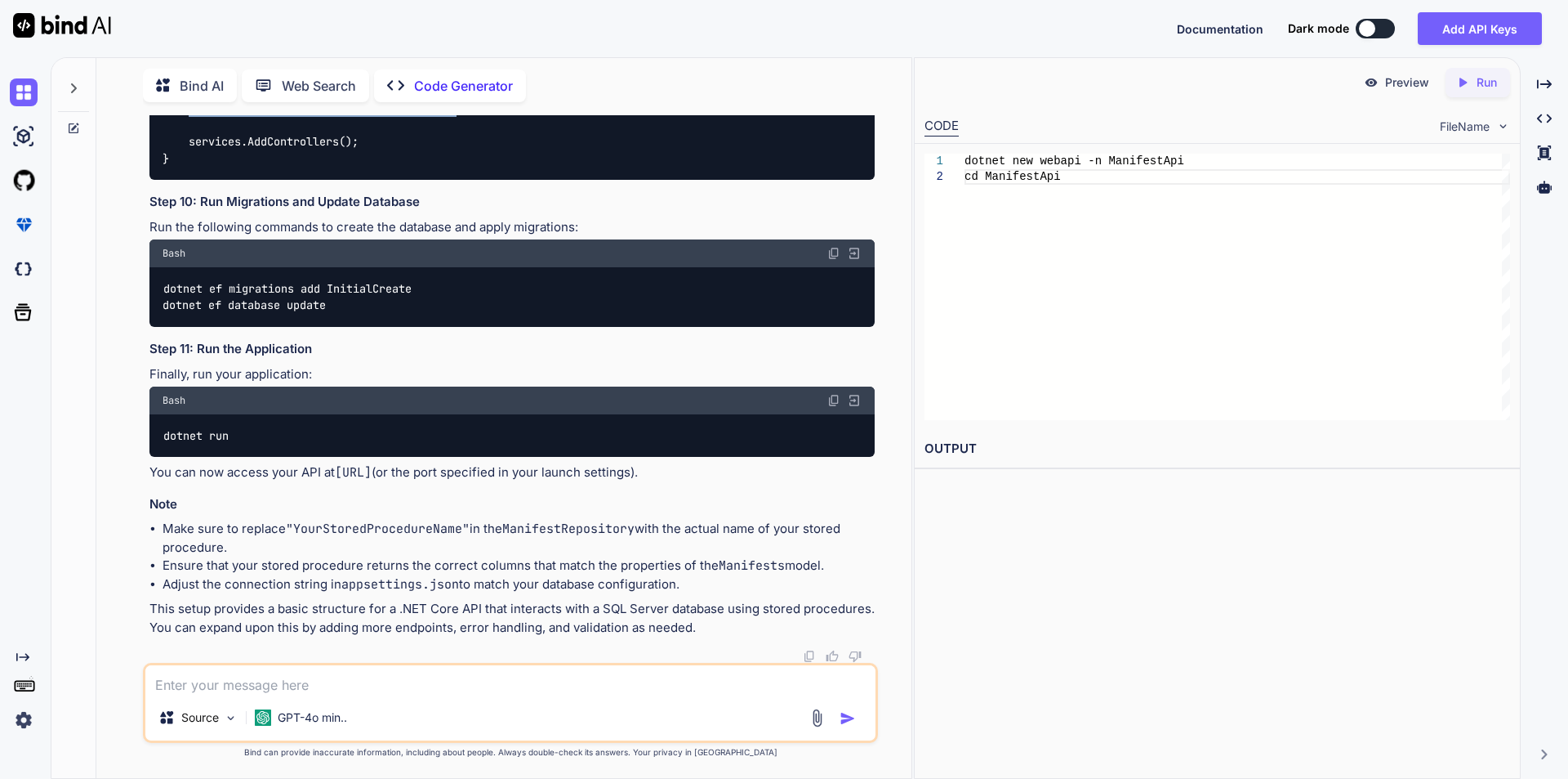
scroll to position [3841, 0]
drag, startPoint x: 231, startPoint y: 387, endPoint x: 328, endPoint y: 387, distance: 97.0
click at [328, 314] on code "dotnet ef migrations add InitialCreate dotnet ef database update" at bounding box center [287, 297] width 249 height 33
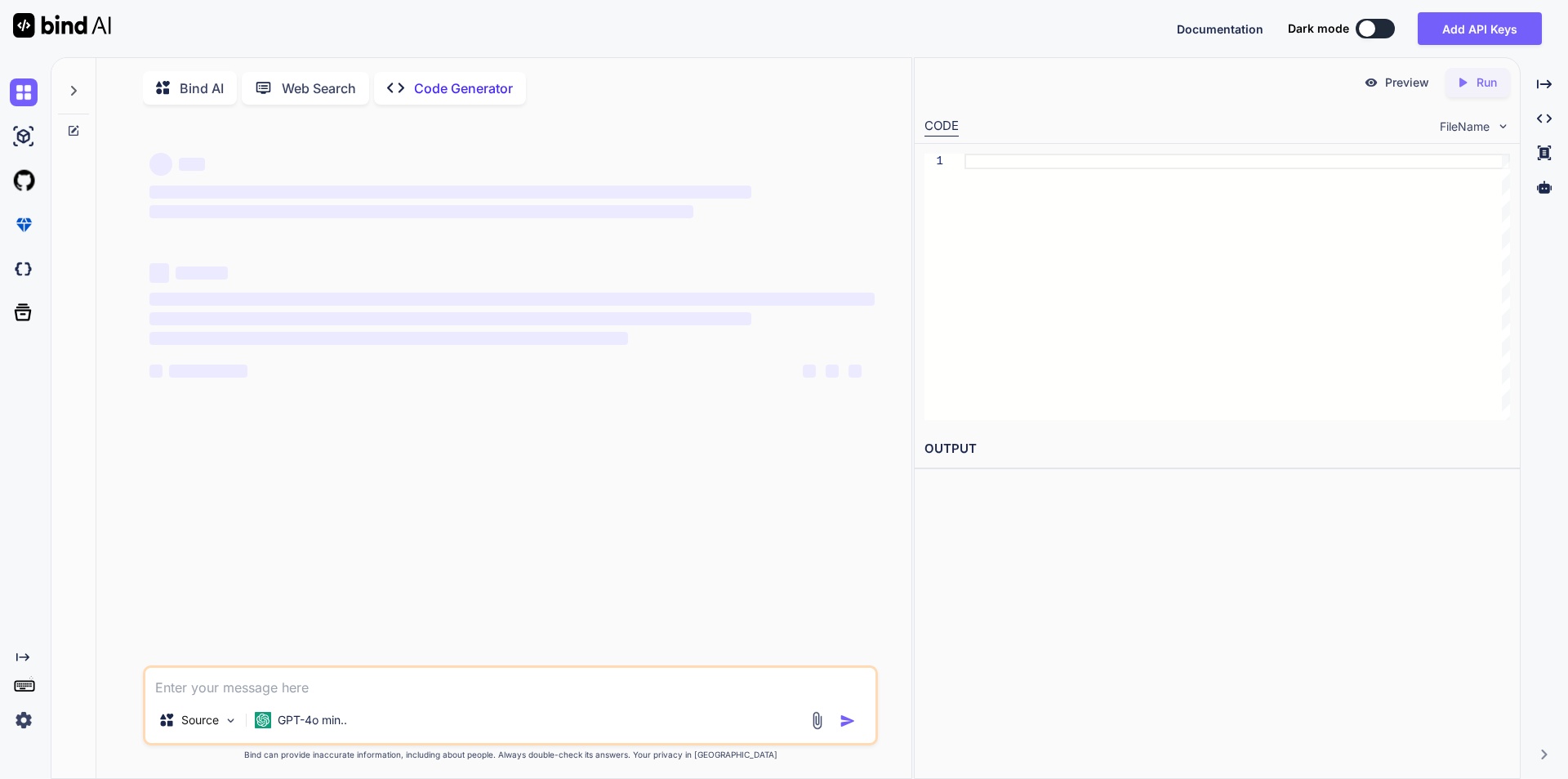
scroll to position [7, 0]
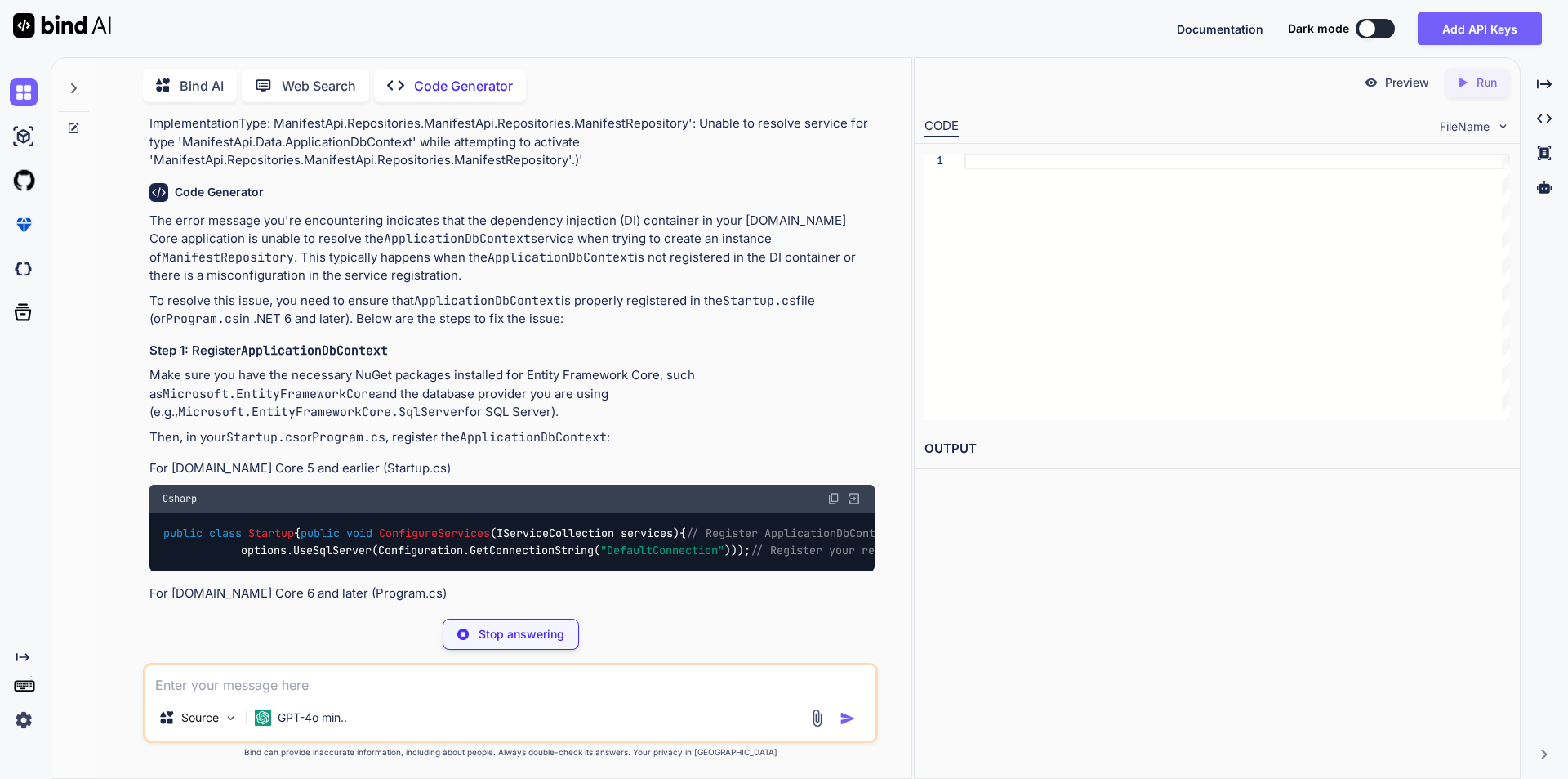
type textarea "x"
type textarea "services.AddScoped<IManifestRepository, ManifestRepository>(); // Other service…"
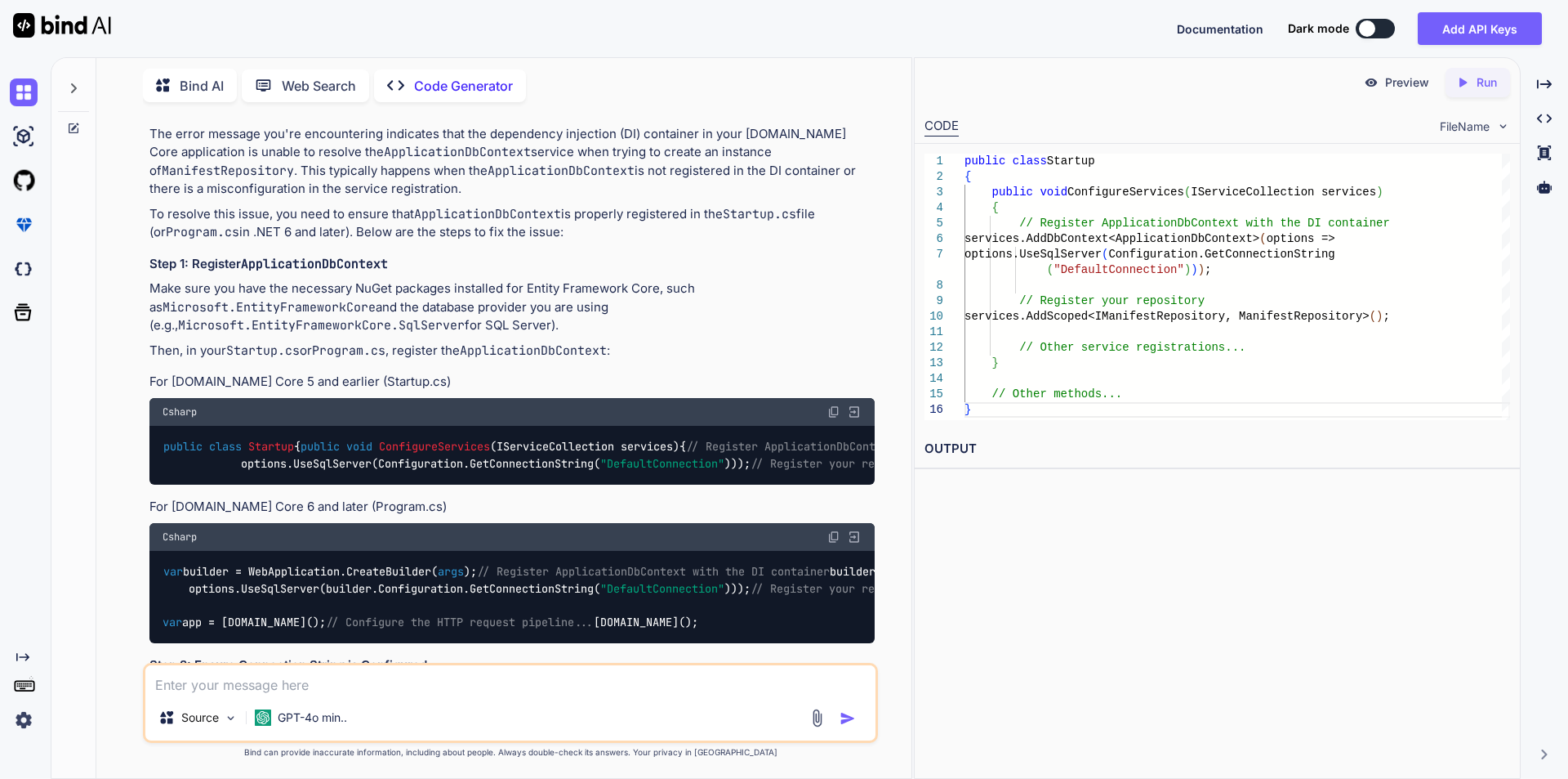
type textarea "x"
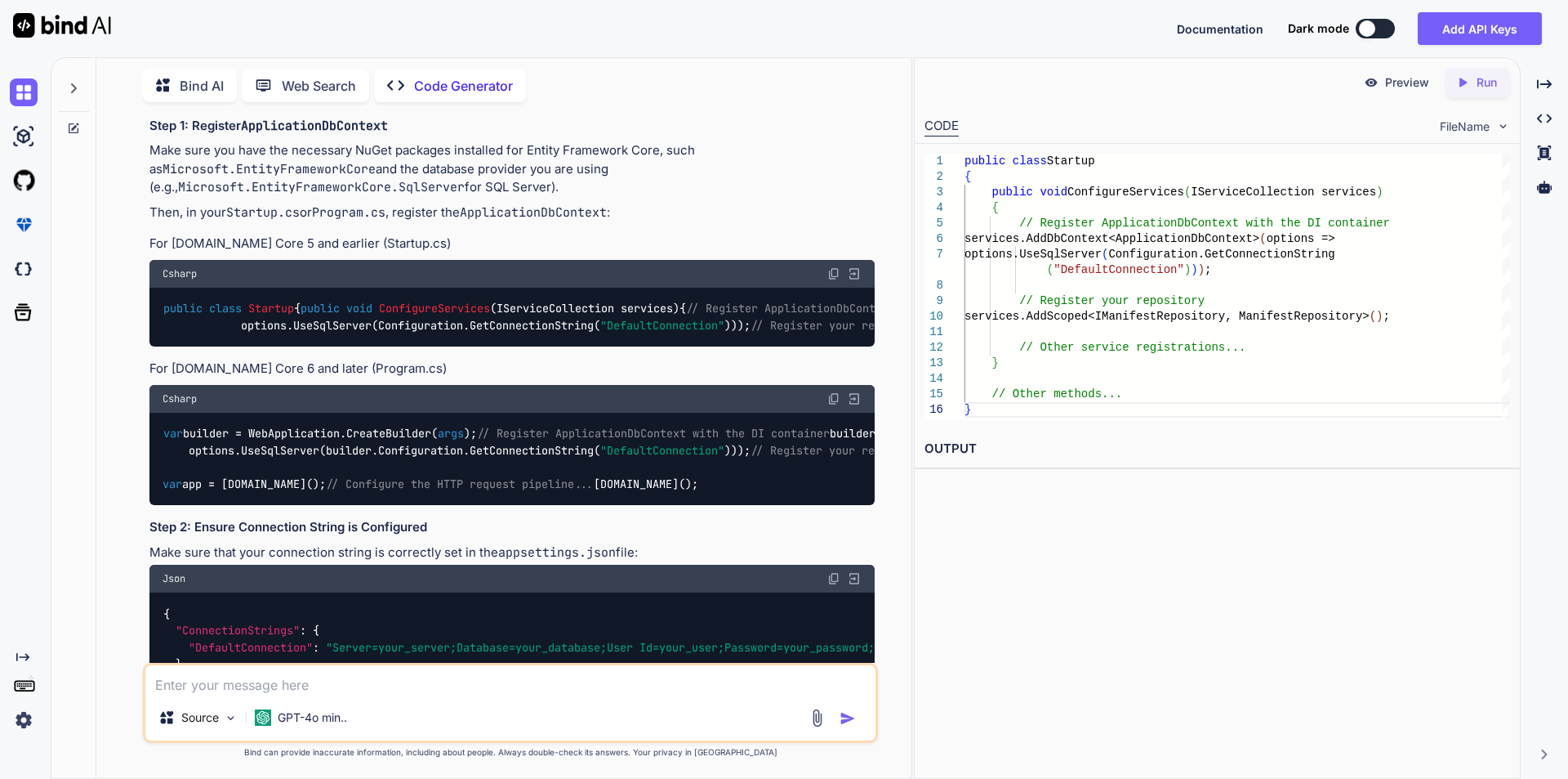
scroll to position [327, 0]
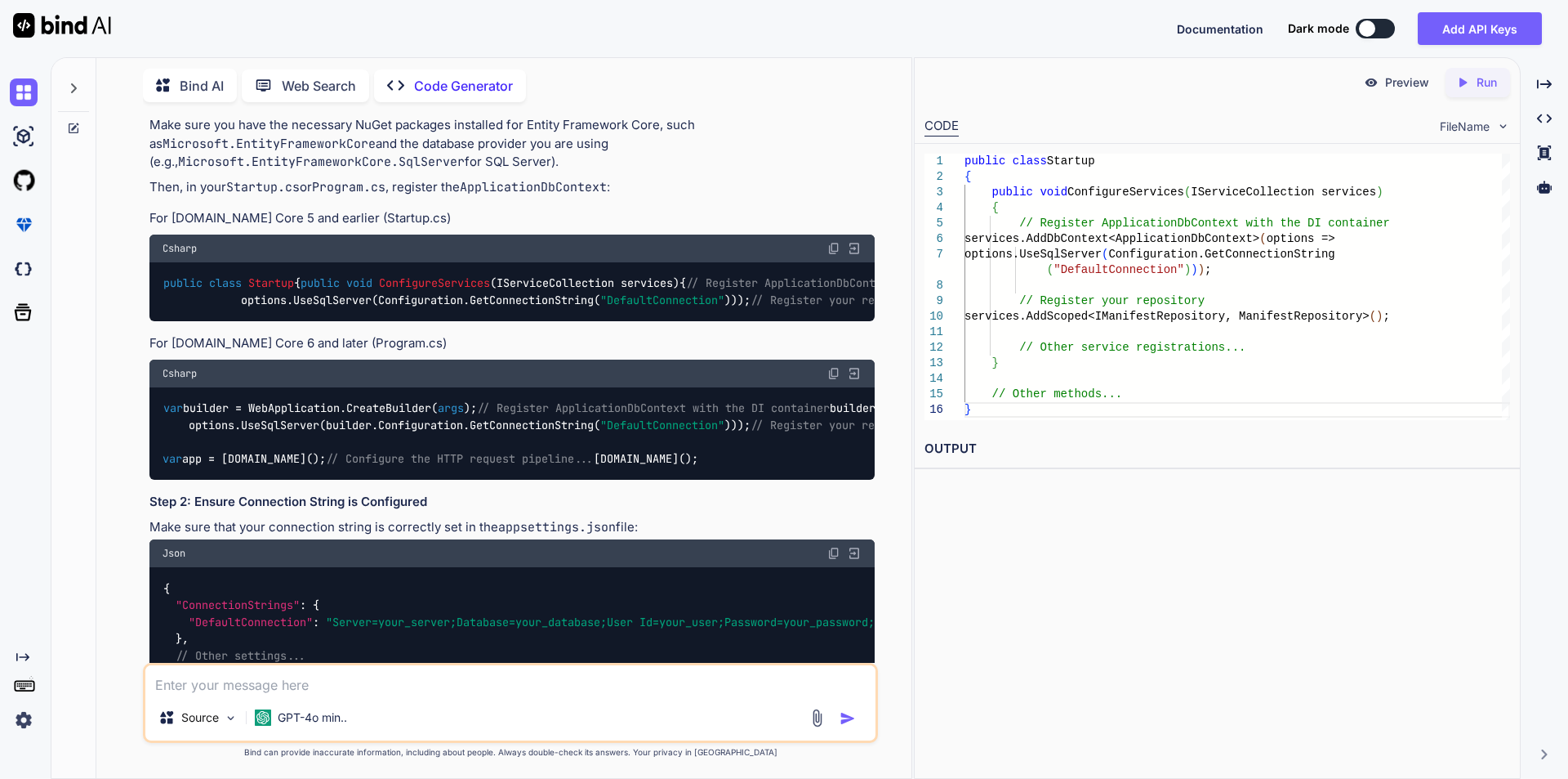
drag, startPoint x: 211, startPoint y: 433, endPoint x: 642, endPoint y: 433, distance: 431.0
click at [642, 322] on div "public class Startup { public void ConfigureServices ( IServiceCollection servi…" at bounding box center [512, 292] width 726 height 60
copy code "services.AddScoped<IManifestRepository, ManifestRepository>();"
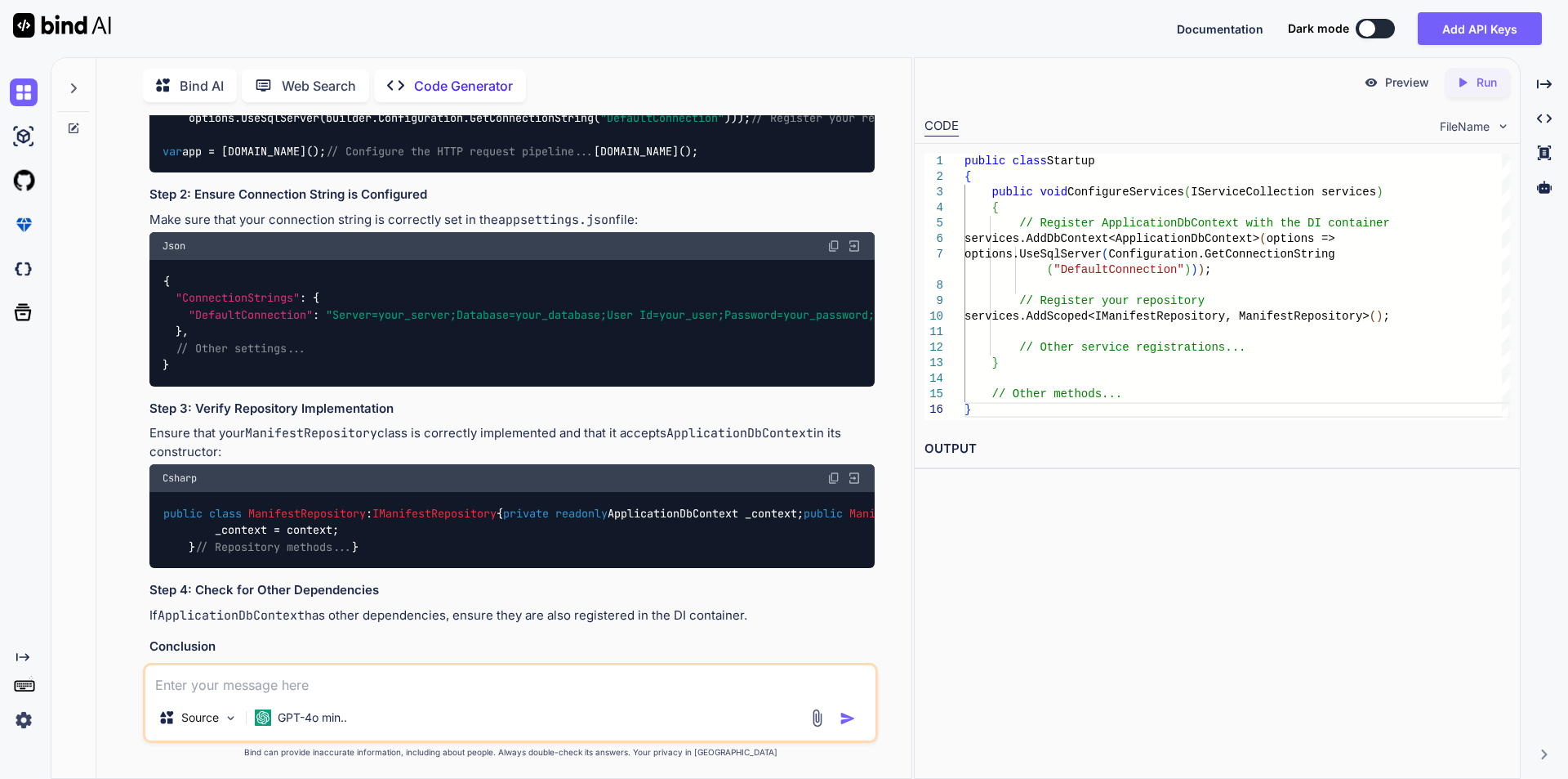
scroll to position [654, 0]
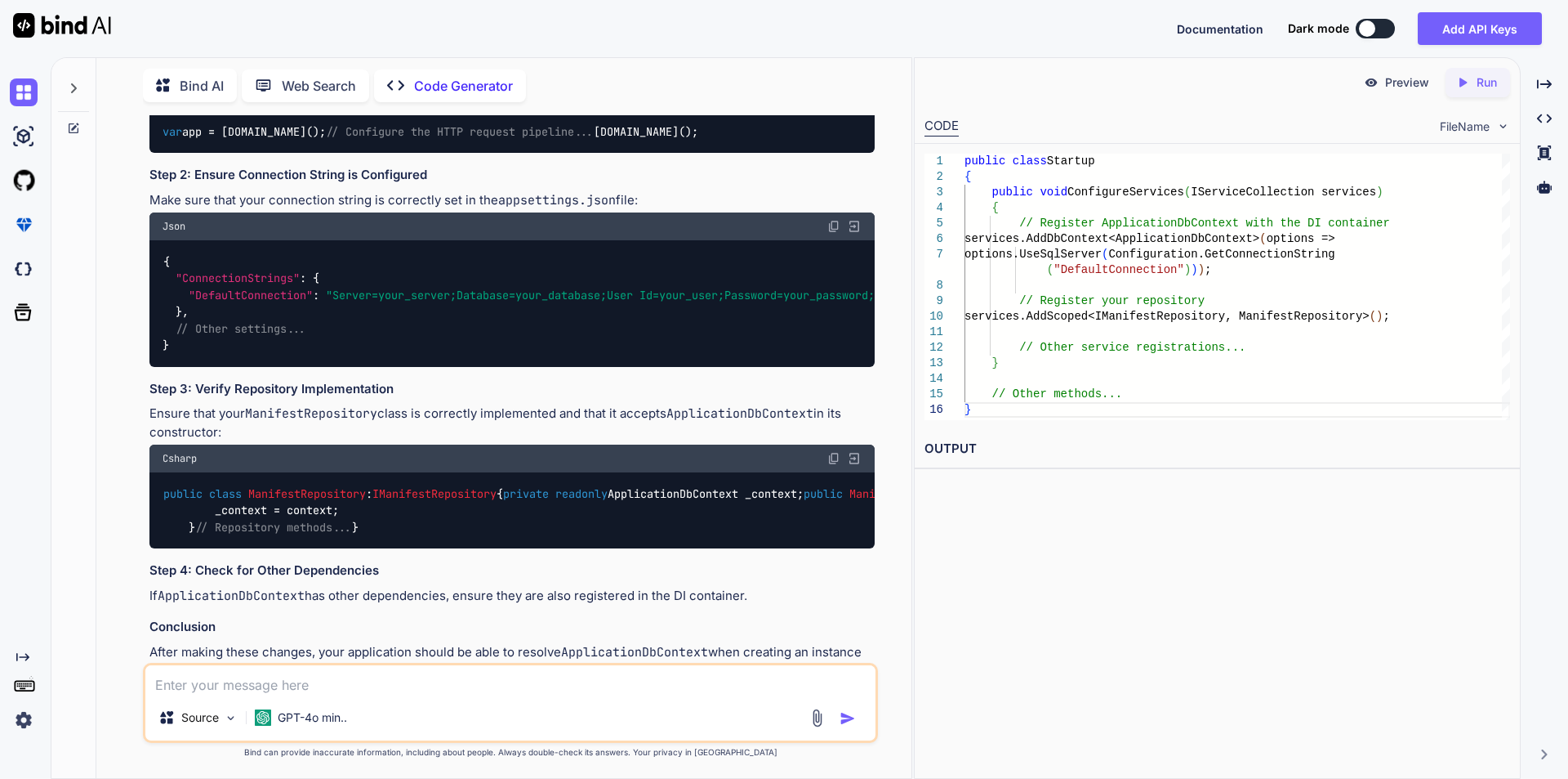
click at [294, 153] on div "var builder = WebApplication.CreateBuilder( args ); // Register ApplicationDbCo…" at bounding box center [512, 107] width 726 height 93
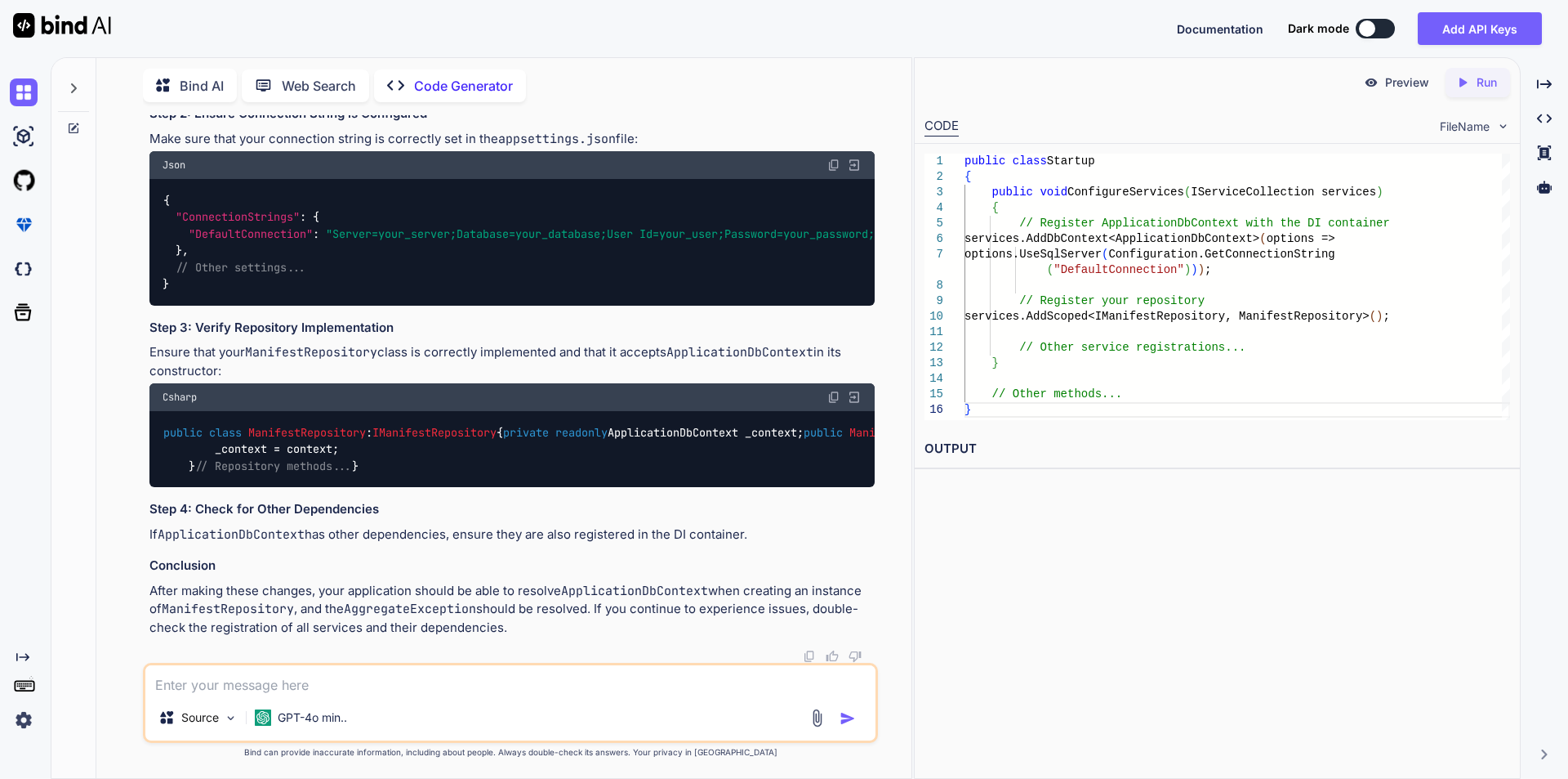
scroll to position [736, 0]
drag, startPoint x: 163, startPoint y: 265, endPoint x: 393, endPoint y: 398, distance: 265.7
click at [393, 92] on div "var builder = WebApplication.CreateBuilder( args ); // Register ApplicationDbCo…" at bounding box center [512, 46] width 726 height 93
drag, startPoint x: 163, startPoint y: 235, endPoint x: 449, endPoint y: 387, distance: 323.9
click at [449, 92] on div "var builder = WebApplication.CreateBuilder( args ); // Register ApplicationDbCo…" at bounding box center [512, 46] width 726 height 93
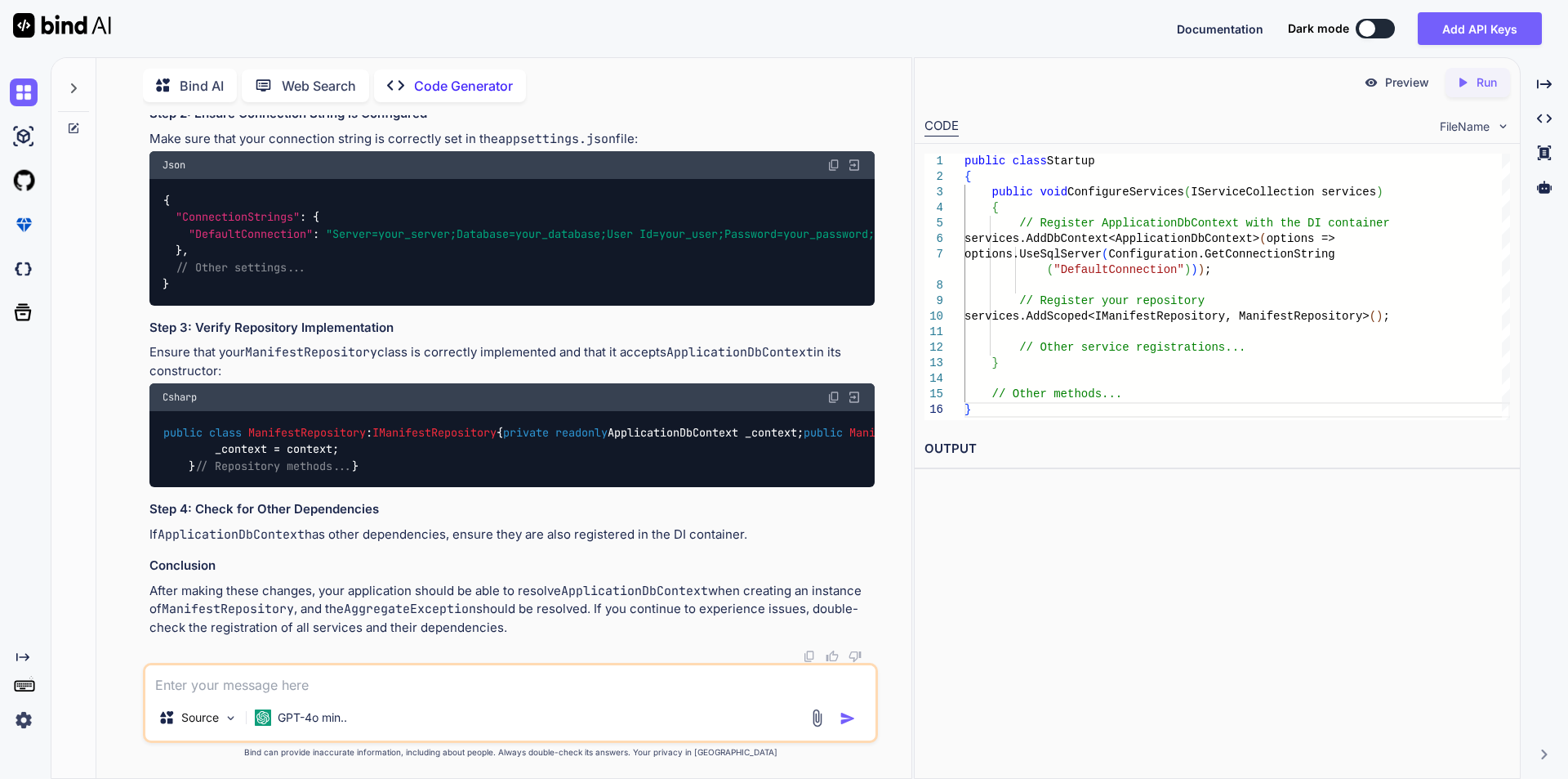
copy code "var builder = WebApplication.CreateBuilder( args ); // Register ApplicationDbCo…"
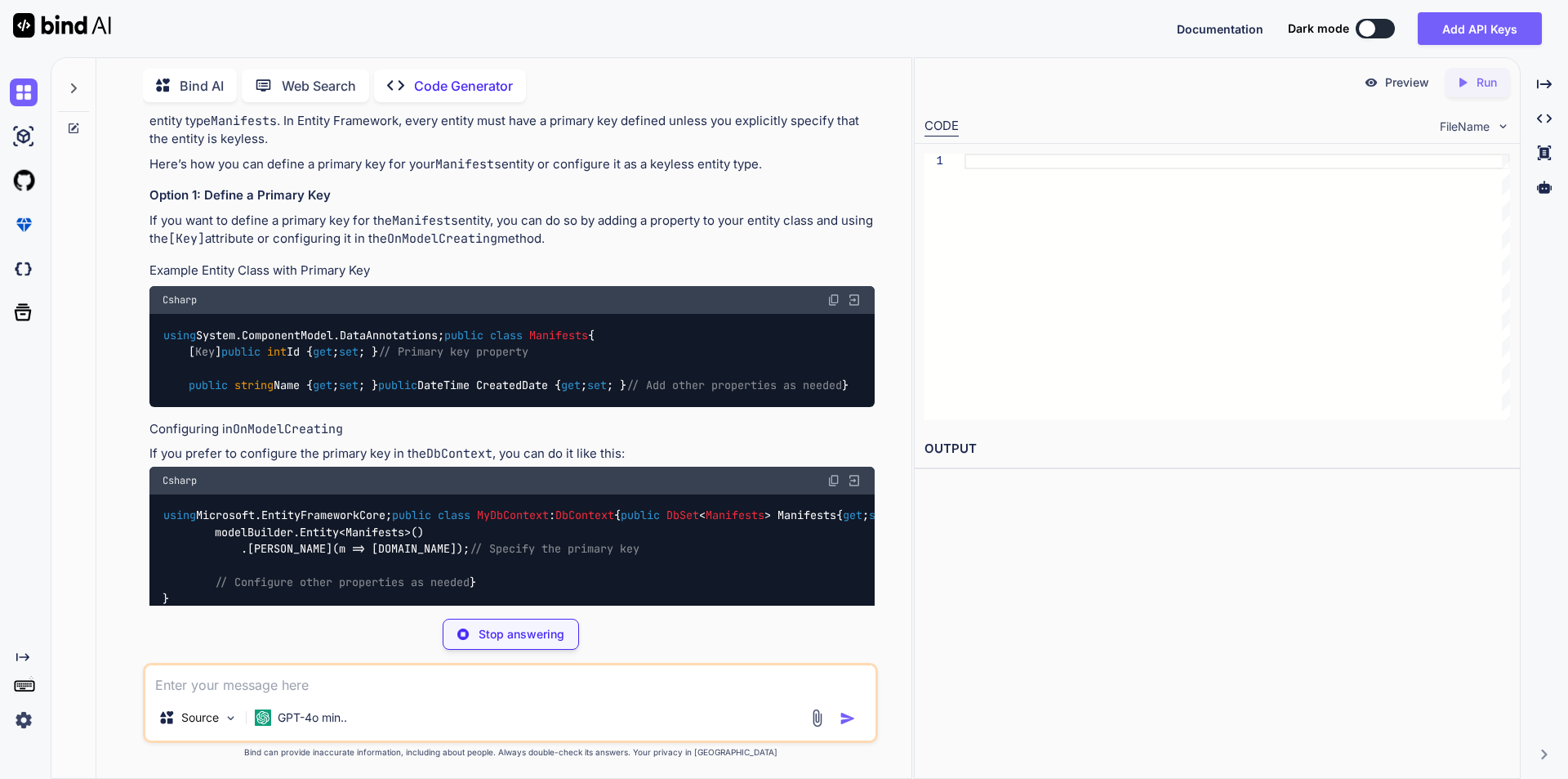
scroll to position [222, 0]
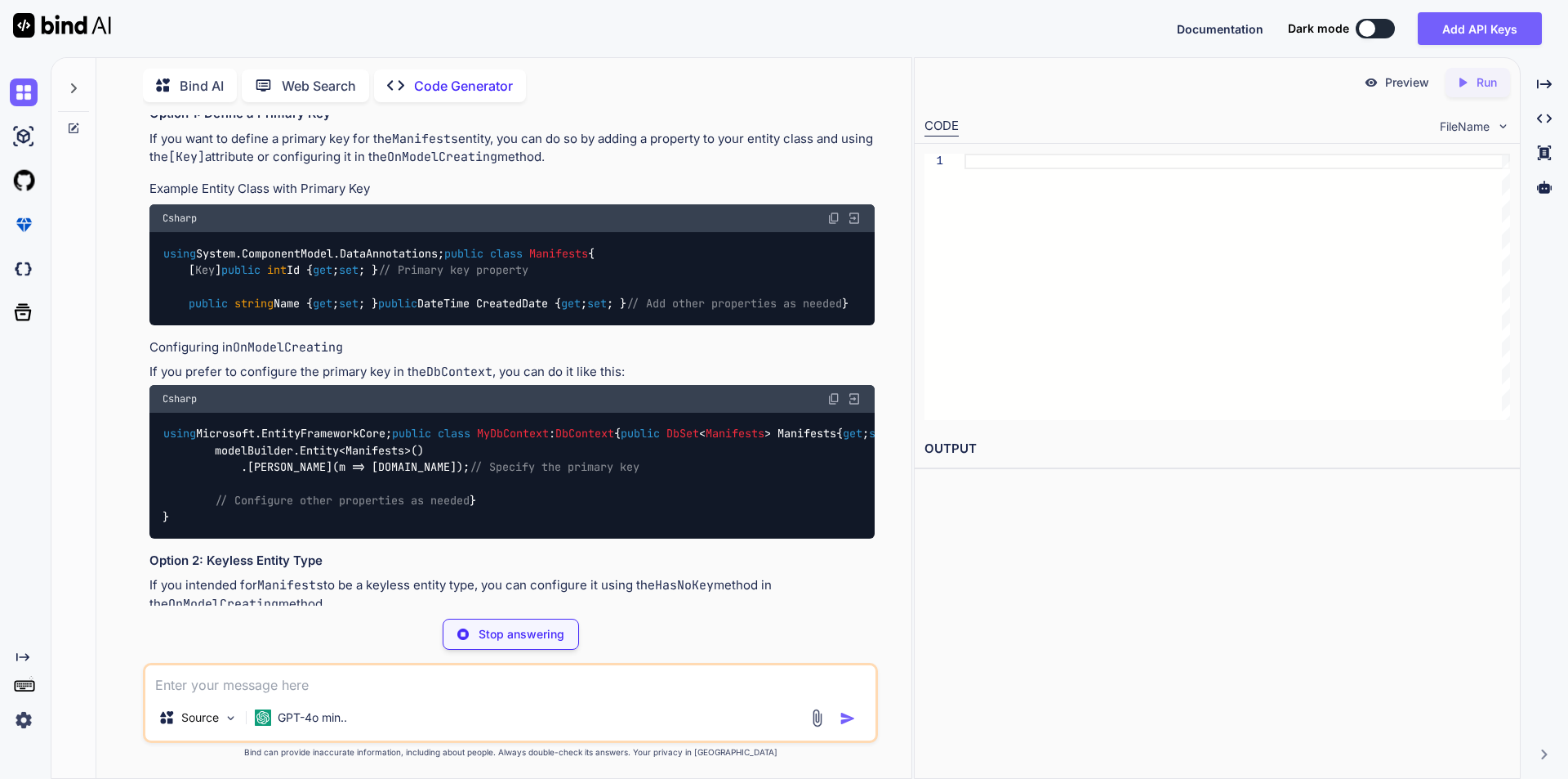
type textarea "x"
type textarea "}"
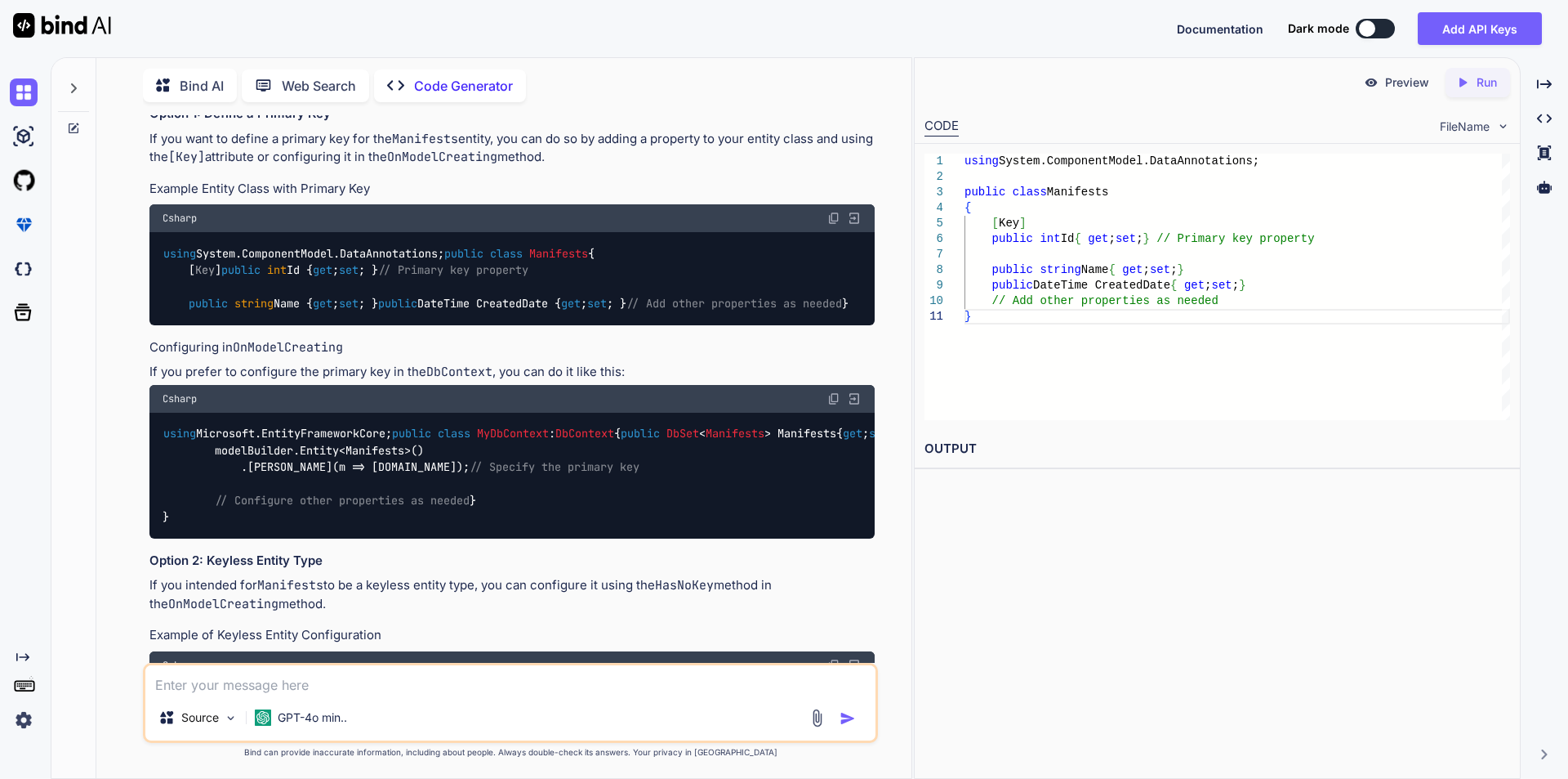
type textarea "x"
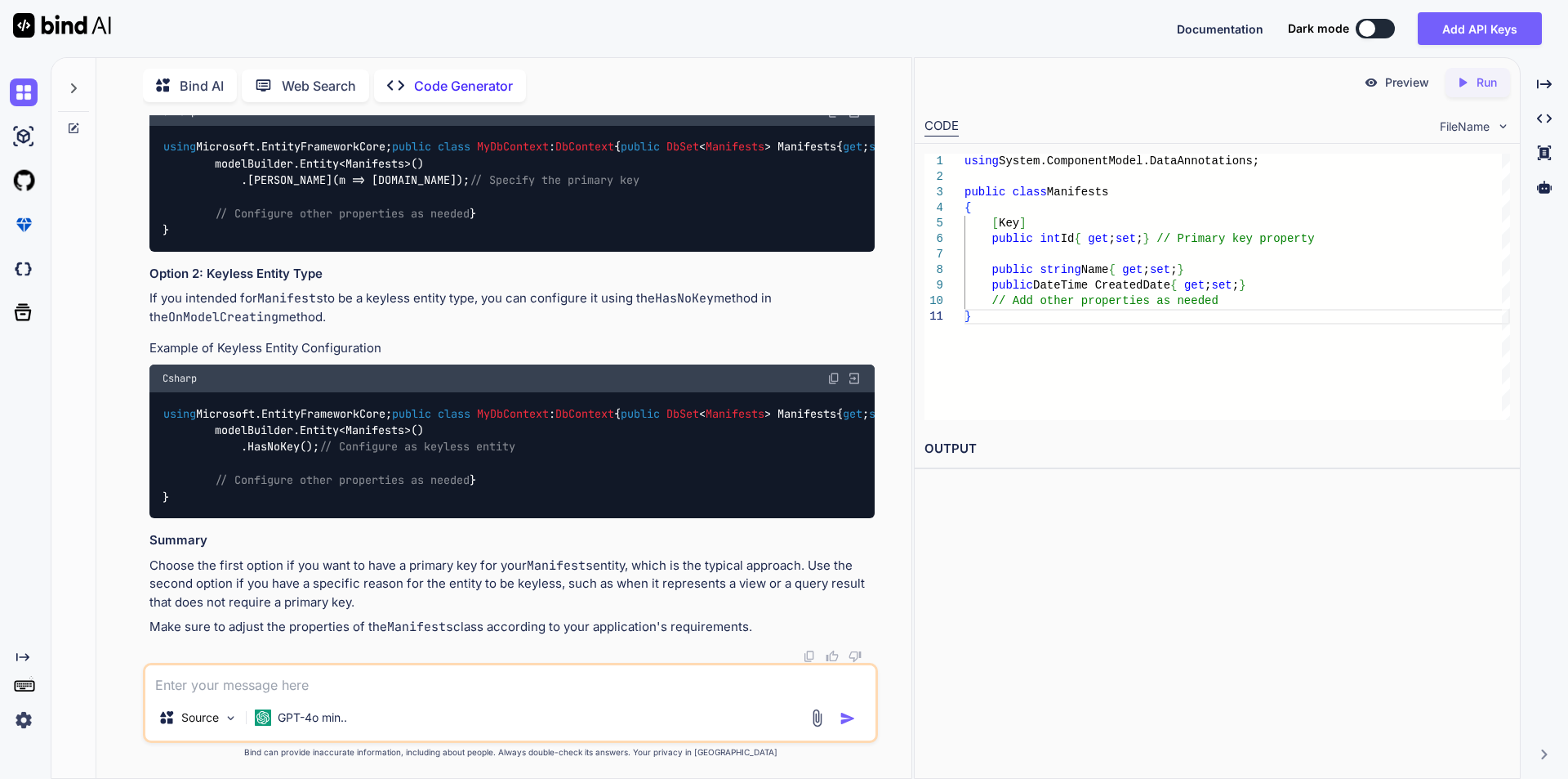
scroll to position [810, 0]
drag, startPoint x: 187, startPoint y: 461, endPoint x: 293, endPoint y: 560, distance: 145.0
click at [293, 518] on div "using Microsoft.EntityFrameworkCore; public class MyDbContext : DbContext { pub…" at bounding box center [512, 455] width 726 height 126
copy code "protected override void OnModelCreating ( ModelBuilder modelBuilder ) { modelBu…"
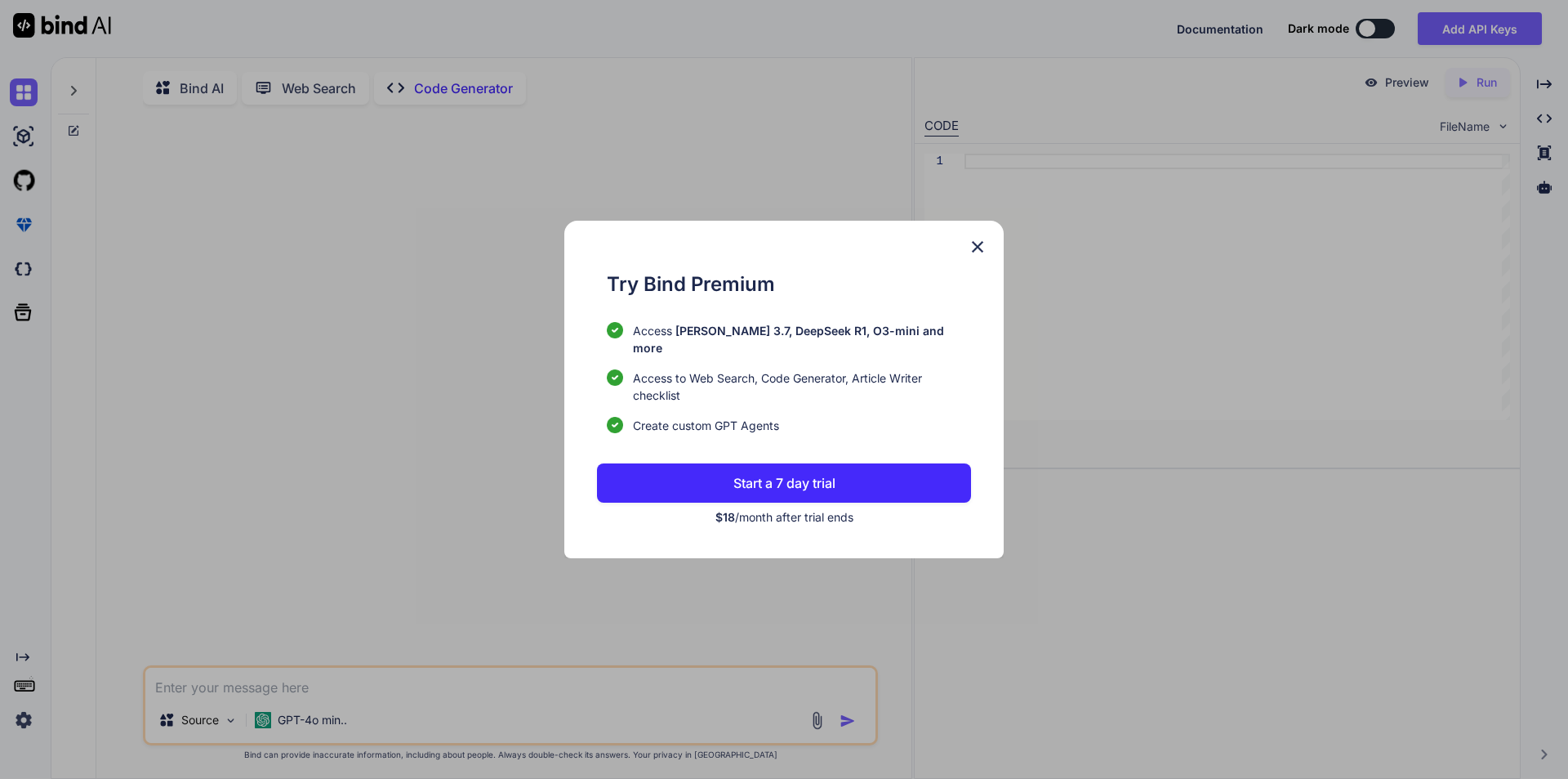
type textarea "x"
click at [981, 256] on img at bounding box center [978, 247] width 20 height 20
